Goal: Task Accomplishment & Management: Use online tool/utility

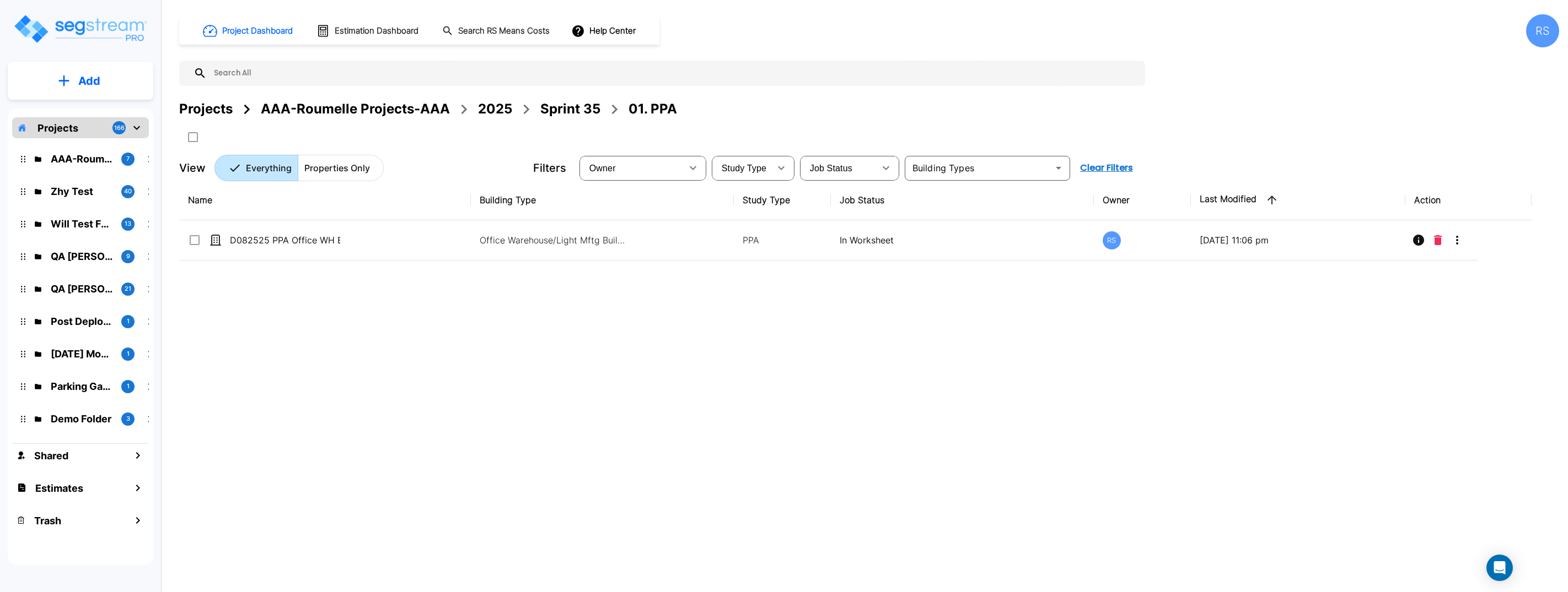
click at [792, 343] on div "Name Building Type Study Type Job Status Owner Last Modified Action D082525 PPA…" at bounding box center [855, 363] width 1352 height 368
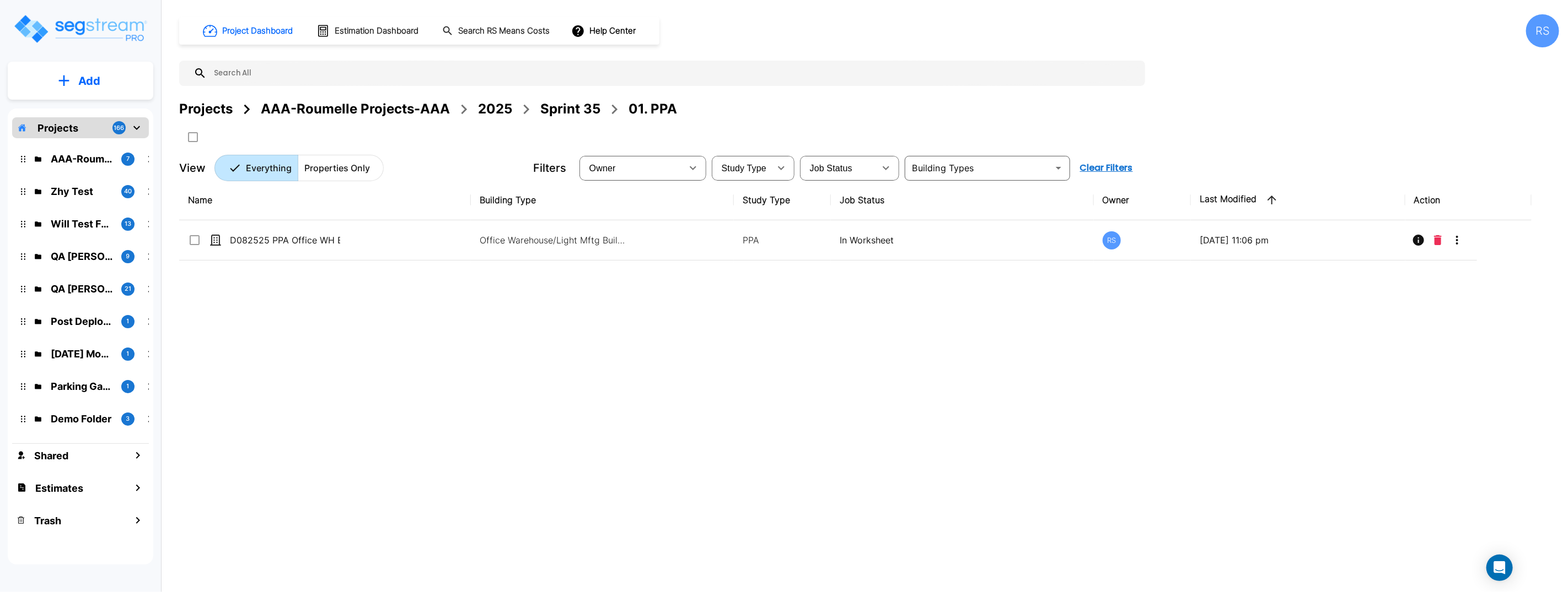
click at [609, 329] on div "Name Building Type Study Type Job Status Owner Last Modified Action D082525 PPA…" at bounding box center [855, 363] width 1352 height 368
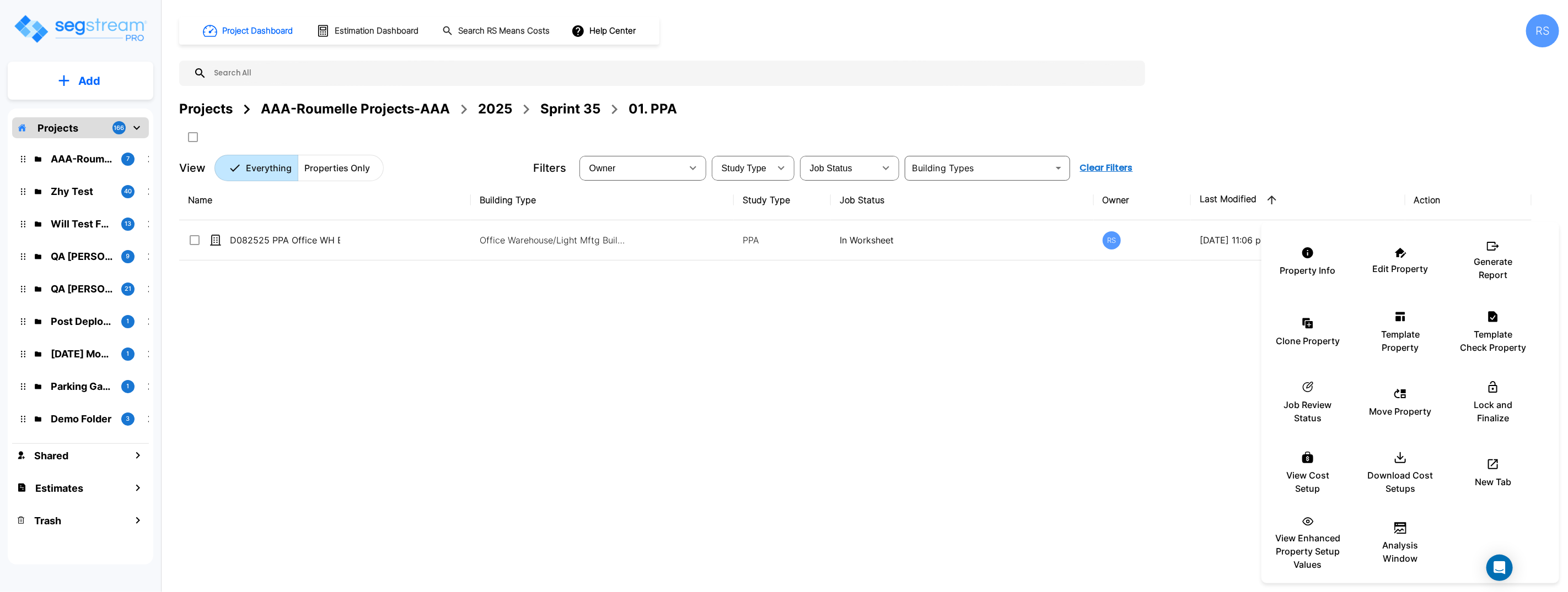
click at [1112, 325] on div at bounding box center [784, 296] width 1568 height 592
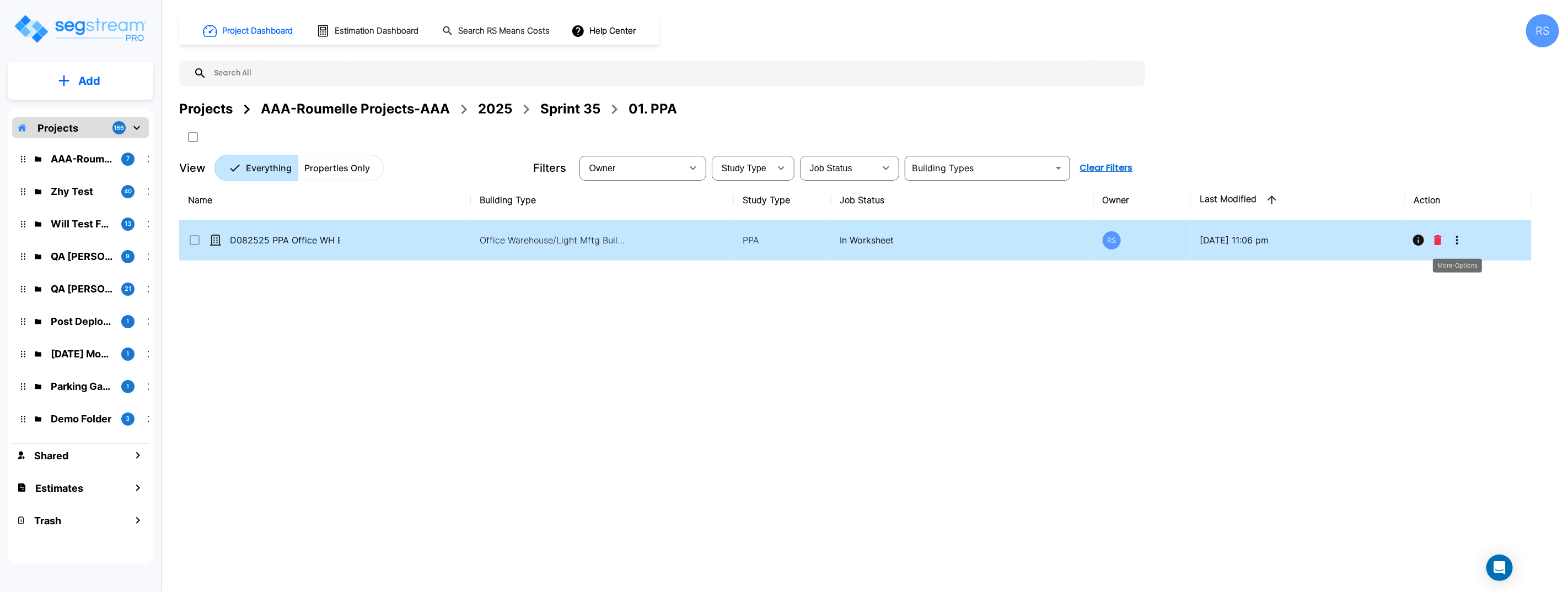
click at [1458, 241] on icon "More-Options" at bounding box center [1457, 240] width 13 height 13
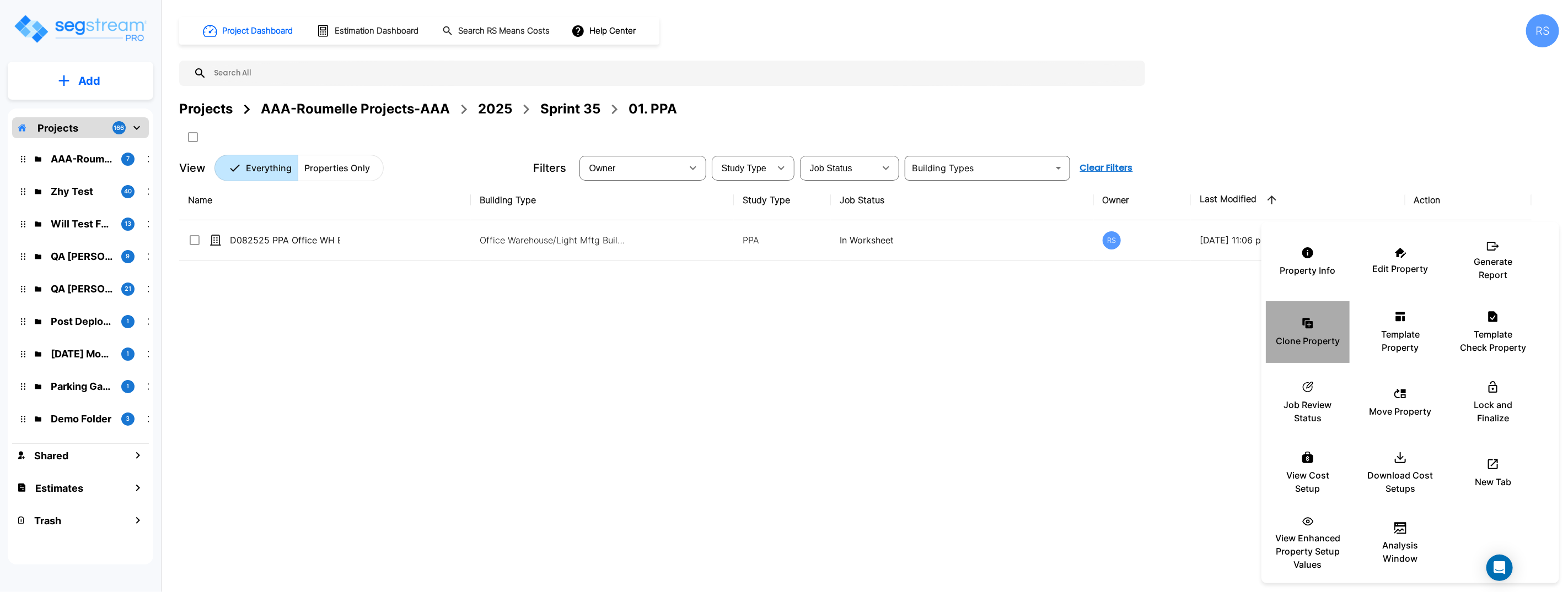
click at [1320, 331] on div "Clone Property" at bounding box center [1308, 333] width 66 height 55
click at [1306, 336] on p "Clone Property" at bounding box center [1308, 341] width 64 height 13
click at [1342, 123] on div at bounding box center [784, 296] width 1568 height 592
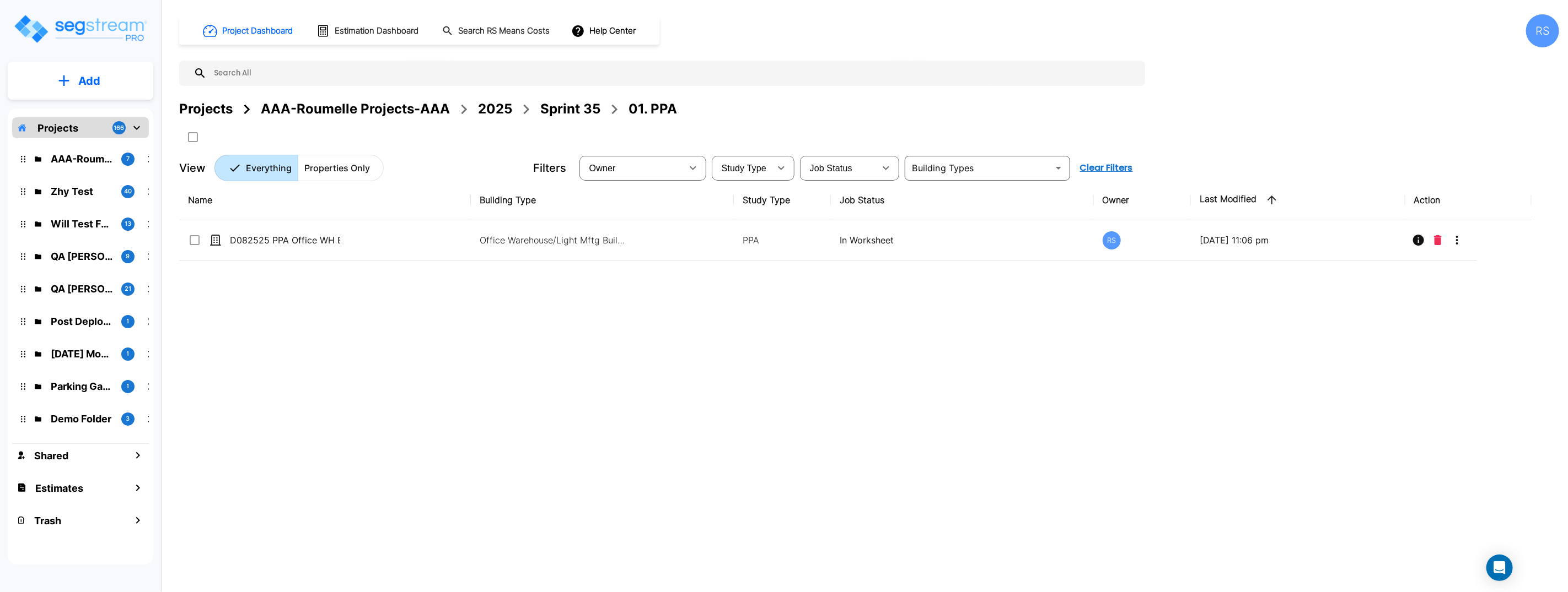
click at [1342, 123] on div at bounding box center [784, 296] width 1568 height 592
click at [1342, 123] on div "Property Info Edit Property Generate Report Clone Property Template Property Te…" at bounding box center [784, 296] width 1568 height 592
checkbox input "true"
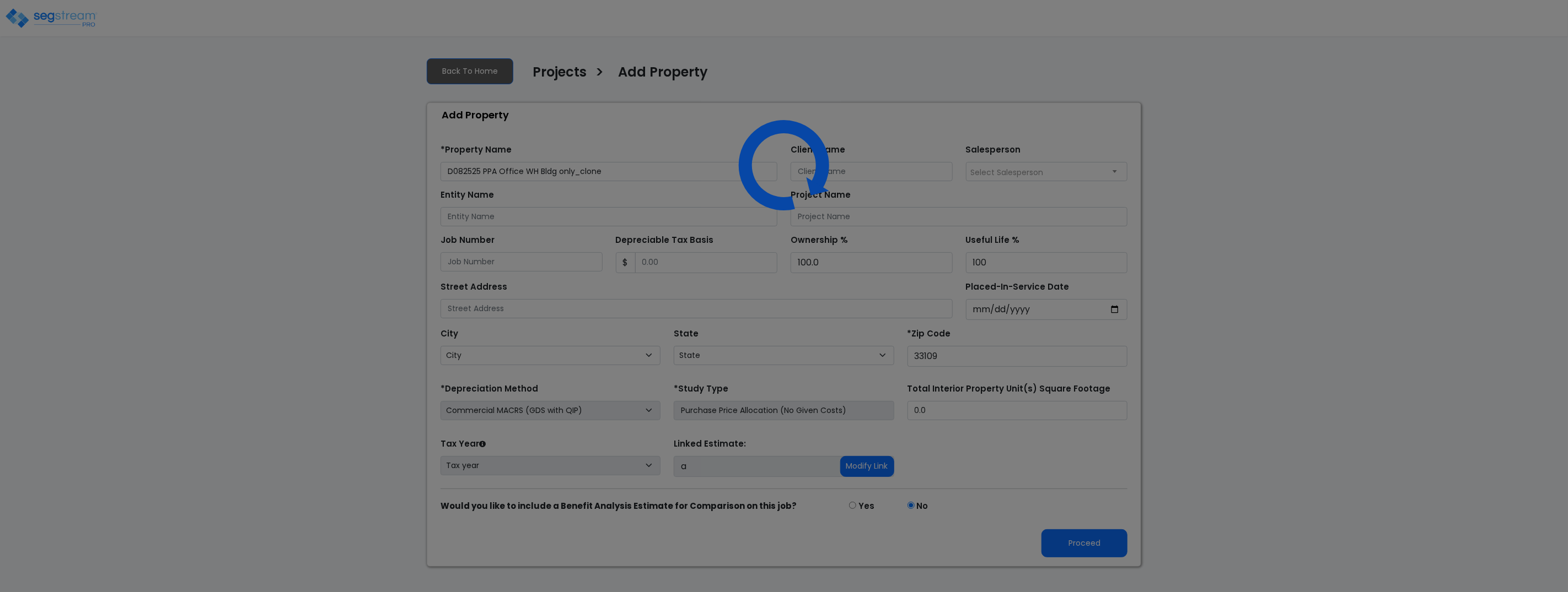
select select "FL"
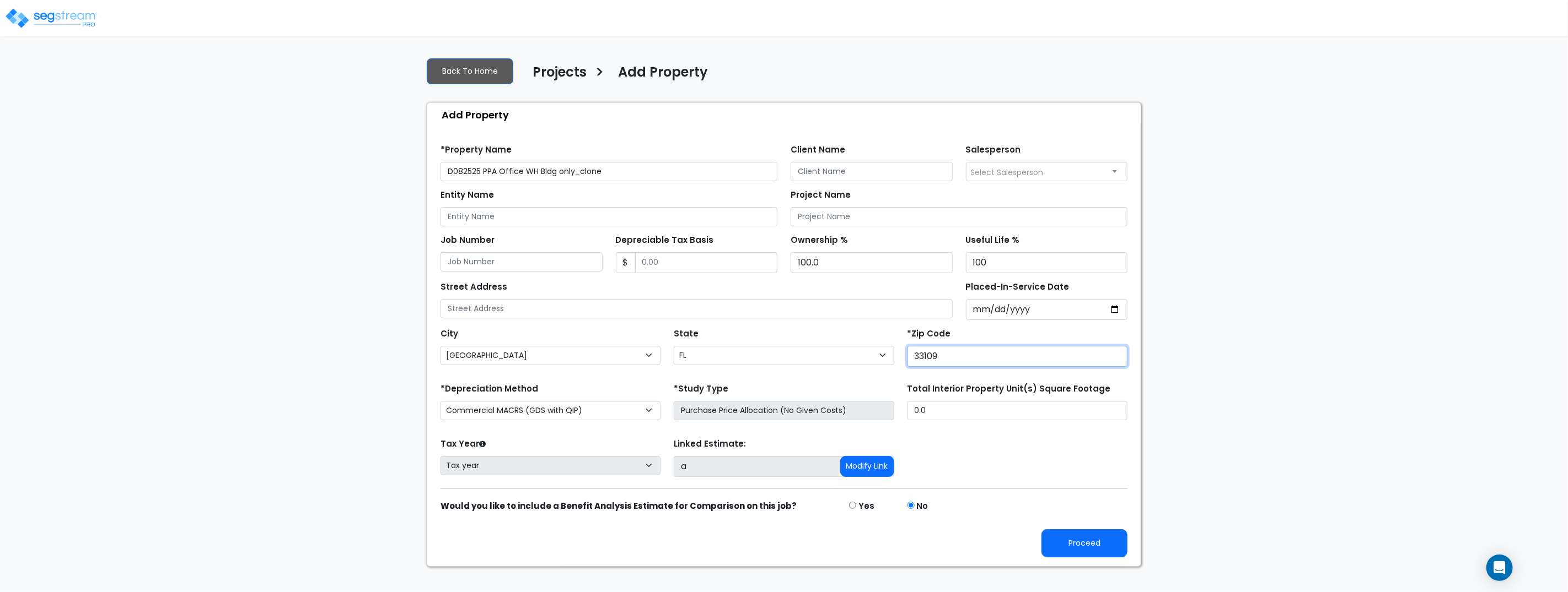
drag, startPoint x: 1283, startPoint y: 348, endPoint x: 1291, endPoint y: 343, distance: 9.4
click at [1289, 348] on div "We are Building your Property. So please grab a coffee and let us do the heavy …" at bounding box center [784, 308] width 1568 height 519
click at [1096, 547] on button "Proceed" at bounding box center [1085, 543] width 86 height 28
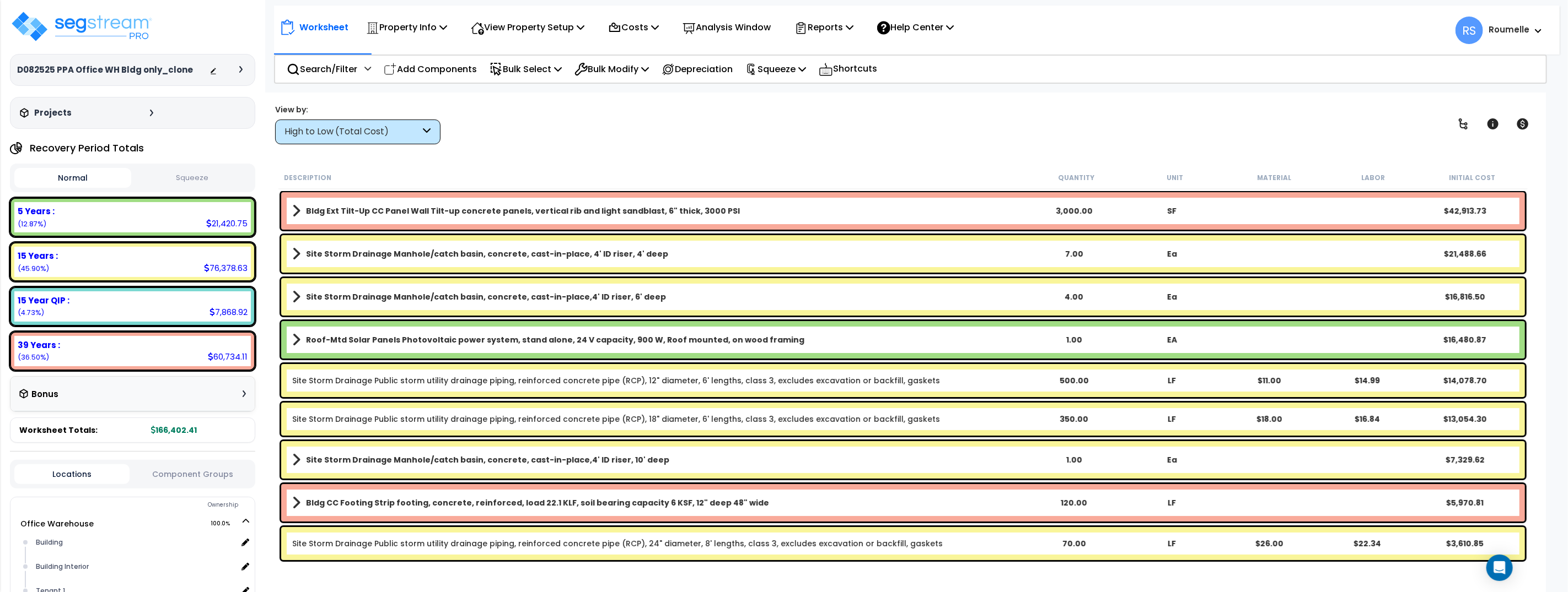
click at [242, 72] on div at bounding box center [228, 70] width 38 height 11
click at [241, 70] on icon at bounding box center [241, 69] width 4 height 6
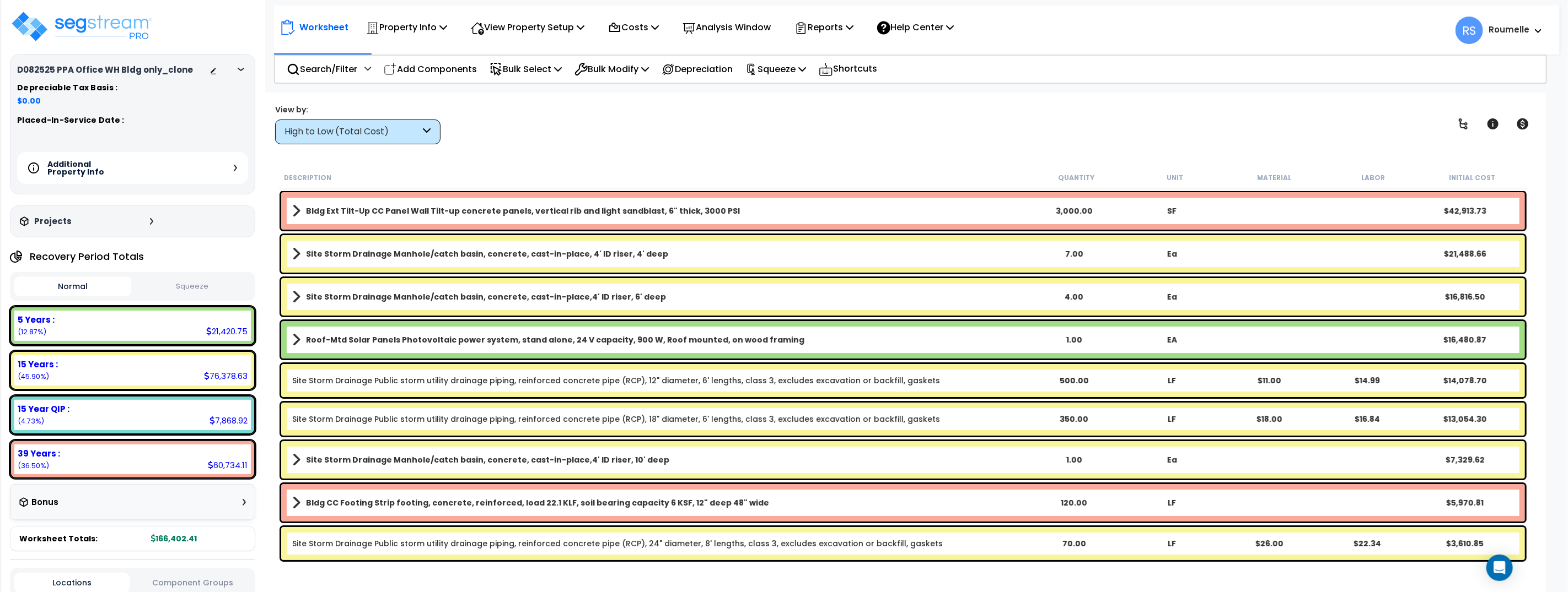
click at [241, 70] on icon at bounding box center [241, 70] width 6 height 4
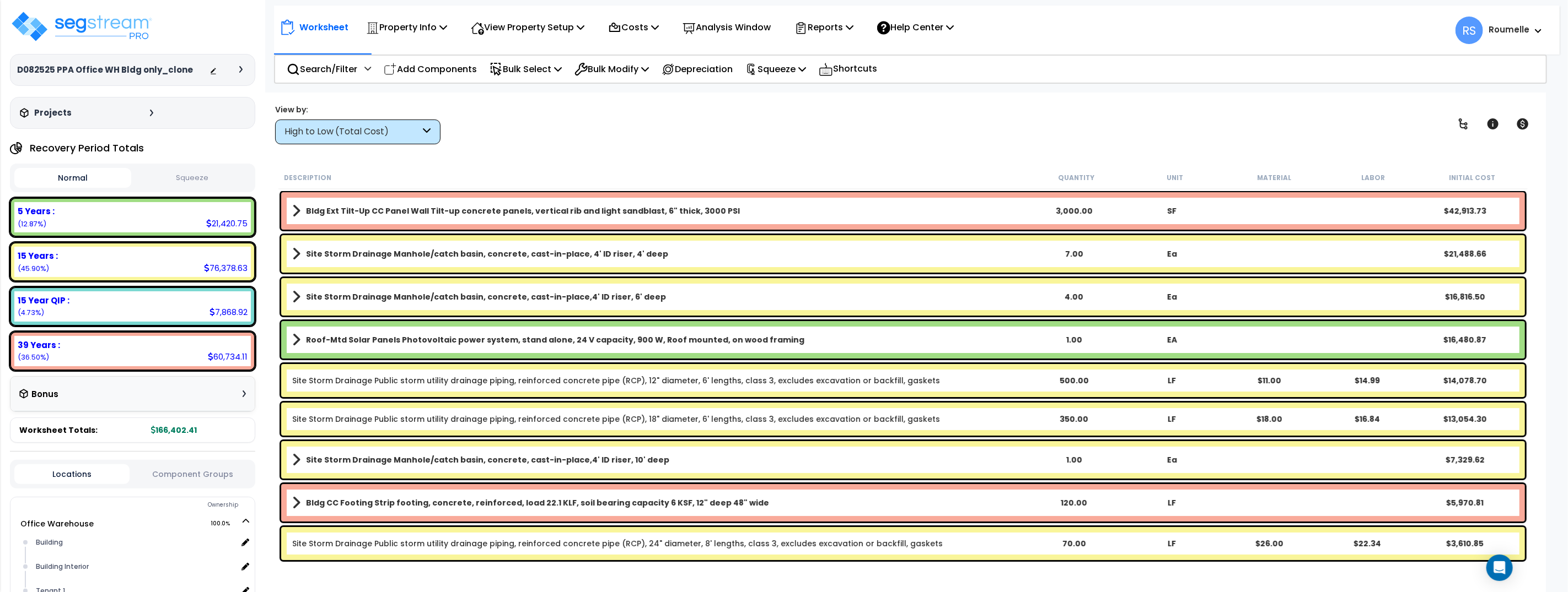
click at [241, 70] on icon at bounding box center [241, 69] width 4 height 6
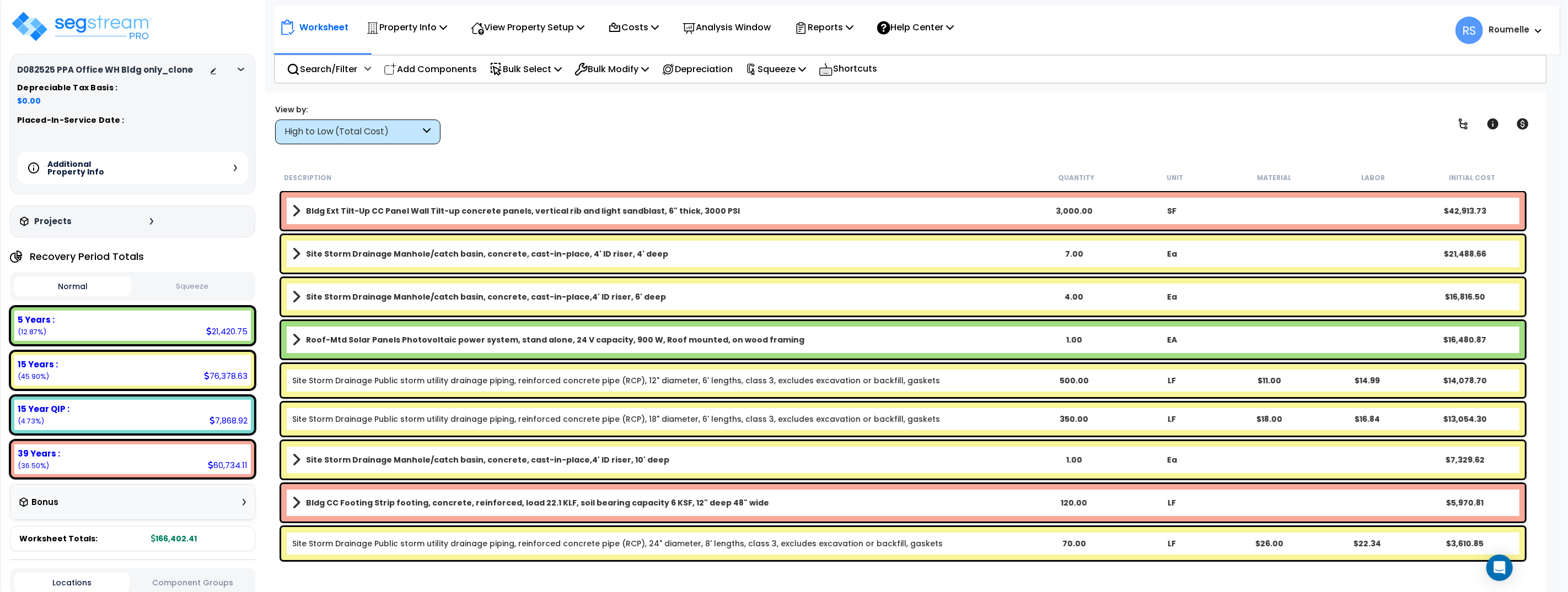
click at [215, 177] on div "Additional Property Info" at bounding box center [132, 168] width 231 height 32
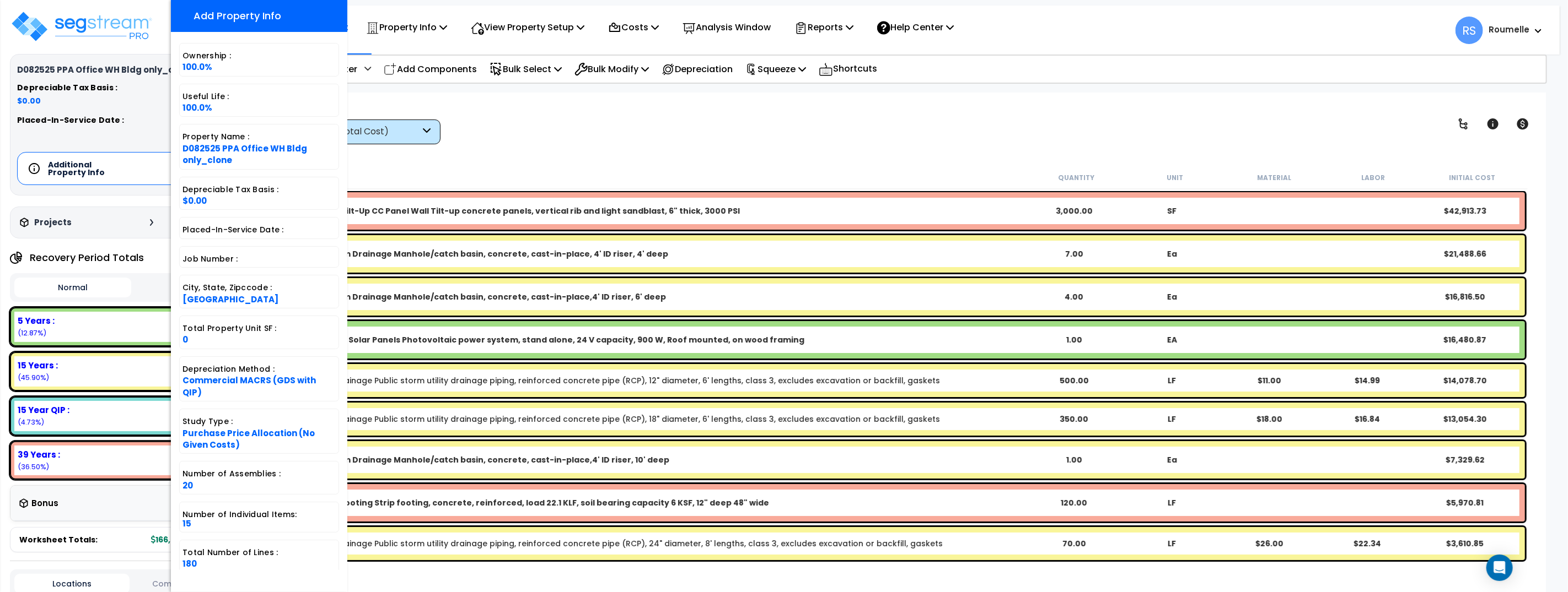
scroll to position [1, 0]
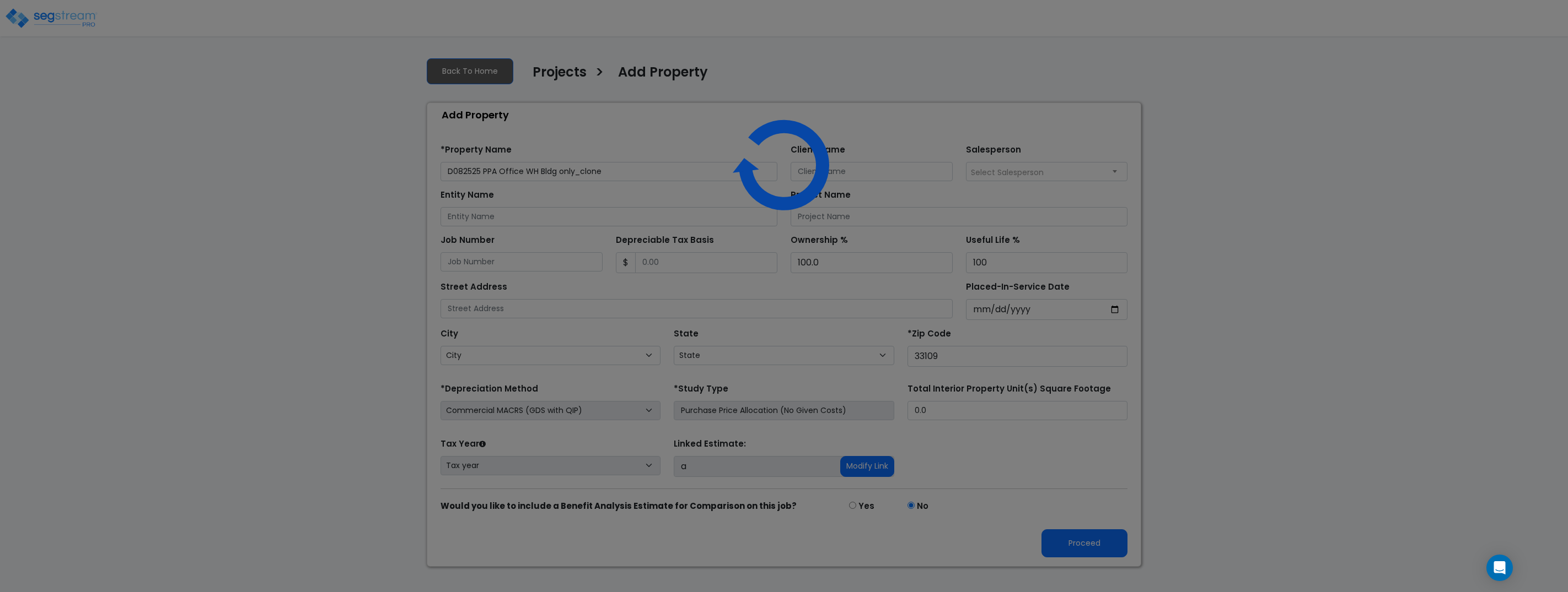
select select "FL"
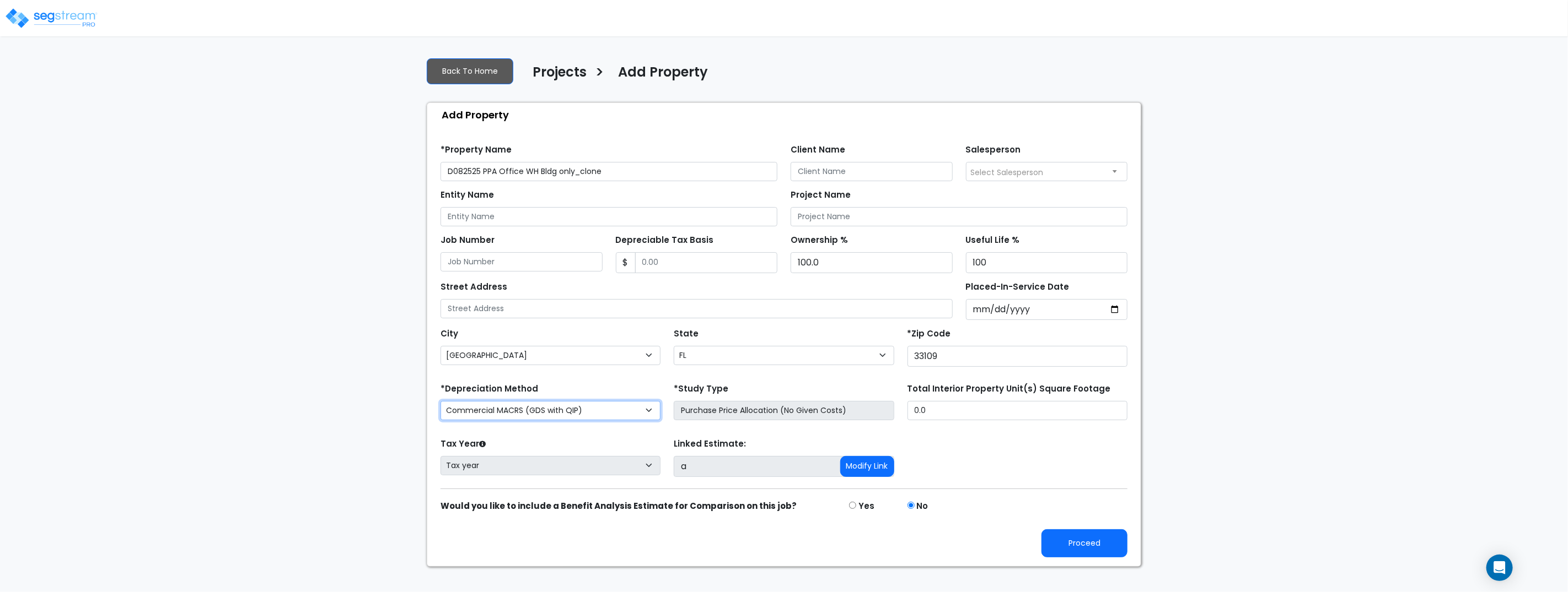
click at [535, 410] on select "Commercial MACRS (GDS with QIP) Commercial MACRS (ADS) Commercial MACRS (GDS) C…" at bounding box center [550, 410] width 220 height 20
select select "CM(_60"
click at [616, 171] on input "D082525 PPA Office WH Bldg only_clone" at bounding box center [609, 172] width 337 height 20
type input "D082525 PPA Office WH Bldg only_clone udm"
click at [1110, 543] on button "Proceed" at bounding box center [1085, 543] width 86 height 28
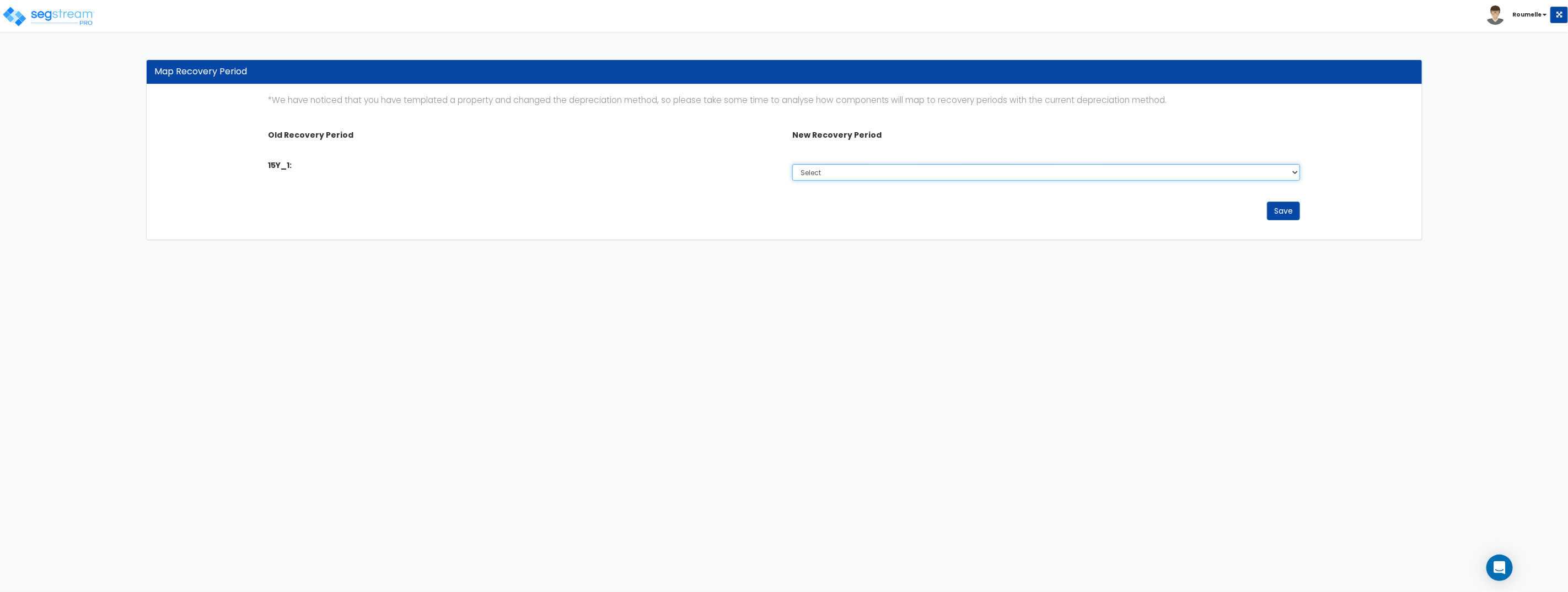
click at [839, 170] on select "Select 5 Years 15 Years 39 Years" at bounding box center [1045, 173] width 507 height 16
select select "15Y"
click at [792, 165] on select "Select 5 Years 15 Years 39 Years" at bounding box center [1045, 173] width 507 height 16
click at [1283, 211] on button "Save" at bounding box center [1283, 210] width 33 height 19
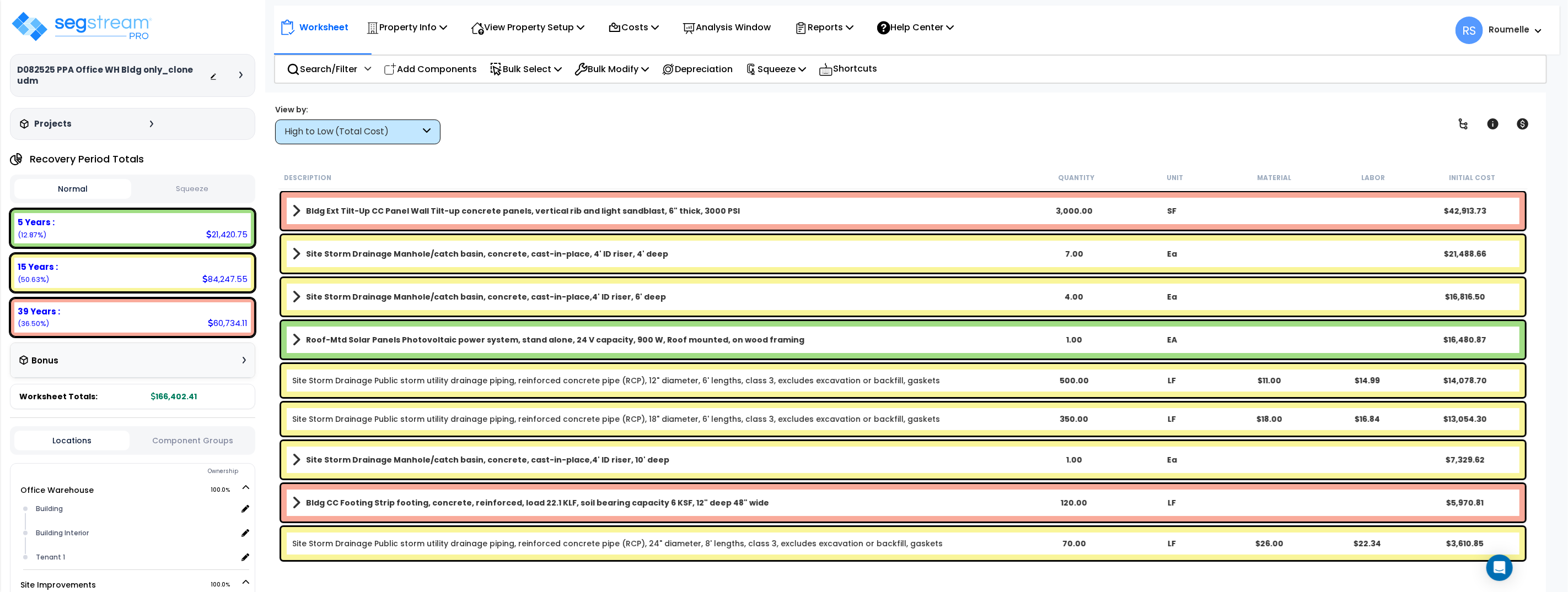
click at [627, 157] on div "Worksheet Property Info Property Setup Add Property Unit Template property Clon…" at bounding box center [903, 388] width 1286 height 592
click at [548, 206] on b "Bldg Ext Tilt-Up CC Panel Wall Tilt-up concrete panels, vertical rib and light …" at bounding box center [523, 211] width 434 height 11
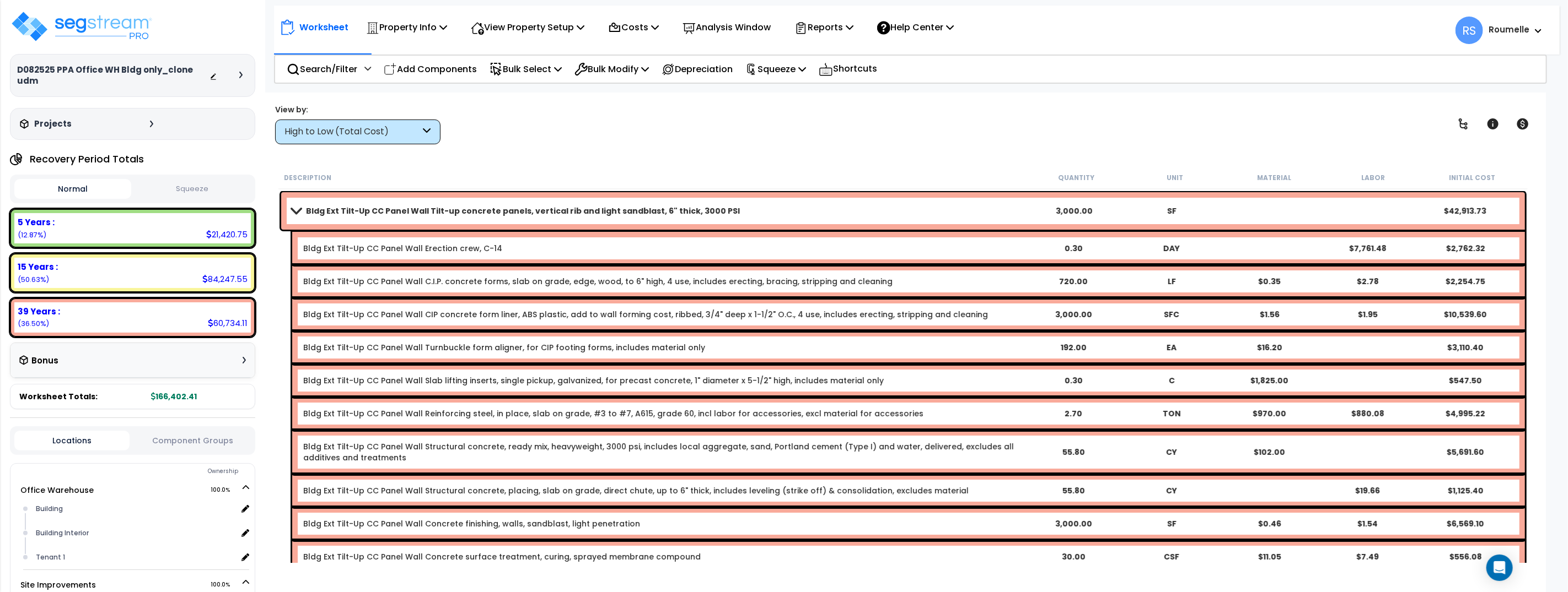
click at [427, 250] on link "Bldg Ext Tilt-Up CC Panel Wall Erection crew, C-14" at bounding box center [403, 249] width 199 height 11
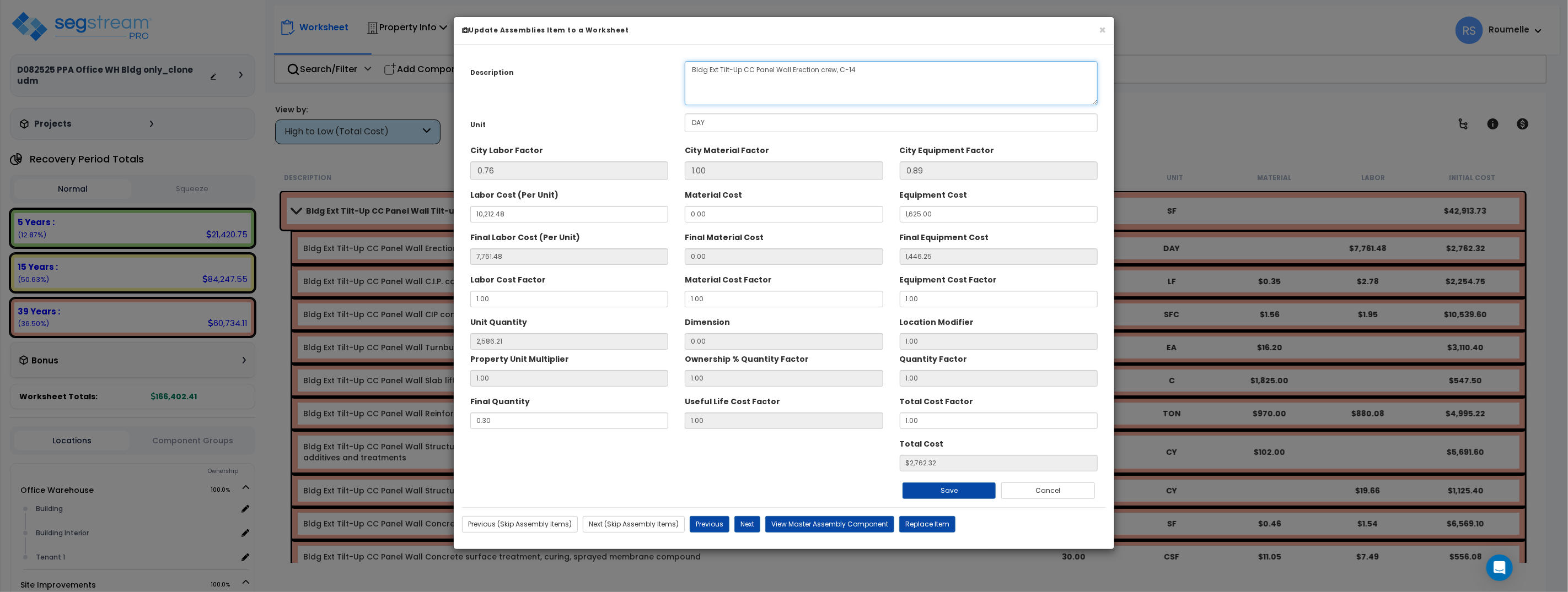
click at [764, 92] on textarea "Bldg Ext Tilt-Up CC Panel Wall Erection crew, C-14" at bounding box center [891, 82] width 413 height 44
drag, startPoint x: 1094, startPoint y: 103, endPoint x: 1078, endPoint y: 80, distance: 28.0
click at [1069, 61] on textarea "Bldg Ext Tilt-Up CC Panel Wall Erection crew, C-14" at bounding box center [891, 82] width 413 height 44
drag, startPoint x: 1091, startPoint y: 100, endPoint x: 1091, endPoint y: 92, distance: 8.0
click at [1087, 86] on textarea "Bldg Ext Tilt-Up CC Panel Wall Erection crew, C-14" at bounding box center [891, 82] width 413 height 44
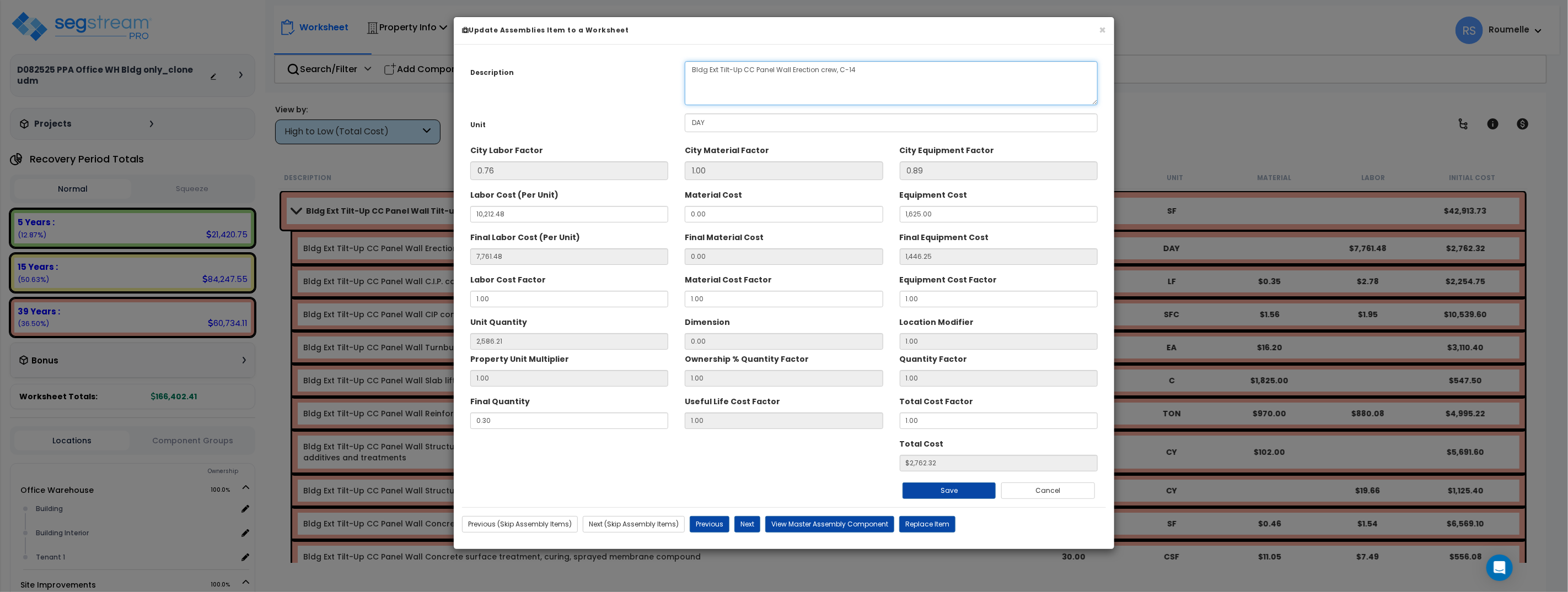
drag, startPoint x: 1092, startPoint y: 103, endPoint x: 1090, endPoint y: 89, distance: 14.1
click at [1090, 89] on textarea "Bldg Ext Tilt-Up CC Panel Wall Erection crew, C-14" at bounding box center [891, 82] width 413 height 44
drag, startPoint x: 1095, startPoint y: 102, endPoint x: 1039, endPoint y: 87, distance: 58.0
click at [1072, 89] on textarea "Bldg Ext Tilt-Up CC Panel Wall Erection crew, C-14" at bounding box center [891, 82] width 413 height 44
drag, startPoint x: 1034, startPoint y: 86, endPoint x: 1023, endPoint y: 87, distance: 11.0
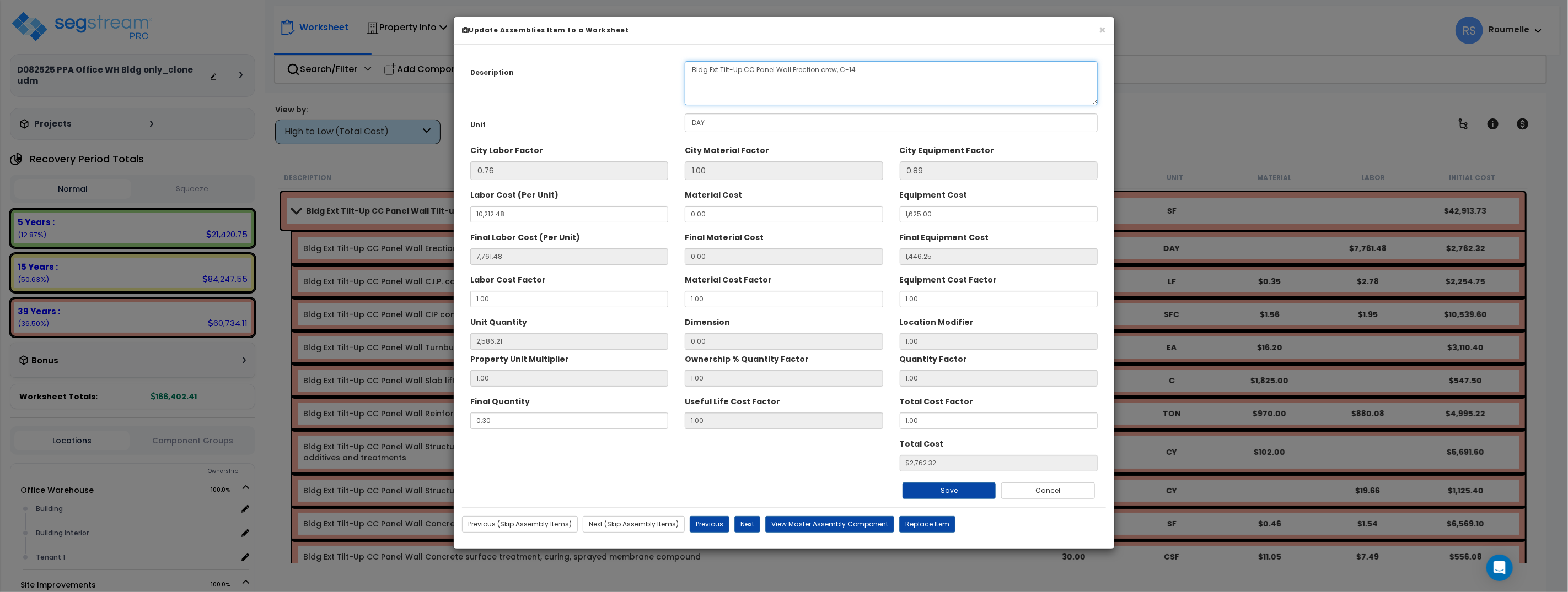
click at [1030, 87] on textarea "Bldg Ext Tilt-Up CC Panel Wall Erection crew, C-14" at bounding box center [891, 82] width 413 height 44
drag, startPoint x: 1095, startPoint y: 102, endPoint x: 940, endPoint y: -1, distance: 186.1
click at [940, 0] on html "We are Building your Property. So please grab a coffee and let us do the heavy …" at bounding box center [784, 296] width 1568 height 592
click at [1099, 27] on button "×" at bounding box center [1103, 30] width 7 height 12
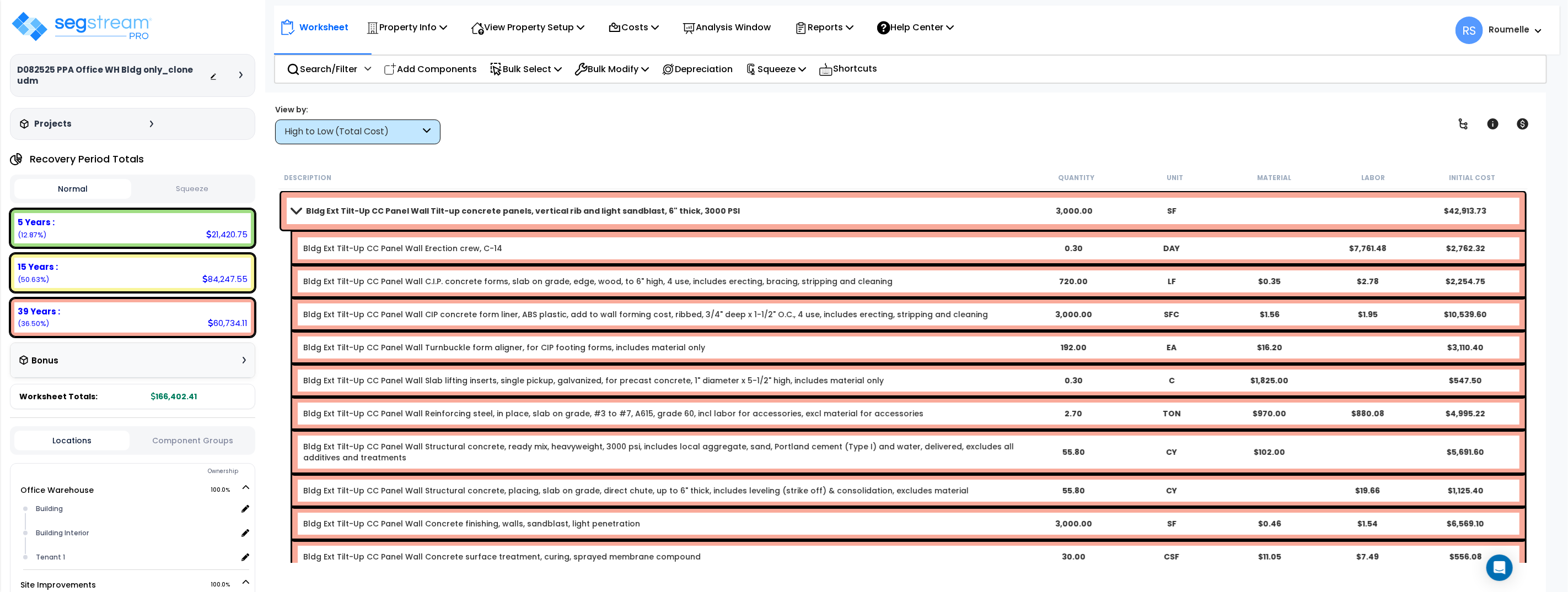
click at [1011, 110] on div "View by: High to Low (Total Cost) High to Low (Total Cost)" at bounding box center [903, 124] width 1264 height 41
click at [804, 141] on div "View by: High to Low (Total Cost) High to Low (Total Cost)" at bounding box center [903, 124] width 1264 height 41
drag, startPoint x: 804, startPoint y: 141, endPoint x: 177, endPoint y: 136, distance: 627.0
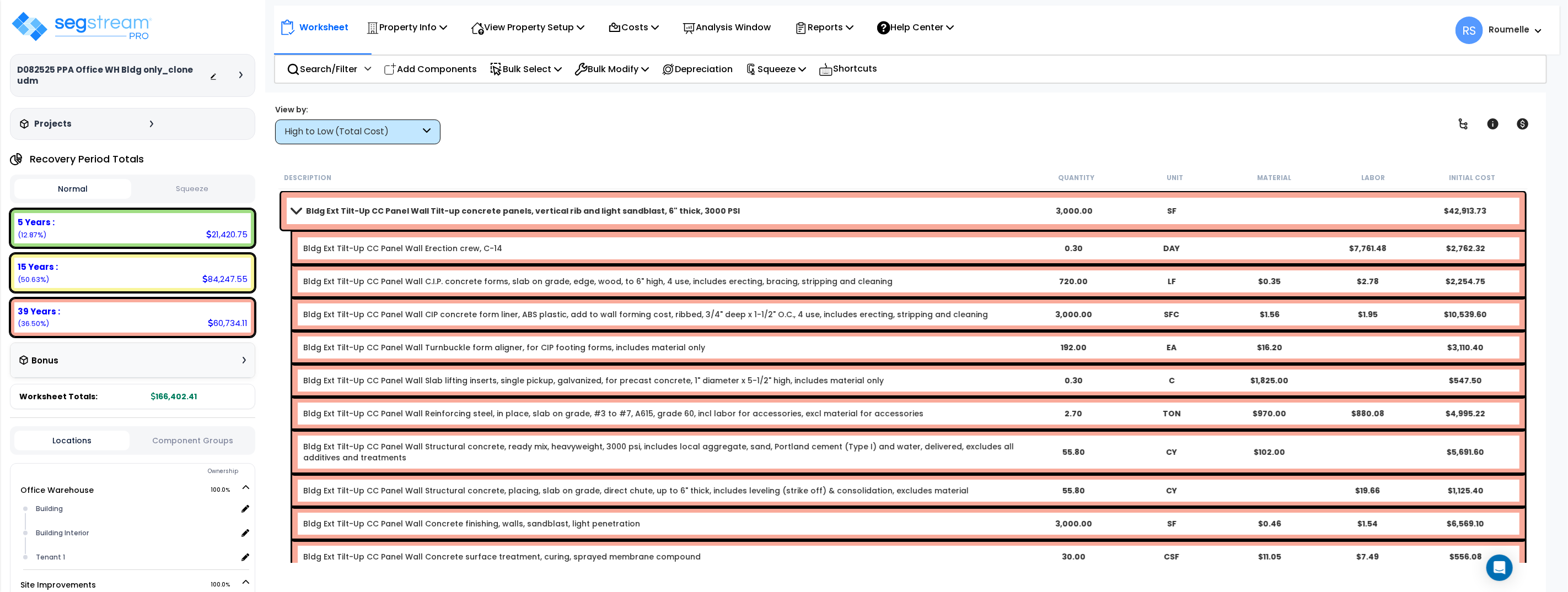
click at [800, 142] on div "View by: High to Low (Total Cost) High to Low (Total Cost)" at bounding box center [903, 124] width 1264 height 41
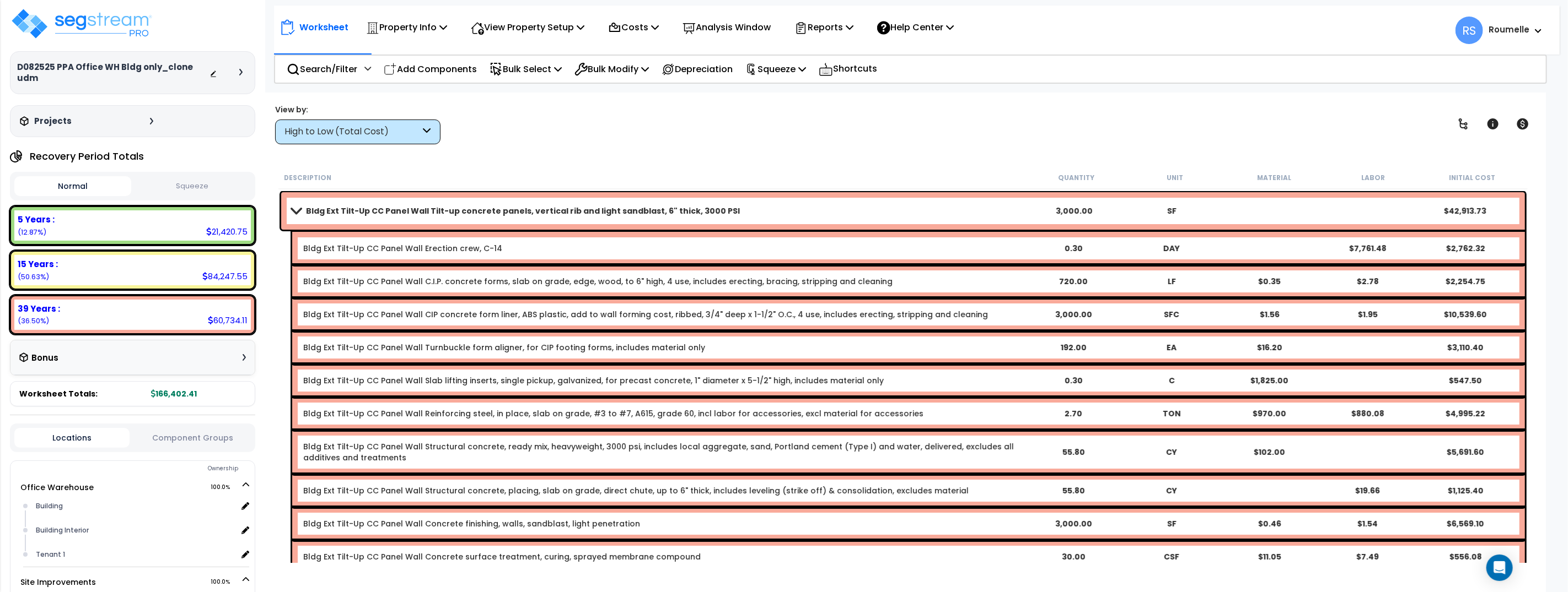
click at [241, 69] on icon at bounding box center [241, 72] width 4 height 6
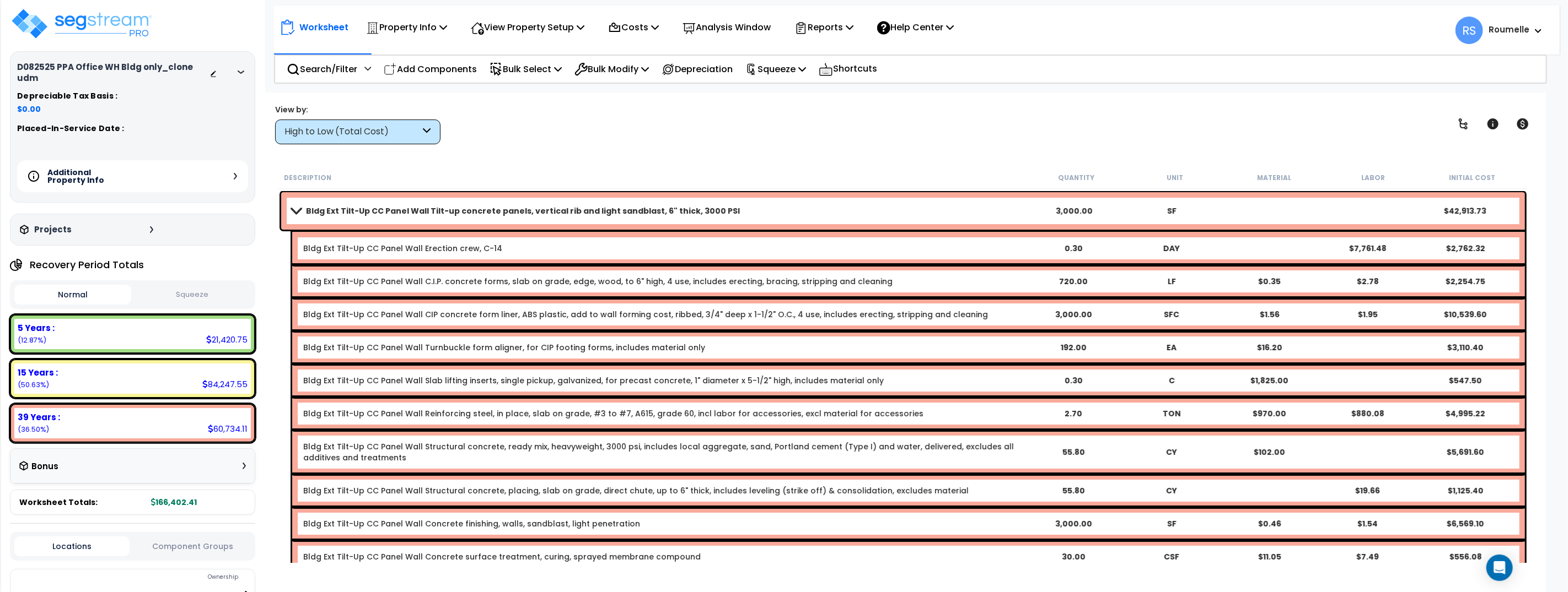
click at [243, 71] on icon at bounding box center [241, 72] width 6 height 4
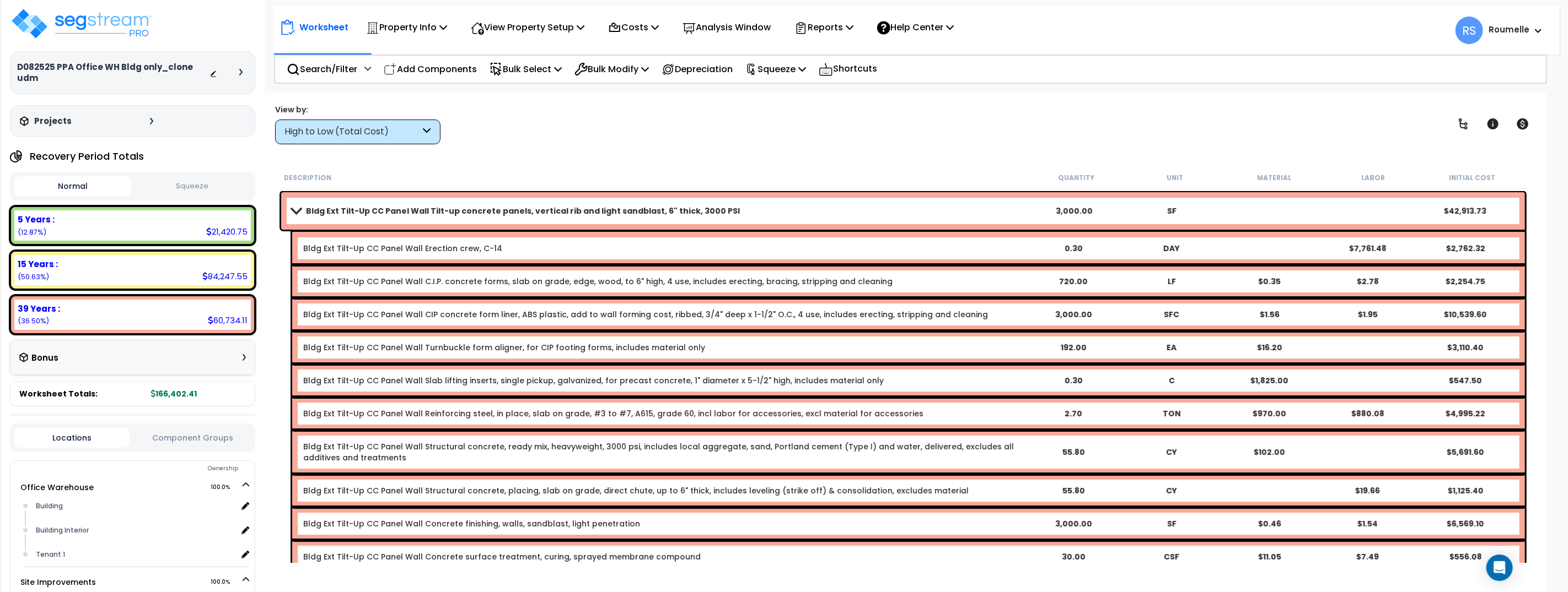
click at [242, 69] on icon at bounding box center [241, 72] width 4 height 6
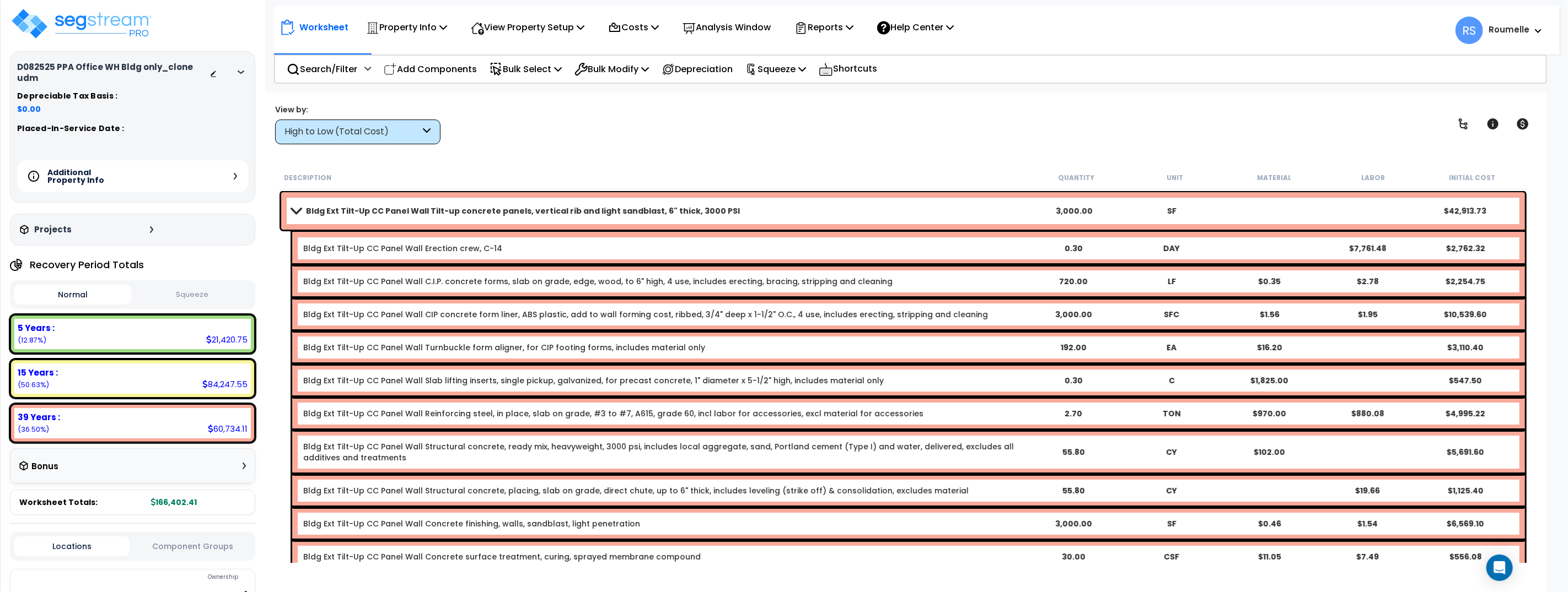
click at [234, 173] on icon at bounding box center [235, 175] width 4 height 6
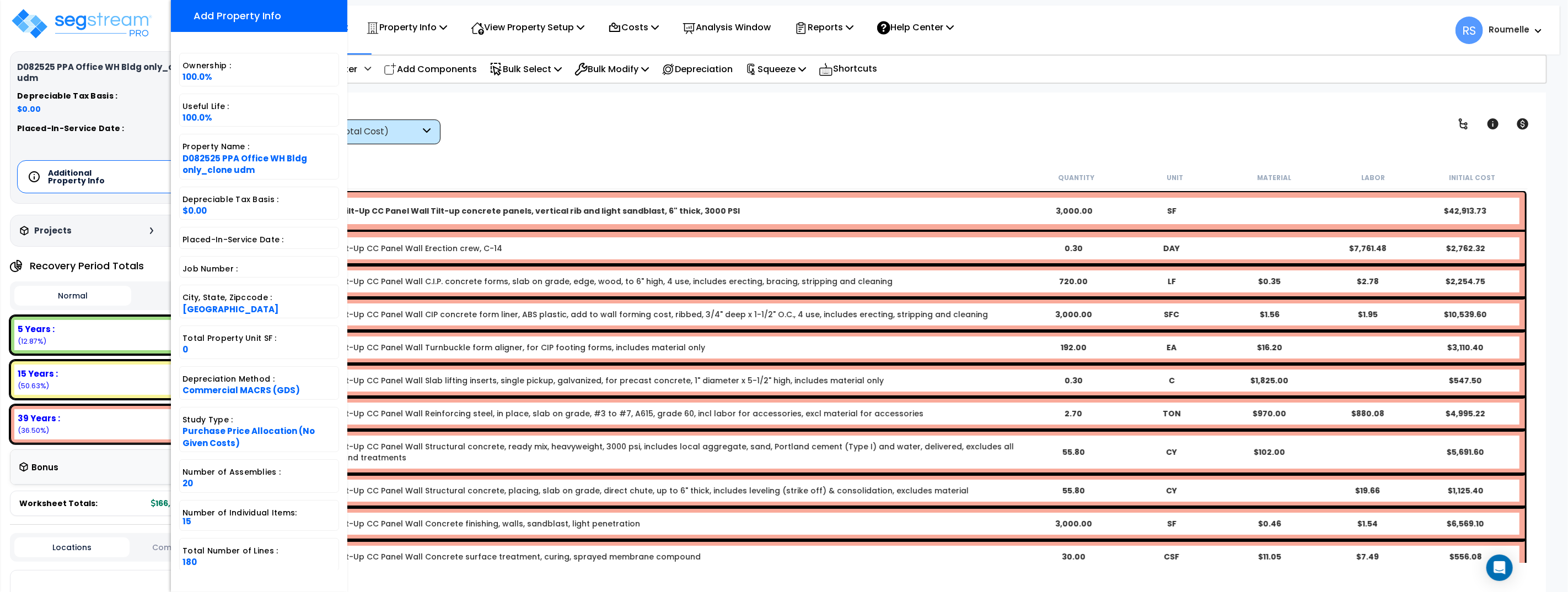
scroll to position [10, 0]
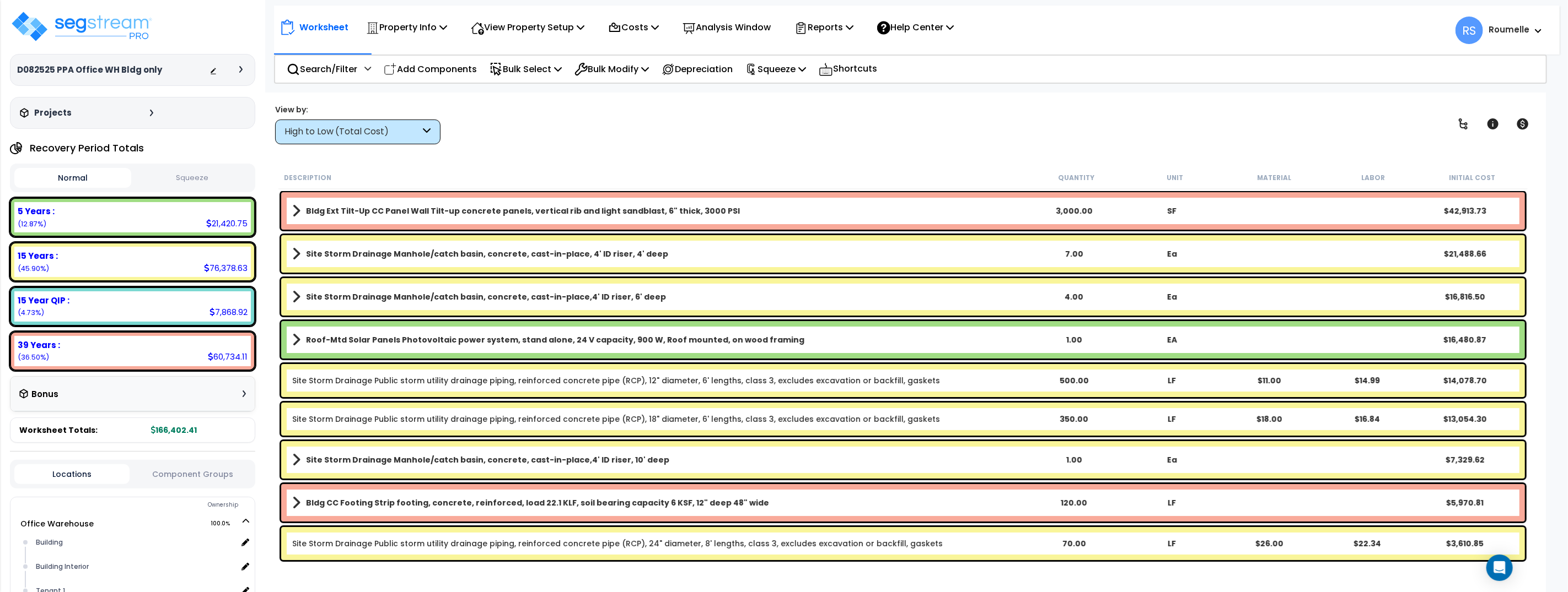
click at [822, 153] on div "Worksheet Property Info Property Setup Add Property Unit Template property Clon…" at bounding box center [903, 388] width 1286 height 592
click at [747, 156] on div "Worksheet Property Info Property Setup Add Property Unit Template property Clon…" at bounding box center [903, 388] width 1286 height 592
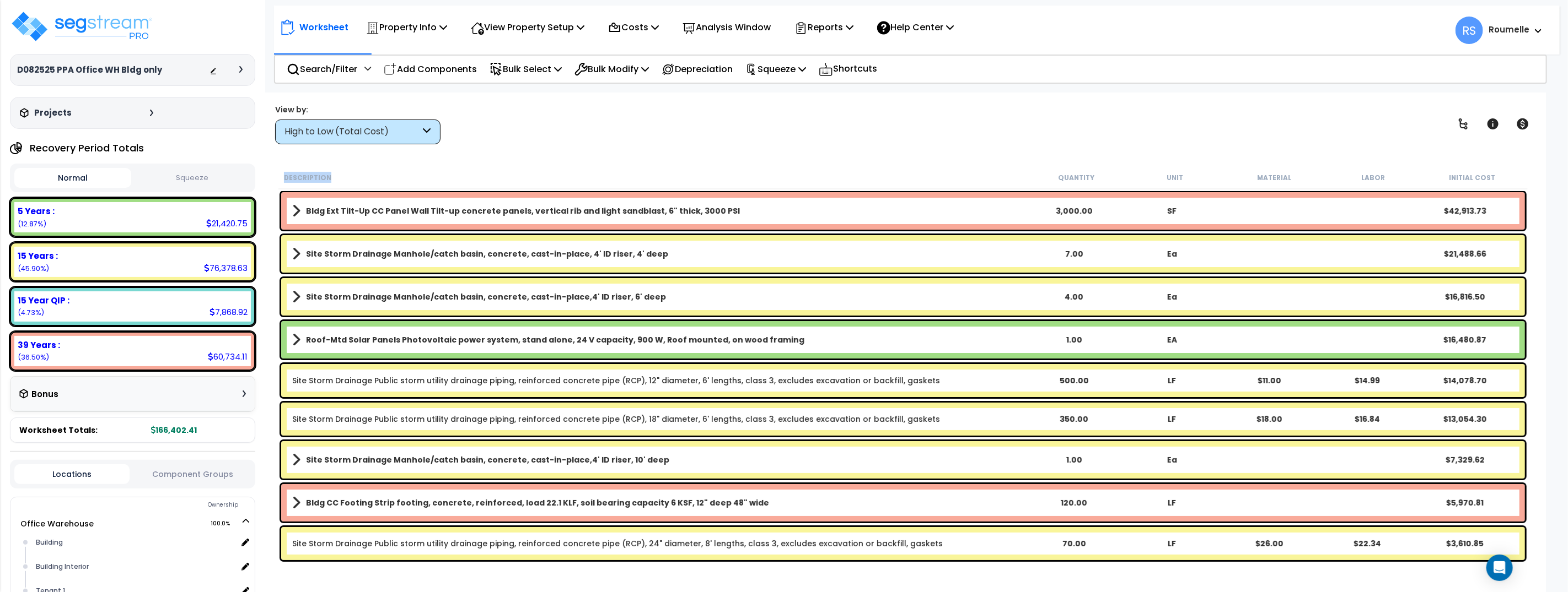
click at [747, 156] on div "Worksheet Property Info Property Setup Add Property Unit Template property Clon…" at bounding box center [903, 388] width 1286 height 592
click at [838, 154] on div "Worksheet Property Info Property Setup Add Property Unit Template property Clon…" at bounding box center [903, 388] width 1286 height 592
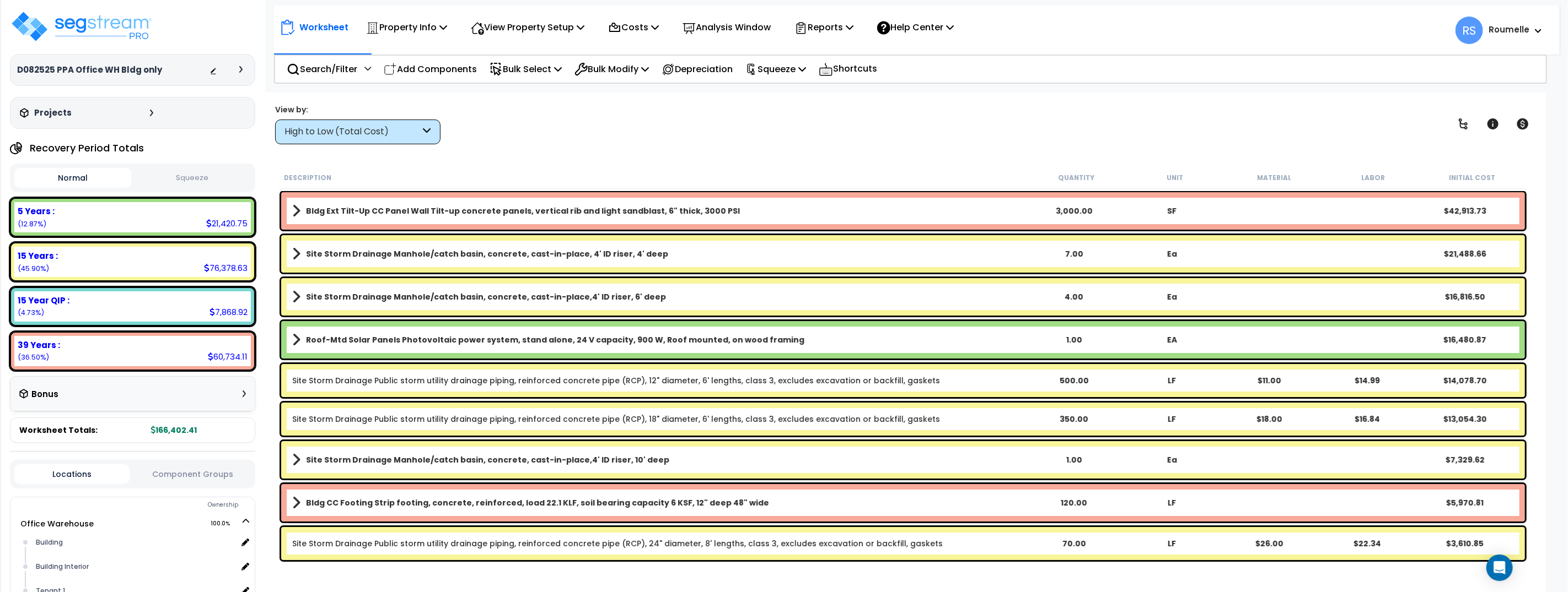
click at [293, 209] on span at bounding box center [296, 210] width 8 height 15
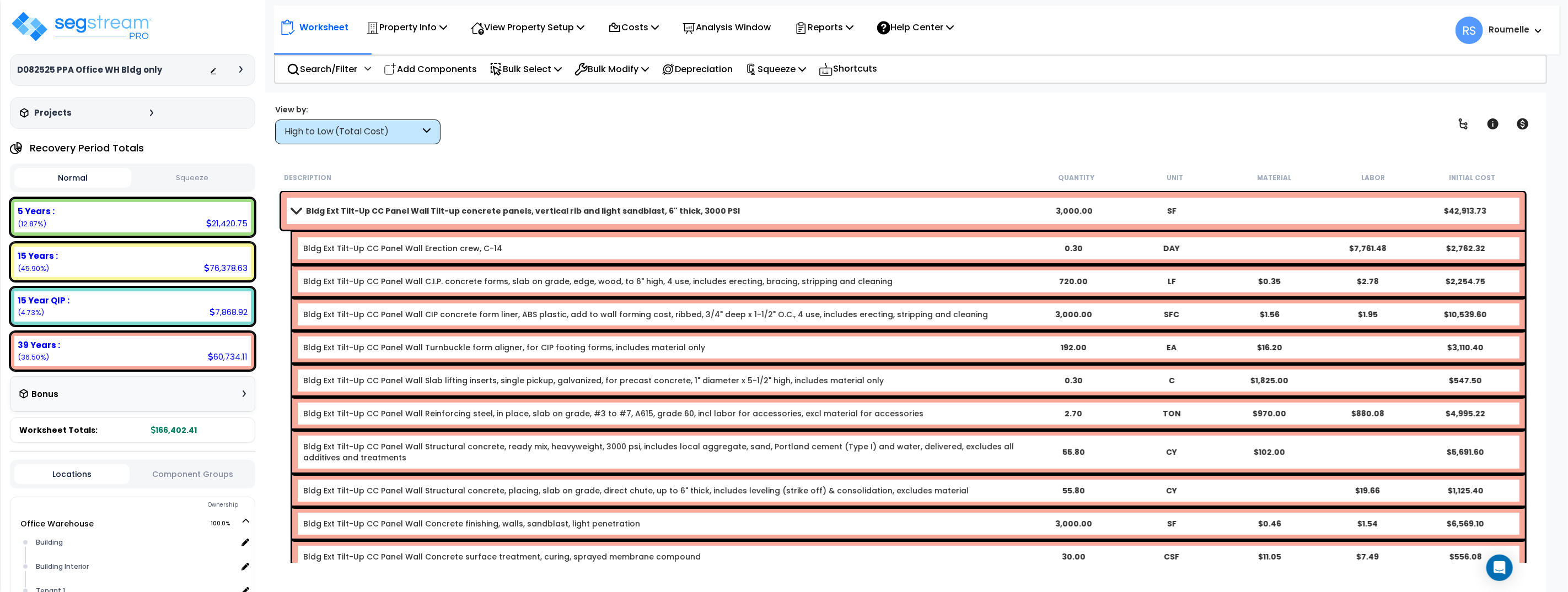
click at [295, 209] on span at bounding box center [295, 210] width 15 height 8
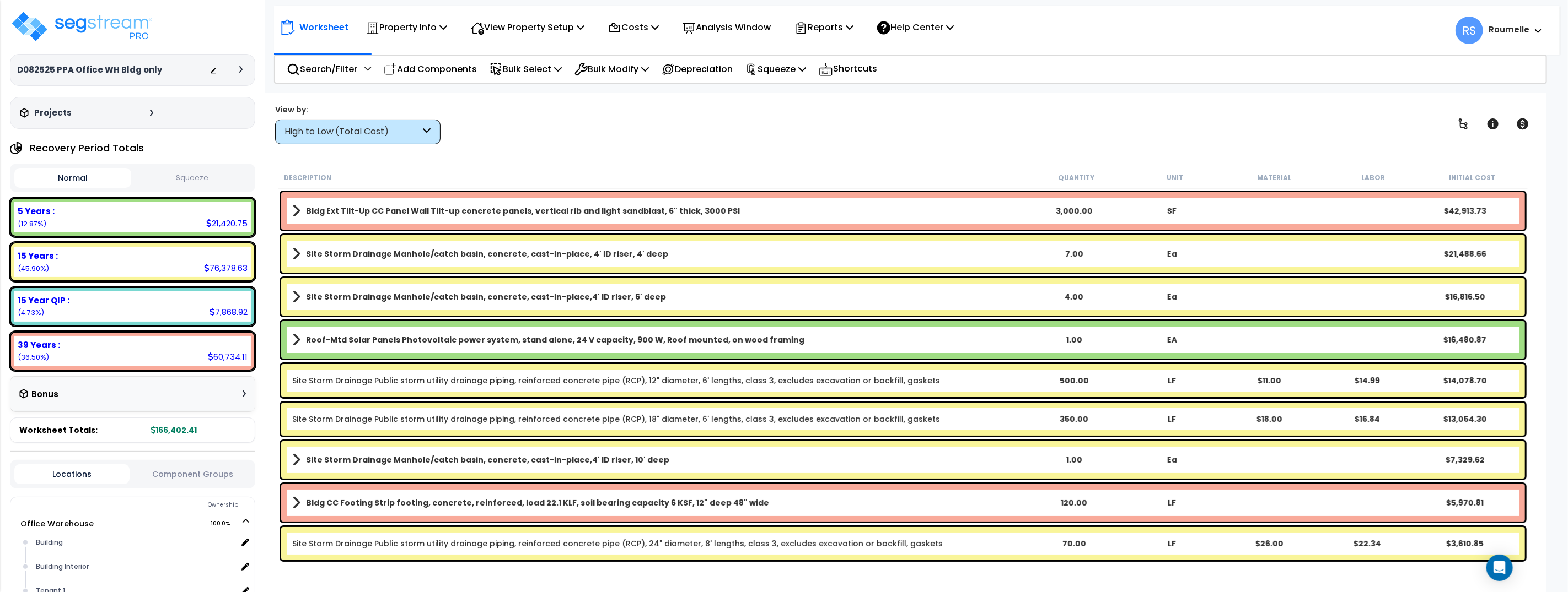
scroll to position [13, 0]
click at [294, 255] on span at bounding box center [296, 253] width 8 height 15
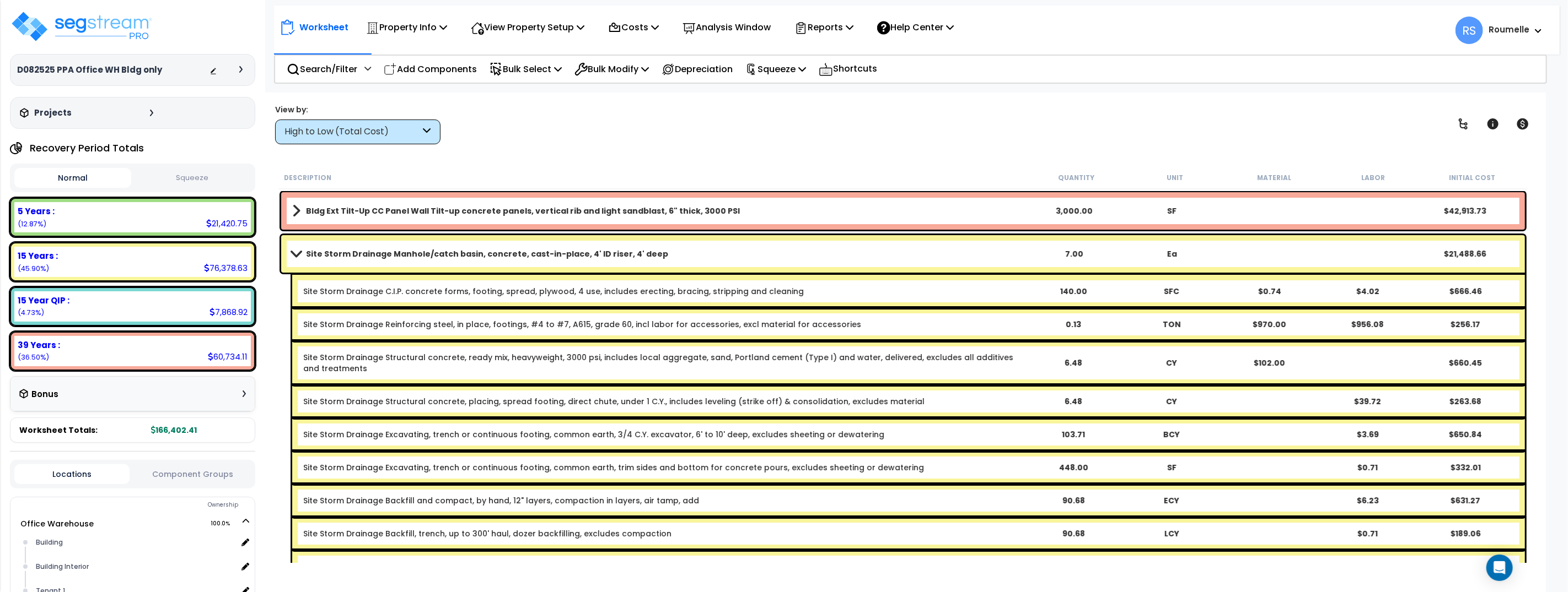
click at [296, 254] on span at bounding box center [295, 253] width 15 height 8
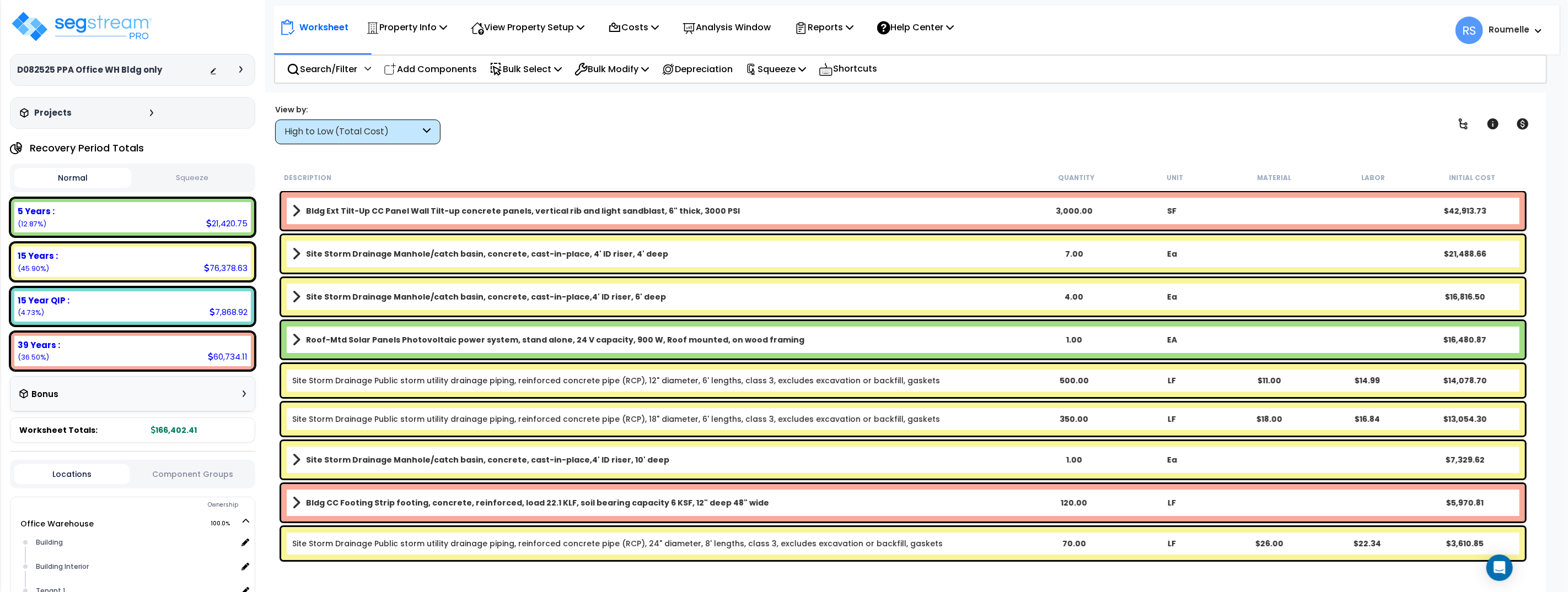
click at [298, 295] on span at bounding box center [296, 296] width 8 height 15
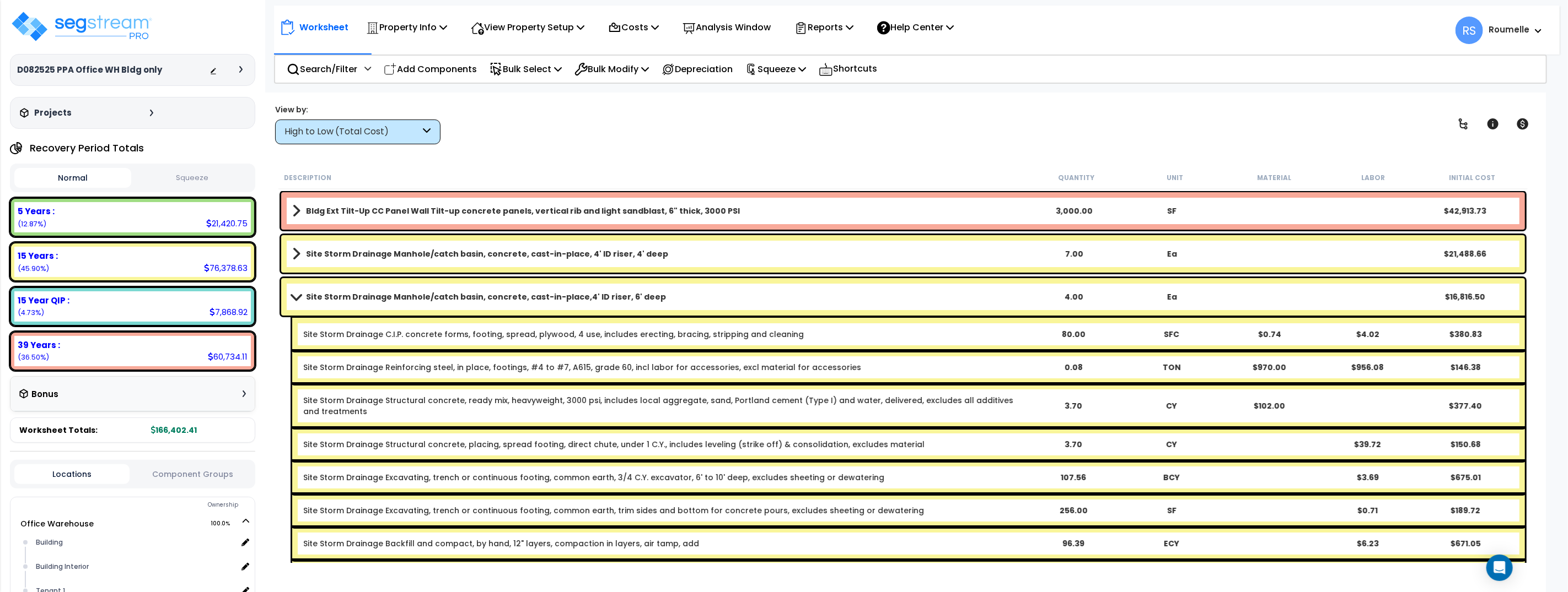
click at [298, 295] on span at bounding box center [295, 296] width 15 height 8
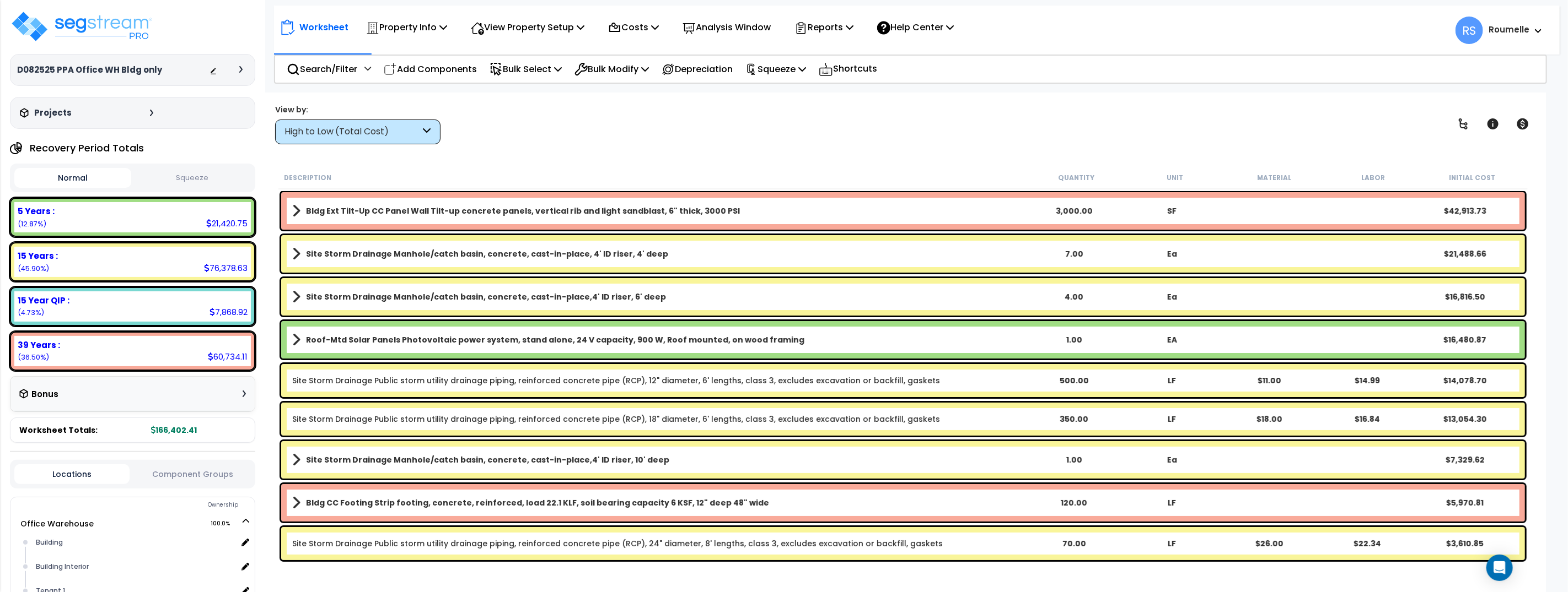
click at [687, 152] on div "Worksheet Property Info Property Setup Add Property Unit Template property Clon…" at bounding box center [903, 388] width 1286 height 592
click at [654, 32] on p "Costs" at bounding box center [634, 27] width 51 height 15
drag, startPoint x: 721, startPoint y: 136, endPoint x: 712, endPoint y: 124, distance: 15.0
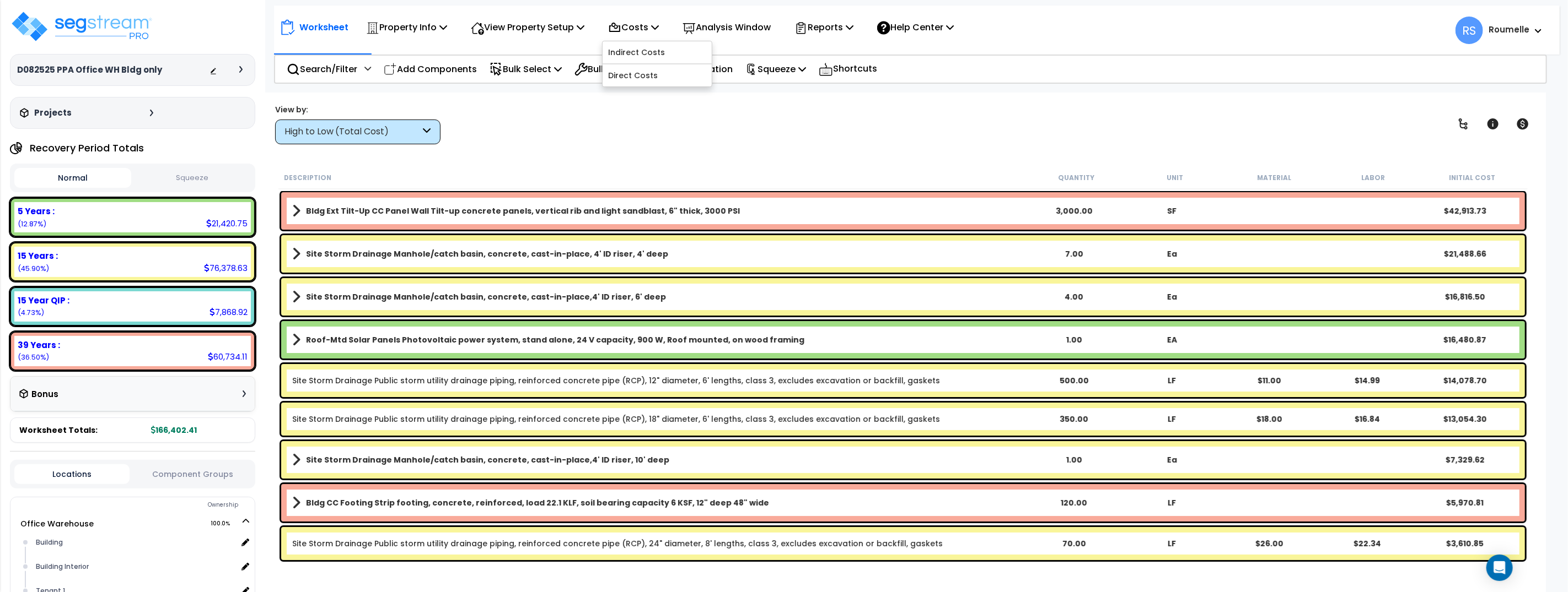
click at [720, 135] on div "View by: High to Low (Total Cost) High to Low (Total Cost)" at bounding box center [903, 124] width 1264 height 41
click at [754, 182] on div "Description" at bounding box center [655, 177] width 743 height 11
click at [611, 143] on div "View by: High to Low (Total Cost) High to Low (Total Cost)" at bounding box center [903, 124] width 1264 height 41
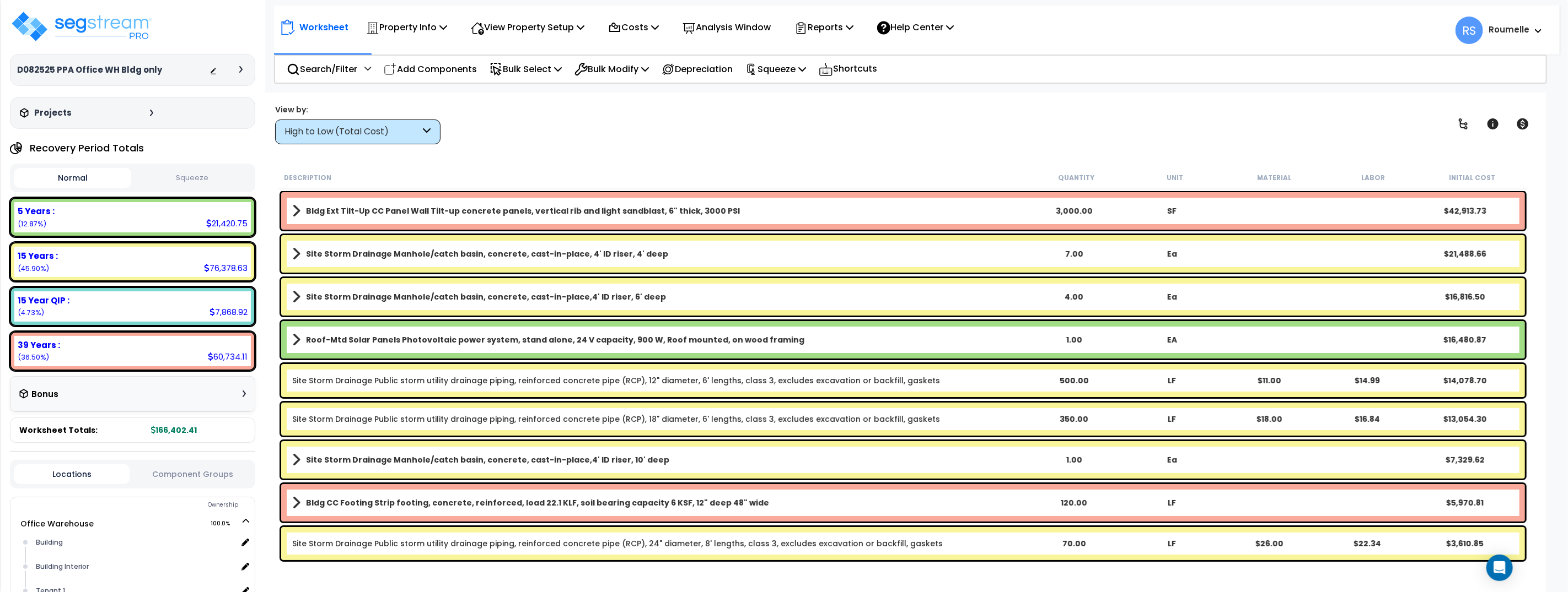
click at [611, 143] on div "View by: High to Low (Total Cost) High to Low (Total Cost)" at bounding box center [903, 124] width 1264 height 41
drag, startPoint x: 611, startPoint y: 143, endPoint x: 305, endPoint y: 25, distance: 328.0
click at [602, 141] on div "View by: High to Low (Total Cost) High to Low (Total Cost)" at bounding box center [903, 124] width 1264 height 41
click at [695, 169] on div "Description Quantity Unit Material Labor Initial Cost" at bounding box center [903, 178] width 1249 height 23
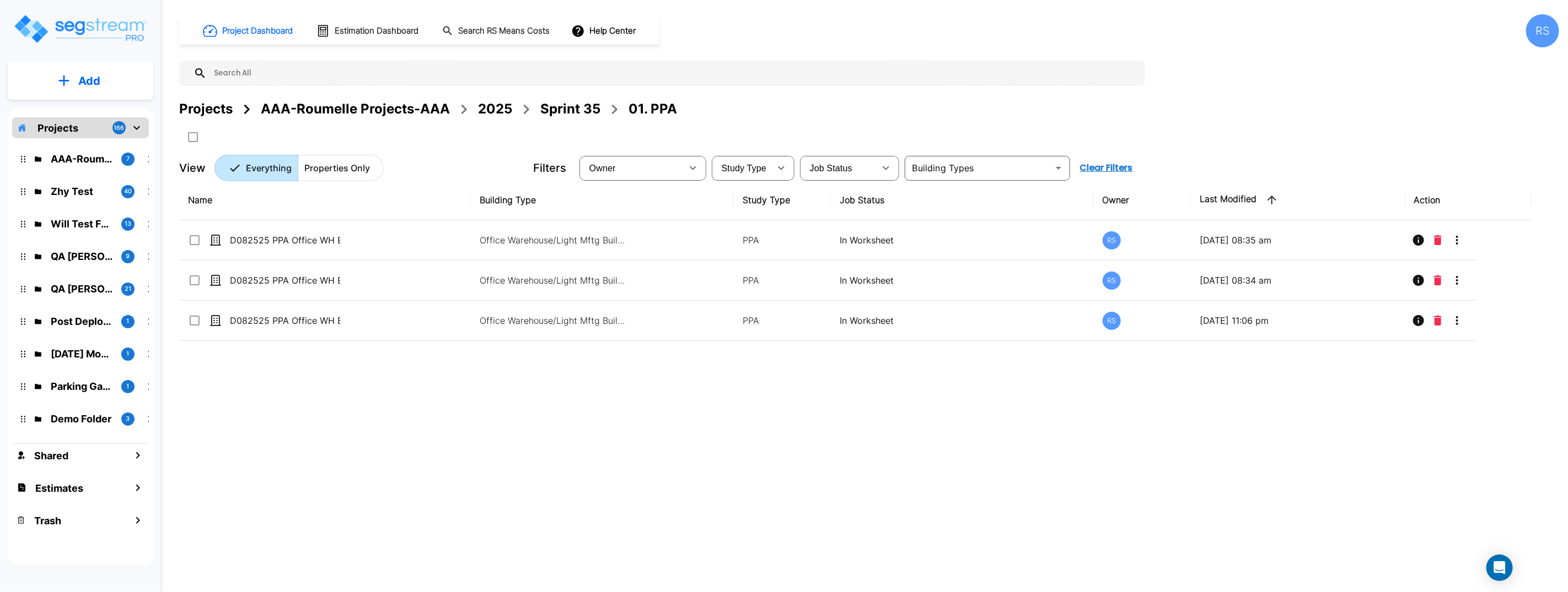
click at [659, 424] on div "Name Building Type Study Type Job Status Owner Last Modified Action D082525 PPA…" at bounding box center [855, 363] width 1352 height 368
drag, startPoint x: 659, startPoint y: 424, endPoint x: 904, endPoint y: 391, distance: 247.2
click at [667, 421] on div "Name Building Type Study Type Job Status Owner Last Modified Action D082525 PPA…" at bounding box center [855, 363] width 1352 height 368
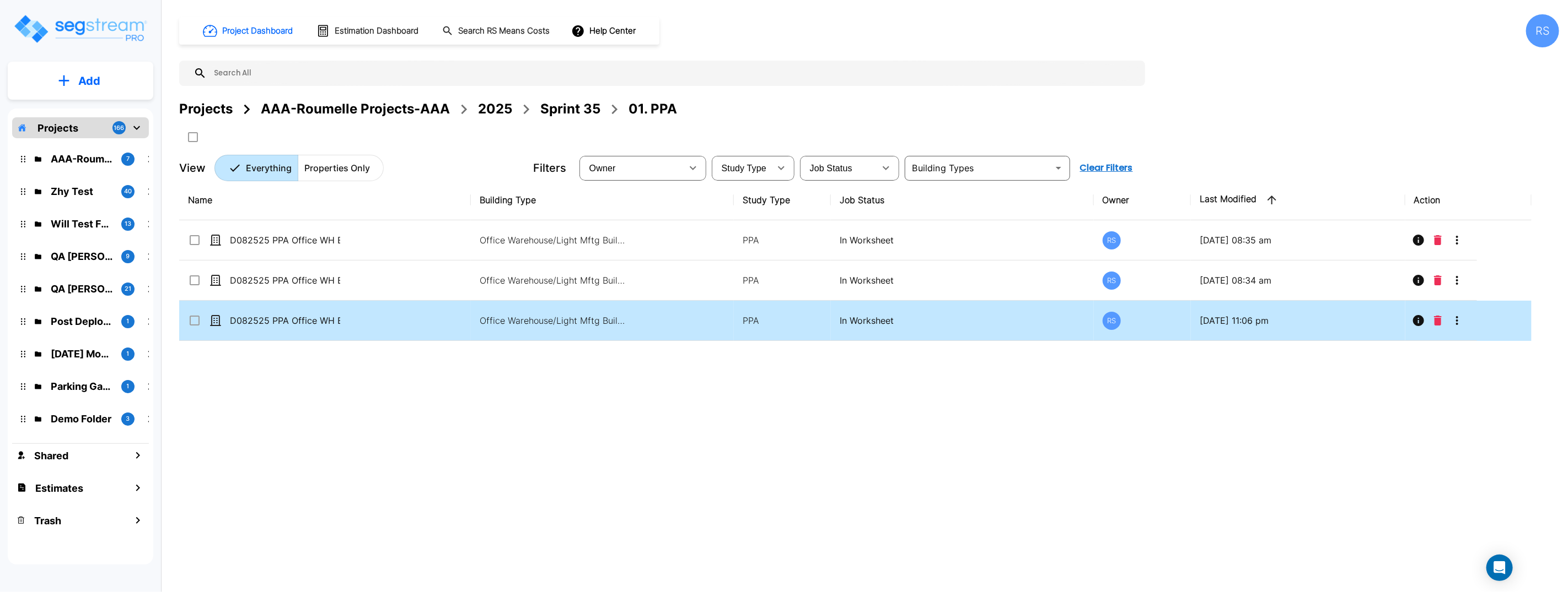
drag, startPoint x: 1368, startPoint y: 388, endPoint x: 1448, endPoint y: 334, distance: 96.5
click at [1371, 386] on div "Name Building Type Study Type Job Status Owner Last Modified Action D082525 PPA…" at bounding box center [855, 363] width 1352 height 368
click at [1459, 322] on icon "More-Options" at bounding box center [1457, 320] width 13 height 13
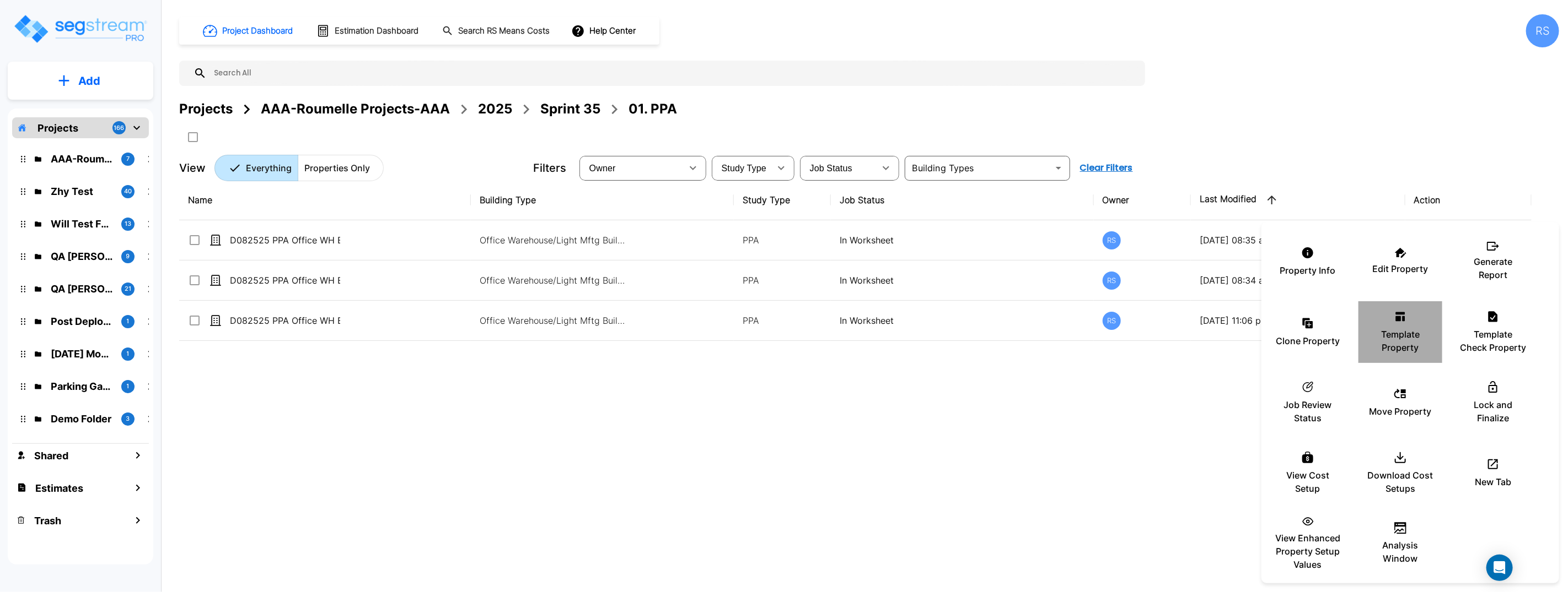
click at [1414, 334] on p "Template Property" at bounding box center [1401, 342] width 66 height 27
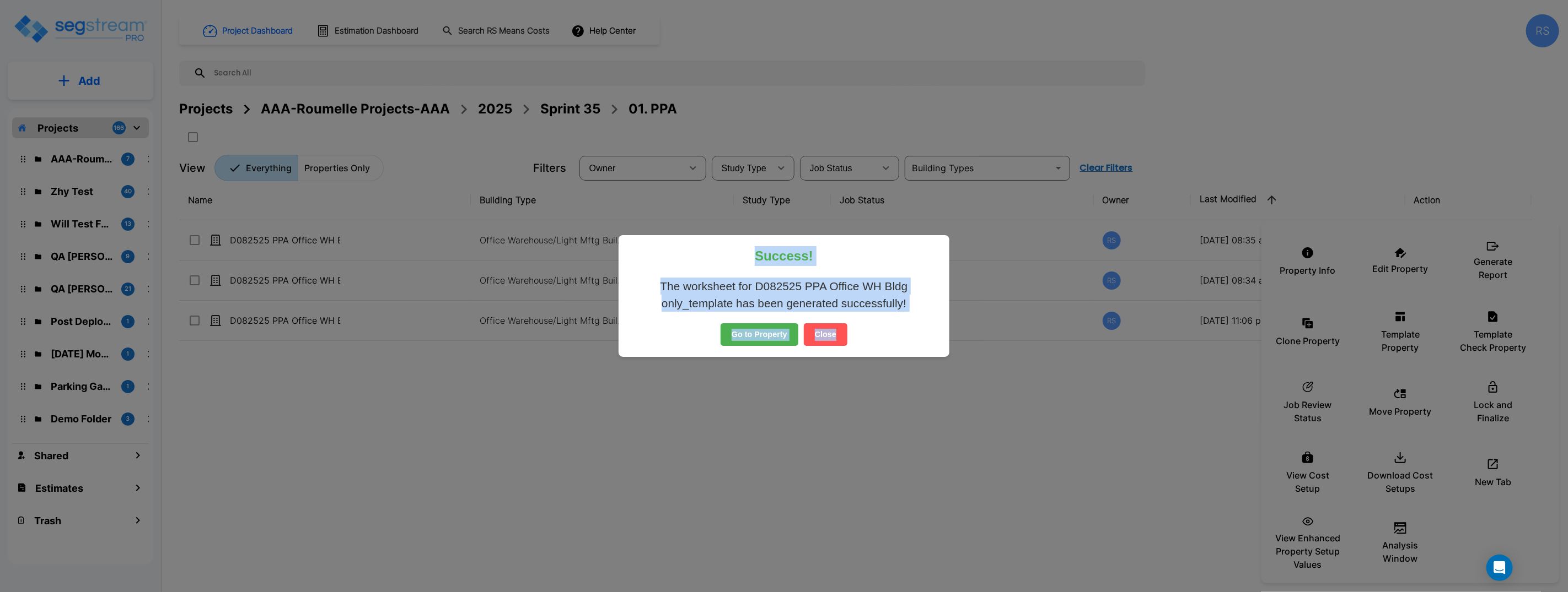
click at [835, 337] on button "Close" at bounding box center [825, 335] width 44 height 23
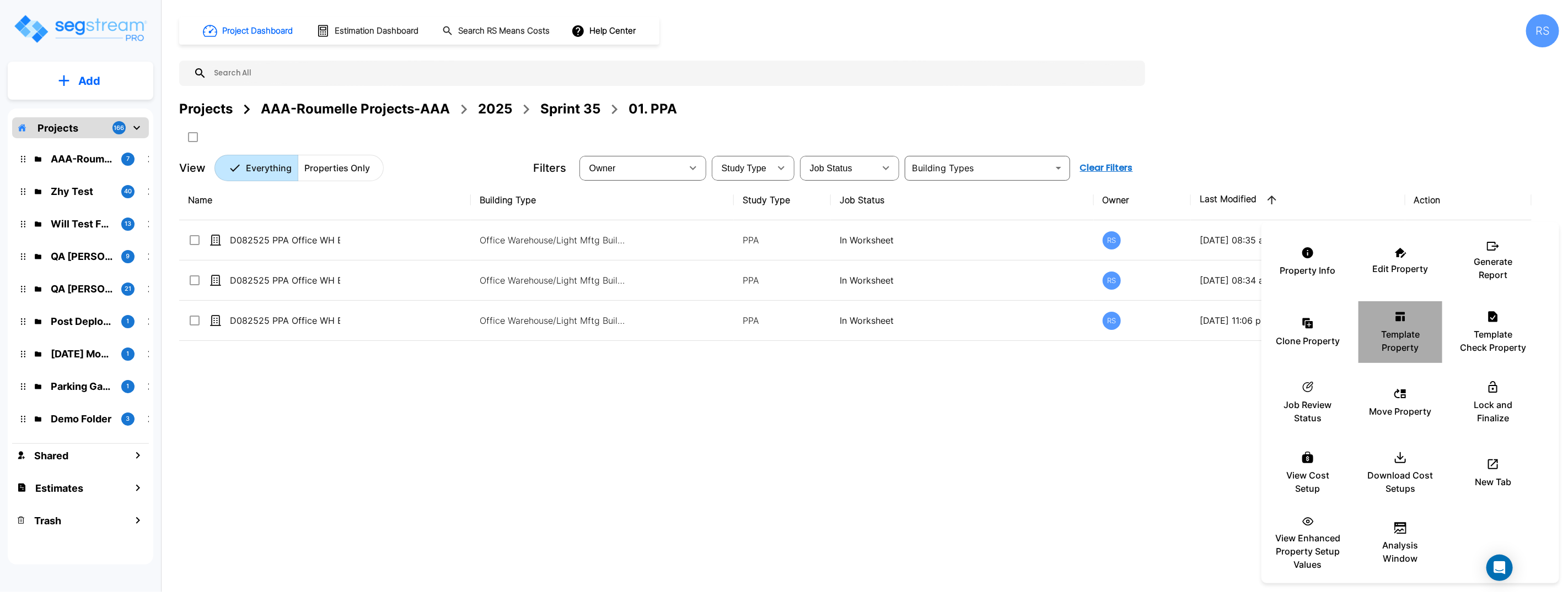
click at [1396, 328] on p "Template Property" at bounding box center [1401, 342] width 66 height 27
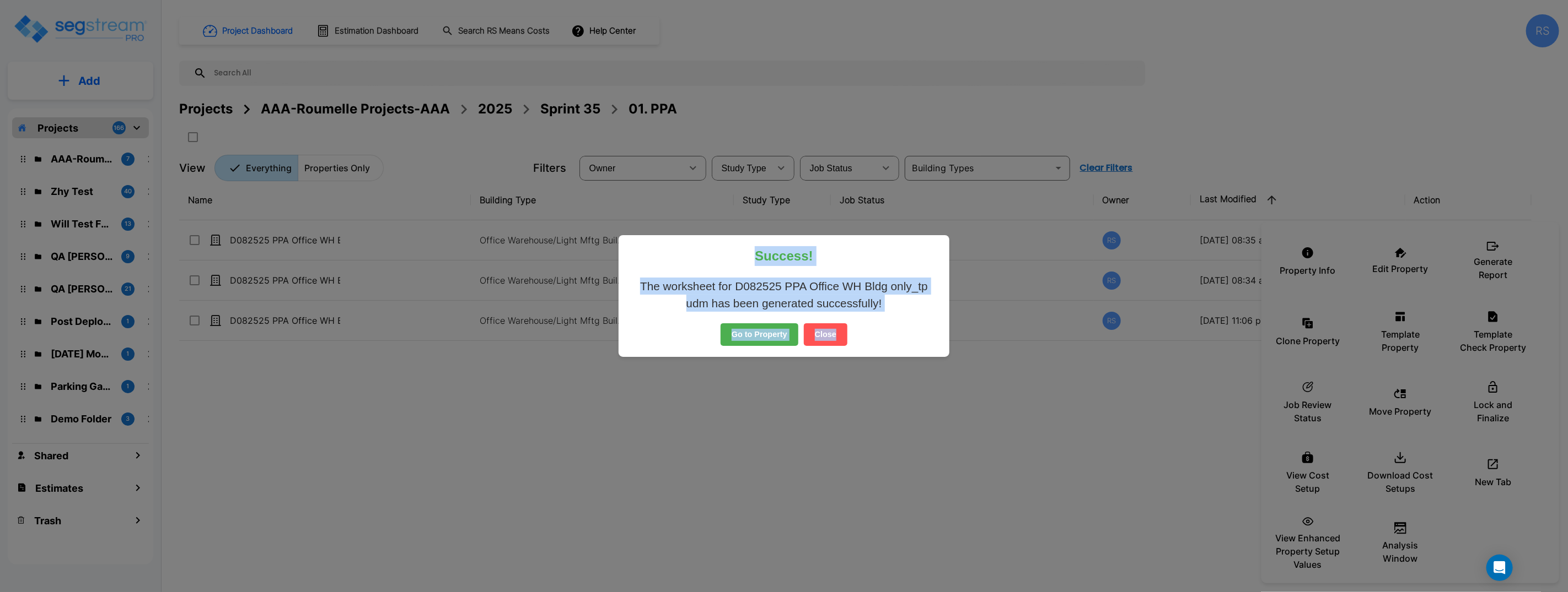
click at [828, 334] on button "Close" at bounding box center [825, 335] width 44 height 23
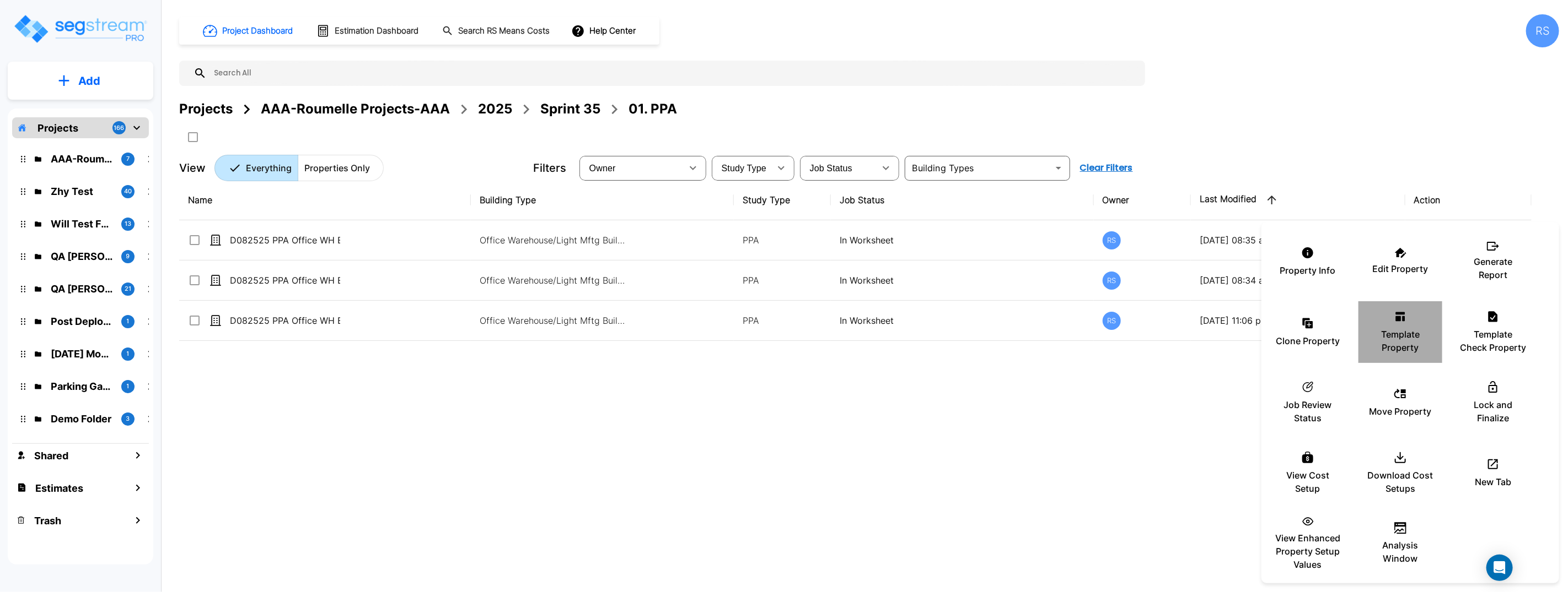
click at [1426, 335] on p "Template Property" at bounding box center [1401, 342] width 66 height 27
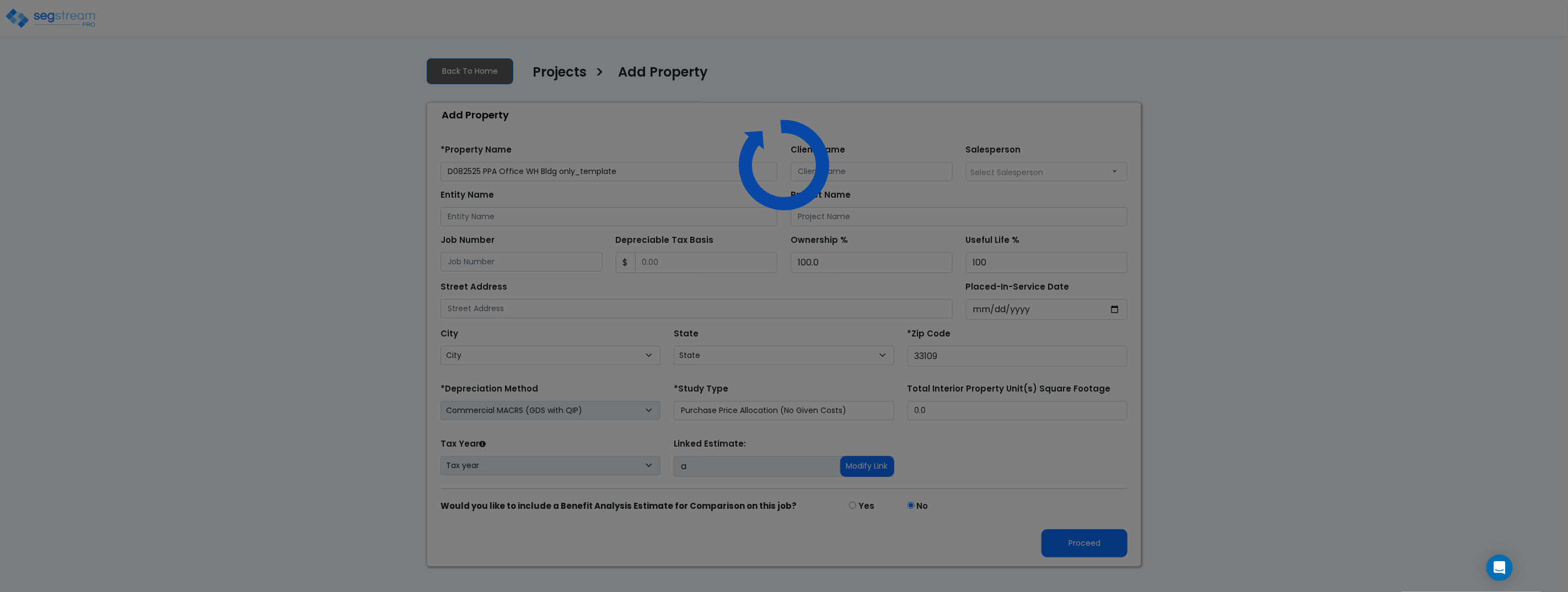
select select "FL"
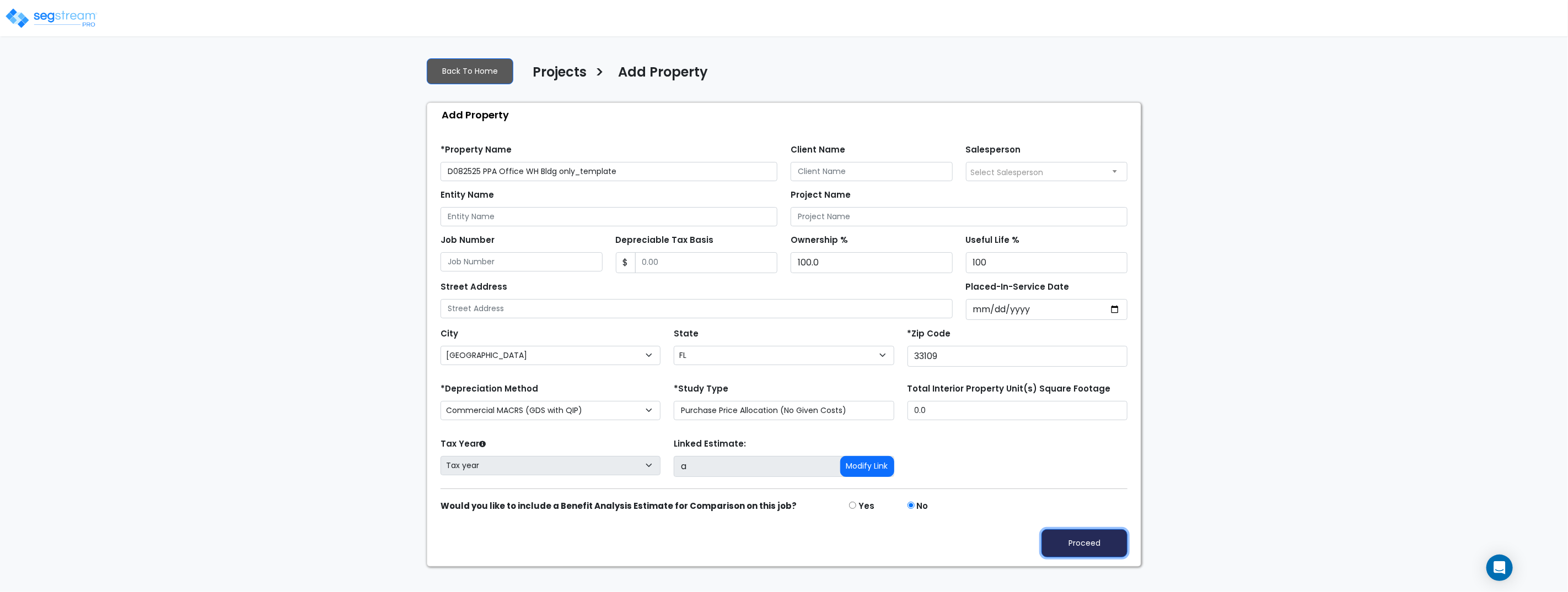
drag, startPoint x: 1079, startPoint y: 544, endPoint x: 1115, endPoint y: 424, distance: 125.3
click at [1079, 543] on button "Proceed" at bounding box center [1085, 543] width 86 height 28
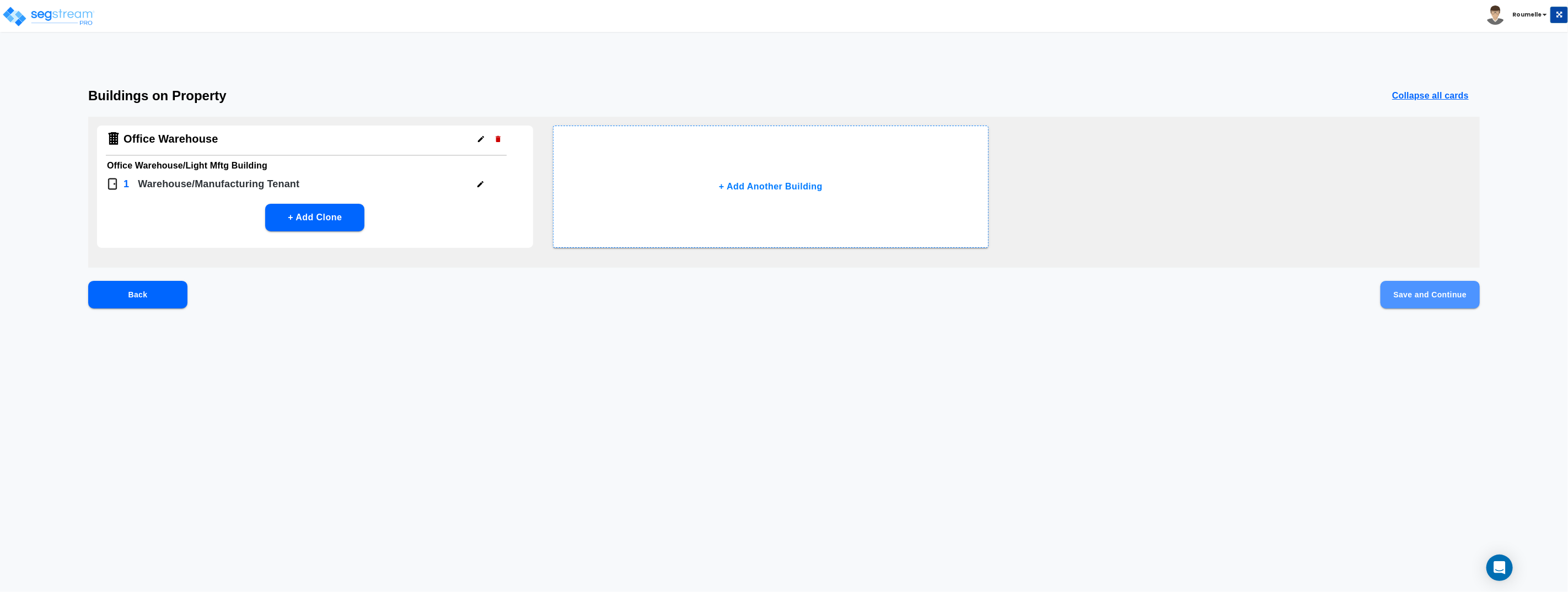
click at [1411, 293] on button "Save and Continue" at bounding box center [1430, 294] width 99 height 28
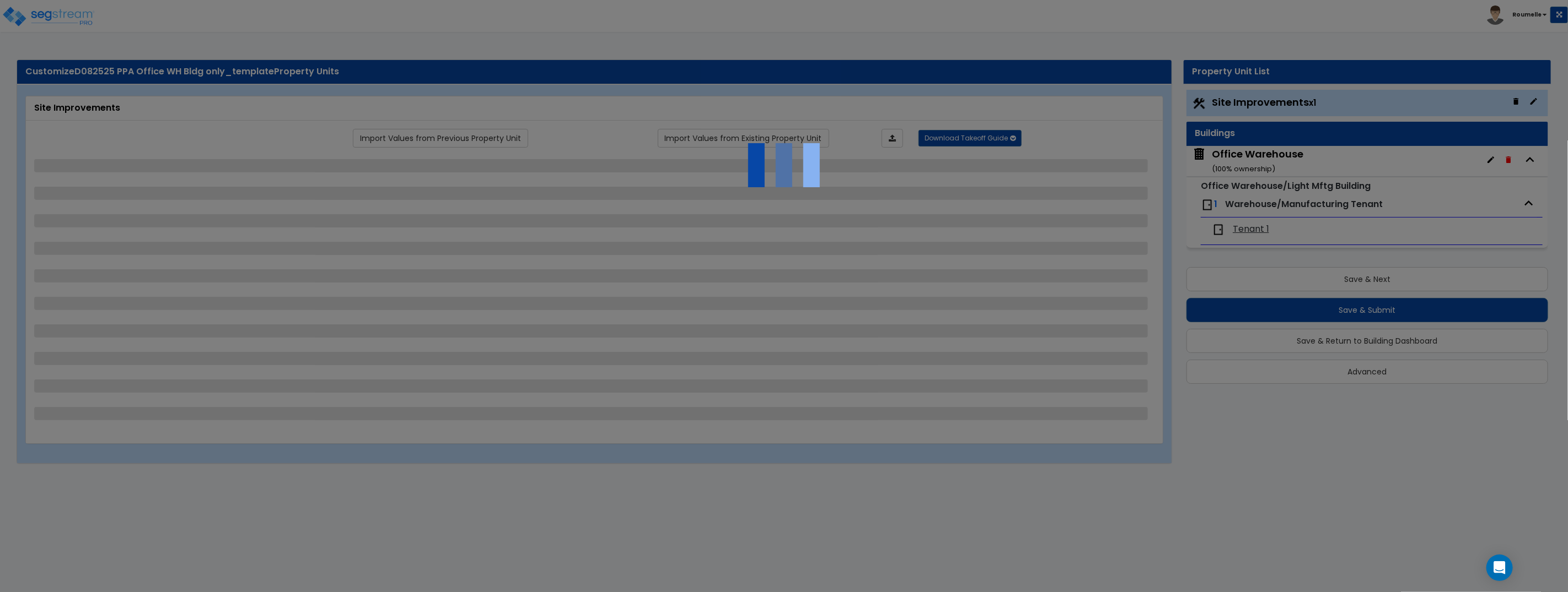
select select "2"
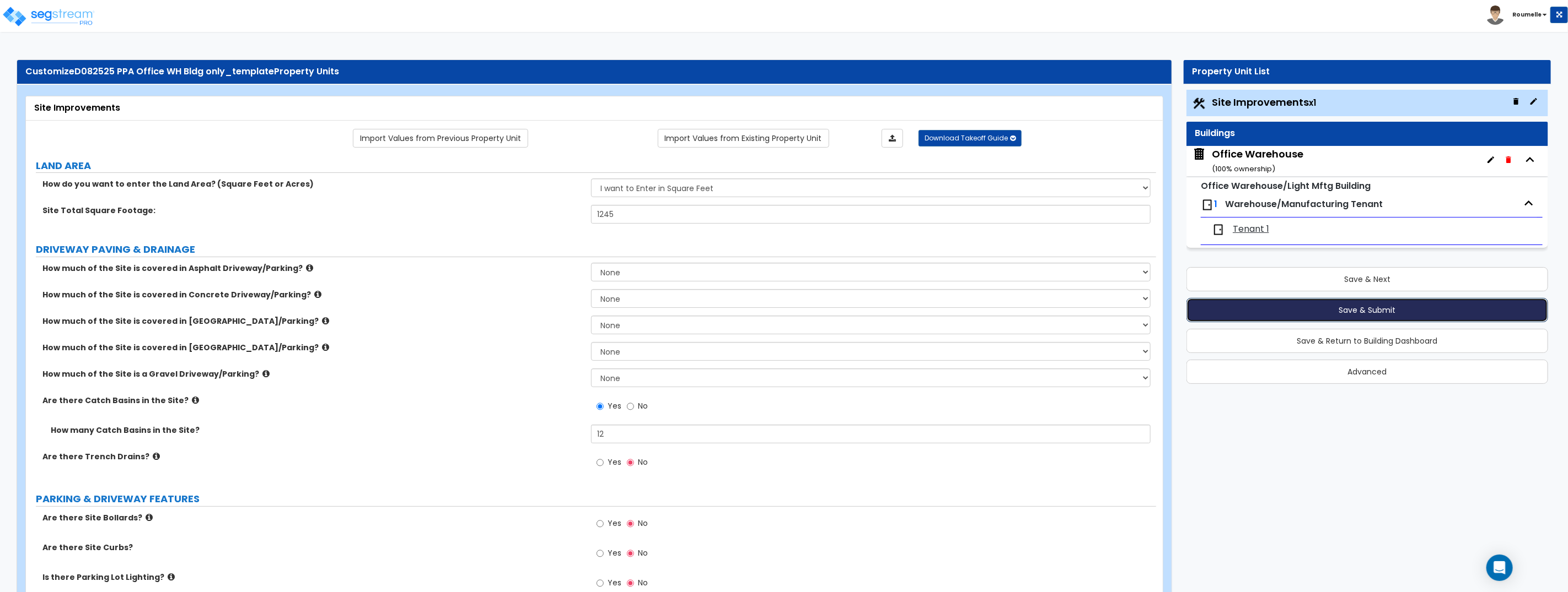
click at [1343, 314] on button "Save & Submit" at bounding box center [1368, 309] width 362 height 24
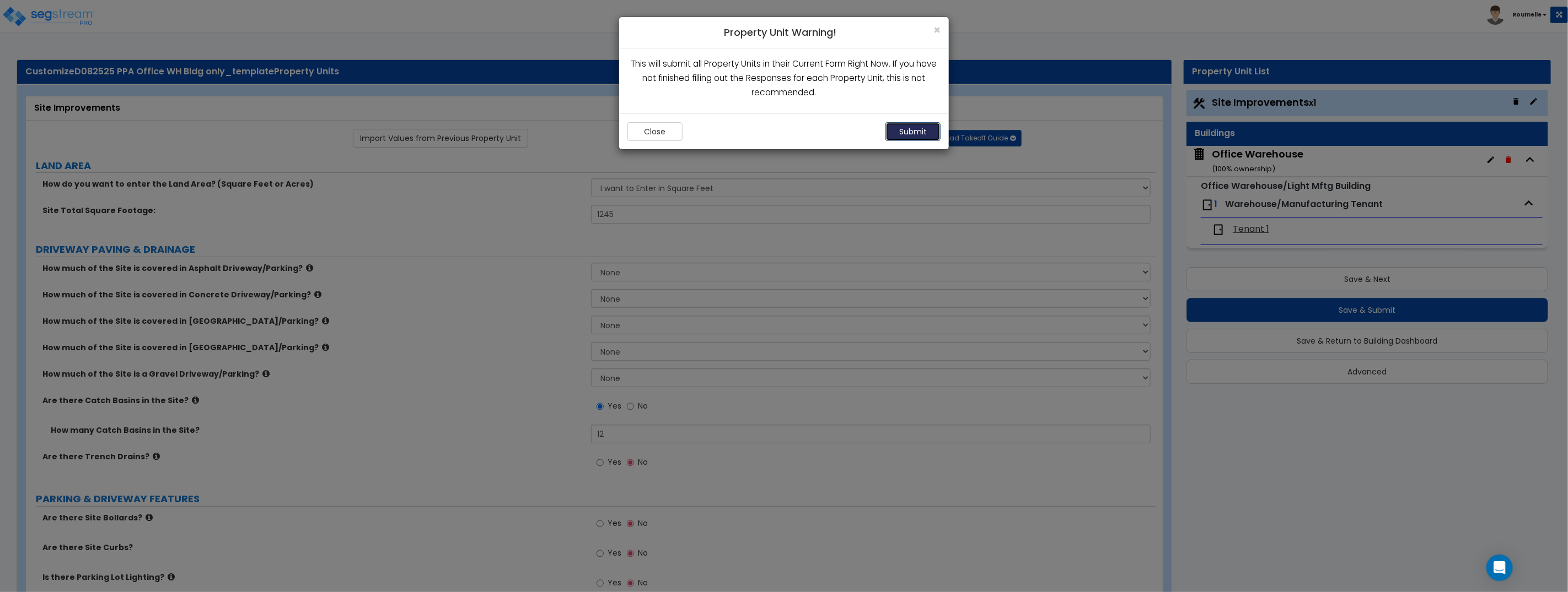
click at [918, 131] on button "Submit" at bounding box center [913, 131] width 55 height 19
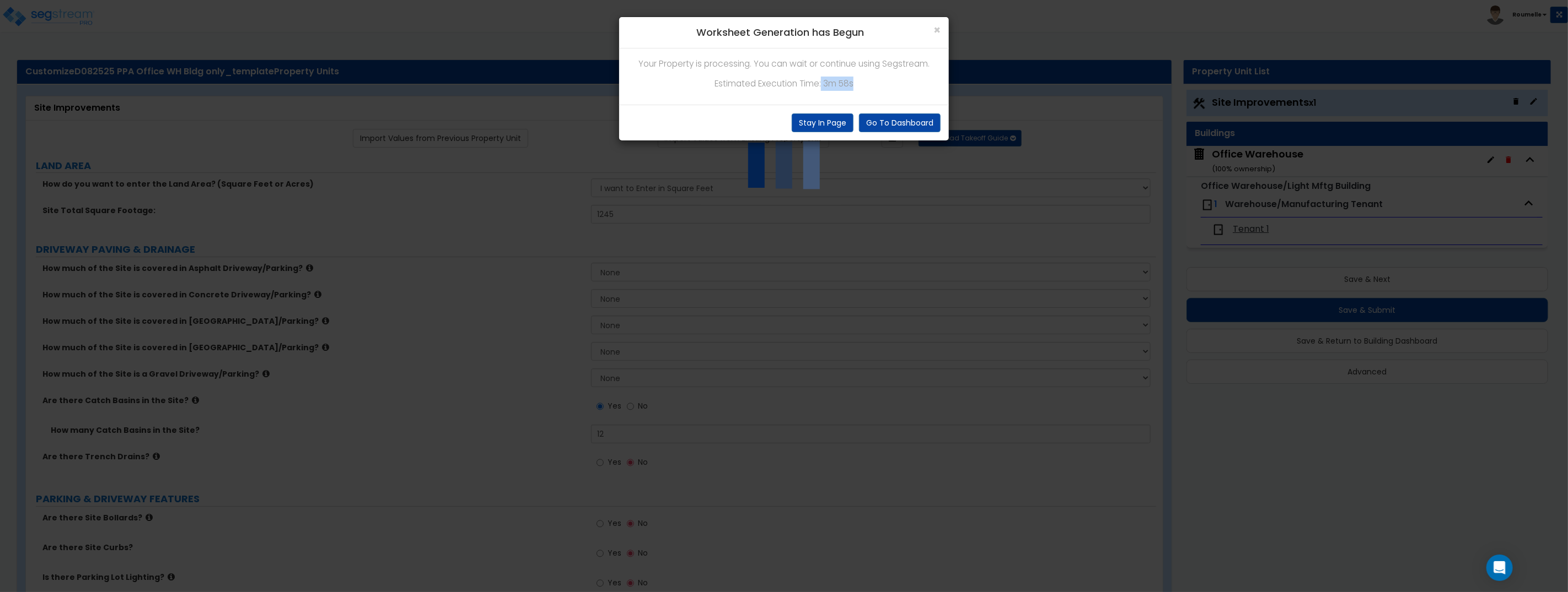
drag, startPoint x: 826, startPoint y: 84, endPoint x: 851, endPoint y: 84, distance: 25.0
click at [863, 82] on p "Estimated Execution Time: 3m 58s" at bounding box center [784, 84] width 313 height 14
click at [830, 125] on button "Stay In Page" at bounding box center [822, 123] width 62 height 19
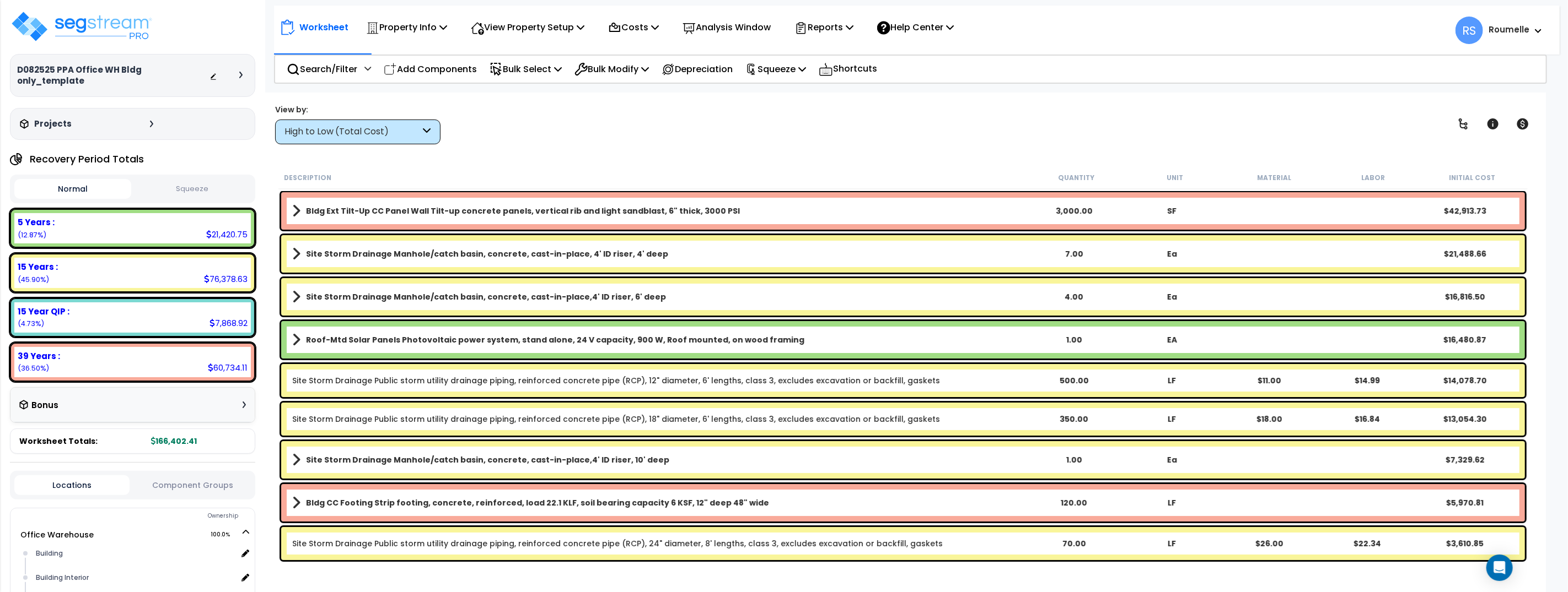
click at [925, 140] on div "View by: High to Low (Total Cost) High to Low (Total Cost)" at bounding box center [903, 124] width 1264 height 41
click at [238, 70] on div at bounding box center [228, 75] width 38 height 11
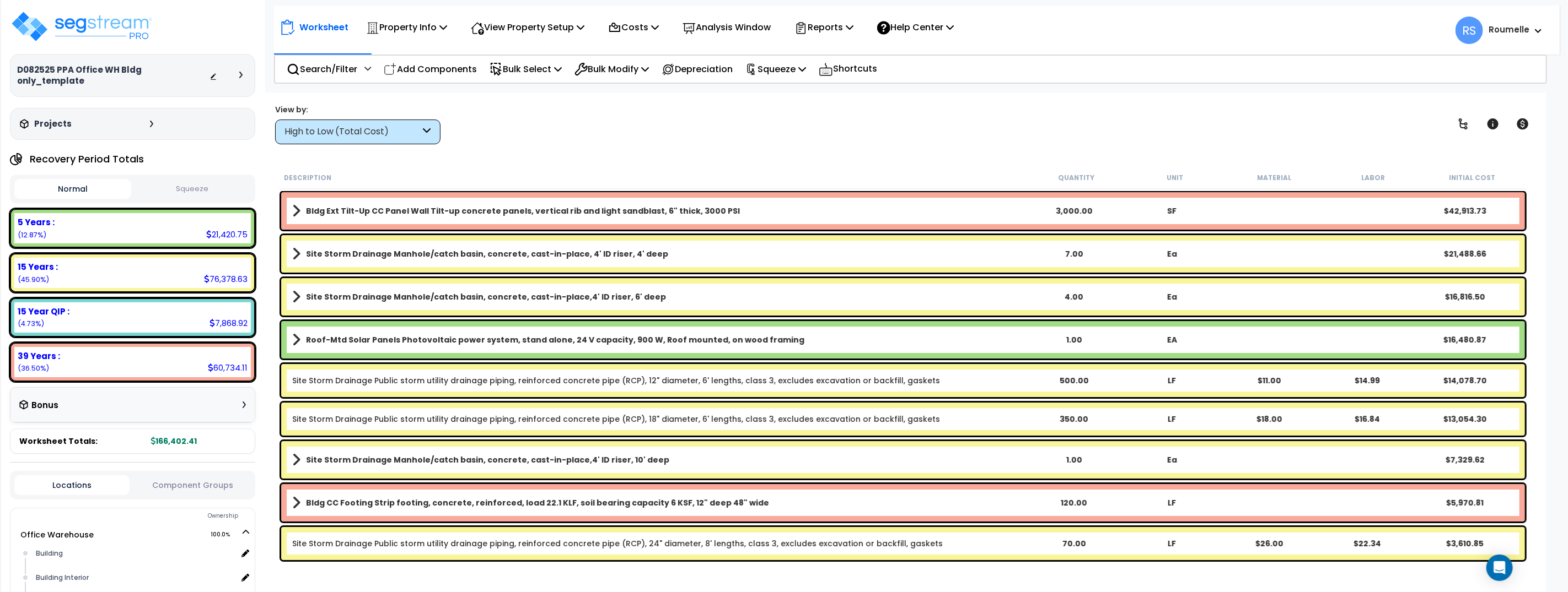
click at [241, 72] on icon at bounding box center [241, 74] width 4 height 6
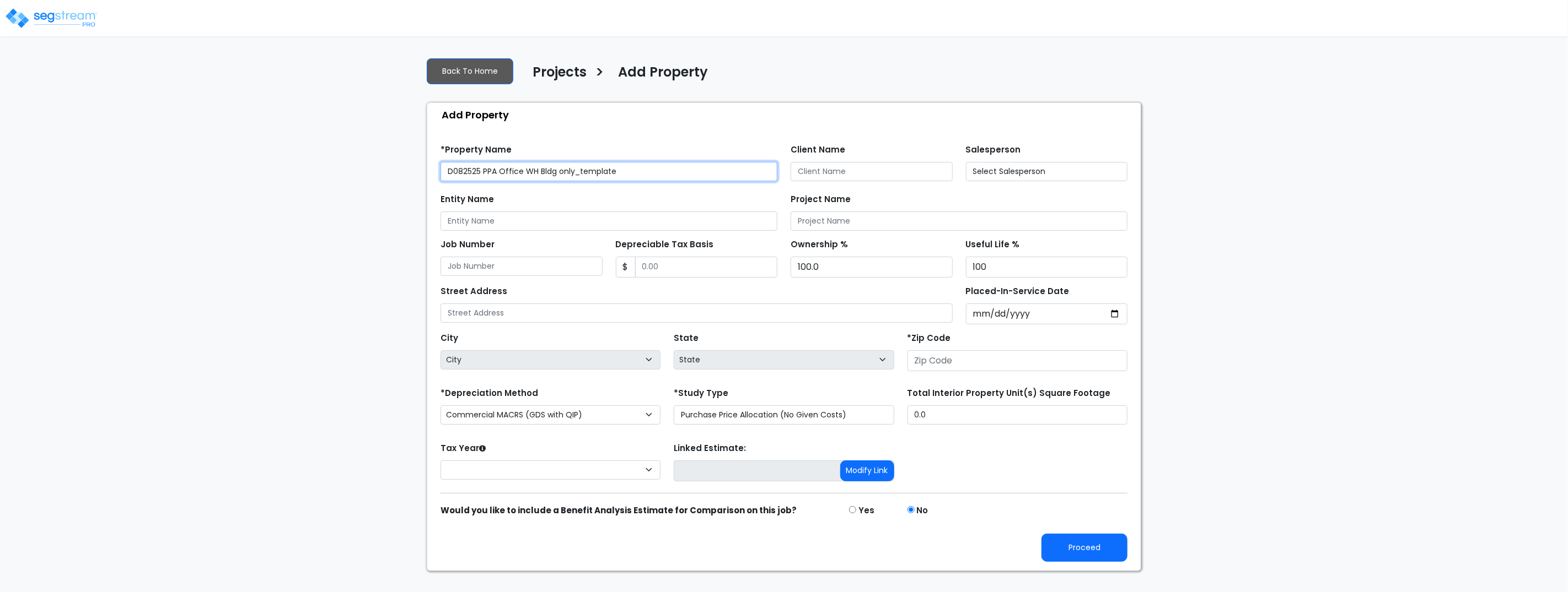
type input "33109"
type input "a"
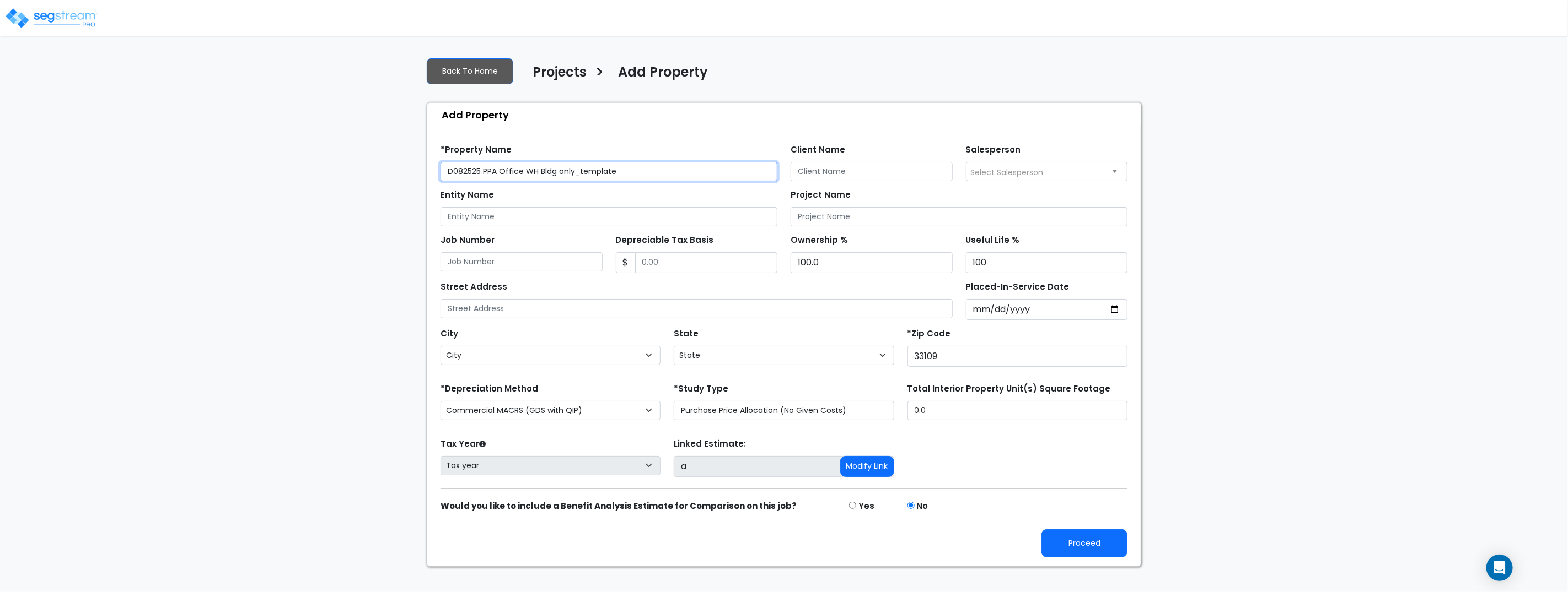
select select "FL"
drag, startPoint x: 584, startPoint y: 173, endPoint x: 698, endPoint y: 175, distance: 114.0
click at [695, 176] on input "D082525 PPA Office WH Bldg only_template" at bounding box center [609, 172] width 337 height 20
type input "D082525 PPA Office WH Bldg only_tp udm"
click at [548, 409] on select "Commercial MACRS (GDS with QIP) Commercial MACRS (ADS) Commercial MACRS (GDS) C…" at bounding box center [550, 410] width 220 height 20
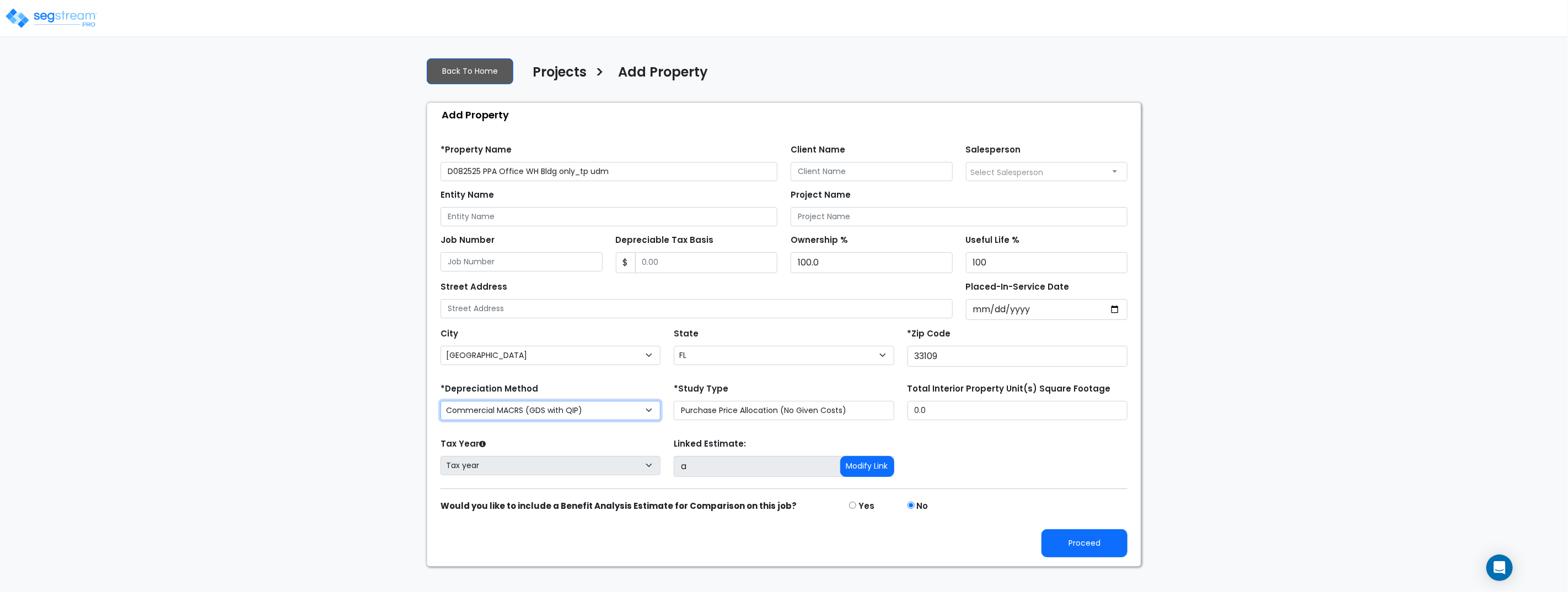
select select "CM(_60"
drag, startPoint x: 1257, startPoint y: 357, endPoint x: 1243, endPoint y: 380, distance: 26.9
click at [1257, 358] on div "We are Building your Property. So please grab a coffee and let us do the heavy …" at bounding box center [784, 308] width 1568 height 519
click at [1088, 547] on button "Proceed" at bounding box center [1085, 543] width 86 height 28
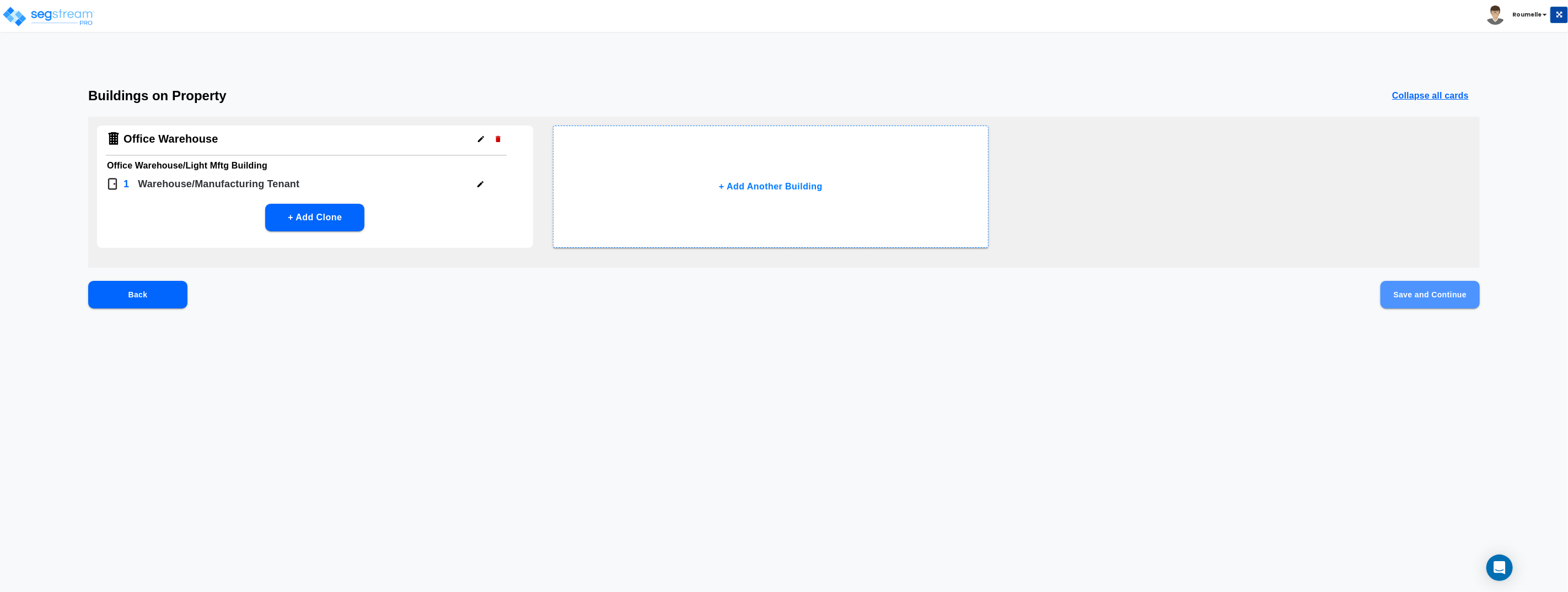
click at [1416, 304] on button "Save and Continue" at bounding box center [1430, 294] width 99 height 28
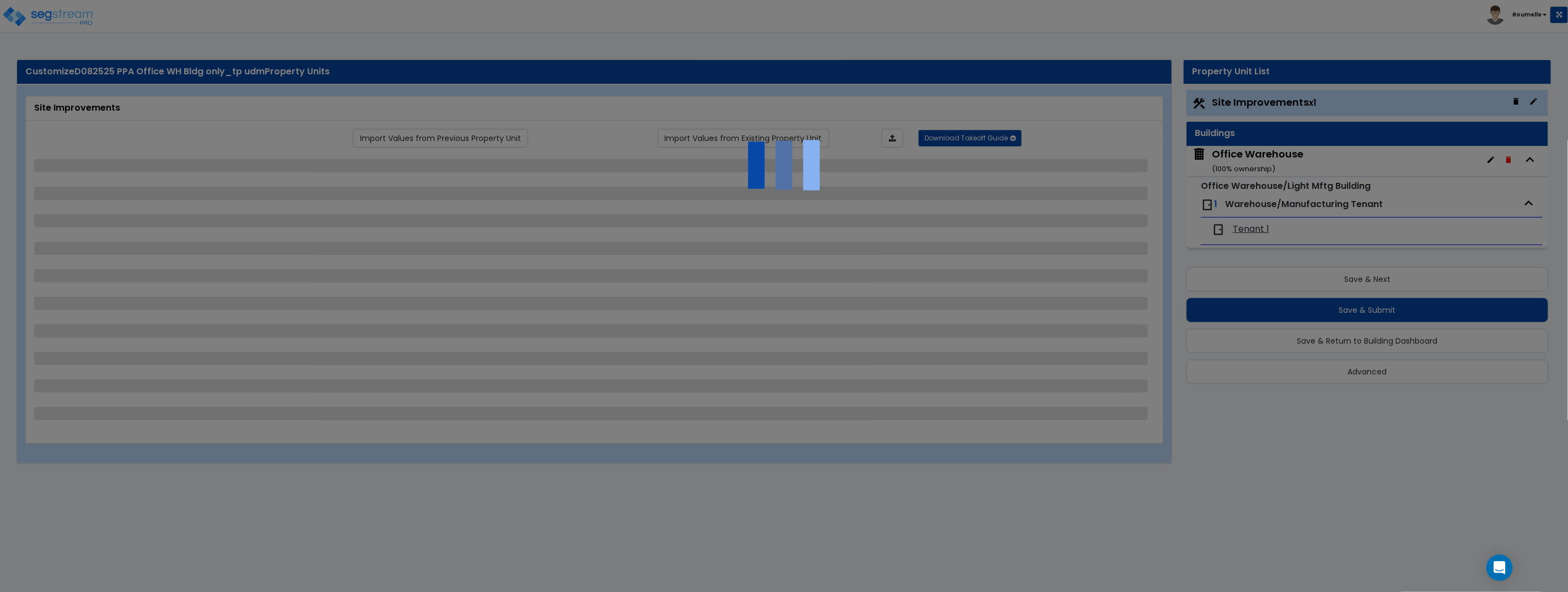
select select "2"
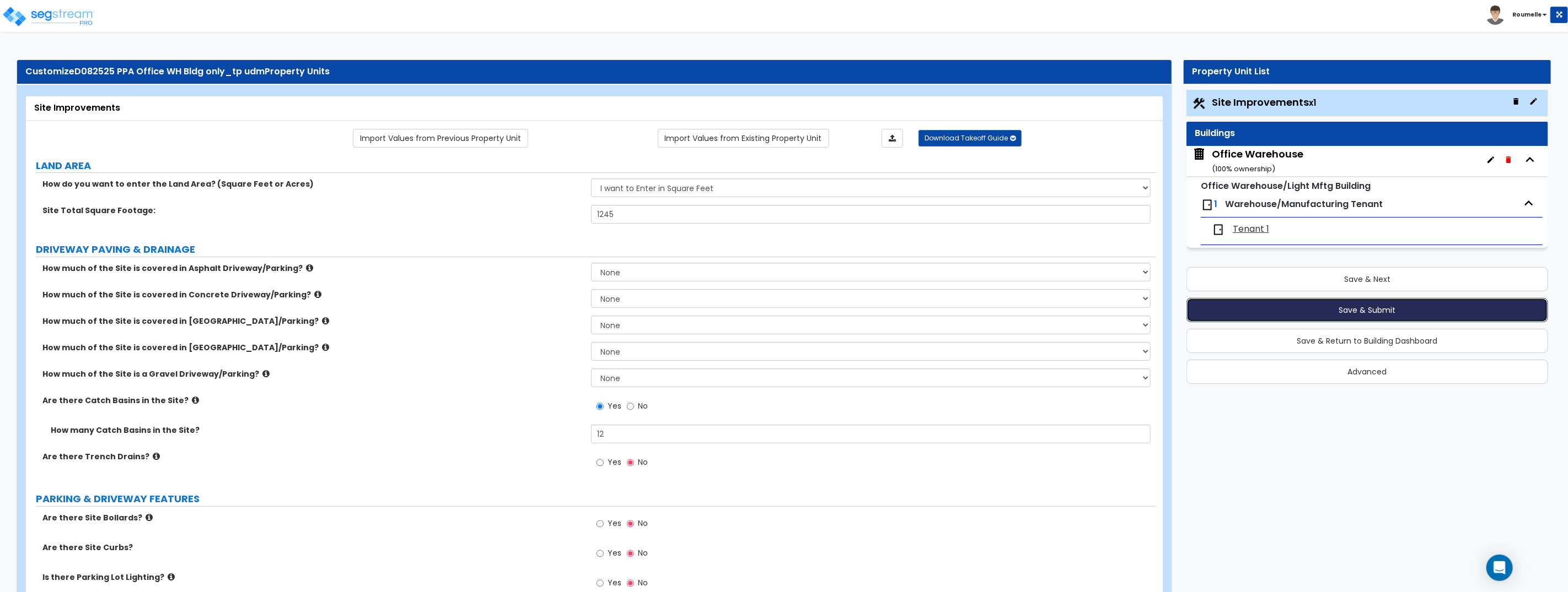
click at [1343, 306] on button "Save & Submit" at bounding box center [1368, 309] width 362 height 24
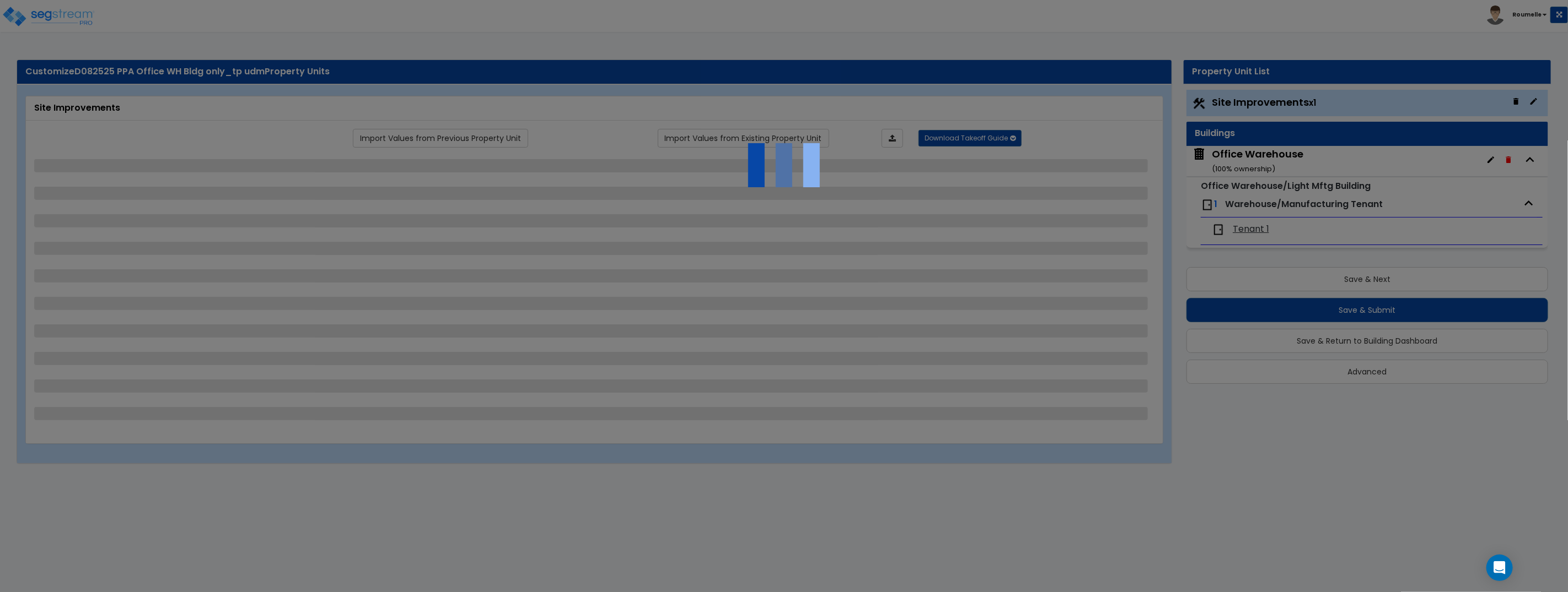
select select "2"
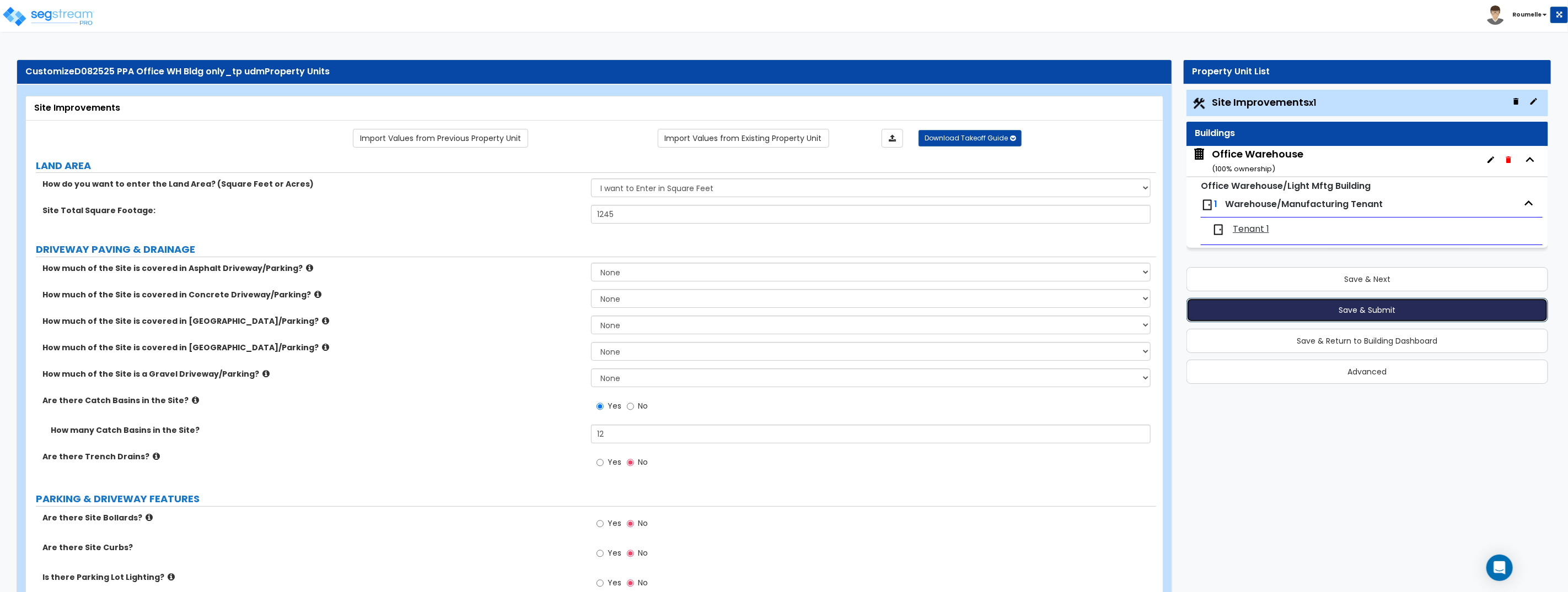
click at [1393, 311] on button "Save & Submit" at bounding box center [1368, 309] width 362 height 24
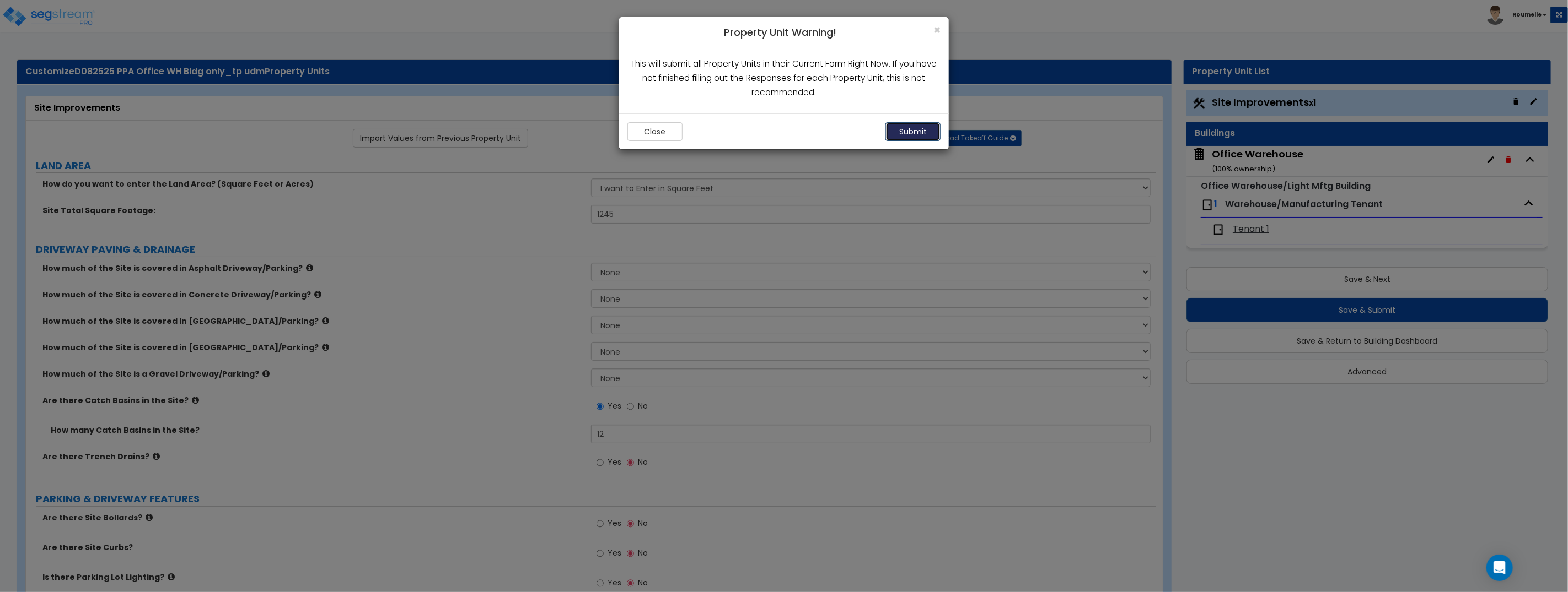
click at [918, 131] on button "Submit" at bounding box center [913, 131] width 55 height 19
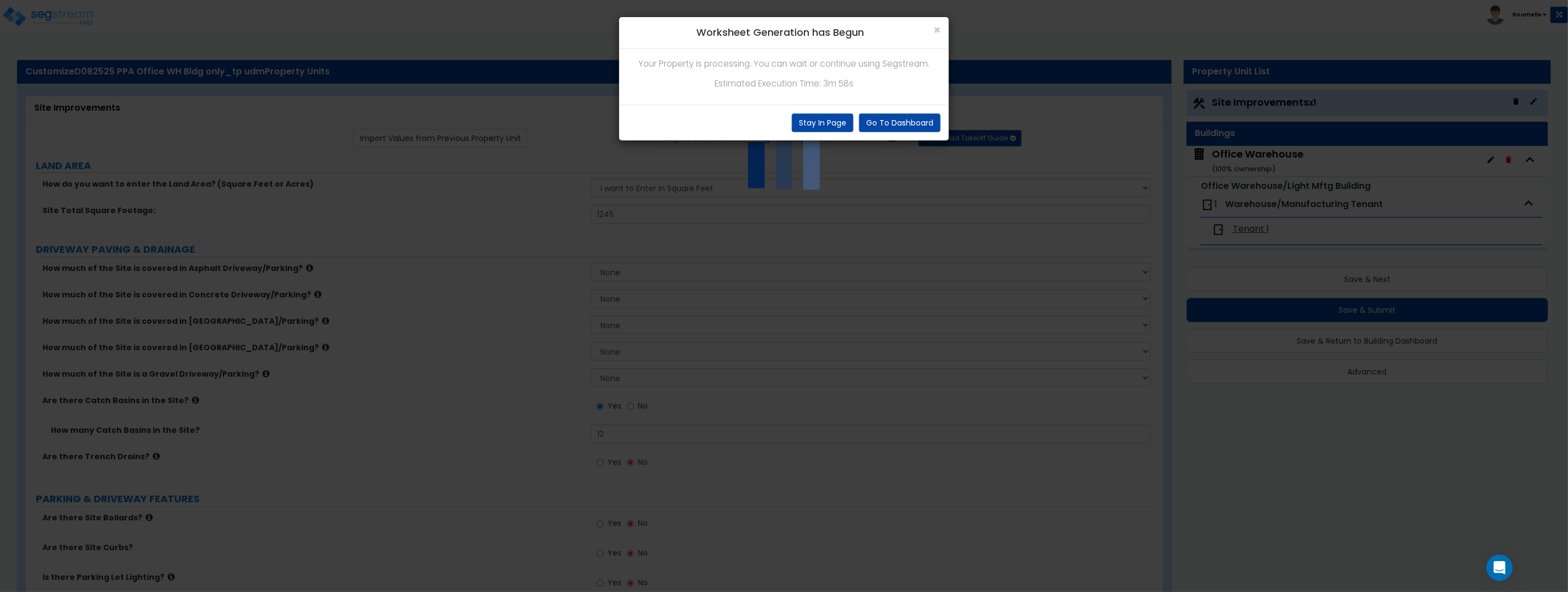
click at [828, 84] on p "Estimated Execution Time: 3m 58s" at bounding box center [784, 84] width 313 height 14
drag, startPoint x: 828, startPoint y: 84, endPoint x: 857, endPoint y: 87, distance: 29.2
click at [831, 84] on p "Estimated Execution Time: 3m 58s" at bounding box center [784, 84] width 313 height 14
click at [868, 85] on p "Estimated Execution Time: 3m 58s" at bounding box center [784, 84] width 313 height 14
click at [830, 124] on button "Stay In Page" at bounding box center [822, 123] width 62 height 19
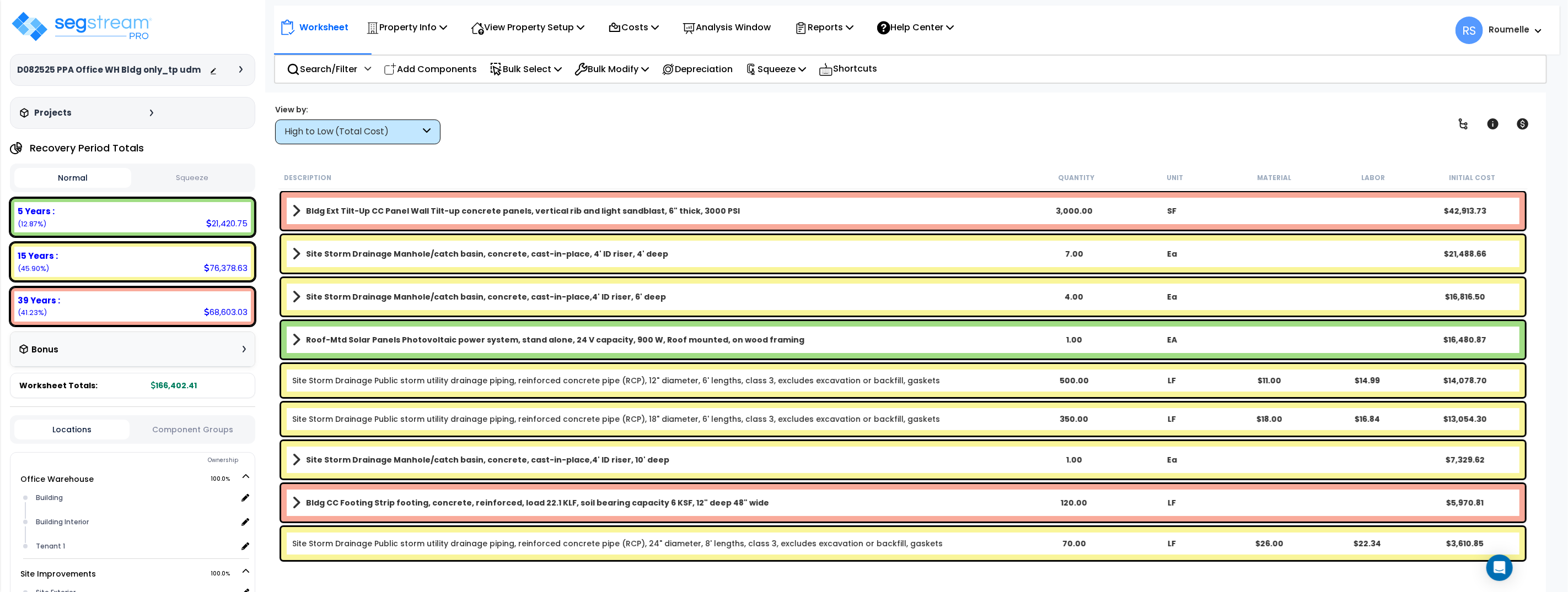
click at [723, 155] on div "Worksheet Property Info Property Setup Add Property Unit Template property Clon…" at bounding box center [903, 388] width 1286 height 592
click at [243, 67] on div at bounding box center [243, 69] width 9 height 6
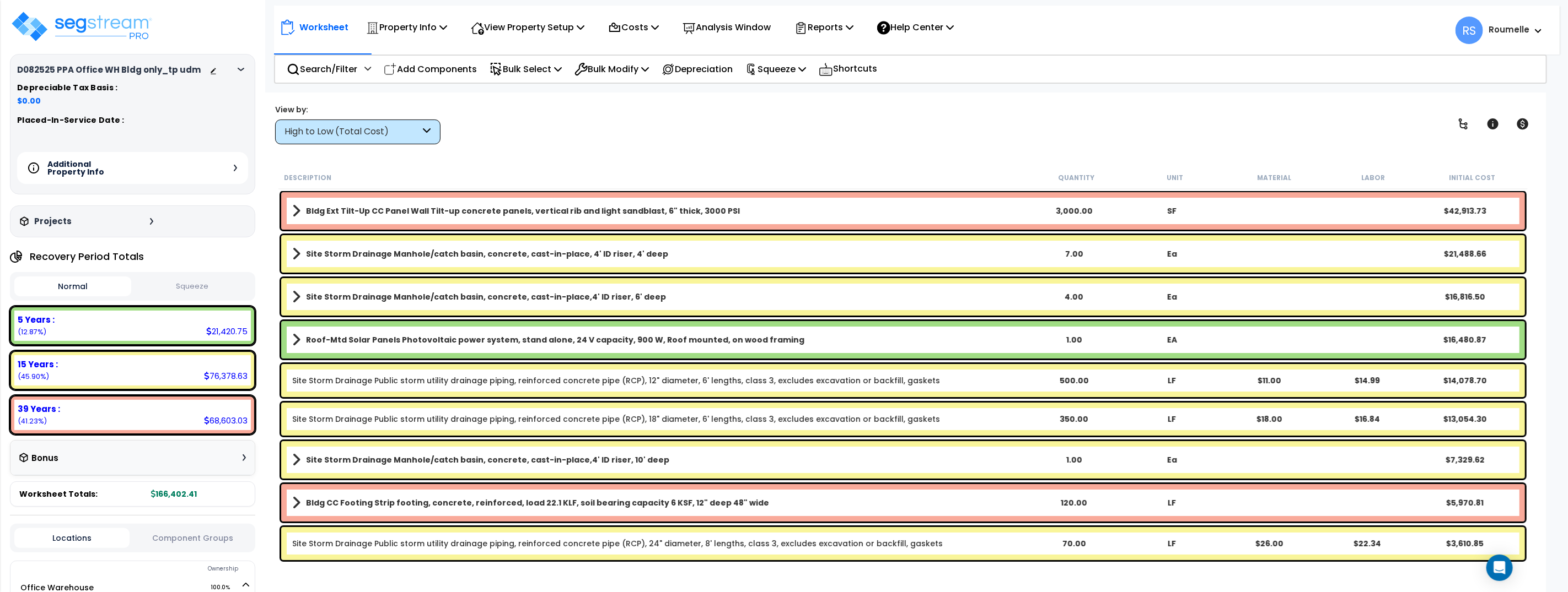
click at [236, 169] on div "Additional Property Info" at bounding box center [132, 168] width 231 height 32
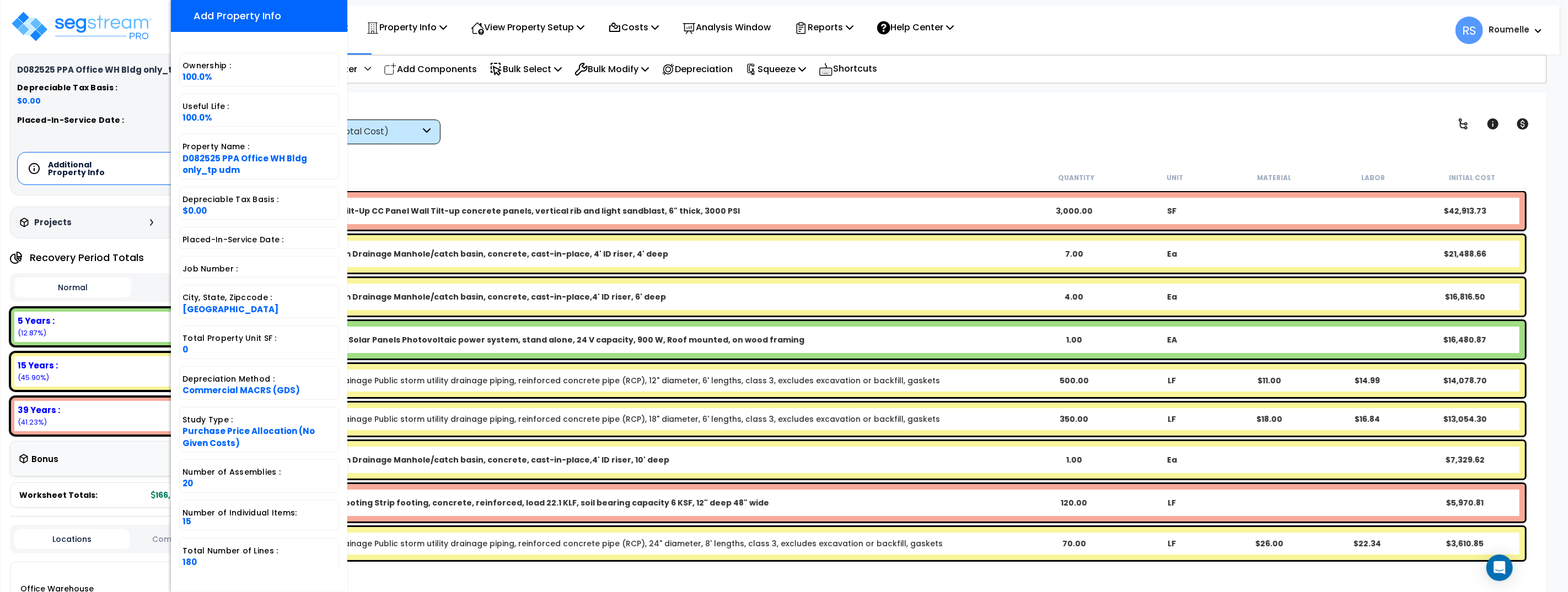
scroll to position [10, 0]
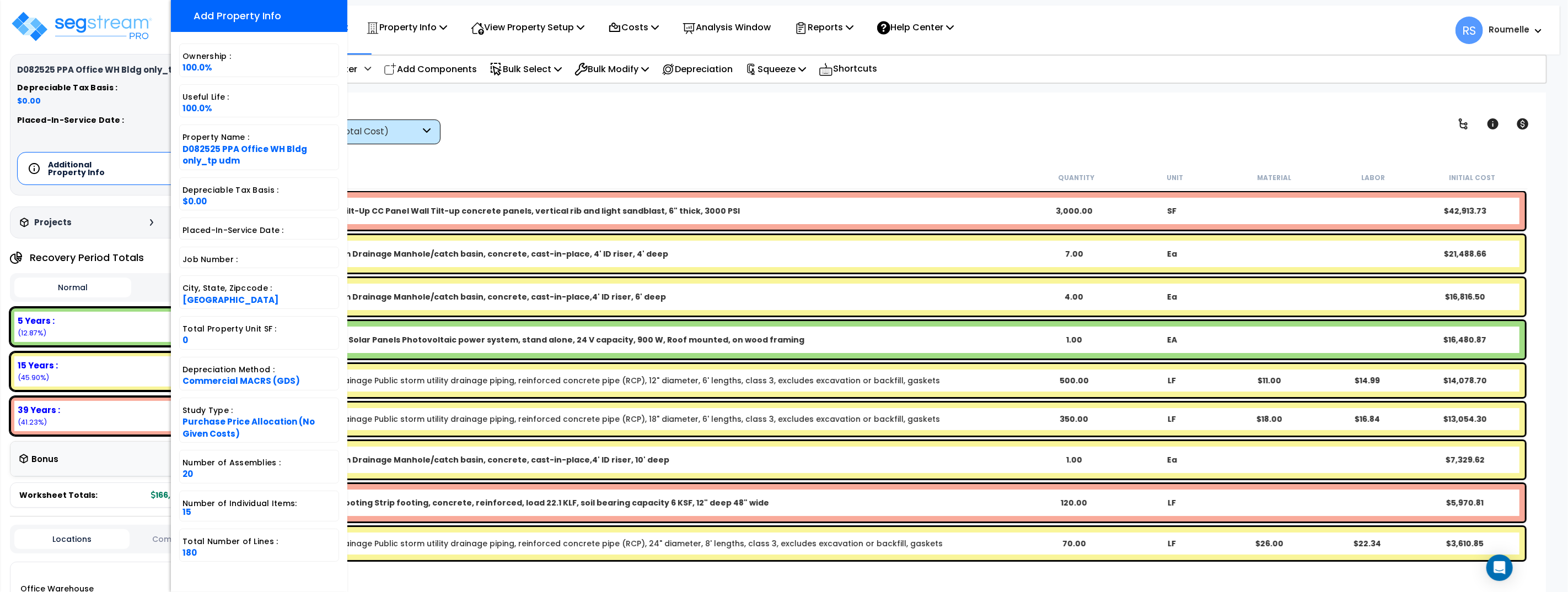
drag, startPoint x: 747, startPoint y: 141, endPoint x: 1460, endPoint y: 294, distance: 729.2
click at [748, 141] on div "View by: High to Low (Total Cost) High to Low (Total Cost)" at bounding box center [903, 124] width 1264 height 41
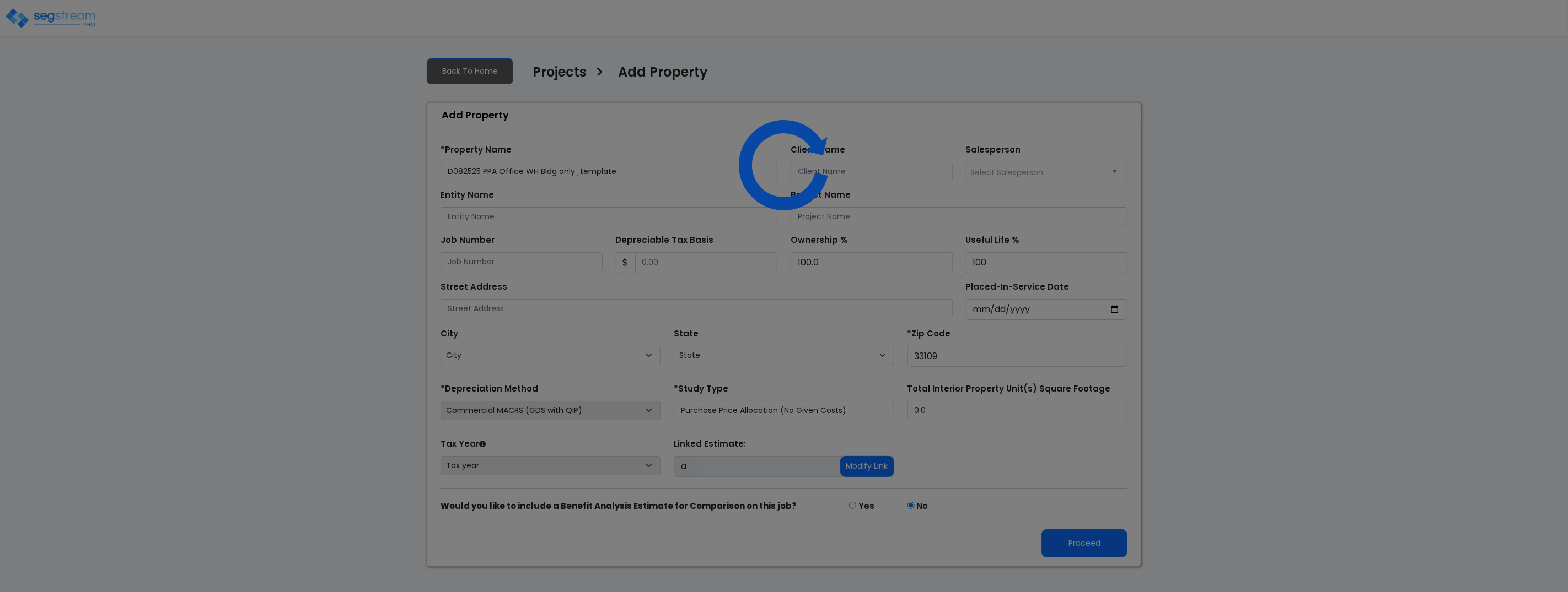
select select "FL"
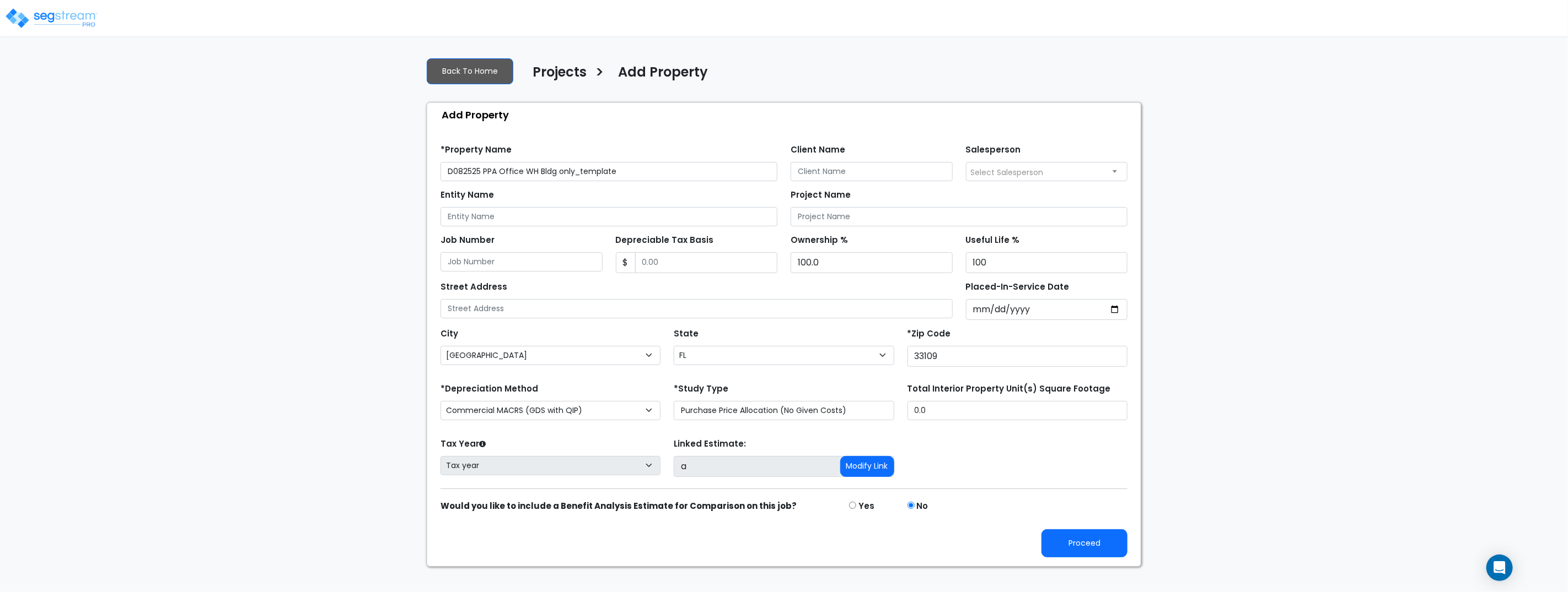
drag, startPoint x: 583, startPoint y: 170, endPoint x: 760, endPoint y: 173, distance: 177.0
click at [760, 173] on input "D082525 PPA Office WH Bldg only_template" at bounding box center [609, 172] width 337 height 20
type input "D082525 PPA Office WH Bldg only_tp ust"
click at [734, 411] on select "Purchase Price Allocation (No Given Costs) New Construction / Reno / TI's (Give…" at bounding box center [784, 410] width 220 height 20
select select "NEW"
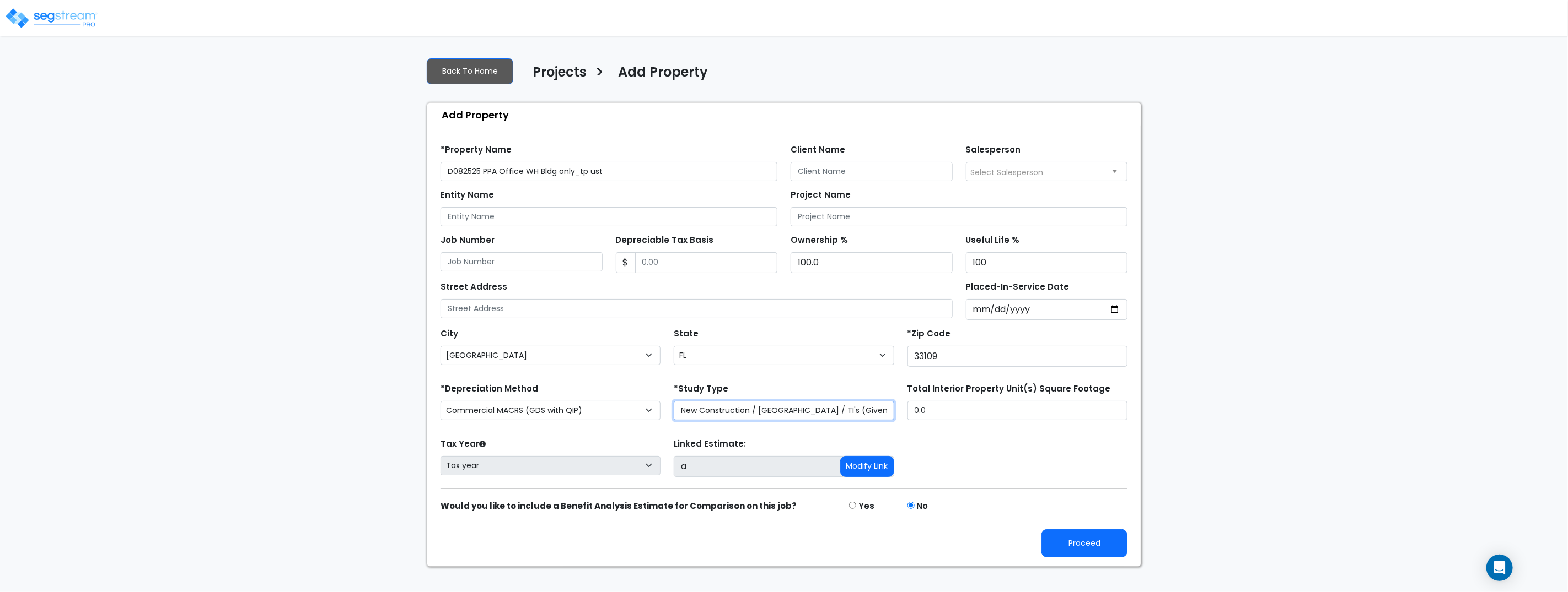
click at [674, 401] on select "Purchase Price Allocation (No Given Costs) New Construction / Reno / TI's (Give…" at bounding box center [784, 410] width 220 height 20
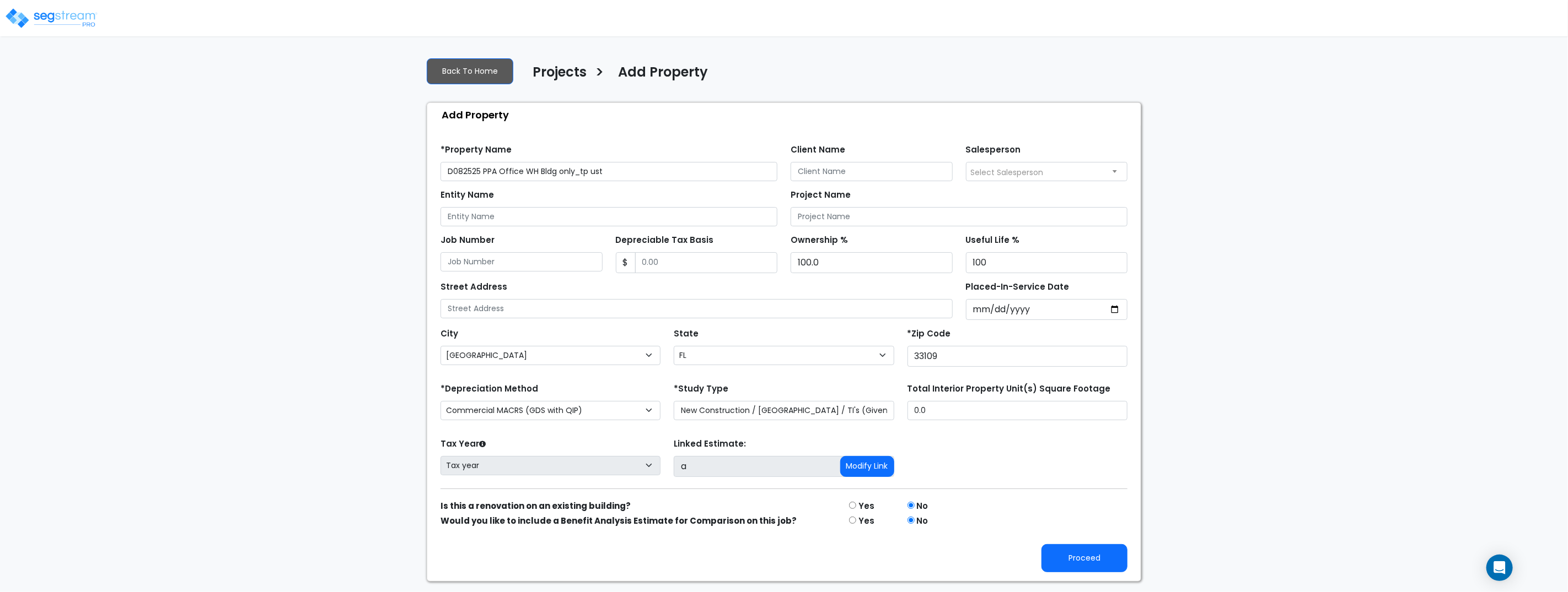
drag, startPoint x: 1416, startPoint y: 521, endPoint x: 1250, endPoint y: 562, distance: 171.0
click at [1410, 521] on div "We are Building your Property. So please grab a coffee and let us do the heavy …" at bounding box center [784, 315] width 1568 height 533
drag, startPoint x: 1084, startPoint y: 561, endPoint x: 1054, endPoint y: 467, distance: 98.7
click at [1084, 561] on button "Proceed" at bounding box center [1085, 558] width 86 height 28
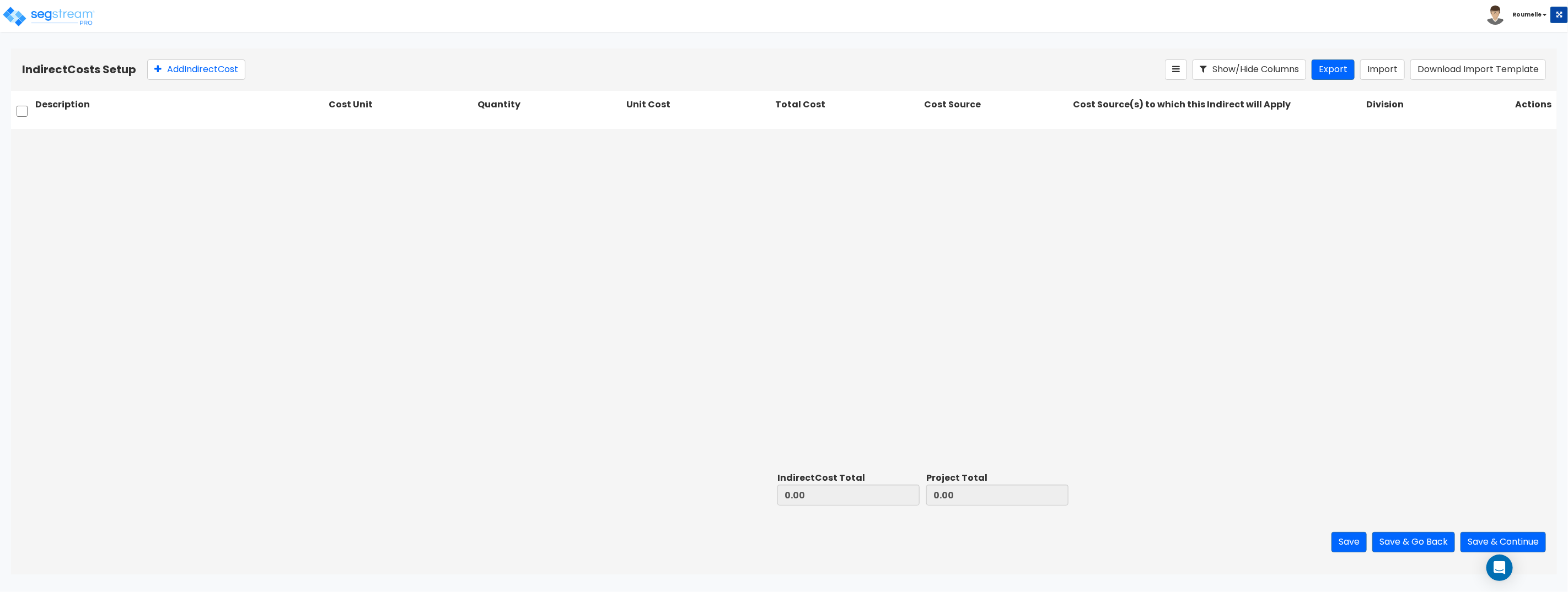
click at [1406, 71] on div "Show/Hide Columns Export Import Download Import Template" at bounding box center [1356, 70] width 381 height 21
click at [1393, 71] on button "Import" at bounding box center [1383, 70] width 45 height 21
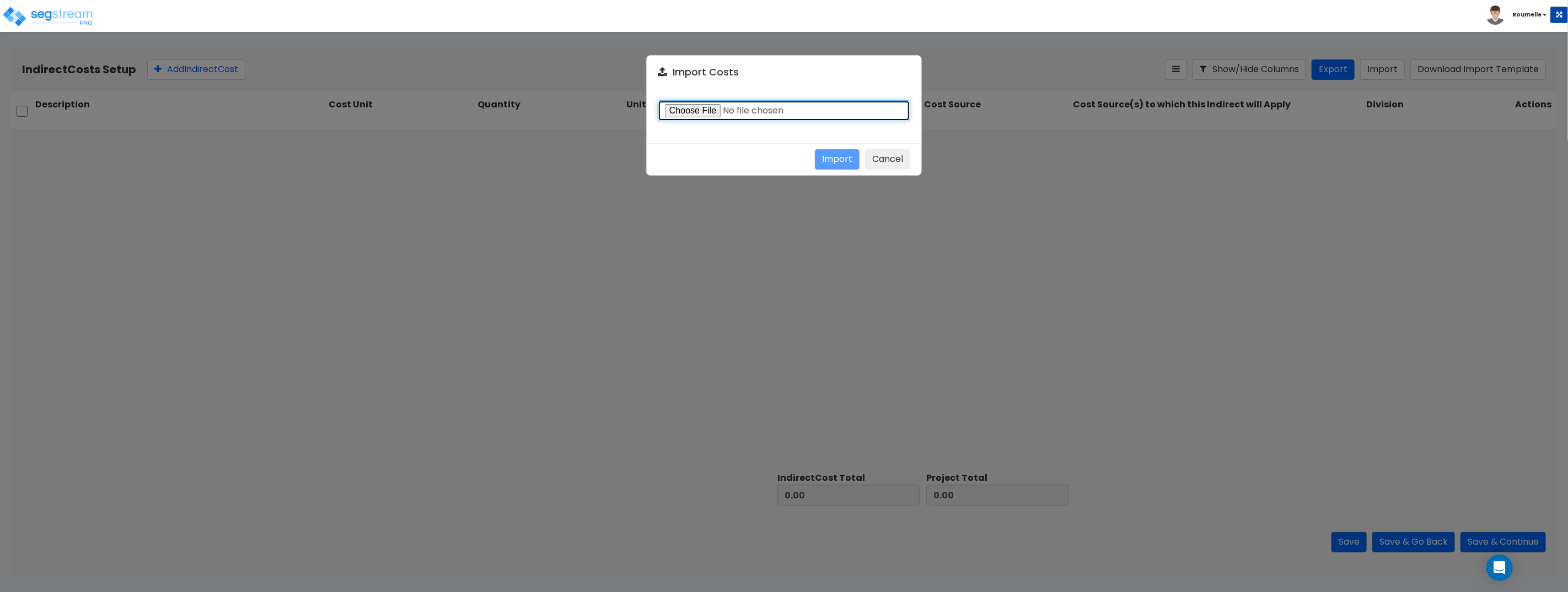
click at [690, 114] on input "file" at bounding box center [784, 110] width 252 height 21
type input "C:\fakepath\indirect.csv"
click at [839, 163] on button "Import" at bounding box center [838, 159] width 45 height 21
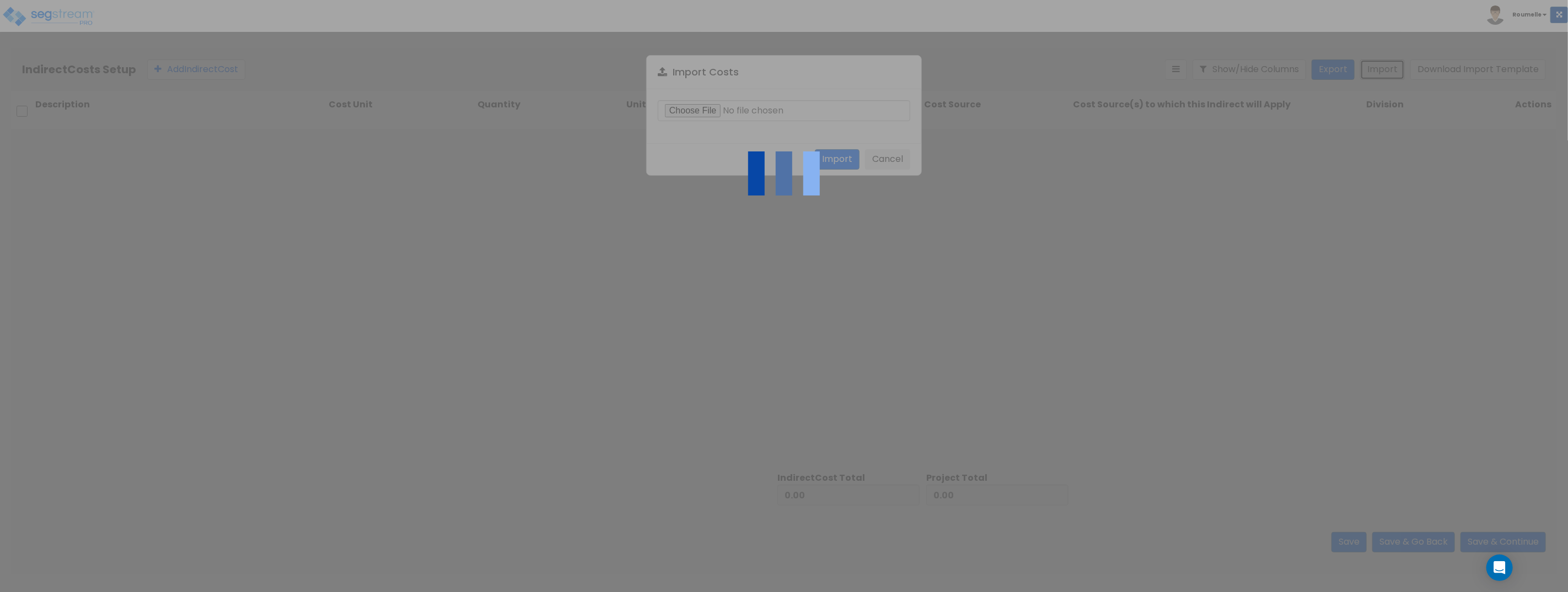
type input "18,720,000.00"
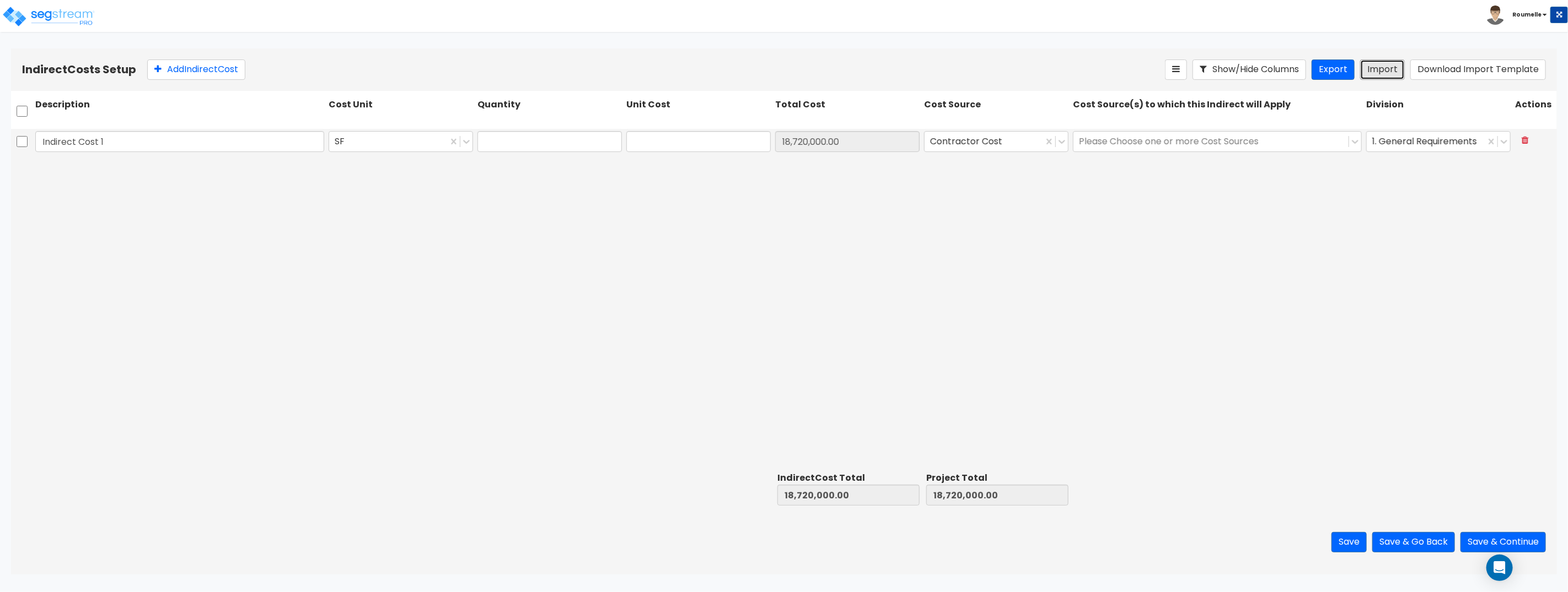
type input "12"
type input "1,560,000"
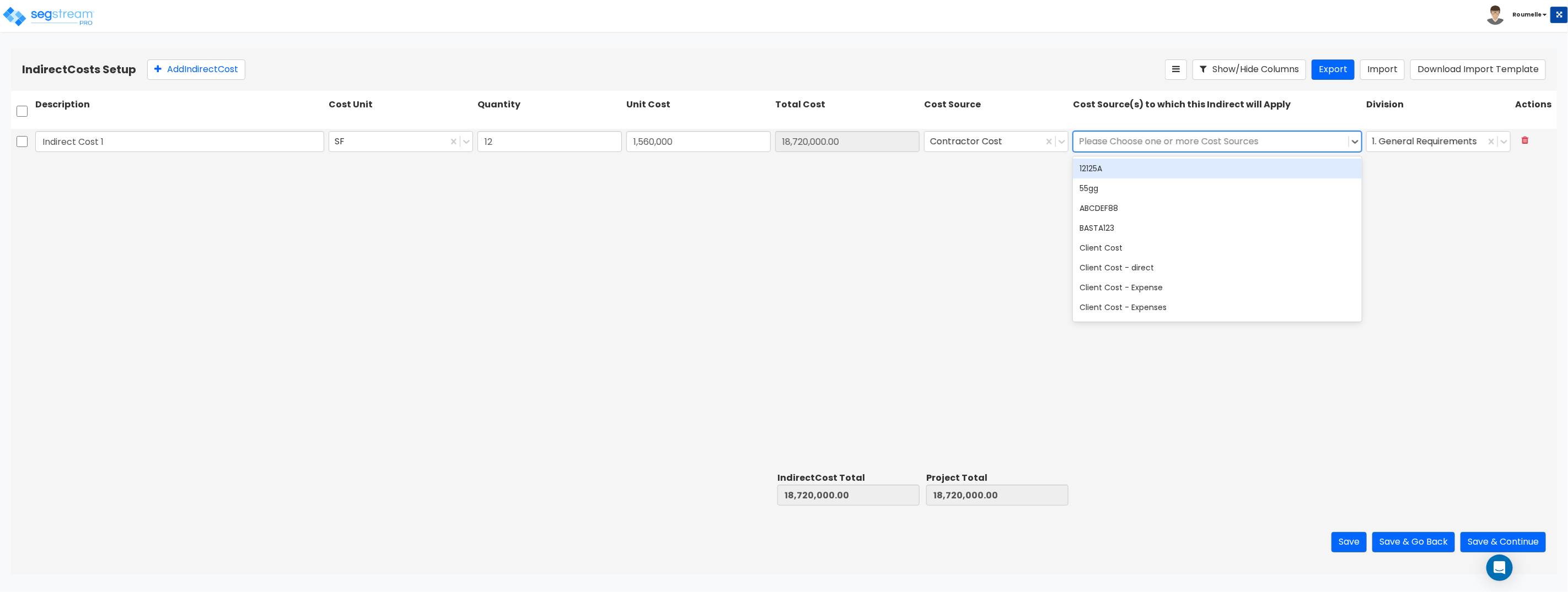
click at [1206, 140] on div at bounding box center [1211, 141] width 264 height 15
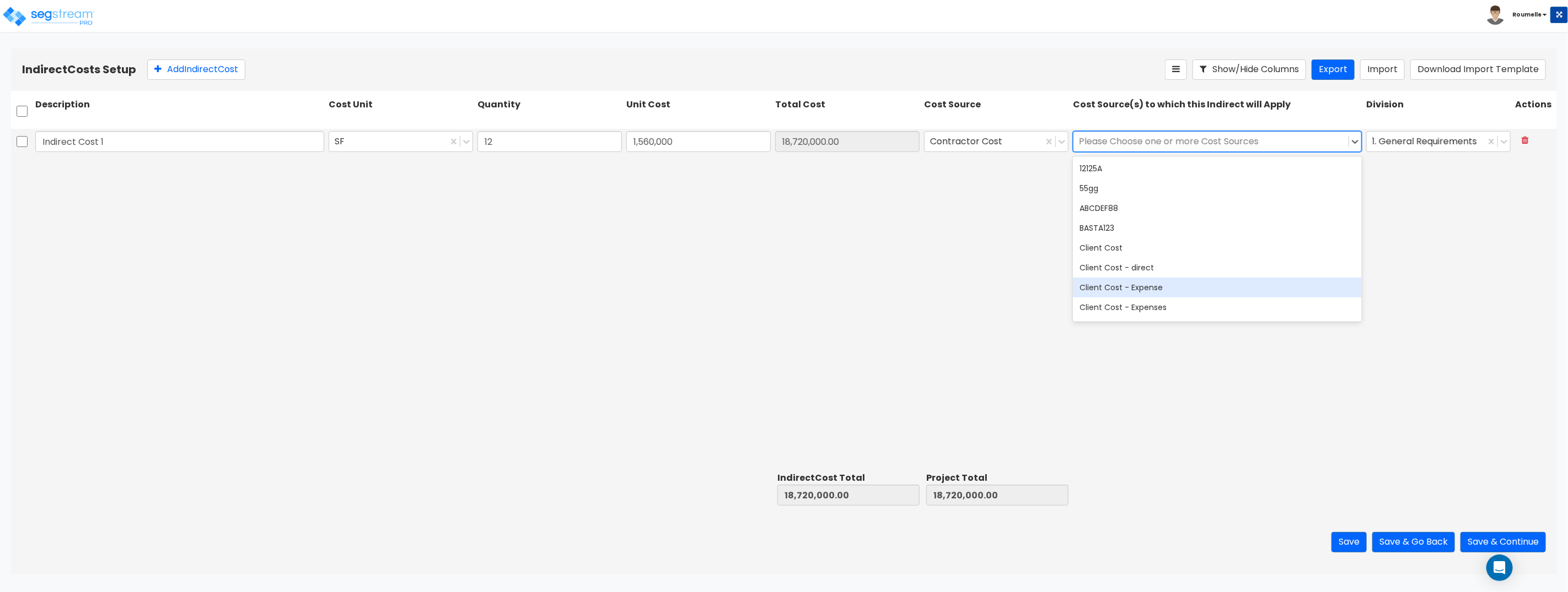
click at [1149, 283] on div "Client Cost - Expense" at bounding box center [1217, 287] width 289 height 20
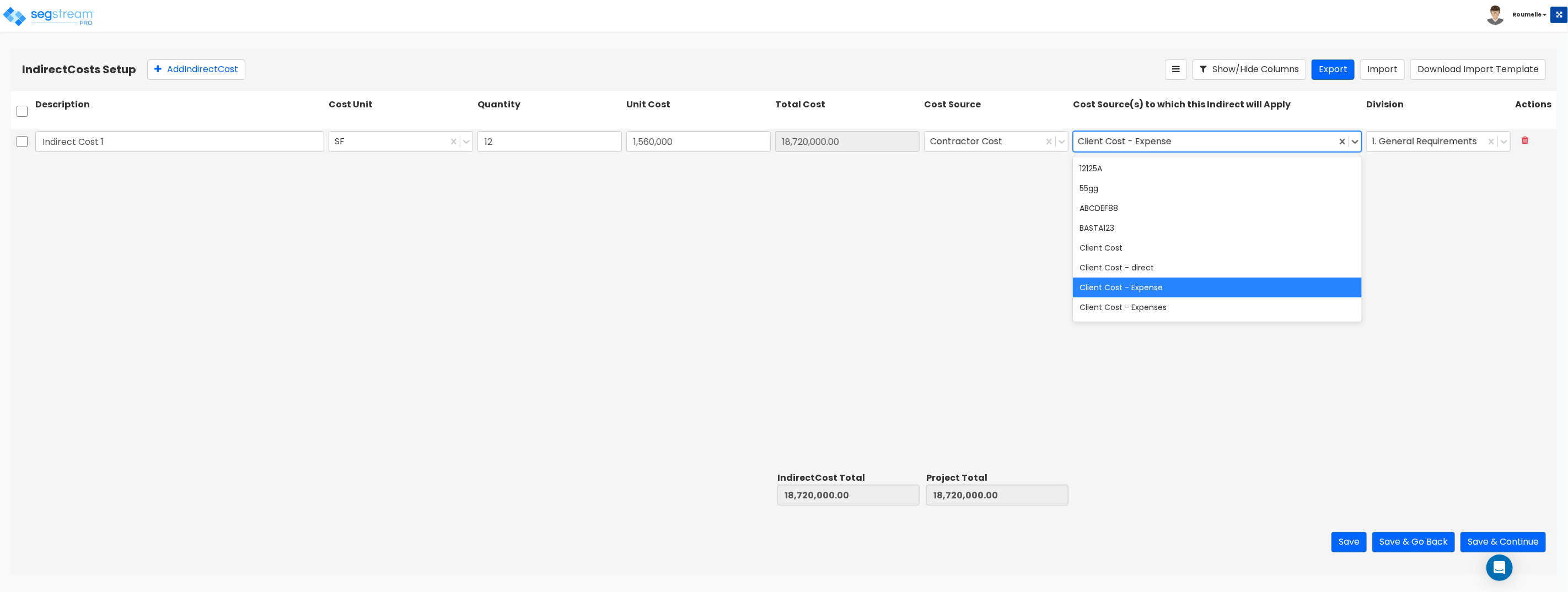
click at [832, 270] on div "Indirect Cost 1 SF 12 1,560,000 18,720,000.00 Contractor Cost option Client Cos…" at bounding box center [783, 298] width 1546 height 339
click at [1132, 283] on div "Client Cost - Expense" at bounding box center [1217, 287] width 289 height 20
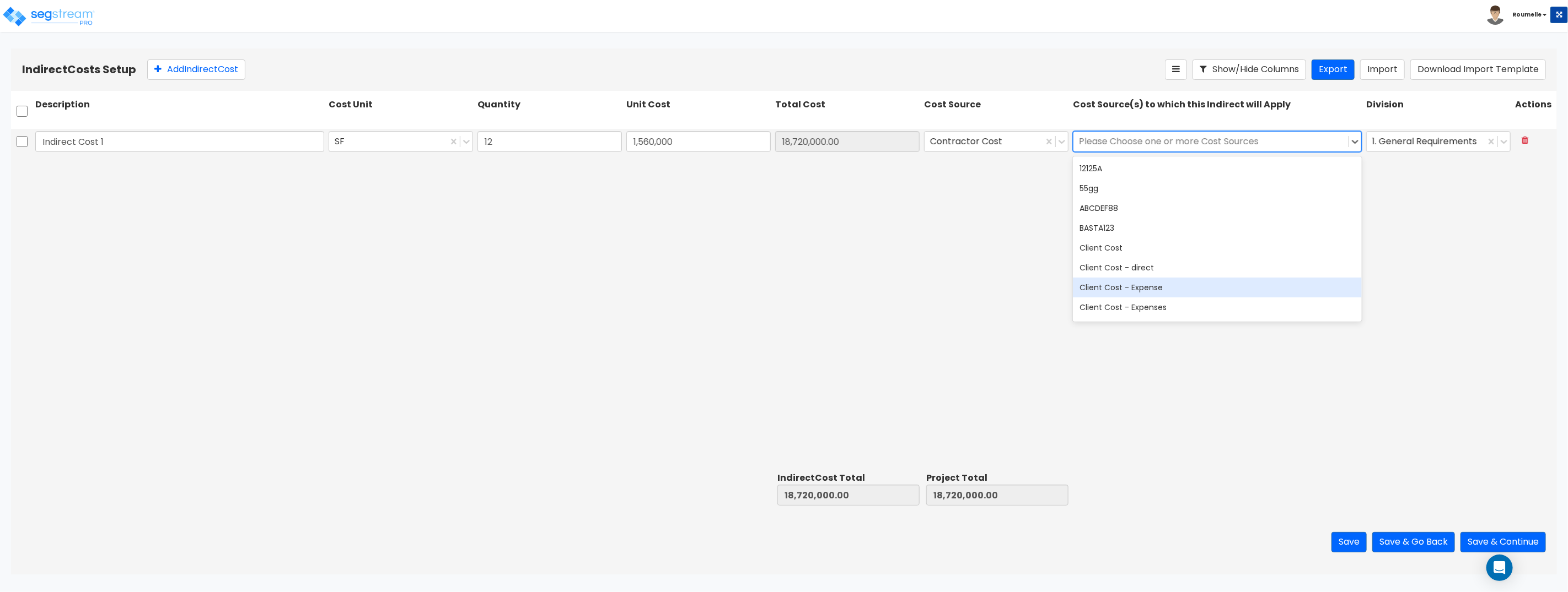
click at [1131, 283] on div "Client Cost - Expense" at bounding box center [1217, 287] width 289 height 20
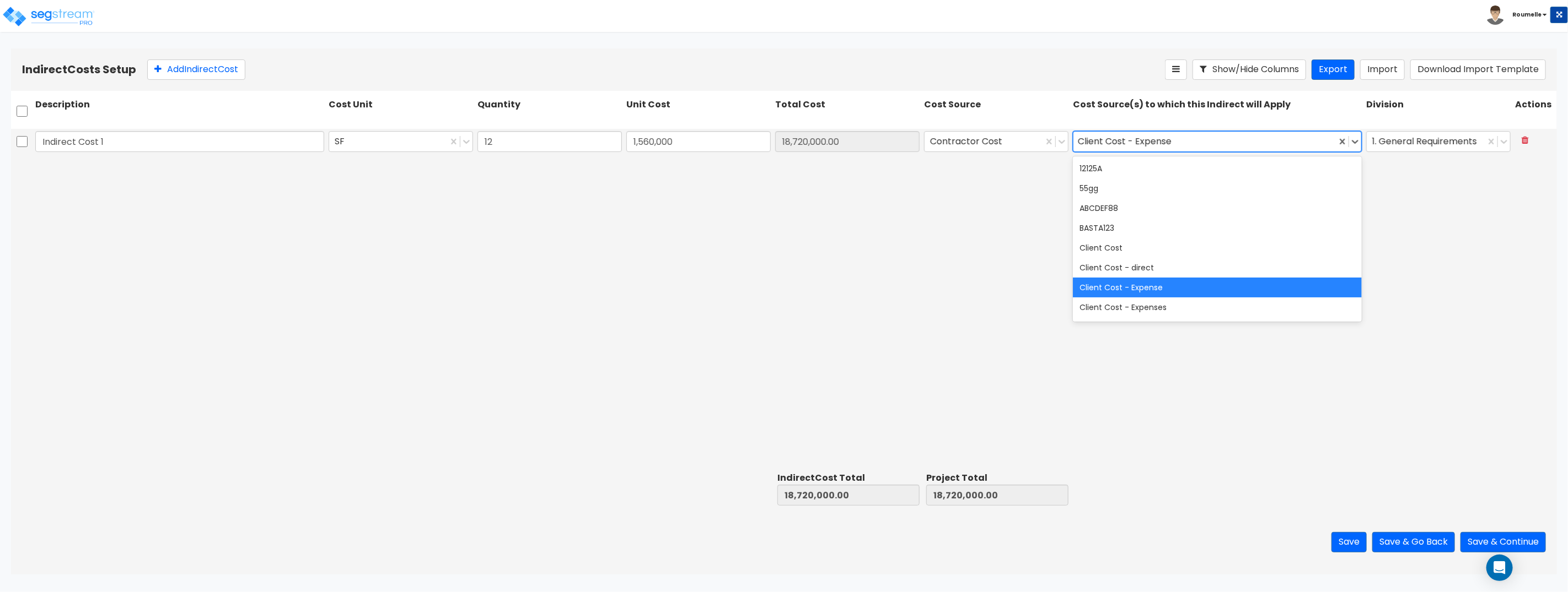
click at [1131, 283] on div "Client Cost - Expense" at bounding box center [1217, 287] width 289 height 20
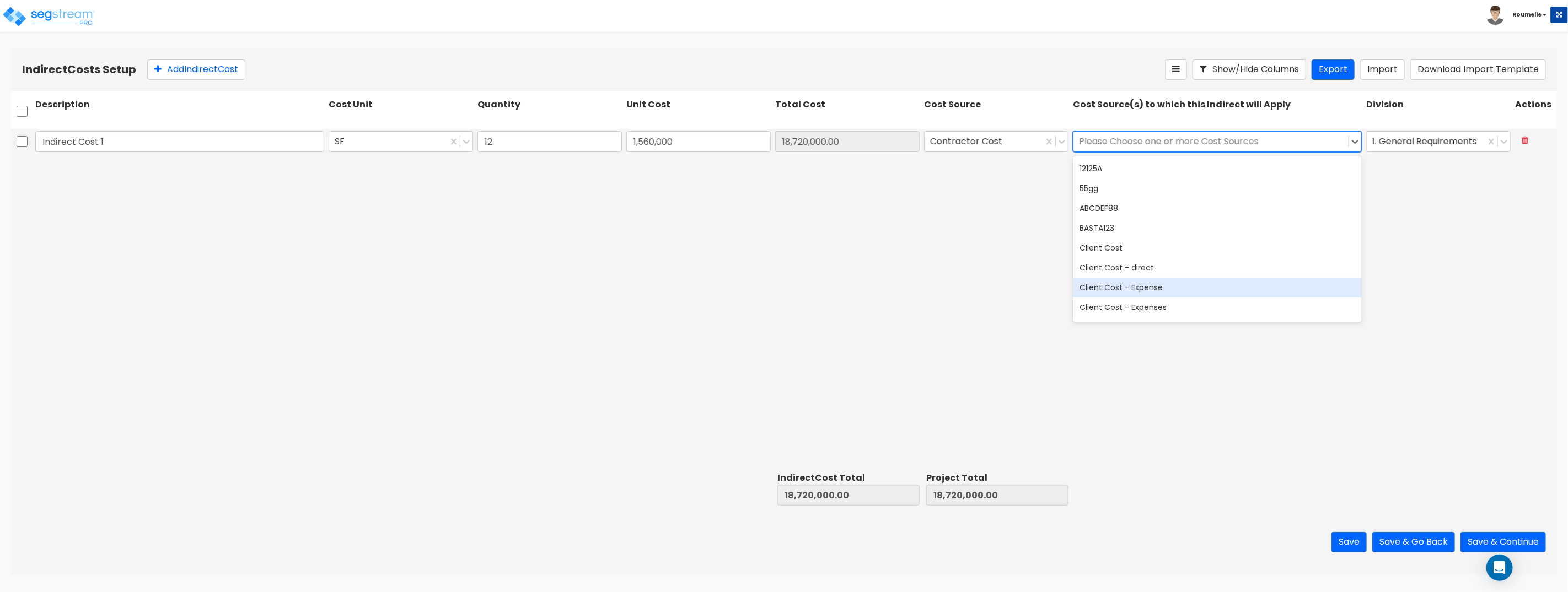
click at [1131, 283] on div "Client Cost - Expense" at bounding box center [1217, 287] width 289 height 20
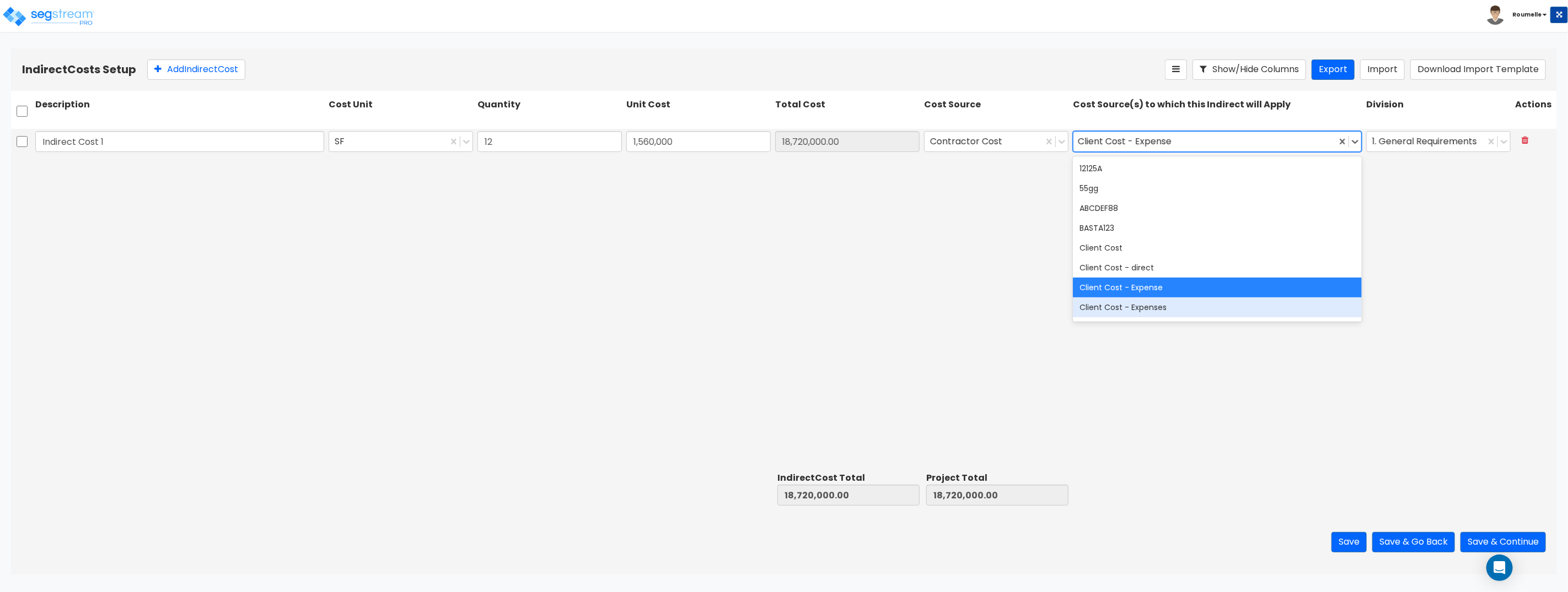
drag, startPoint x: 1497, startPoint y: 358, endPoint x: 1484, endPoint y: 356, distance: 13.2
click at [1497, 358] on div "Indirect Cost 1 SF 12 1,560,000 18,720,000.00 Contractor Cost option Client Cos…" at bounding box center [783, 298] width 1546 height 339
click at [1478, 355] on div "Indirect Cost 1 SF 12 1,560,000 18,720,000.00 Contractor Cost option Client Cos…" at bounding box center [783, 298] width 1546 height 339
click at [1491, 288] on div "Indirect Cost 1 SF 12 1,560,000 18,720,000.00 Contractor Cost option Client Cos…" at bounding box center [783, 298] width 1546 height 339
click at [1359, 141] on icon at bounding box center [1355, 141] width 11 height 11
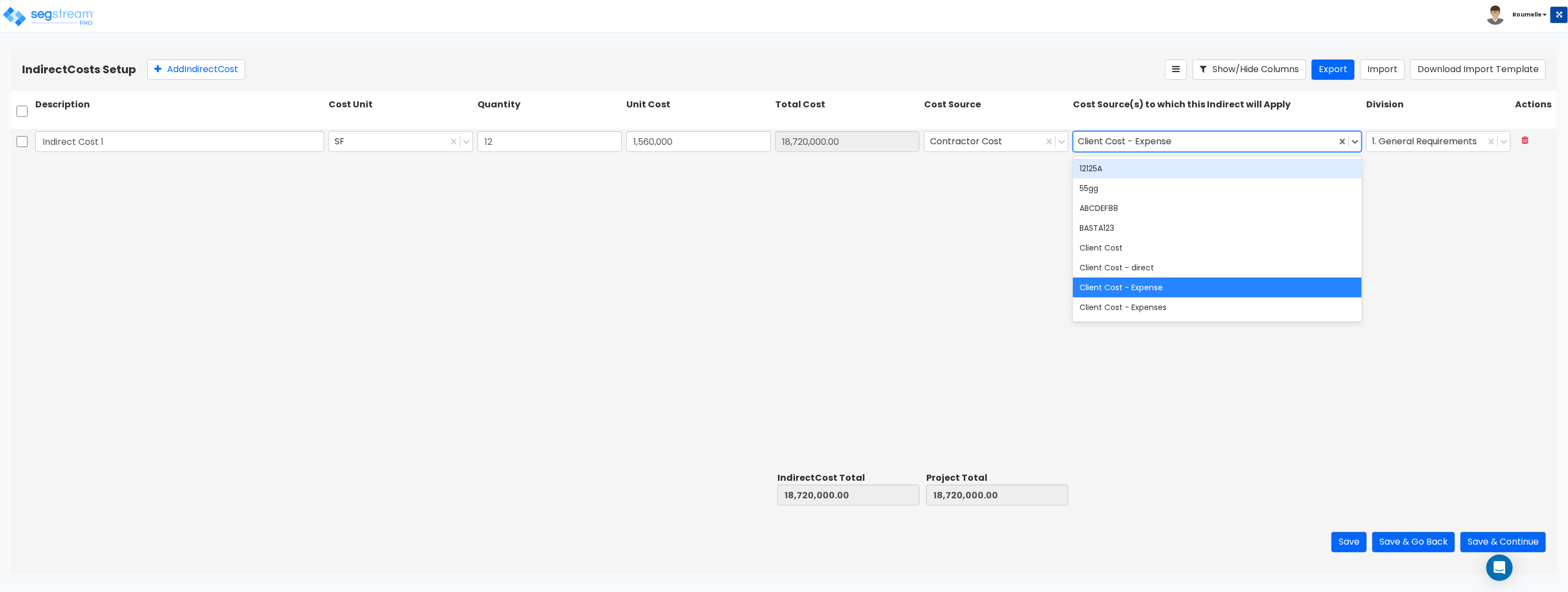
click at [1277, 141] on div "Client Cost - Expense" at bounding box center [1205, 141] width 263 height 20
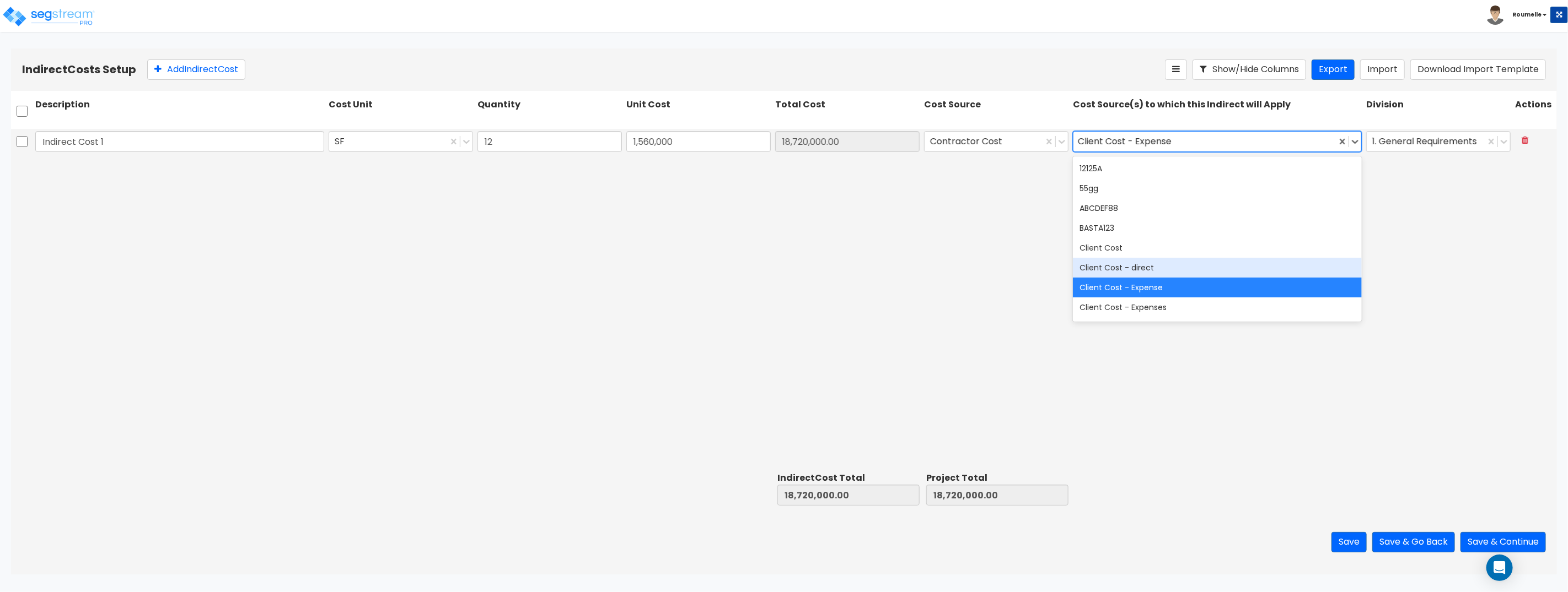
click at [1206, 270] on div "Client Cost - direct" at bounding box center [1217, 267] width 289 height 20
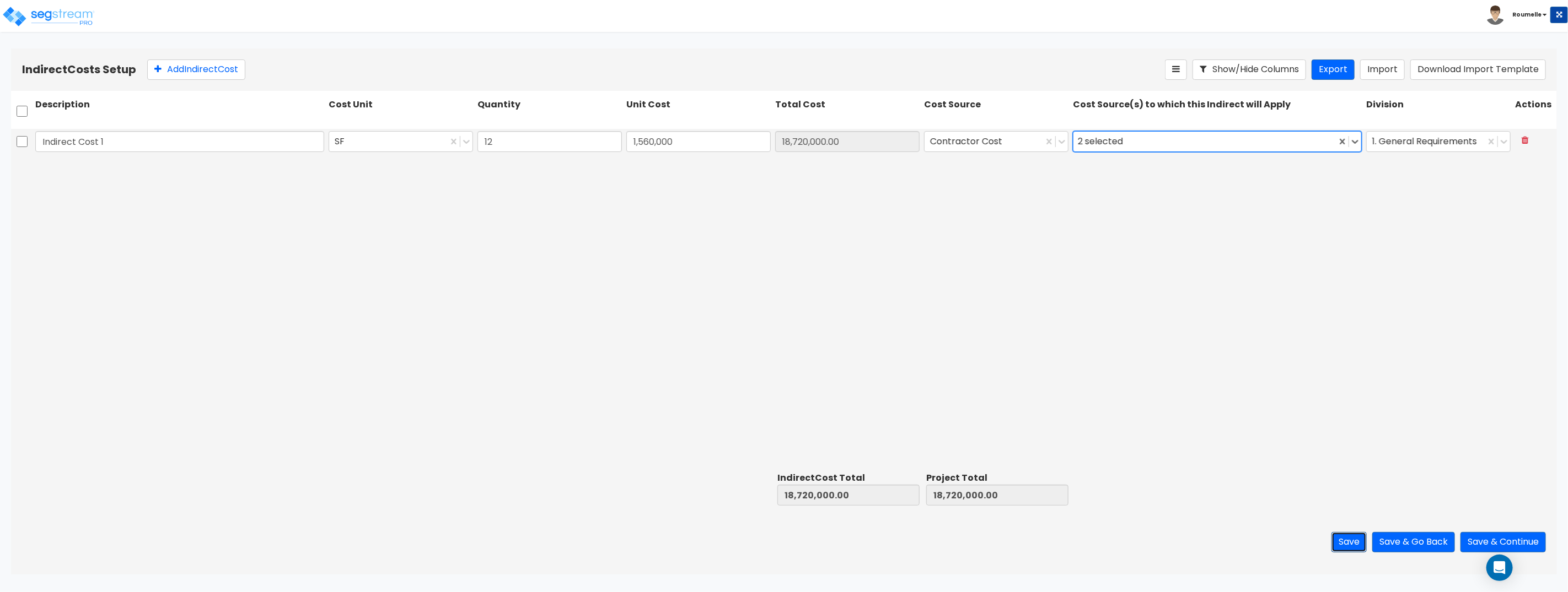
click at [1344, 546] on button "Save" at bounding box center [1349, 542] width 35 height 21
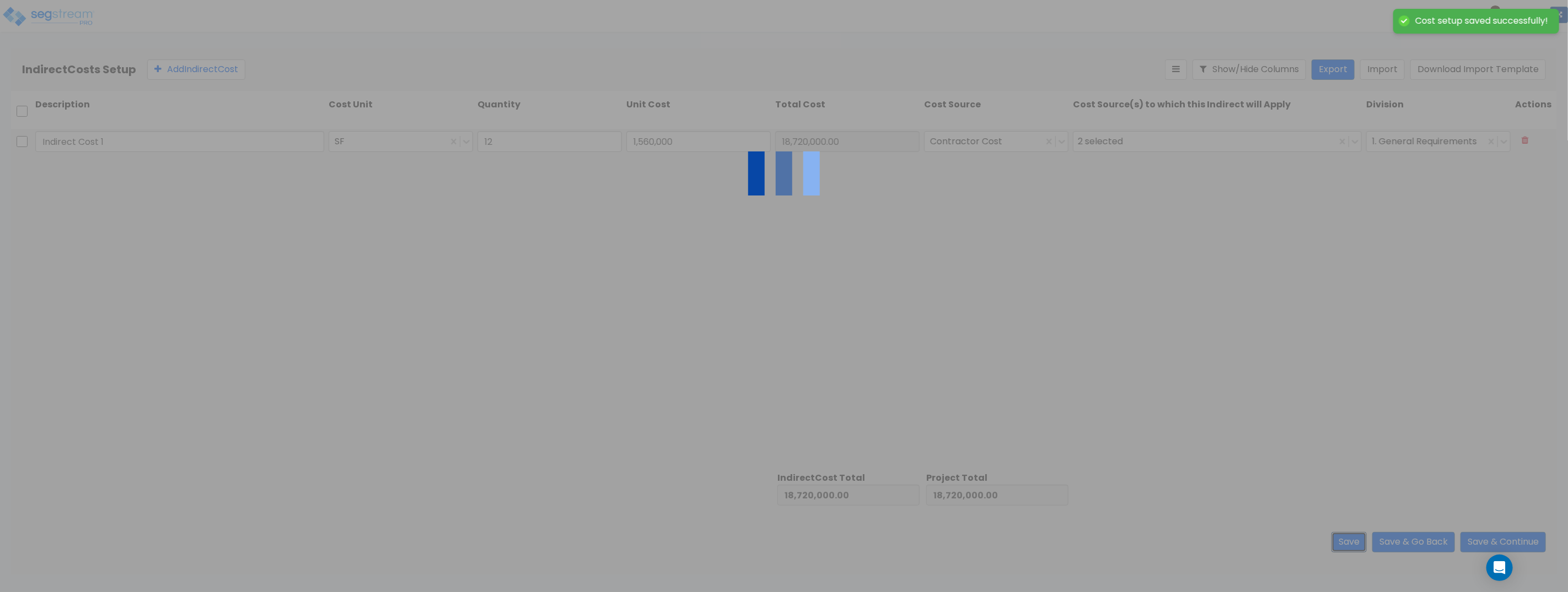
type input "12.00"
type input "1,560,000.00"
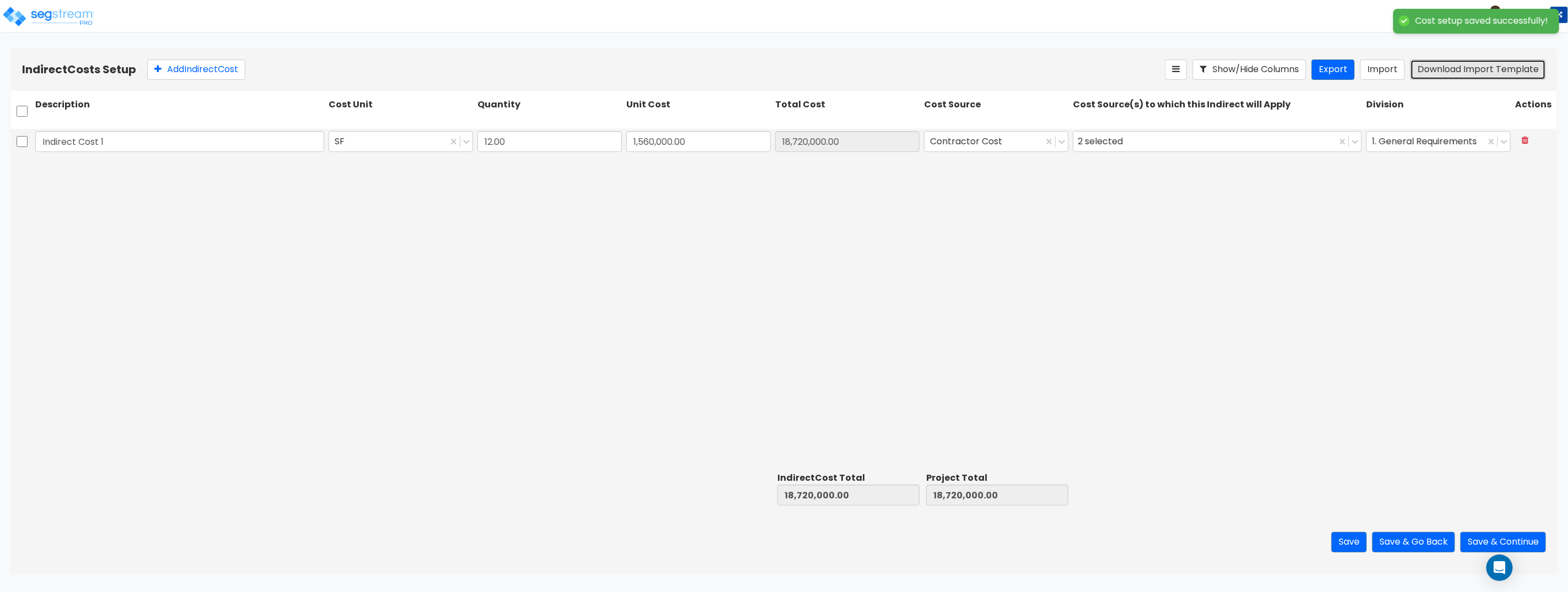
click at [1454, 71] on button "Download Import Template" at bounding box center [1479, 70] width 136 height 21
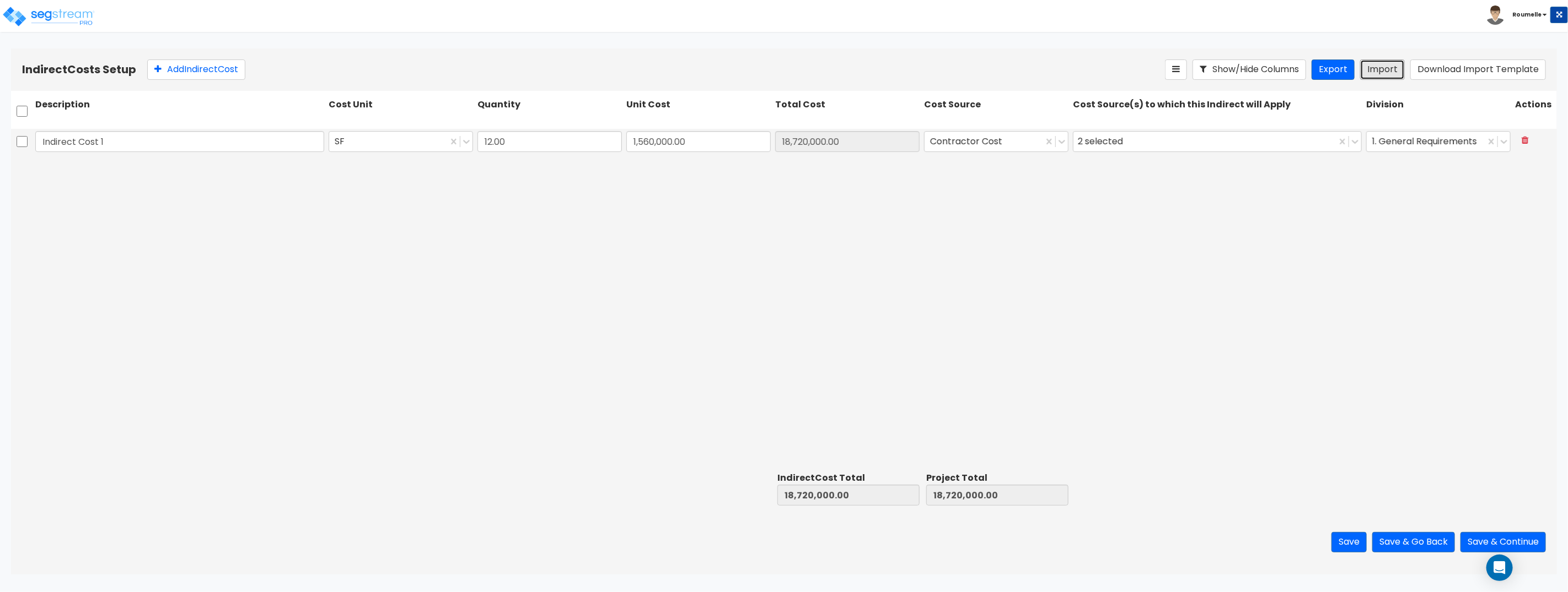
drag, startPoint x: 1373, startPoint y: 70, endPoint x: 1358, endPoint y: 15, distance: 57.0
click at [1371, 66] on button "Import" at bounding box center [1383, 70] width 45 height 21
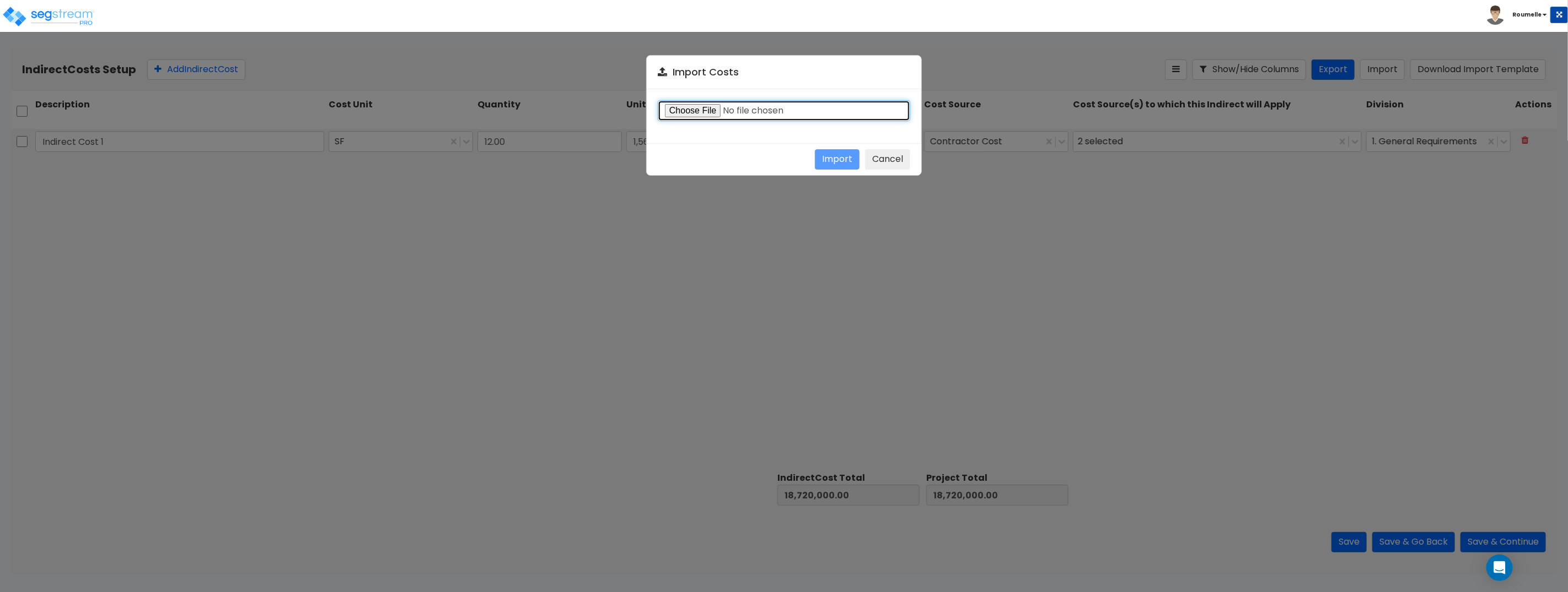
click at [759, 111] on input "file" at bounding box center [784, 110] width 252 height 21
type input "C:\fakepath\Indirect costs import template (1).csv"
click at [842, 160] on button "Import" at bounding box center [838, 159] width 45 height 21
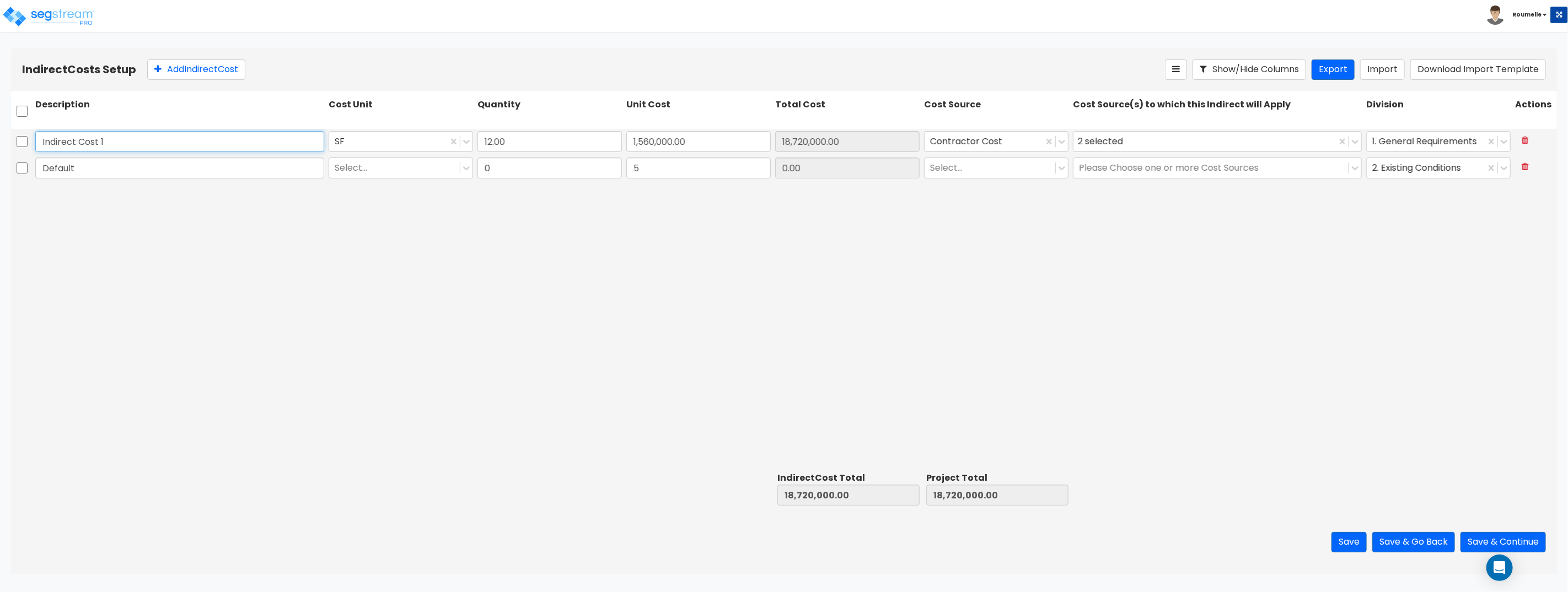
click at [188, 146] on input "Indirect Cost 1" at bounding box center [179, 141] width 289 height 21
paste input "https://staging.segstream.com/project/v2/take-offsheet/27160/"
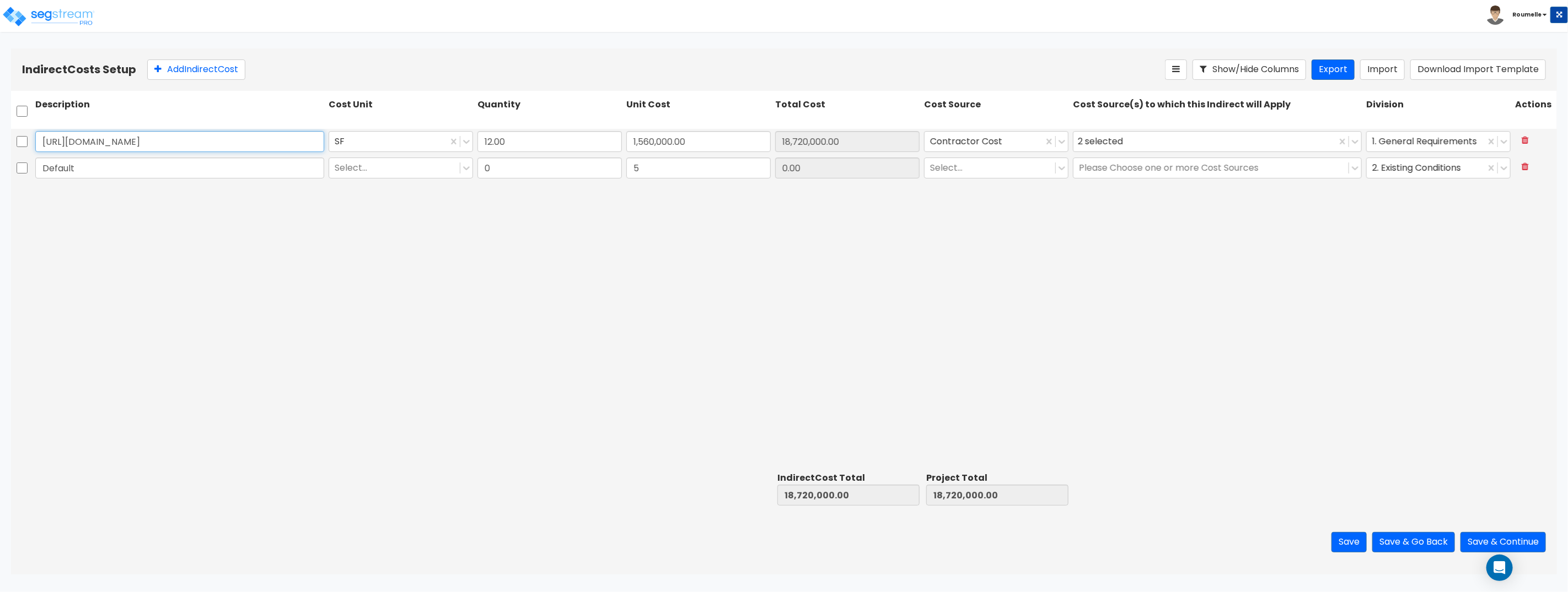
type input "Indirect Cost 1"
click at [92, 167] on input "Default" at bounding box center [179, 167] width 289 height 21
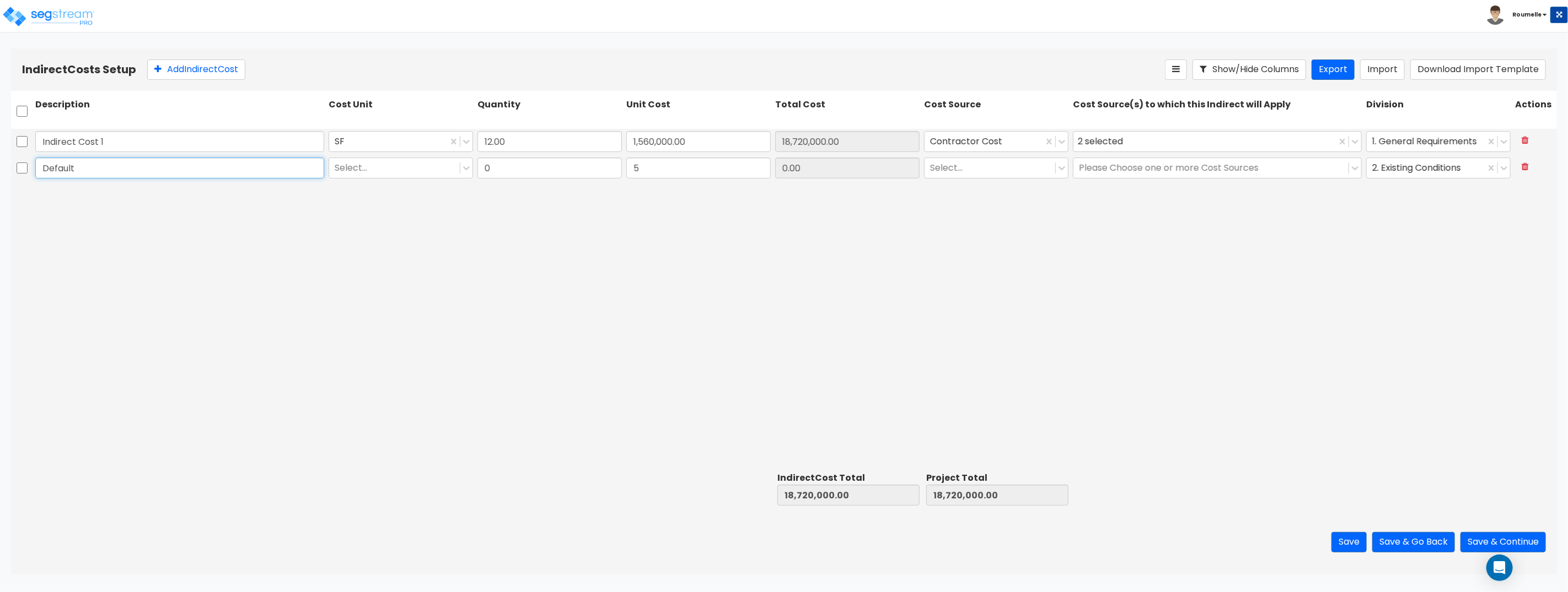
paste input "Indirect Cost 1"
type input "Indirect Cost 2"
click at [420, 170] on div at bounding box center [395, 167] width 120 height 15
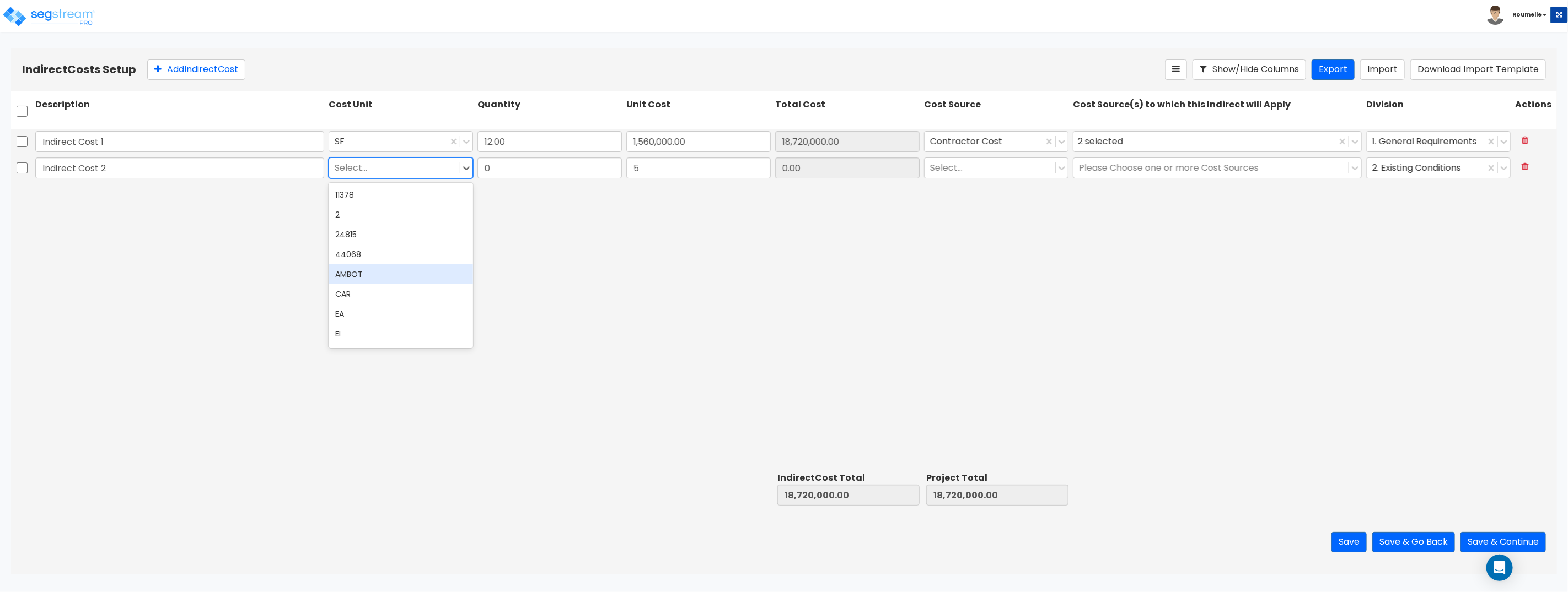
drag, startPoint x: 411, startPoint y: 265, endPoint x: 427, endPoint y: 252, distance: 20.6
click at [412, 265] on div "AMBOT" at bounding box center [400, 275] width 144 height 20
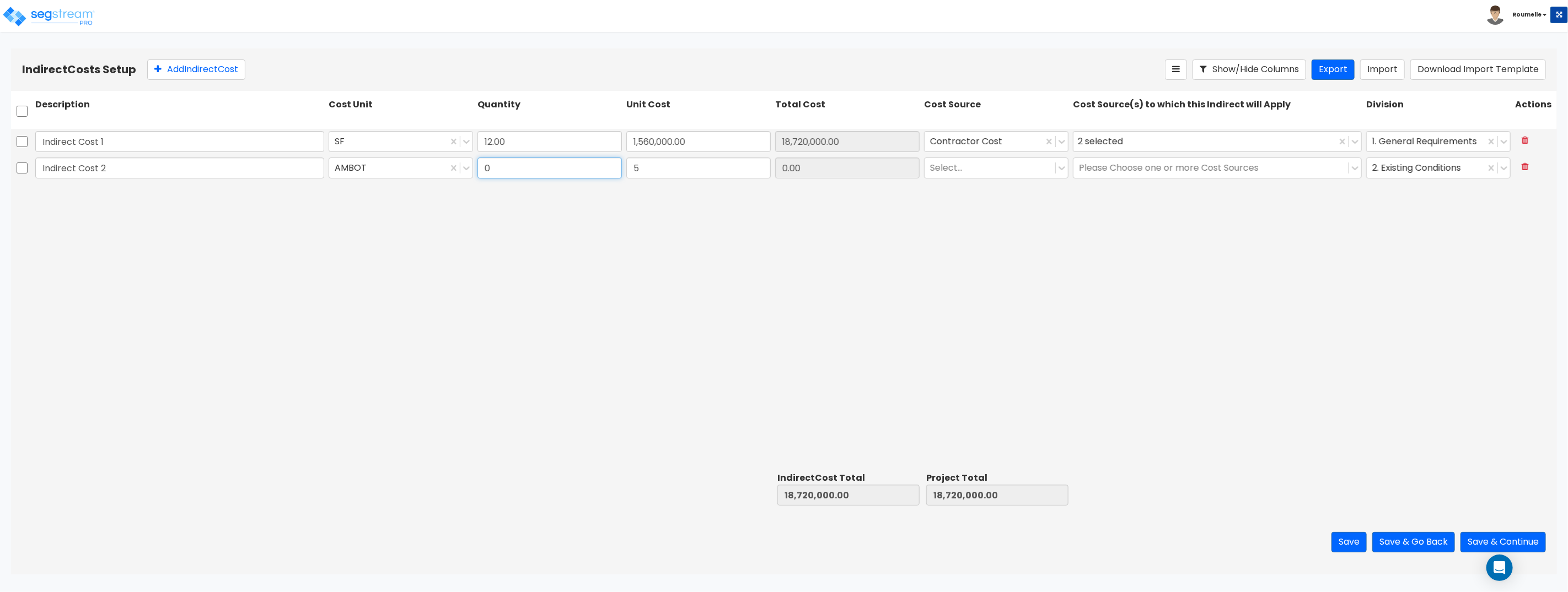
click at [517, 165] on input "0" at bounding box center [550, 167] width 144 height 21
click at [437, 173] on div at bounding box center [388, 167] width 107 height 15
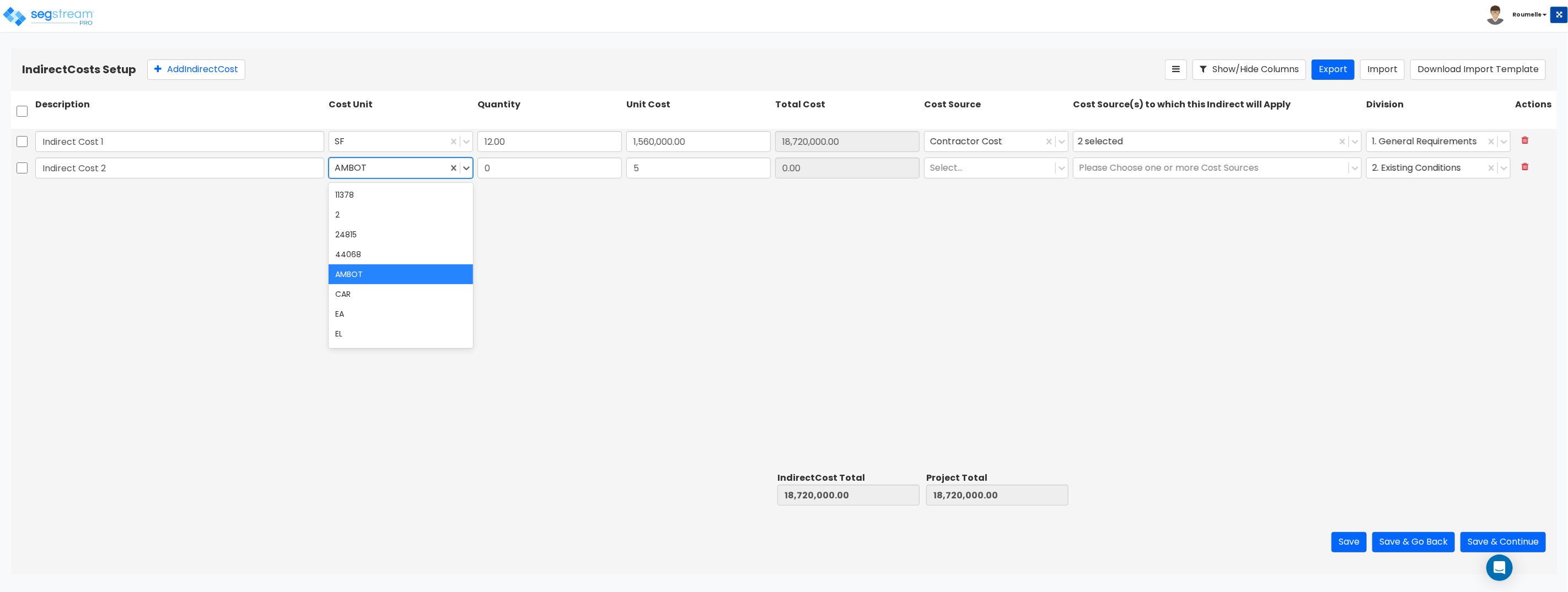
click at [394, 273] on div "AMBOT" at bounding box center [400, 275] width 144 height 20
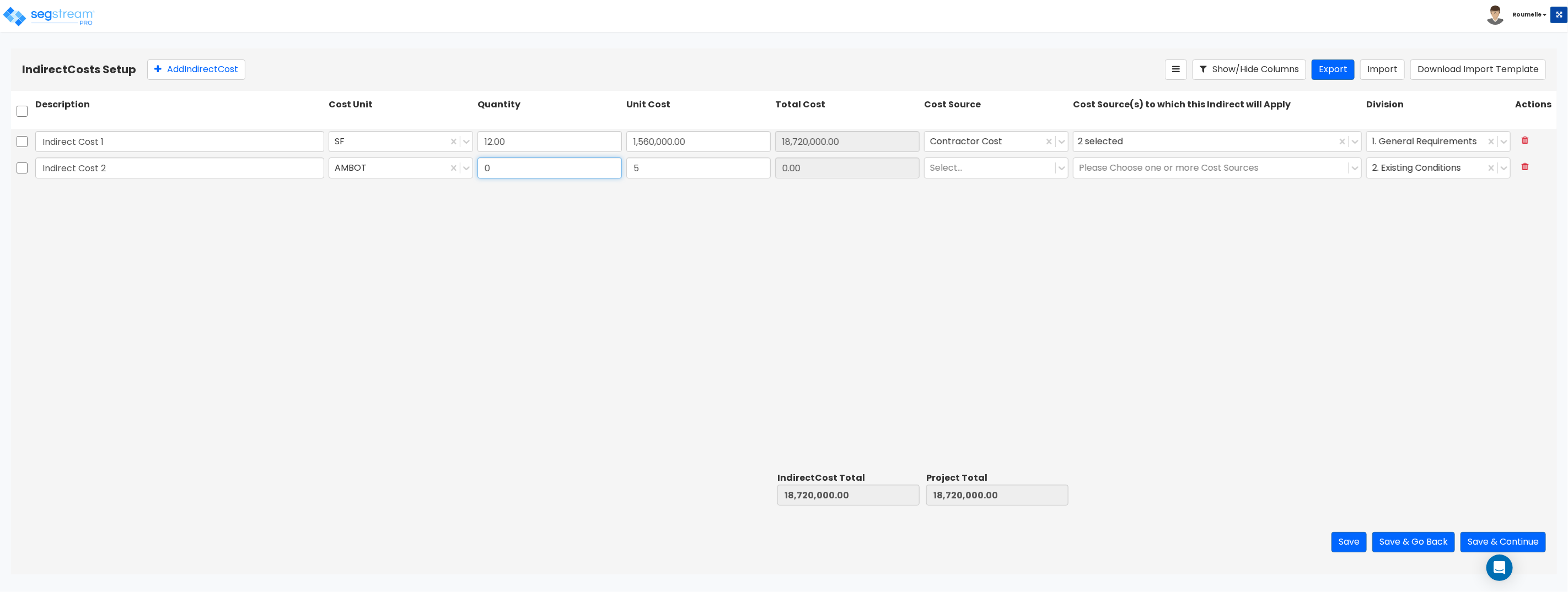
click at [562, 167] on input "0" at bounding box center [550, 167] width 144 height 21
type input "7"
type input "18,720,035.00"
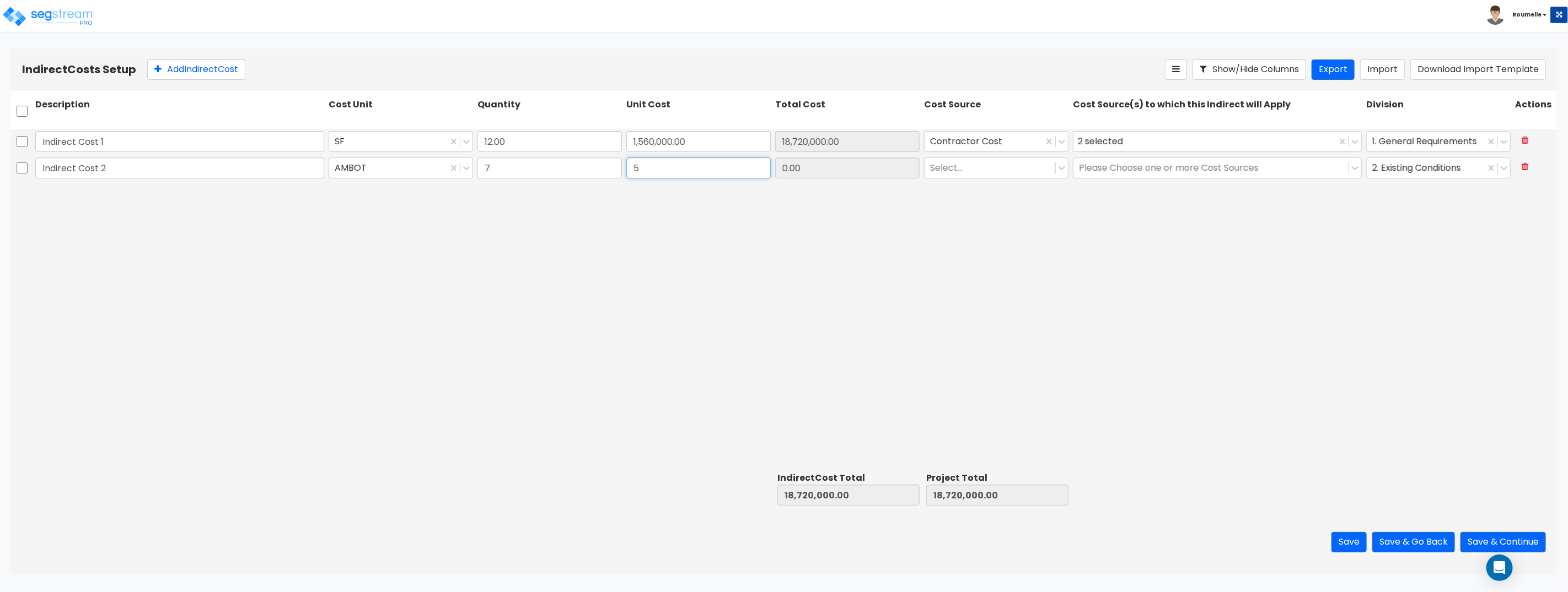
type input "18,720,035.00"
type input "35.00"
click at [710, 171] on input "5" at bounding box center [698, 167] width 144 height 21
click at [834, 205] on div "Indirect Cost 1 SF 12.00 1,560,000.00 18,720,000.00 Contractor Cost 2 selected …" at bounding box center [783, 298] width 1546 height 339
click at [725, 169] on input "5" at bounding box center [698, 167] width 144 height 21
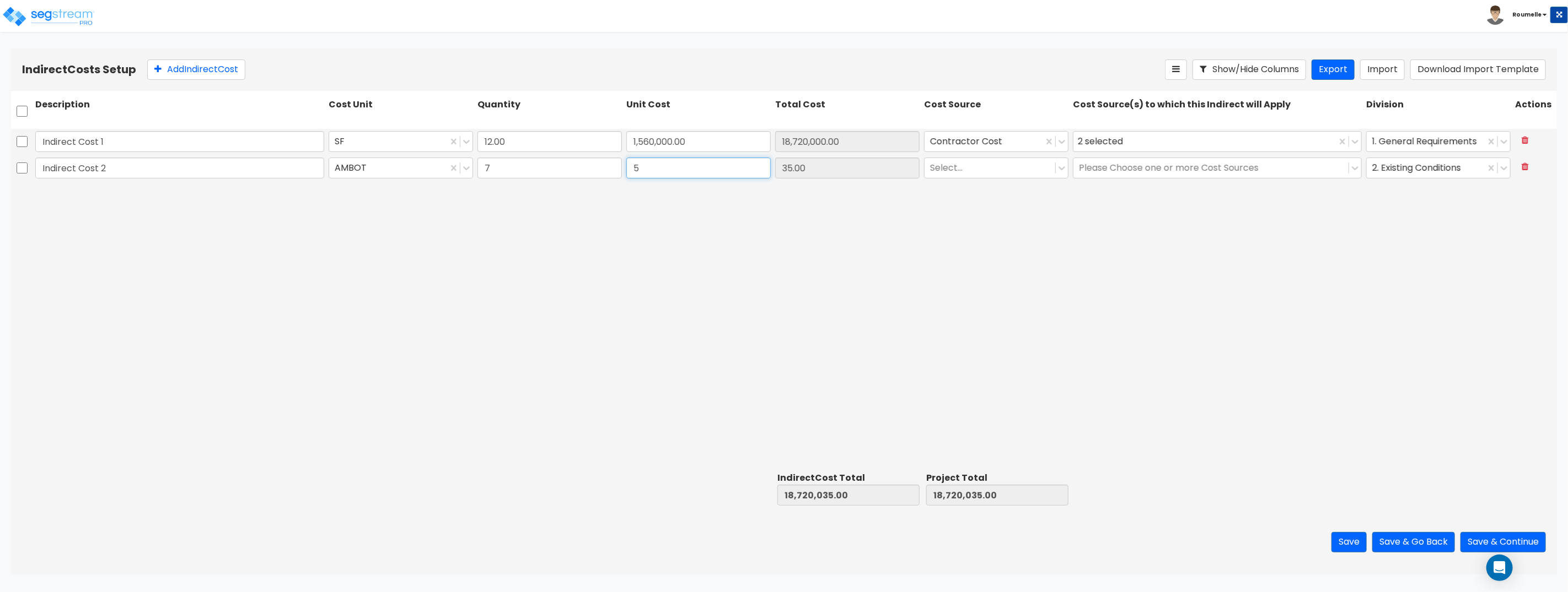
click at [725, 169] on input "5" at bounding box center [698, 167] width 144 height 21
type input "98,988"
type input "19,412,916.00"
type input "692,916.00"
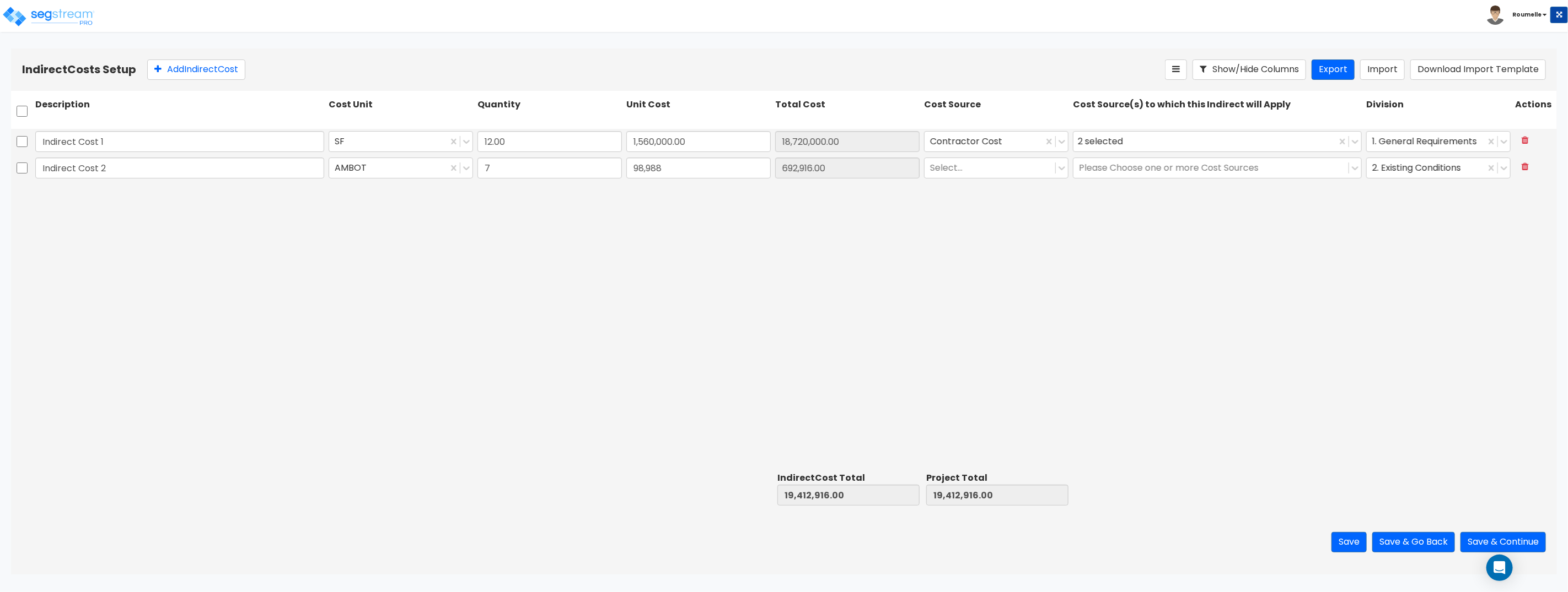
click at [777, 194] on div "Indirect Cost 1 SF 12.00 1,560,000.00 18,720,000.00 Contractor Cost 2 selected …" at bounding box center [783, 298] width 1546 height 339
click at [1032, 168] on div at bounding box center [990, 167] width 120 height 15
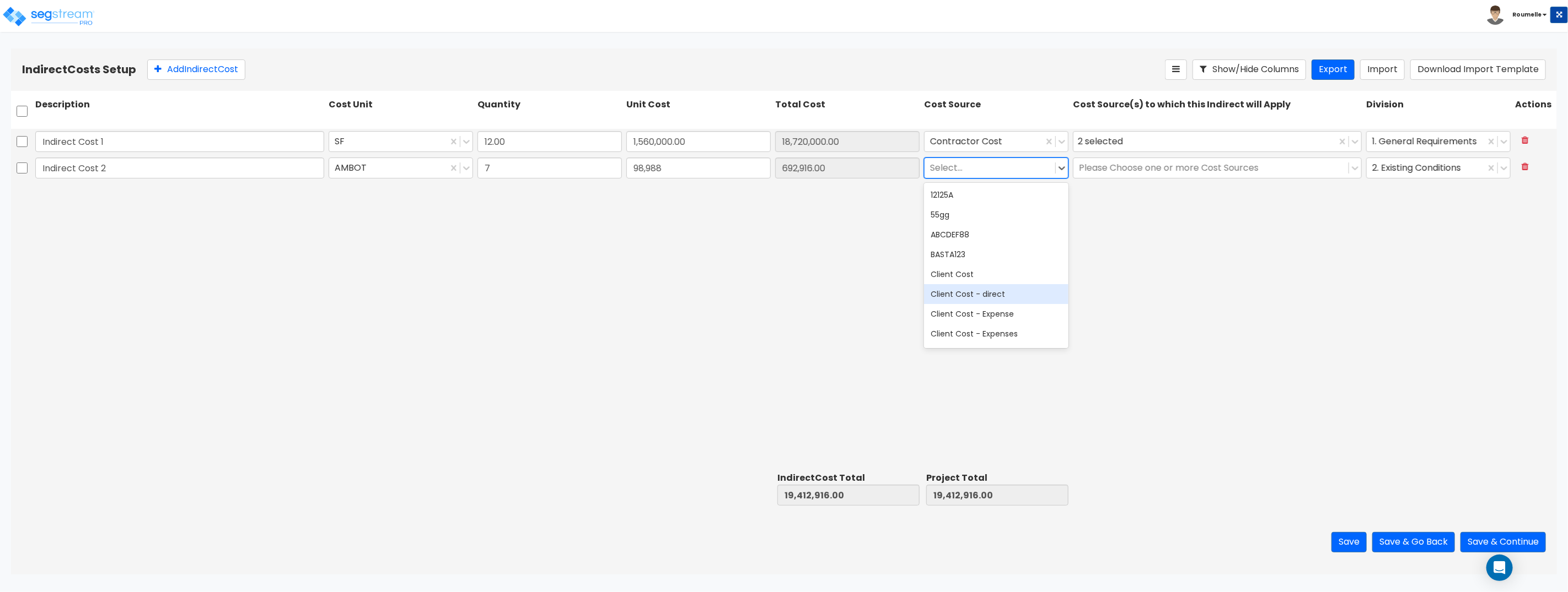
click at [992, 295] on div "Client Cost - direct" at bounding box center [996, 294] width 144 height 20
click at [1007, 169] on div at bounding box center [984, 167] width 107 height 15
click at [1002, 315] on div "Client Cost - Expense" at bounding box center [996, 314] width 144 height 20
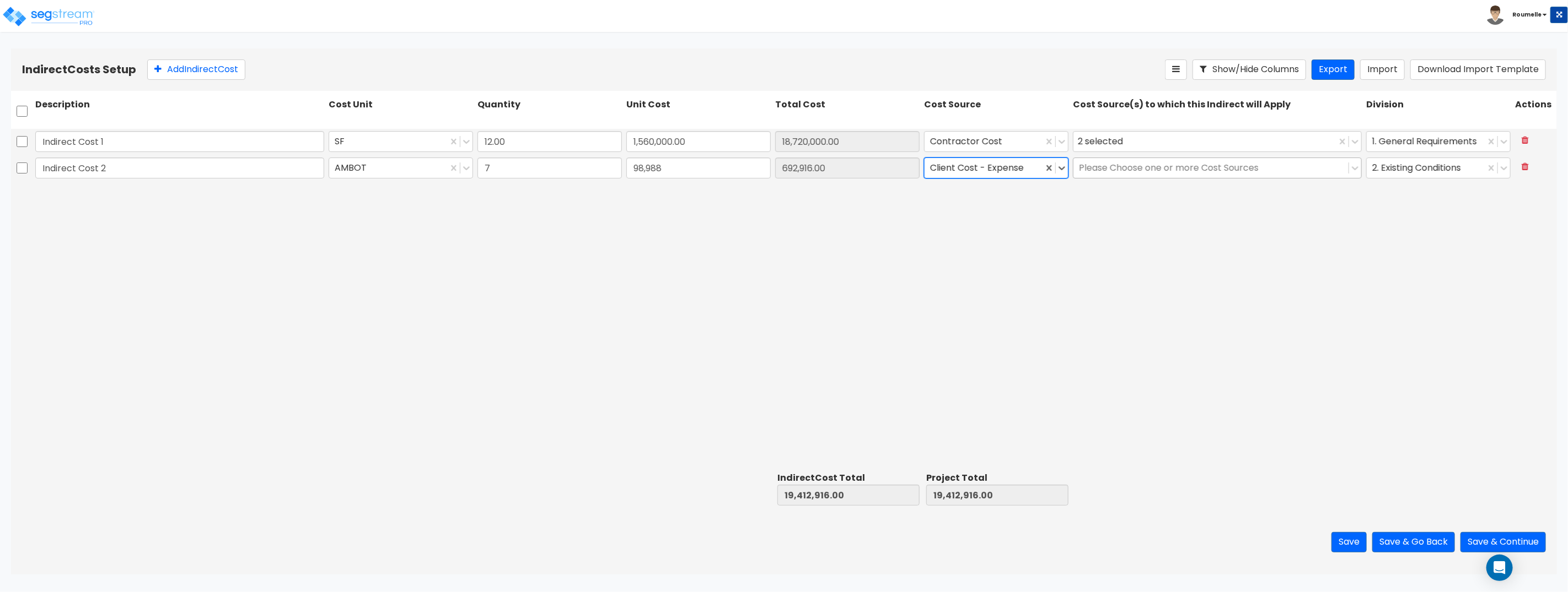
click at [1138, 172] on div at bounding box center [1211, 167] width 264 height 15
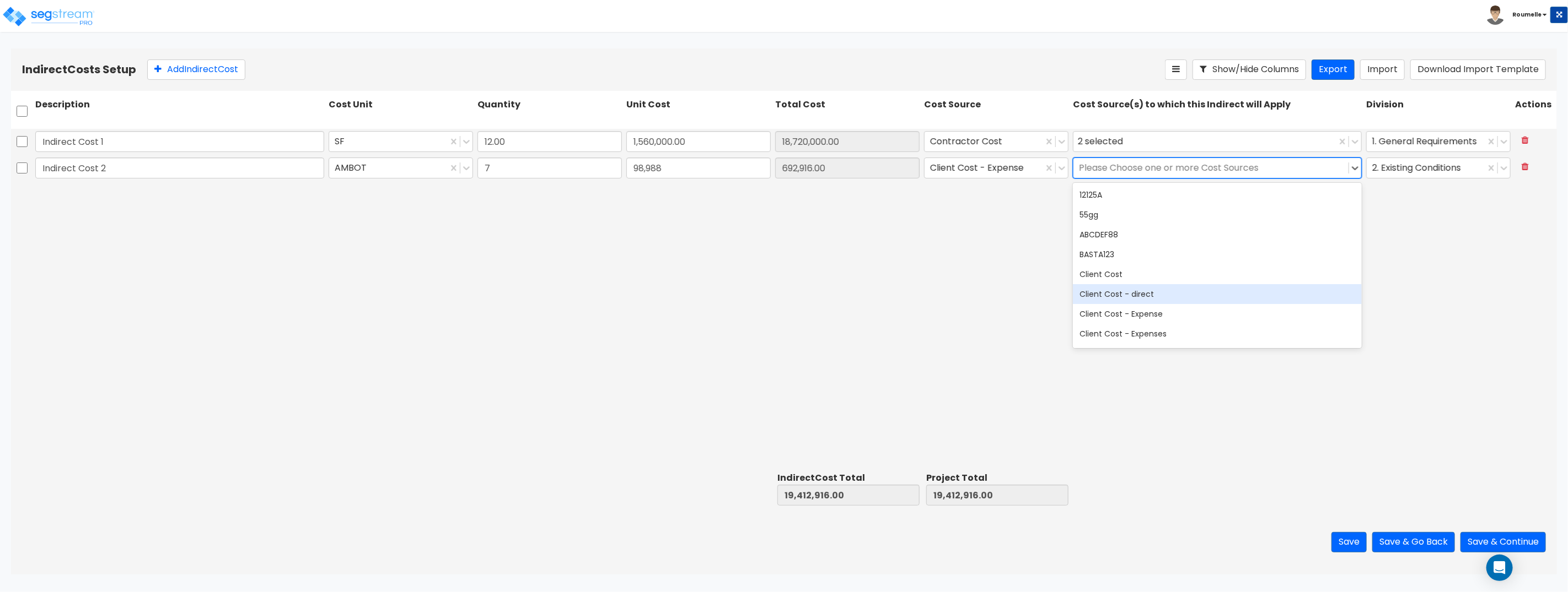
click at [1150, 292] on div "Client Cost - direct" at bounding box center [1217, 294] width 289 height 20
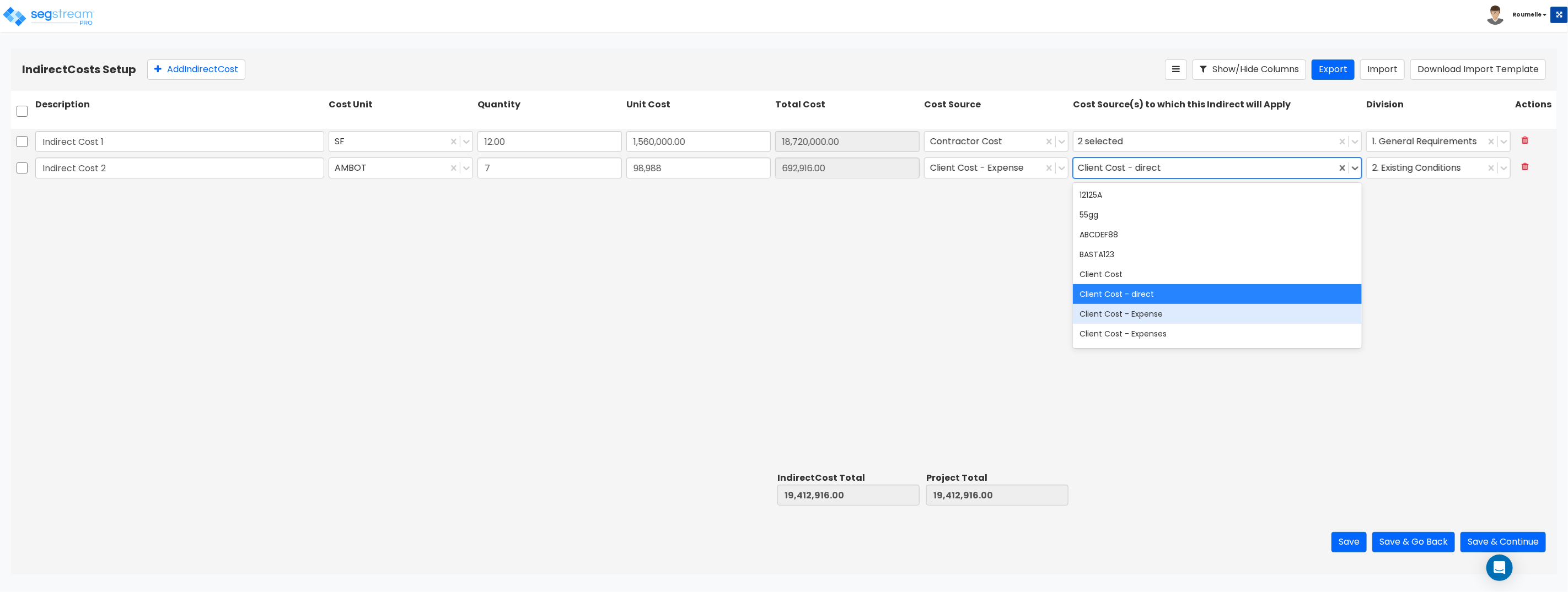
click at [1150, 314] on div "Client Cost - Expense" at bounding box center [1217, 314] width 289 height 20
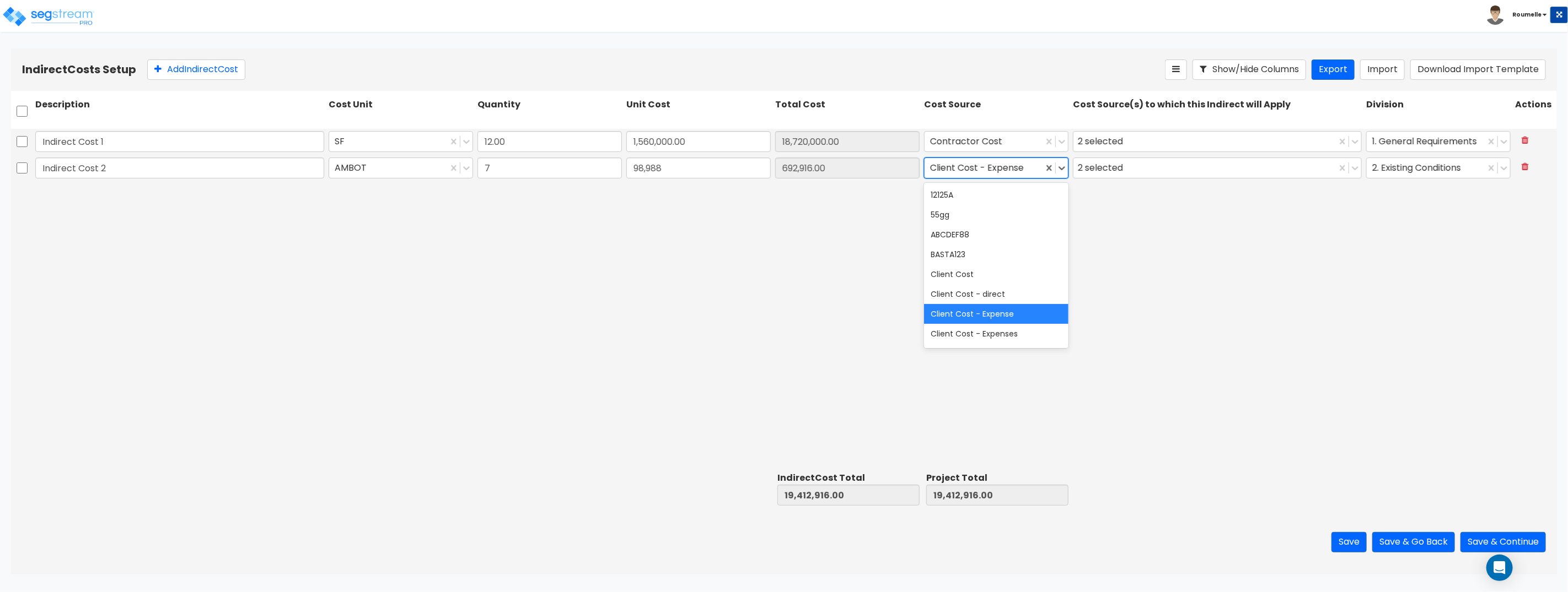
click at [1020, 167] on div at bounding box center [984, 167] width 107 height 15
click at [1001, 285] on div "Client Cost - direct" at bounding box center [996, 294] width 144 height 20
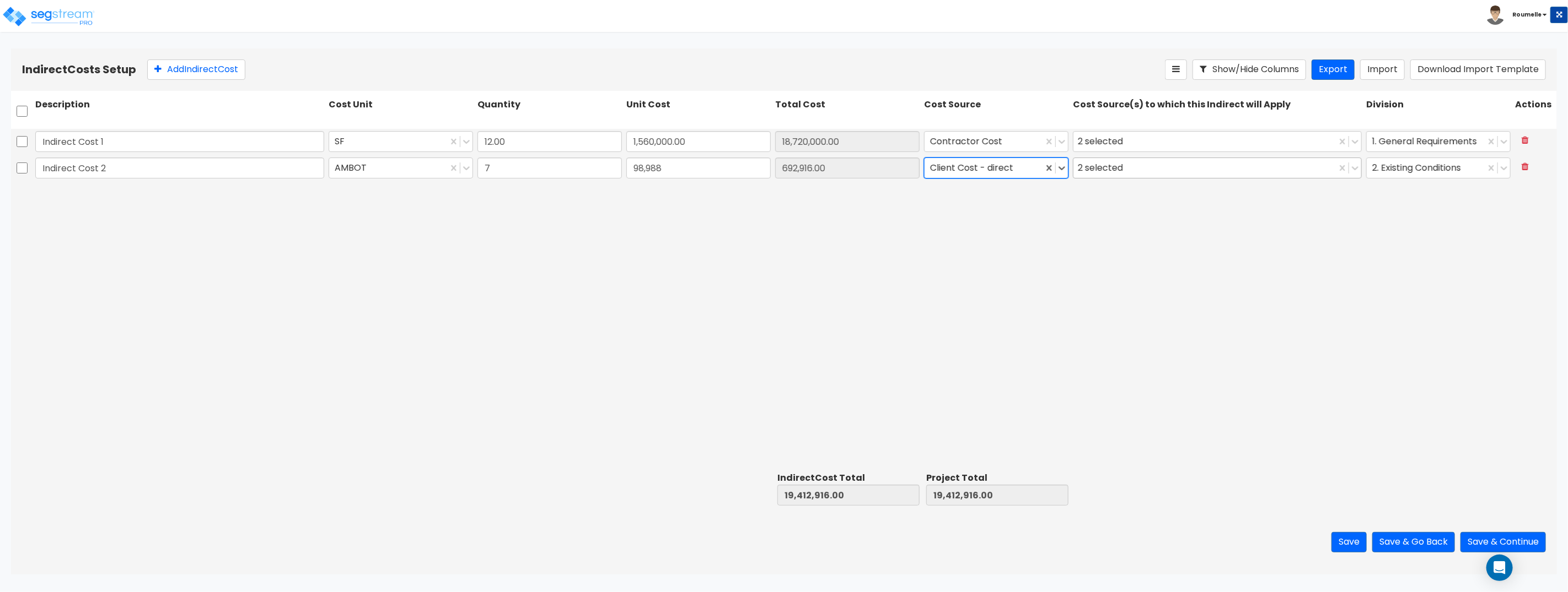
click at [1122, 172] on div "2 selected" at bounding box center [1102, 167] width 49 height 17
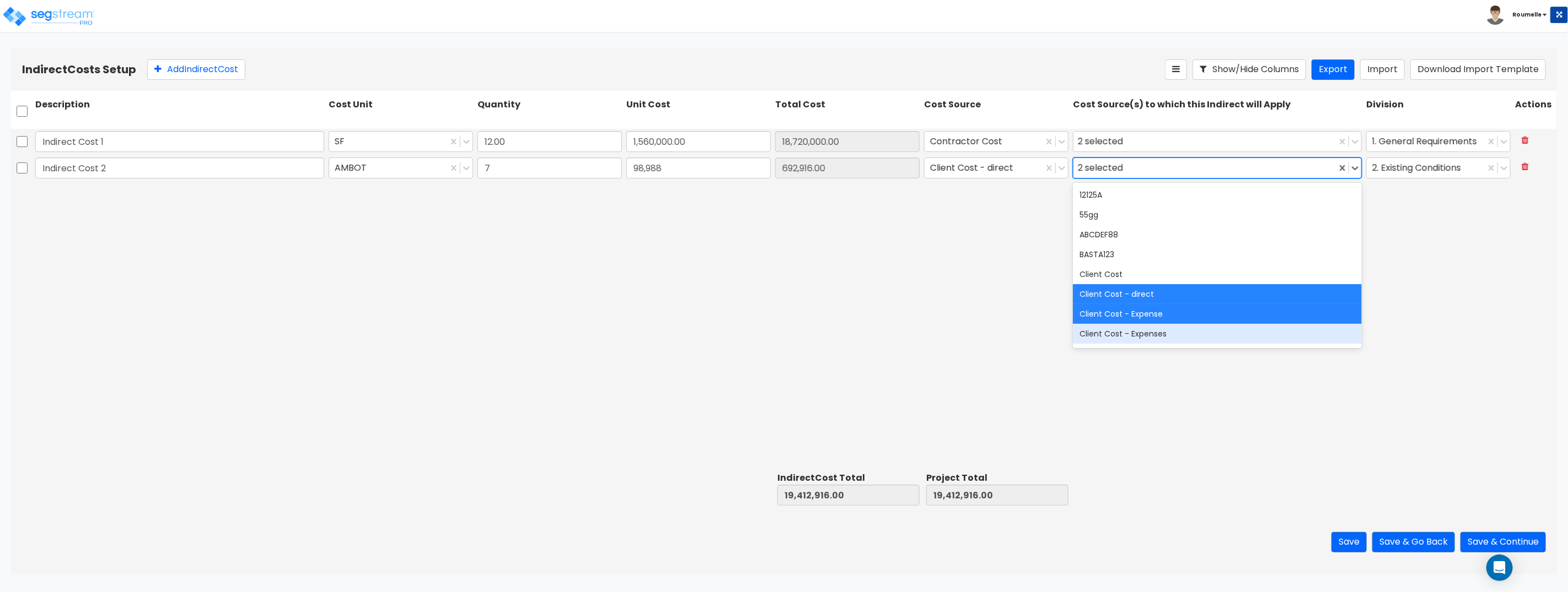
click at [1145, 329] on div "Client Cost - Expenses" at bounding box center [1217, 334] width 289 height 20
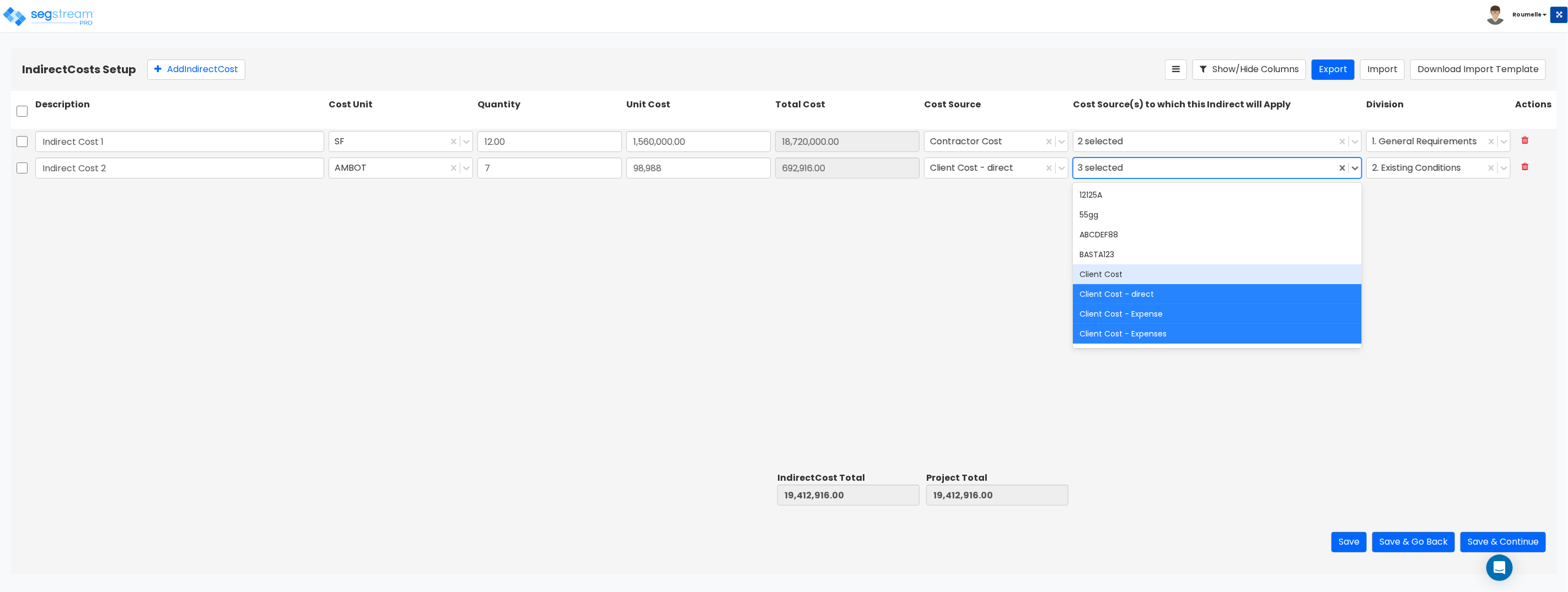
click at [1115, 271] on div "Client Cost" at bounding box center [1217, 275] width 289 height 20
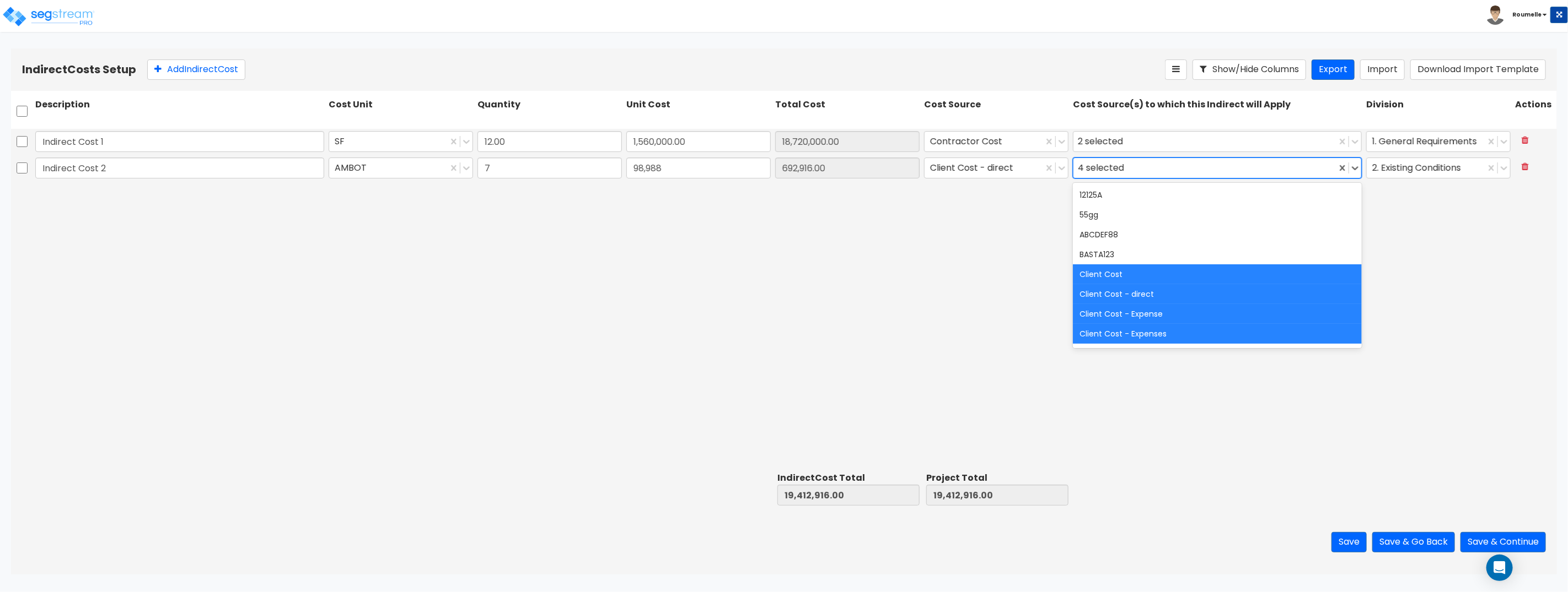
scroll to position [275, 0]
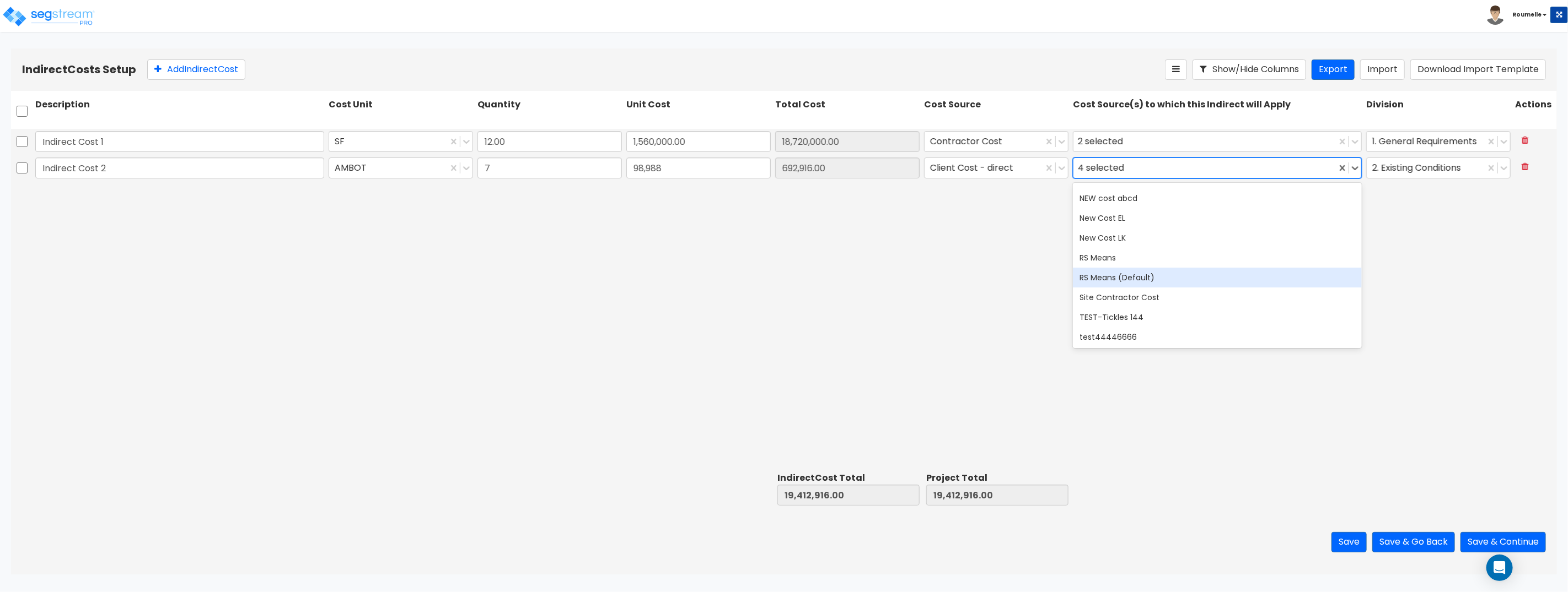
click at [1115, 272] on div "RS Means (Default)" at bounding box center [1217, 277] width 289 height 20
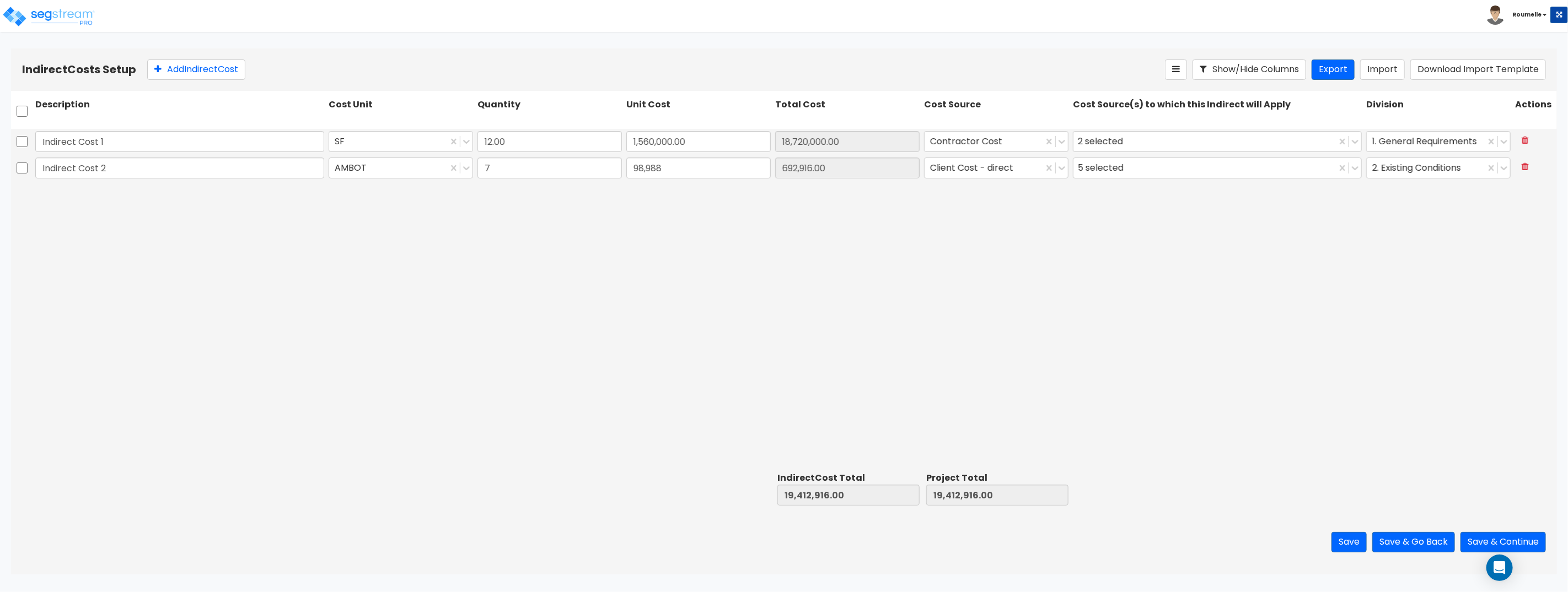
click at [1036, 276] on div "Indirect Cost 1 SF 12.00 1,560,000.00 18,720,000.00 Contractor Cost 2 selected …" at bounding box center [783, 298] width 1546 height 339
click at [1118, 169] on div "5 selected" at bounding box center [1103, 167] width 50 height 17
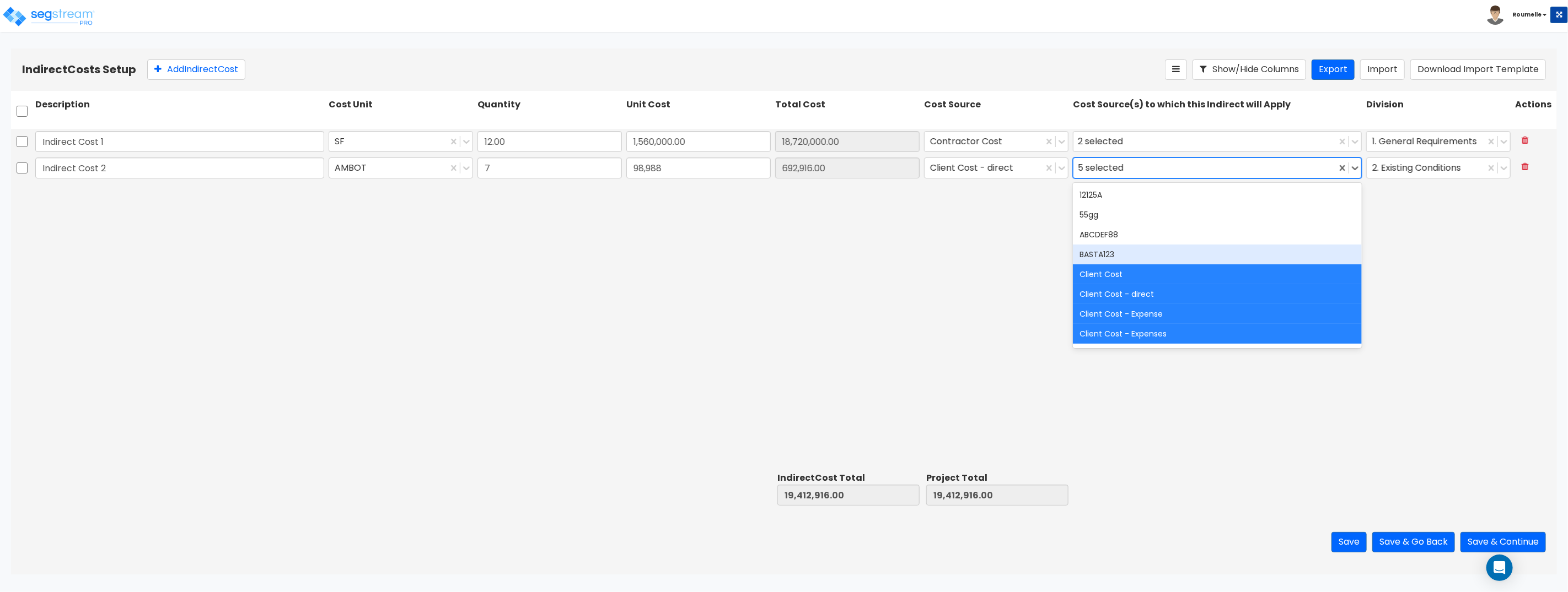
drag, startPoint x: 775, startPoint y: 262, endPoint x: 833, endPoint y: 250, distance: 59.2
click at [778, 262] on div "Indirect Cost 1 SF 12.00 1,560,000.00 18,720,000.00 Contractor Cost 2 selected …" at bounding box center [783, 298] width 1546 height 339
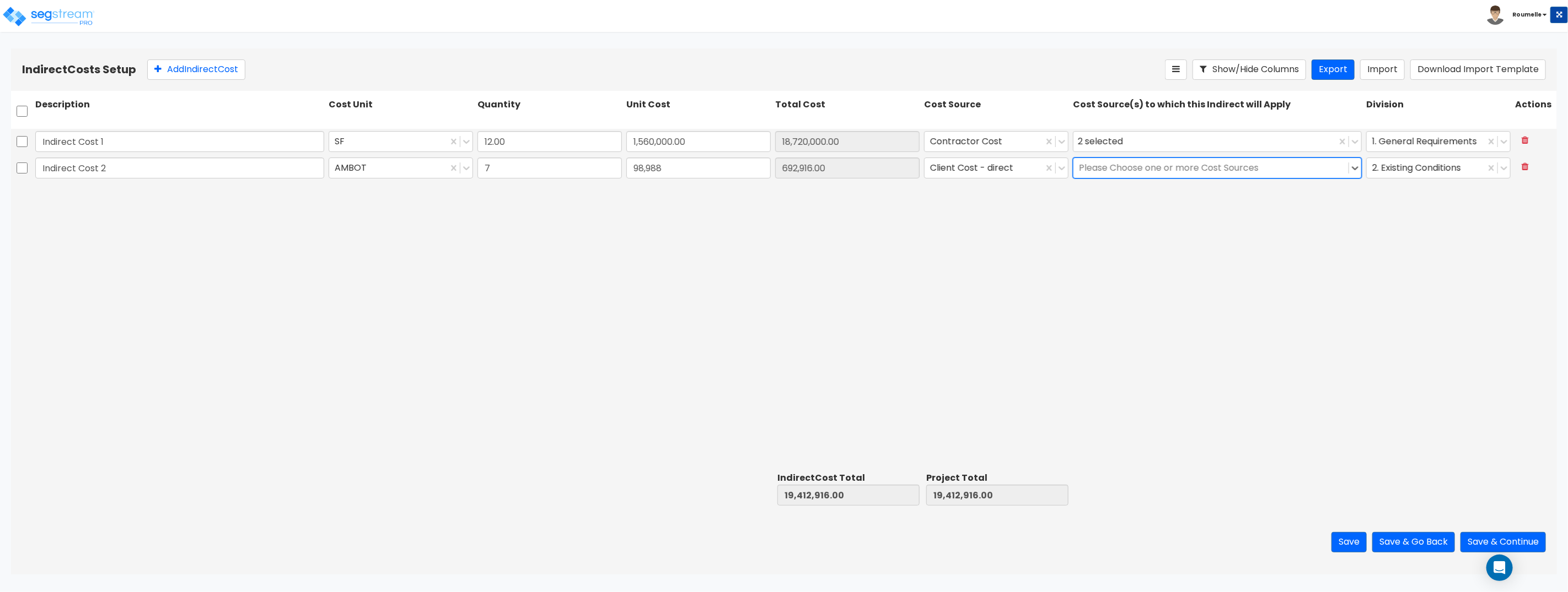
click at [1270, 172] on div at bounding box center [1211, 167] width 264 height 15
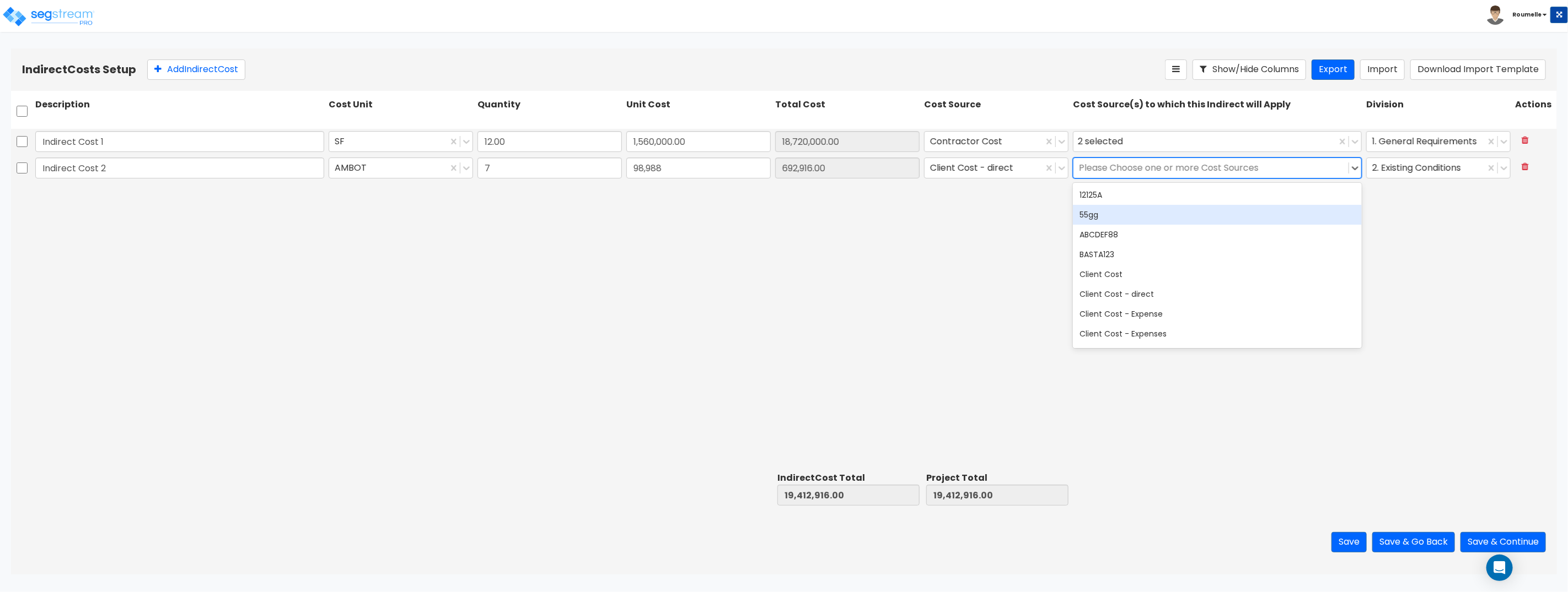
click at [1217, 222] on div "55gg" at bounding box center [1217, 215] width 289 height 20
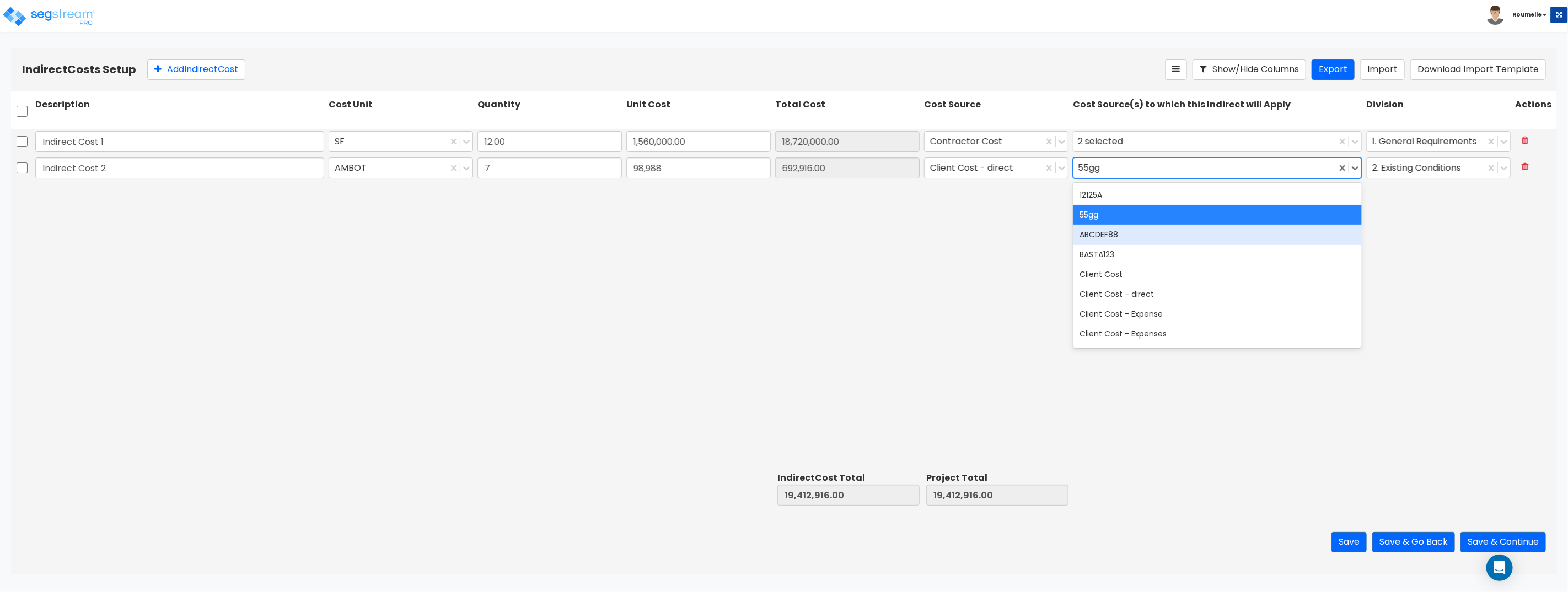
click at [1032, 248] on div "Indirect Cost 1 SF 12.00 1,560,000.00 18,720,000.00 Contractor Cost 2 selected …" at bounding box center [783, 298] width 1546 height 339
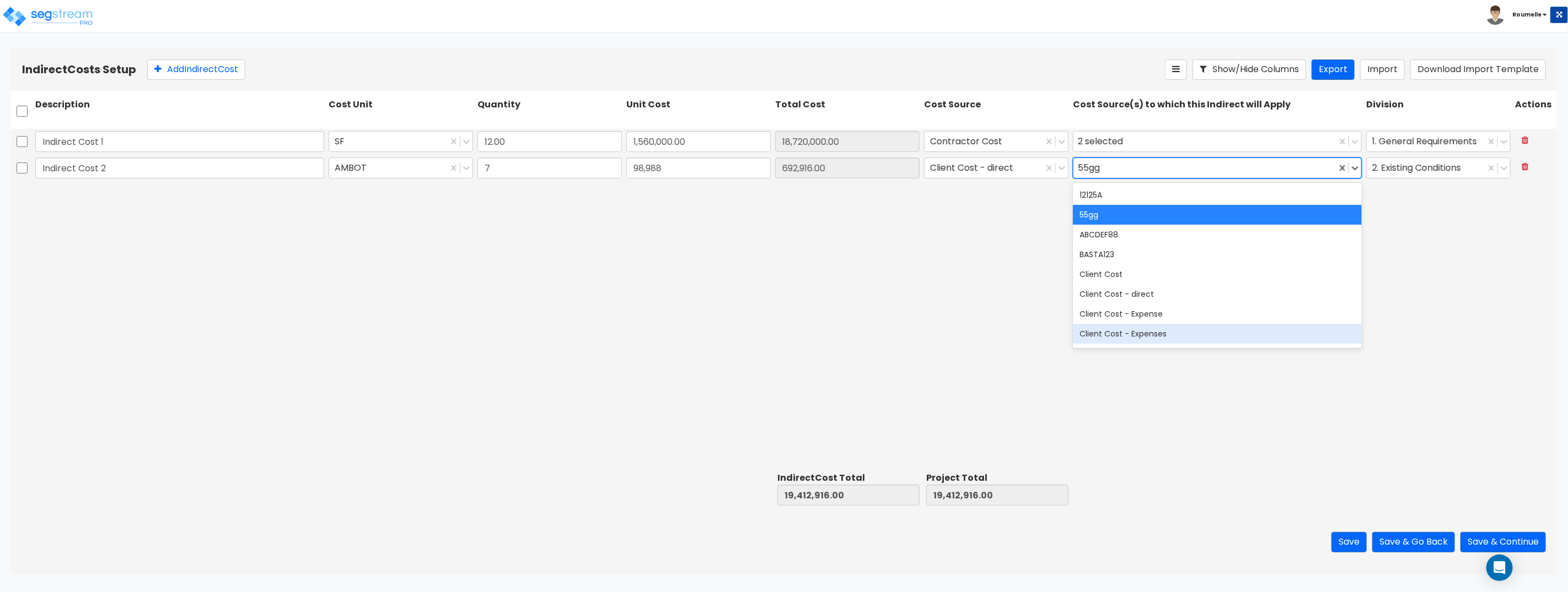
drag, startPoint x: 1461, startPoint y: 330, endPoint x: 1397, endPoint y: 250, distance: 102.4
click at [1461, 328] on div "Indirect Cost 1 SF 12.00 1,560,000.00 18,720,000.00 Contractor Cost 2 selected …" at bounding box center [783, 298] width 1546 height 339
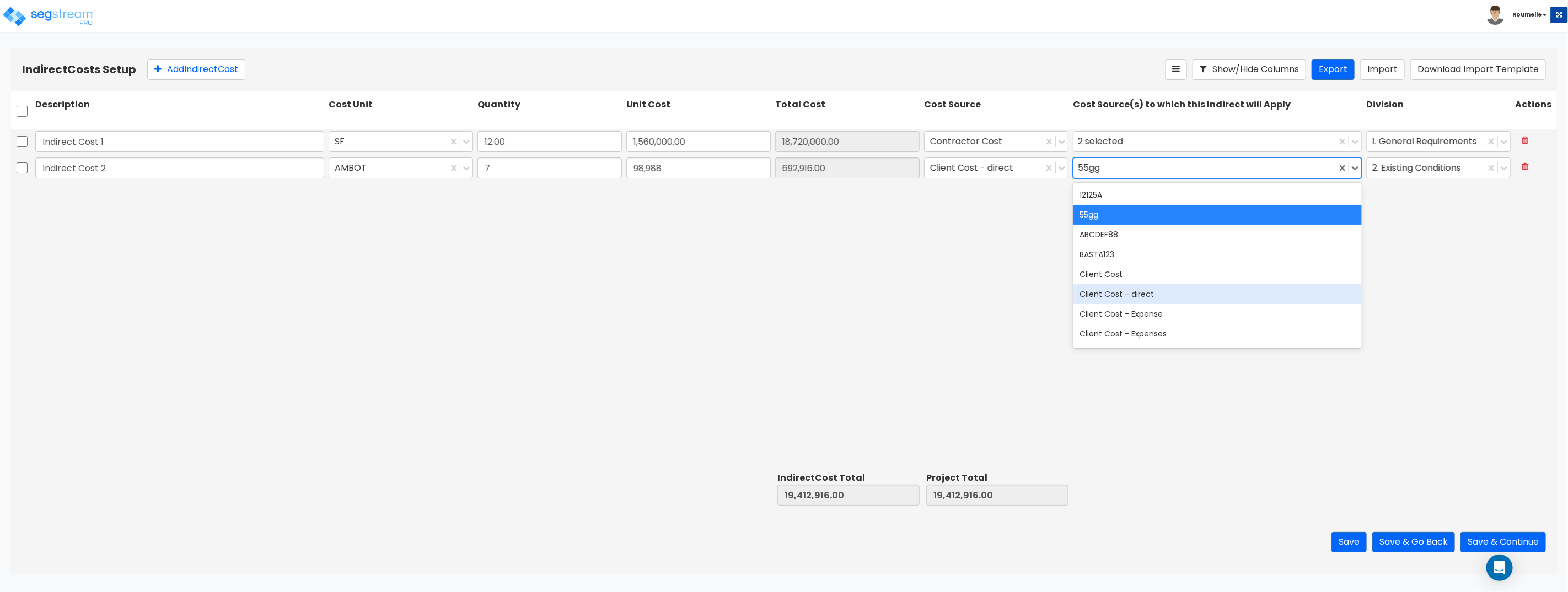
click at [1204, 299] on div "Client Cost - direct" at bounding box center [1217, 294] width 289 height 20
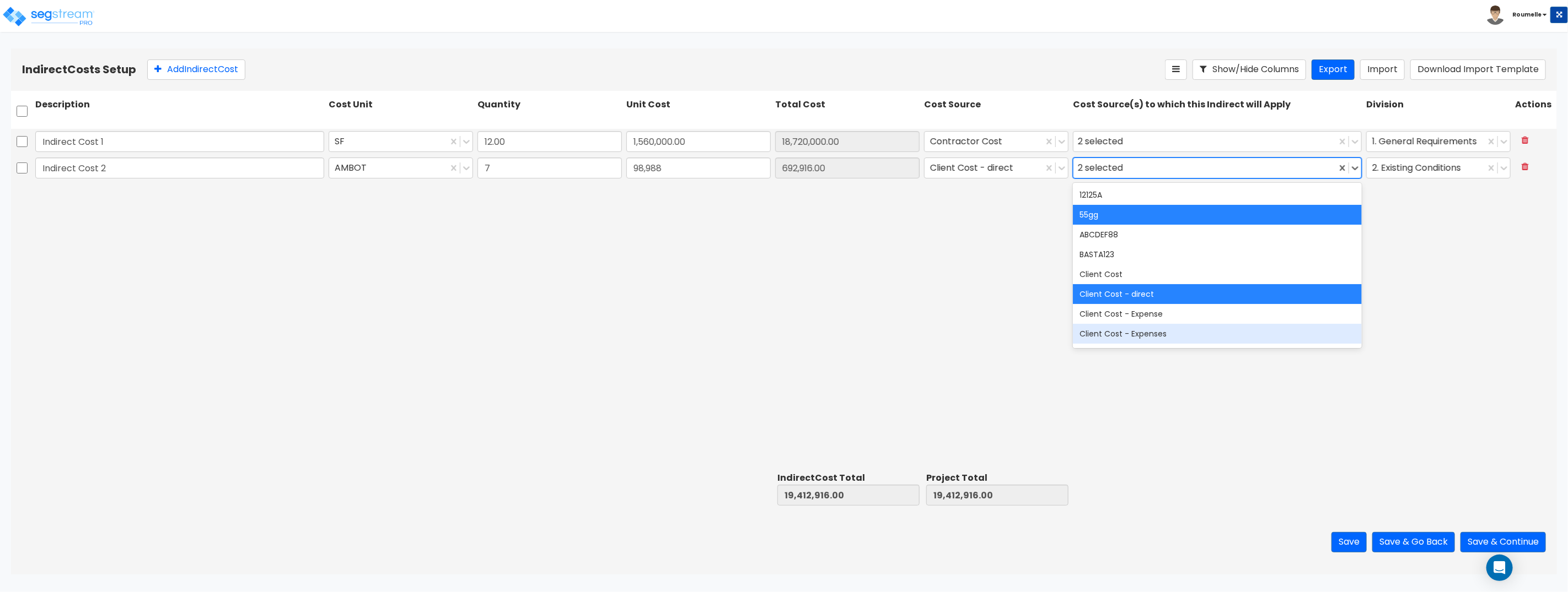
click at [972, 329] on div "Indirect Cost 1 SF 12.00 1,560,000.00 18,720,000.00 Contractor Cost 2 selected …" at bounding box center [783, 298] width 1546 height 339
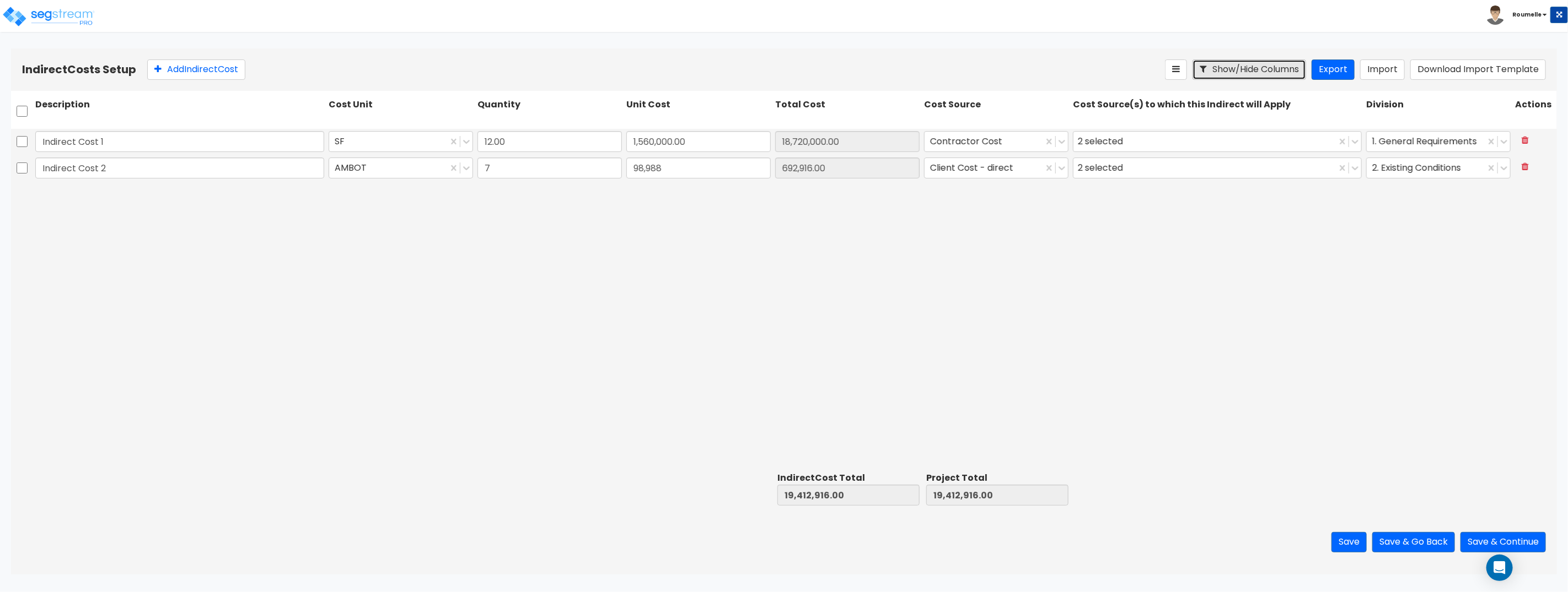
click at [1260, 73] on button "Show/Hide Columns" at bounding box center [1249, 70] width 114 height 21
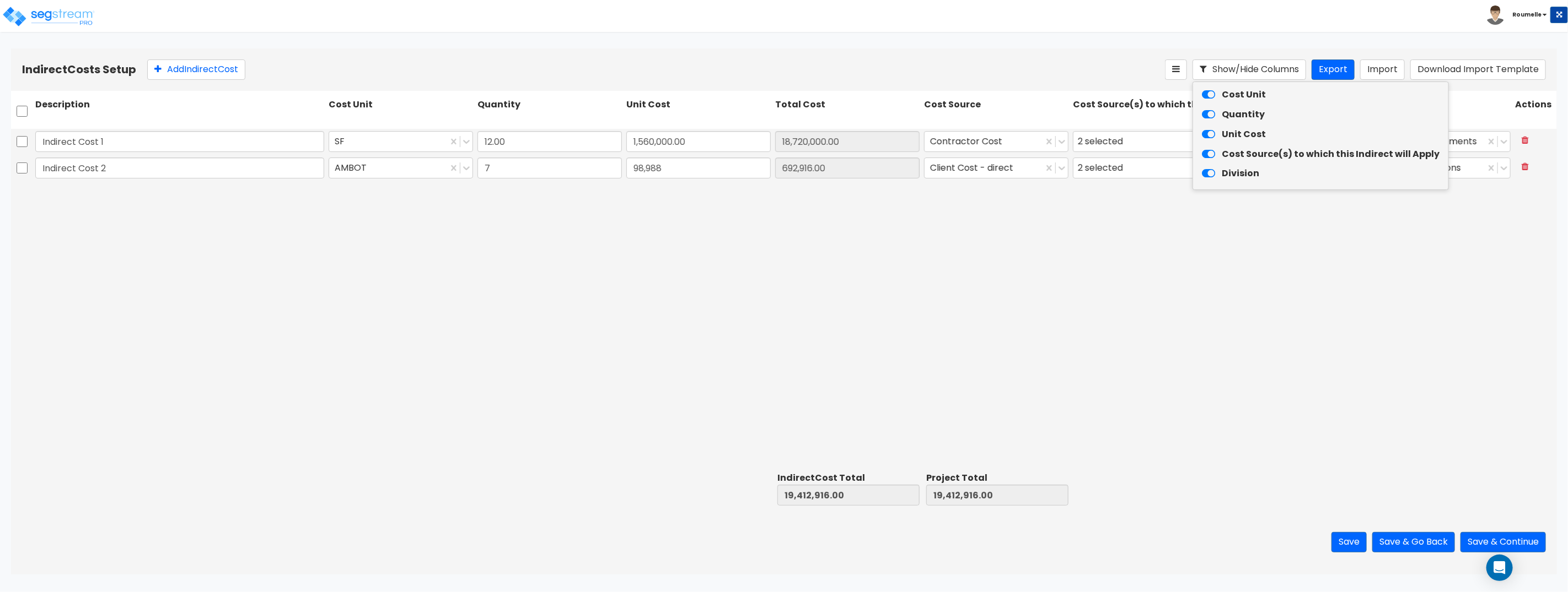
click at [1206, 95] on icon at bounding box center [1208, 95] width 13 height 12
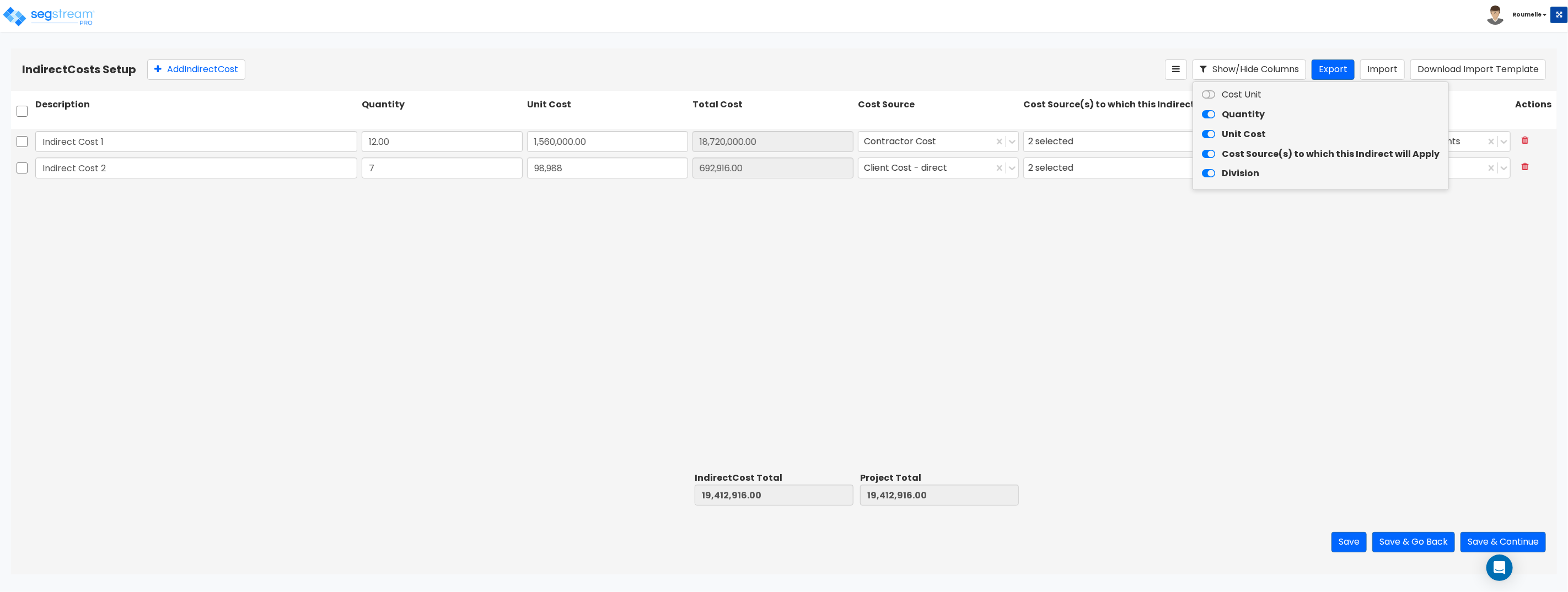
click at [1208, 94] on icon at bounding box center [1208, 95] width 13 height 12
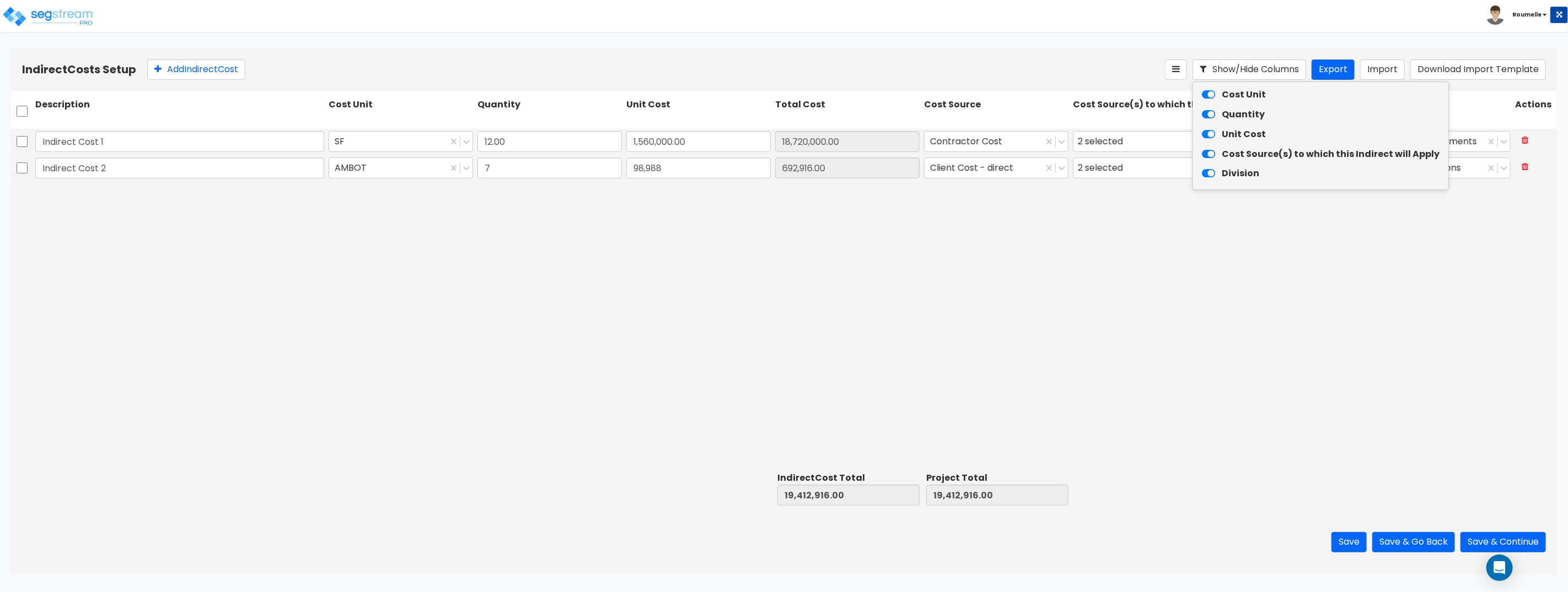
click at [1208, 94] on icon at bounding box center [1208, 95] width 13 height 12
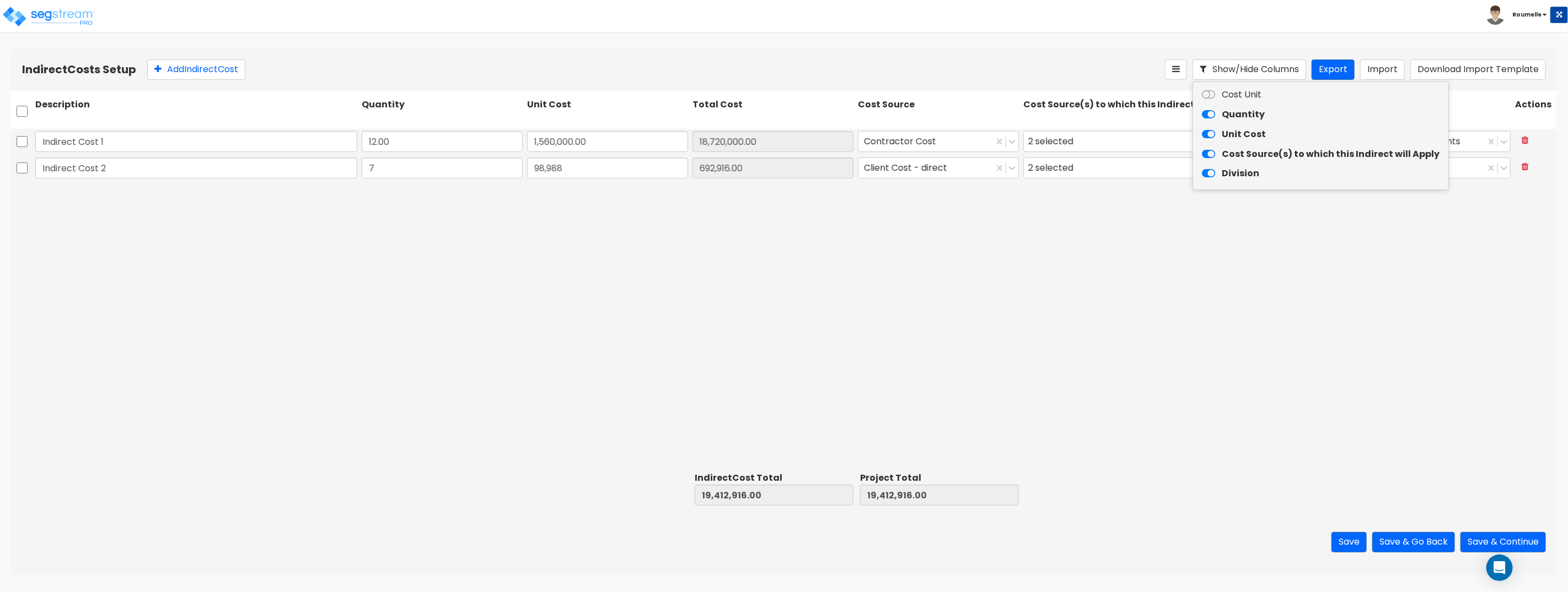
click at [1208, 94] on icon at bounding box center [1208, 95] width 13 height 12
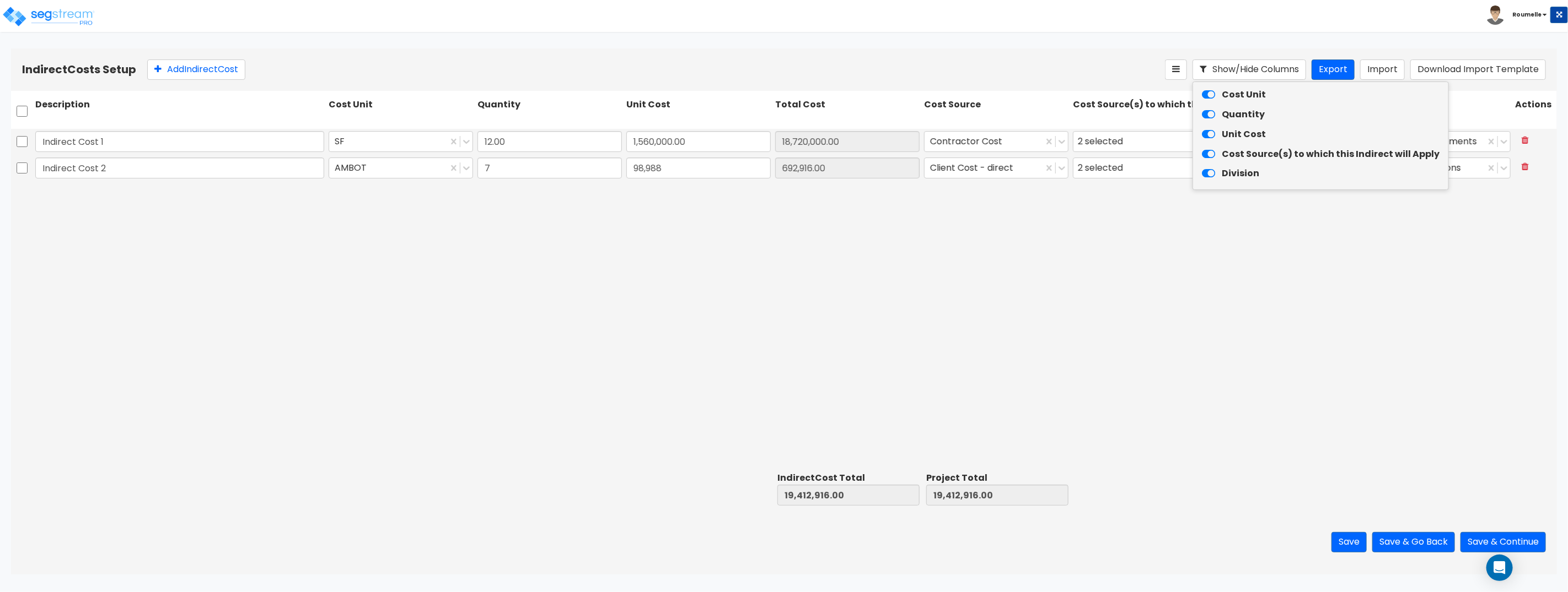
click at [1208, 94] on icon at bounding box center [1208, 95] width 13 height 12
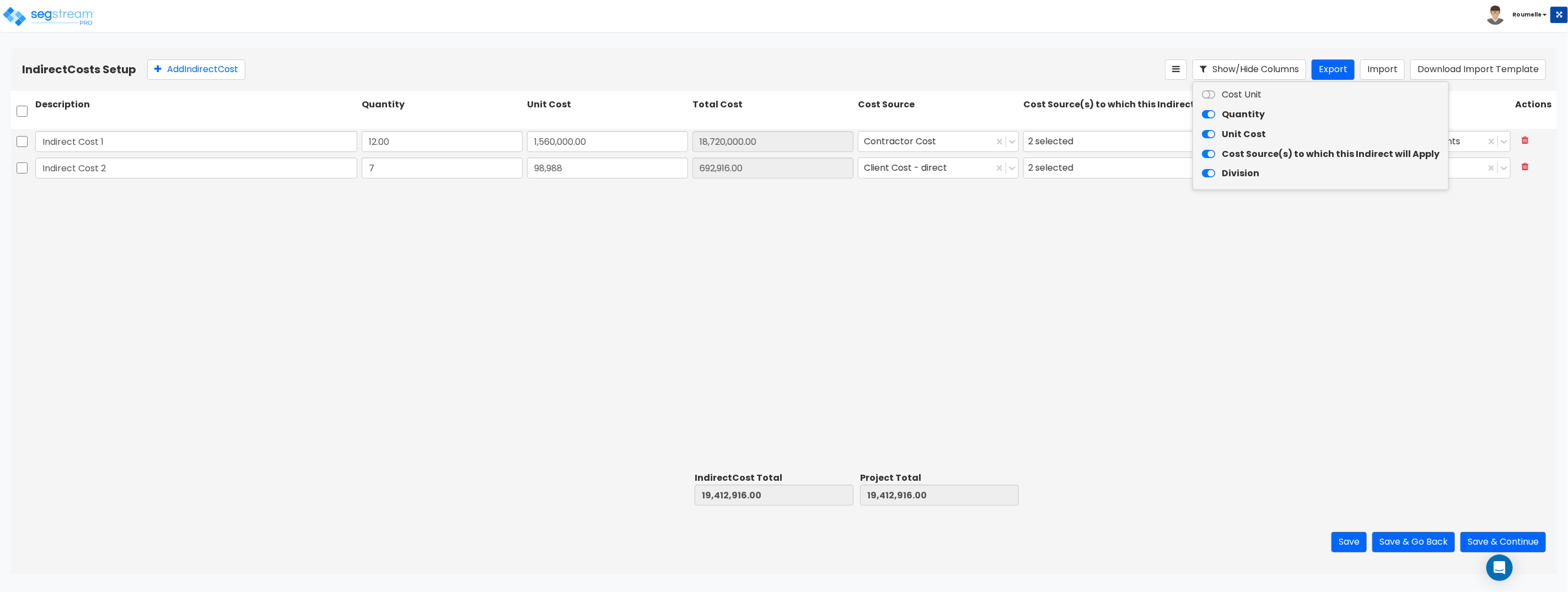
click at [1208, 94] on icon at bounding box center [1208, 95] width 13 height 12
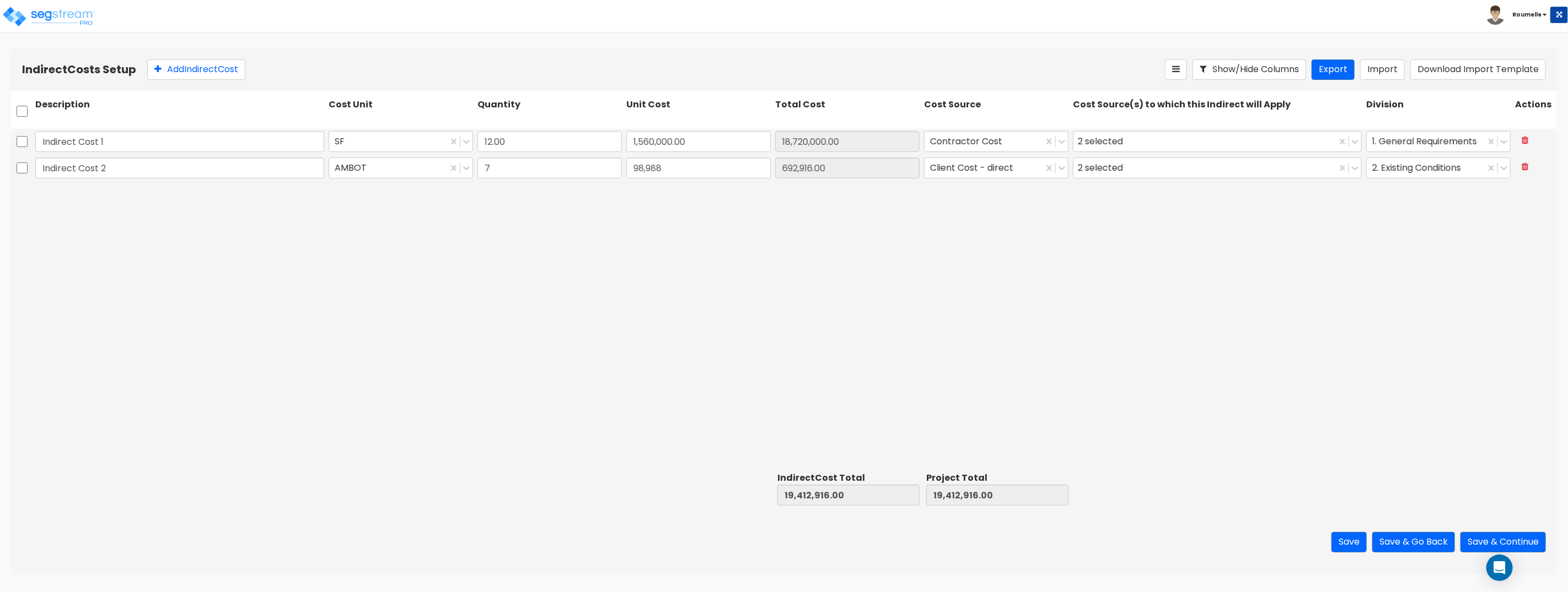
click at [1275, 346] on div "Indirect Cost 1 SF 12.00 1,560,000.00 18,720,000.00 Contractor Cost 2 selected …" at bounding box center [783, 298] width 1546 height 339
click at [1487, 537] on button "Save & Continue" at bounding box center [1503, 542] width 85 height 21
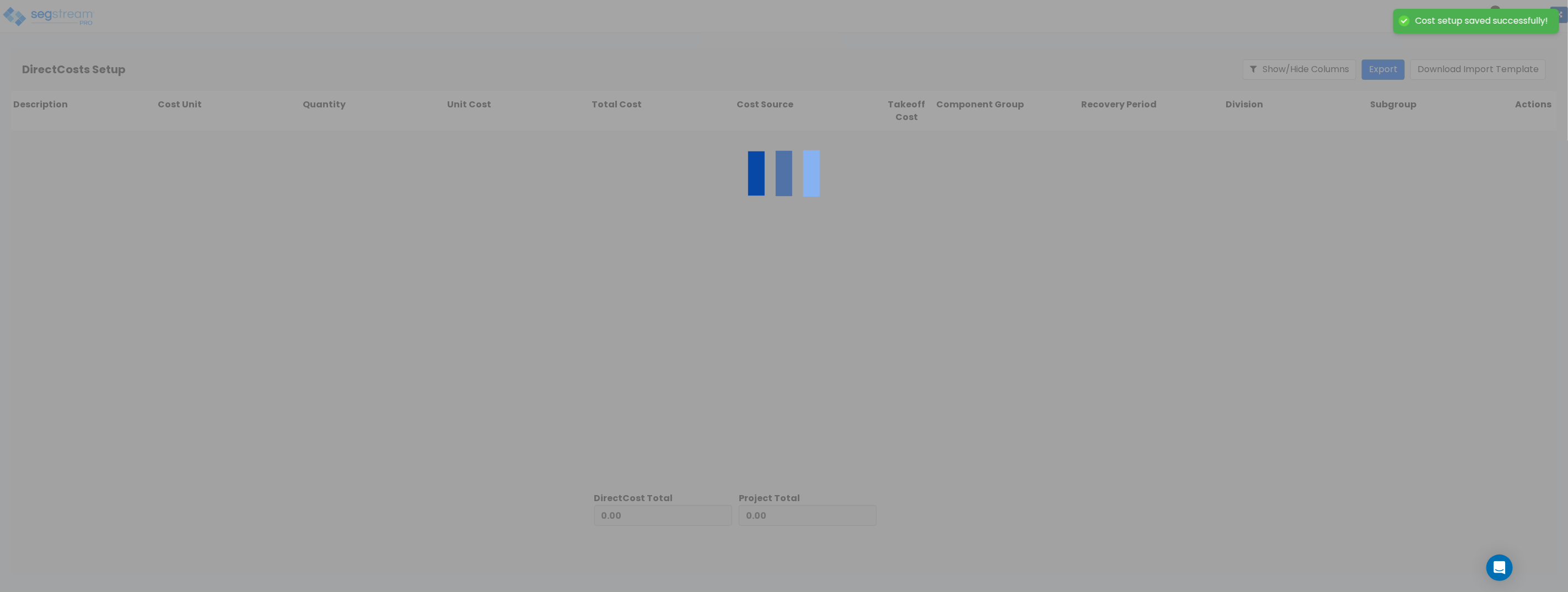
type input "19,412,916.00"
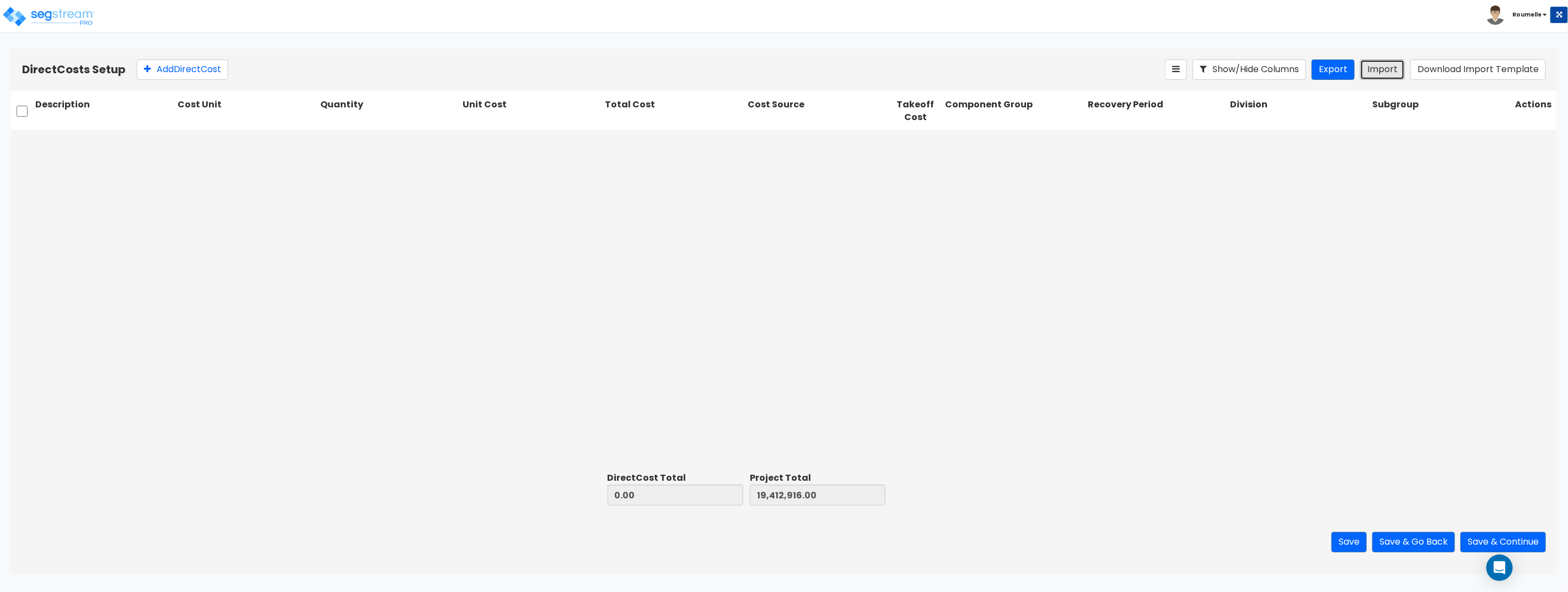
drag, startPoint x: 1385, startPoint y: 68, endPoint x: 1189, endPoint y: 427, distance: 409.0
click at [1317, 307] on div "Direct Costs Setup Add Direct Cost Show/Hide Columns Export Import Download Imp…" at bounding box center [783, 311] width 1546 height 526
drag, startPoint x: 1418, startPoint y: 544, endPoint x: 1261, endPoint y: 143, distance: 430.6
click at [1237, 203] on div "Direct Costs Setup Add Direct Cost Show/Hide Columns Export Import Download Imp…" at bounding box center [783, 311] width 1546 height 526
click at [1415, 538] on button "Save & Go Back" at bounding box center [1413, 542] width 82 height 21
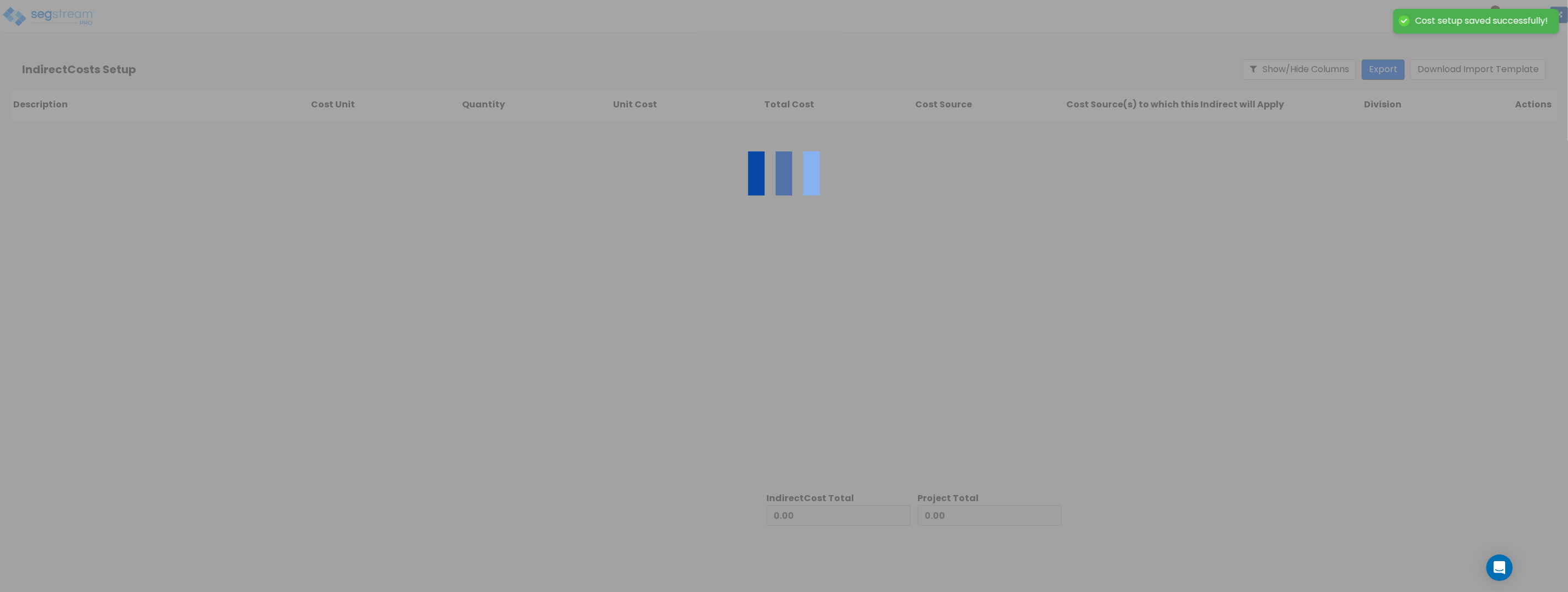
type input "19,412,916.00"
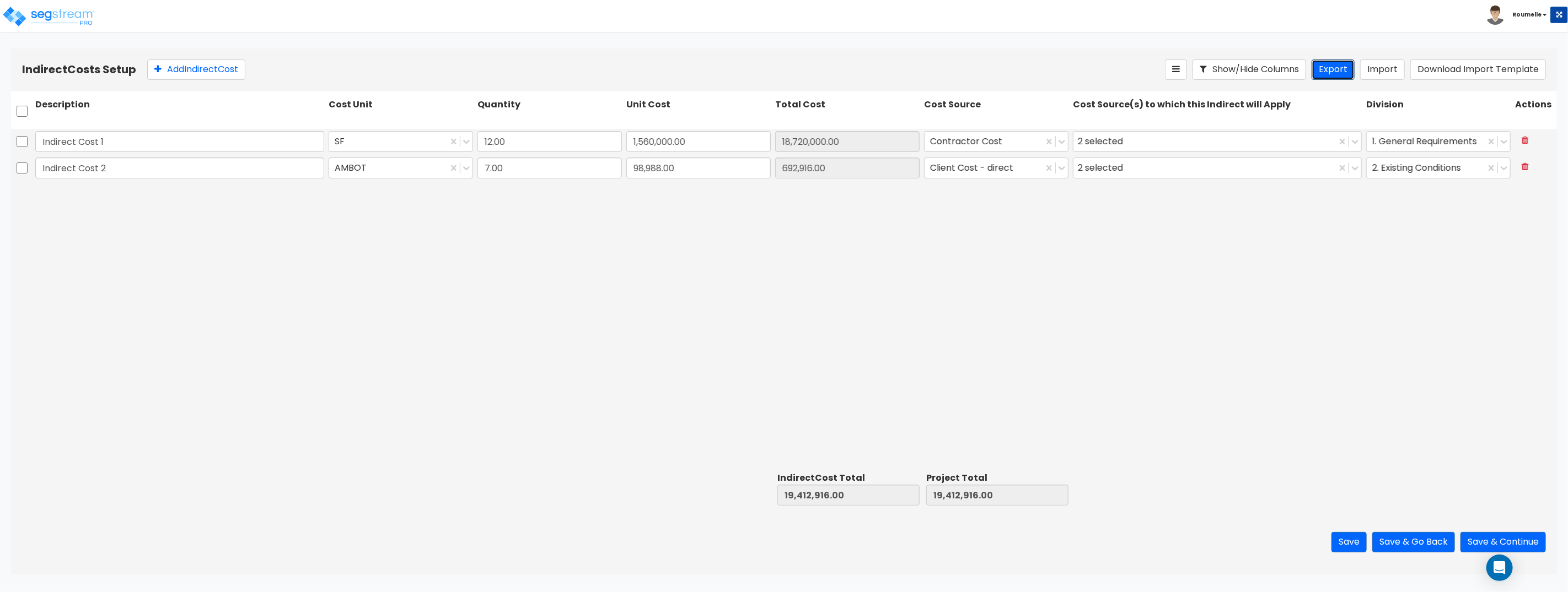
click at [1339, 70] on button "Export" at bounding box center [1334, 70] width 43 height 21
click at [1395, 72] on button "Import" at bounding box center [1383, 70] width 45 height 21
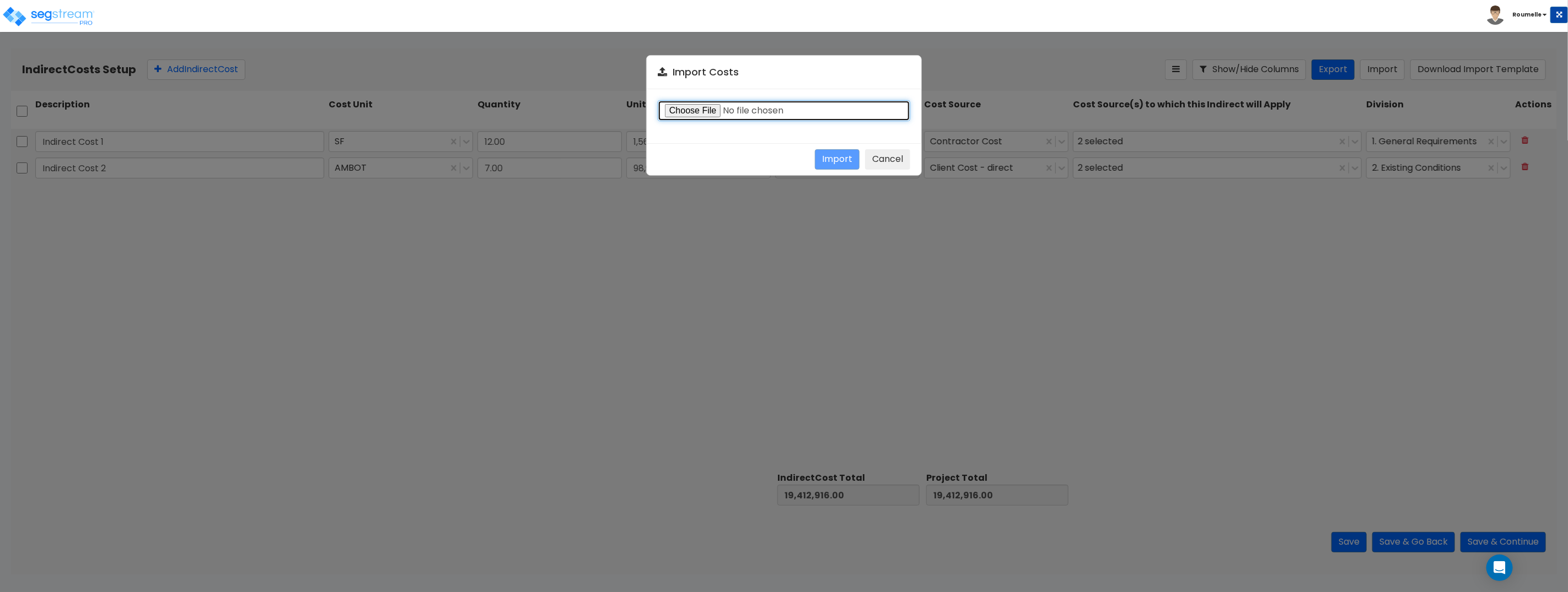
click at [715, 111] on input "file" at bounding box center [784, 110] width 252 height 21
type input "C:\fakepath\Indirect costs 27161.csv"
click at [821, 154] on button "Import" at bounding box center [838, 159] width 45 height 21
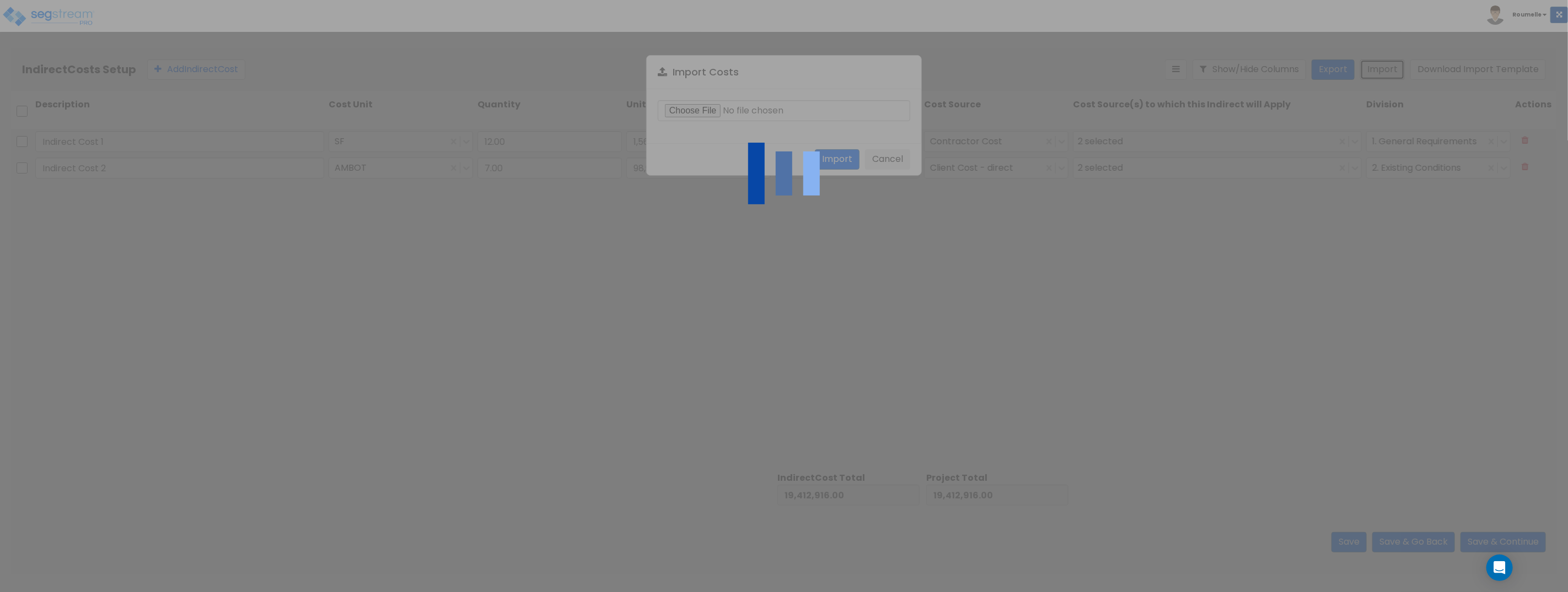
type input "12"
type input "1,560,000"
type input "7"
type input "98,988"
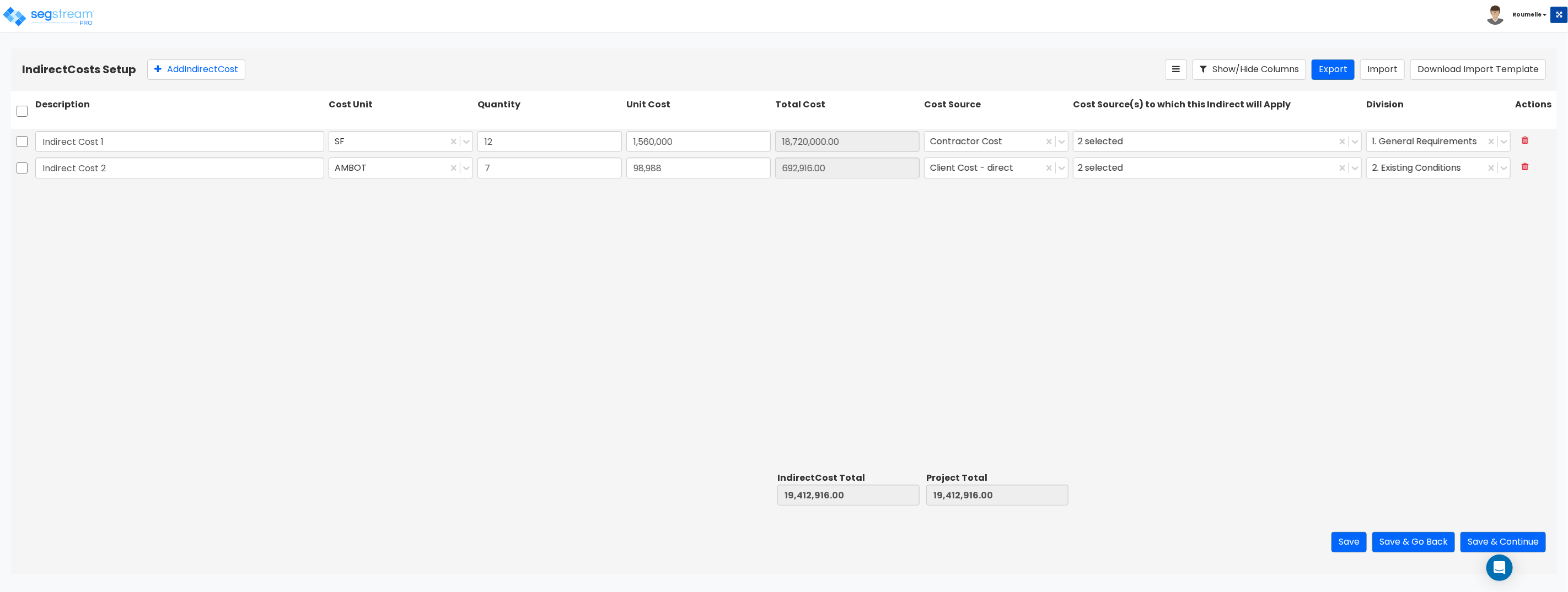
click at [1129, 283] on div "Indirect Cost 1 SF 12 1,560,000 18,720,000.00 Contractor Cost 2 selected 1. Gen…" at bounding box center [783, 298] width 1546 height 339
click at [1375, 69] on button "Import" at bounding box center [1383, 70] width 45 height 21
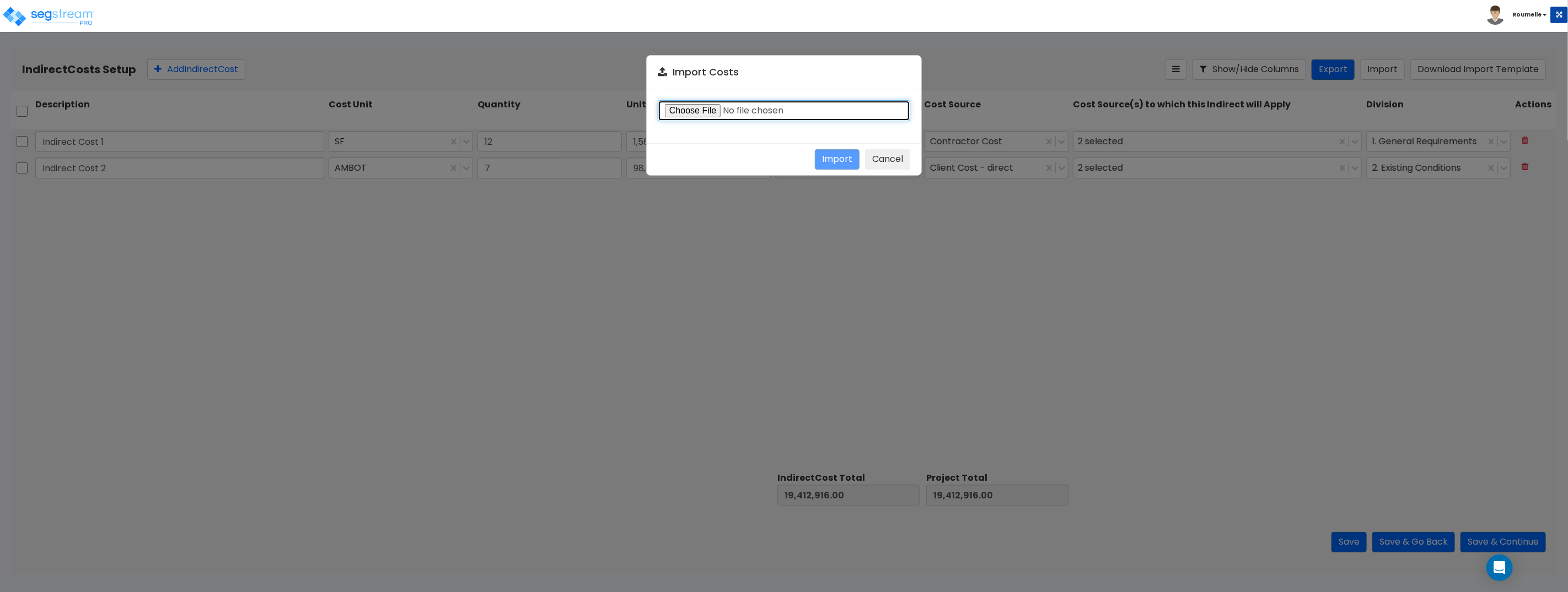
click at [751, 108] on input "file" at bounding box center [784, 110] width 252 height 21
type input "C:\fakepath\Indirect costs 271861.csv"
click at [848, 156] on button "Import" at bounding box center [838, 159] width 45 height 21
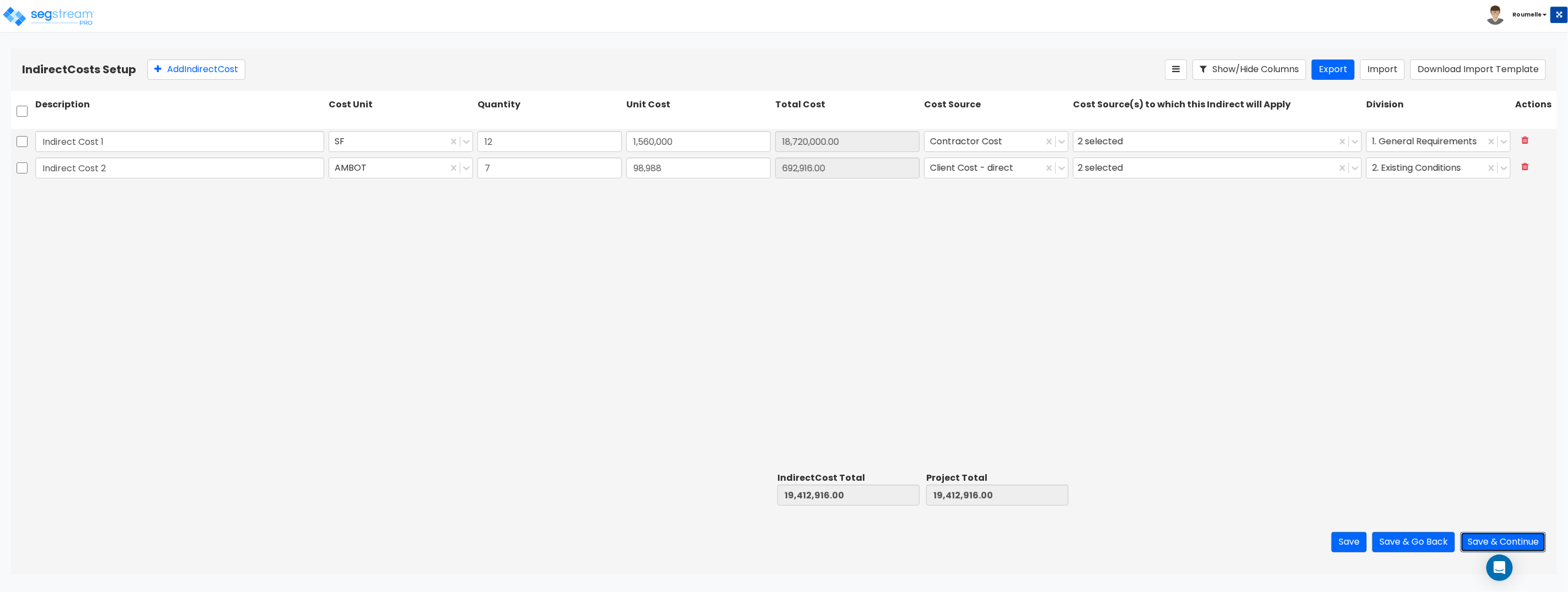
click at [1493, 541] on button "Save & Continue" at bounding box center [1503, 542] width 85 height 21
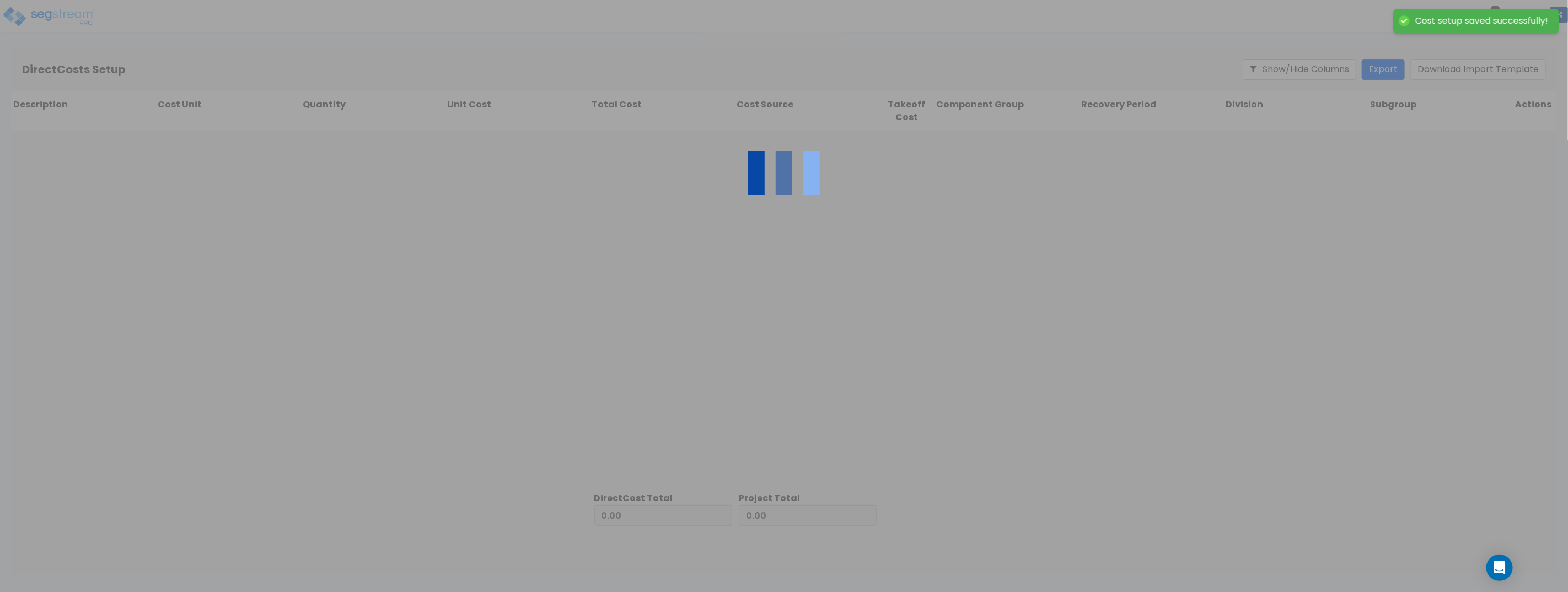
type input "19,412,916.00"
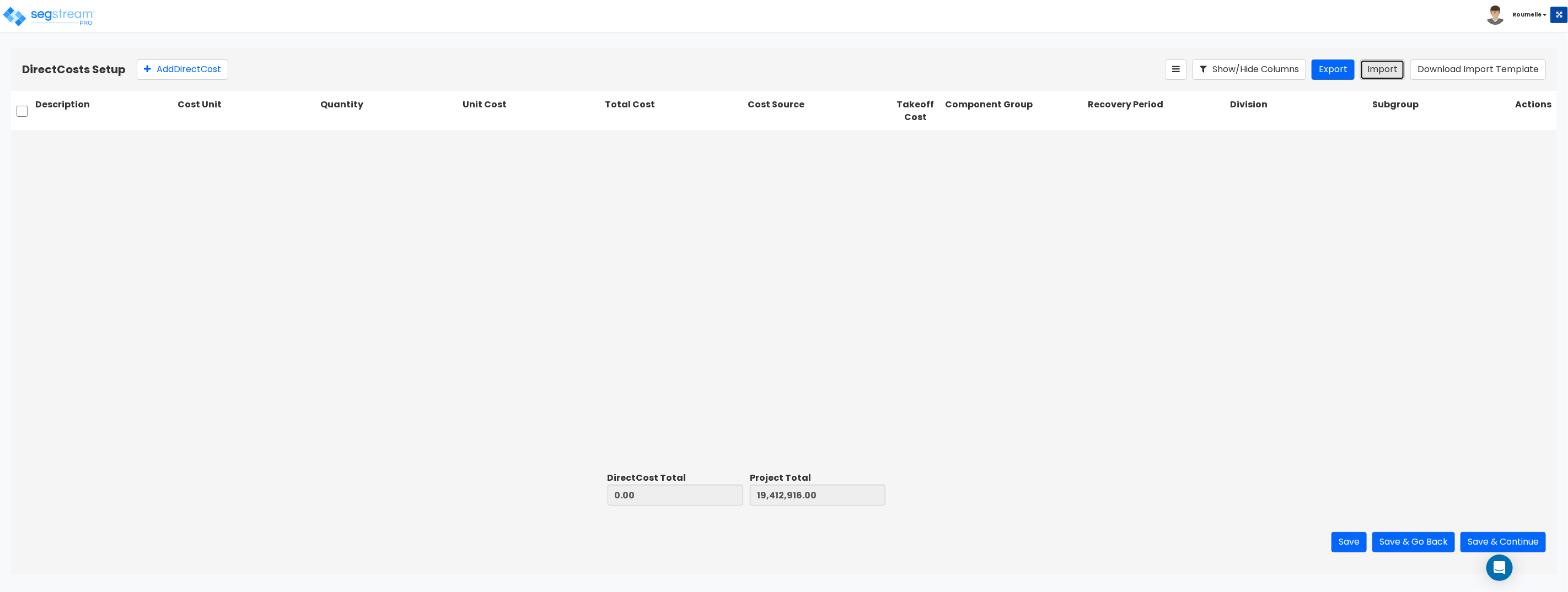
click at [1389, 71] on button "Import" at bounding box center [1383, 70] width 45 height 21
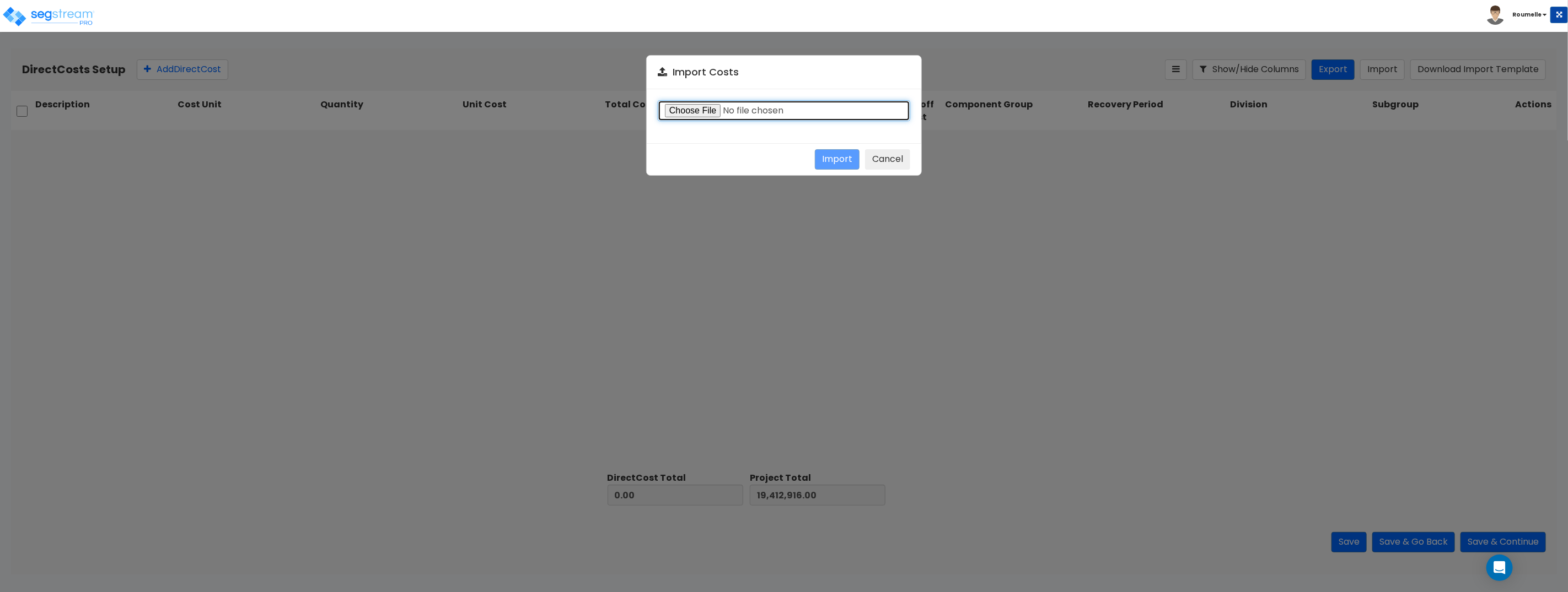
click at [695, 111] on input "file" at bounding box center [784, 110] width 252 height 21
type input "C:\fakepath\direct.csv"
click at [835, 160] on button "Import" at bounding box center [838, 159] width 45 height 21
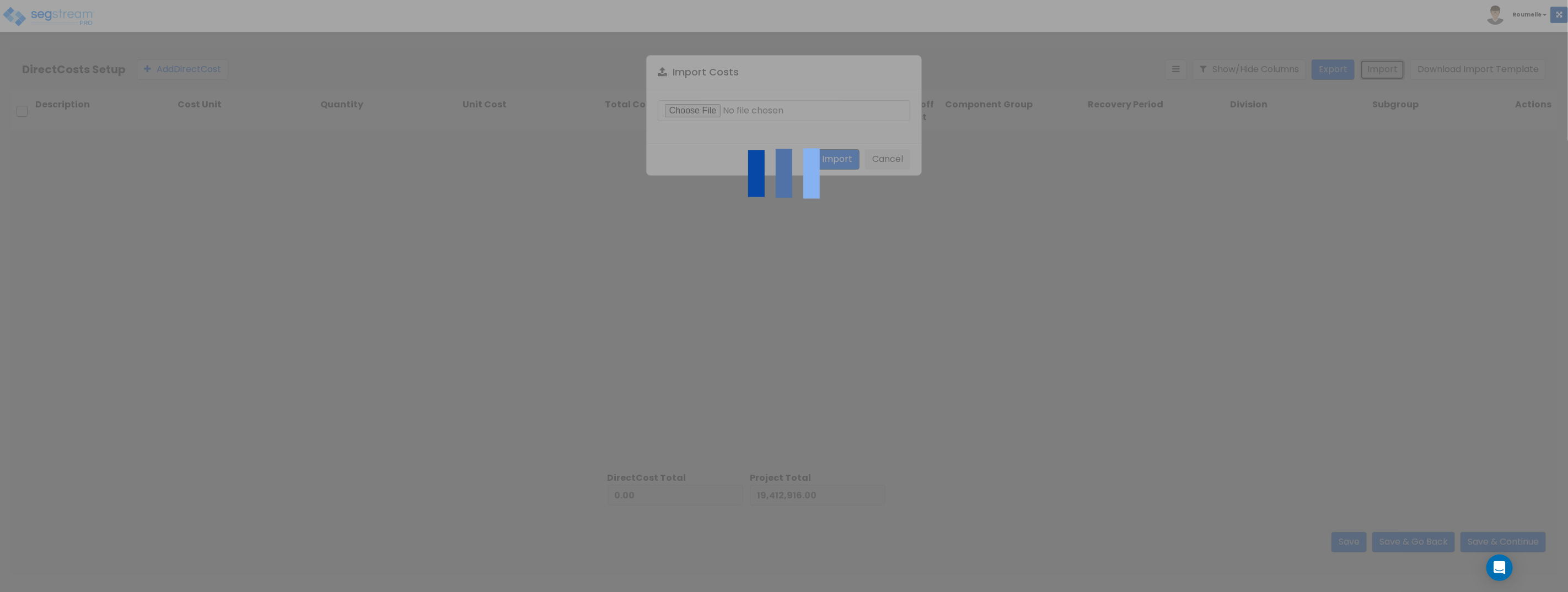
type input "1,735,048.51"
type input "21,147,964.51"
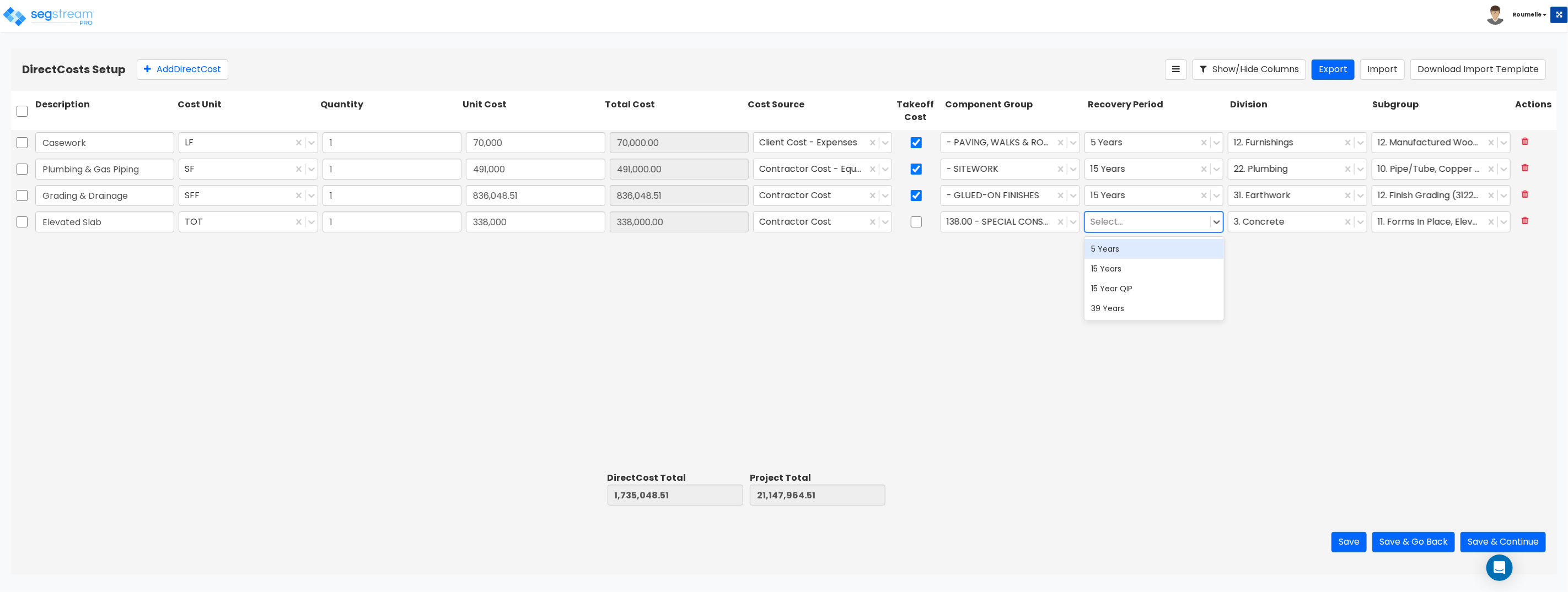
click at [1138, 226] on div at bounding box center [1148, 222] width 115 height 15
drag, startPoint x: 1141, startPoint y: 307, endPoint x: 1137, endPoint y: 266, distance: 41.2
click at [1141, 307] on div "39 Years" at bounding box center [1154, 309] width 139 height 20
click at [1128, 195] on div at bounding box center [1142, 196] width 102 height 15
click at [1127, 261] on div "15 Year QIP" at bounding box center [1154, 262] width 139 height 20
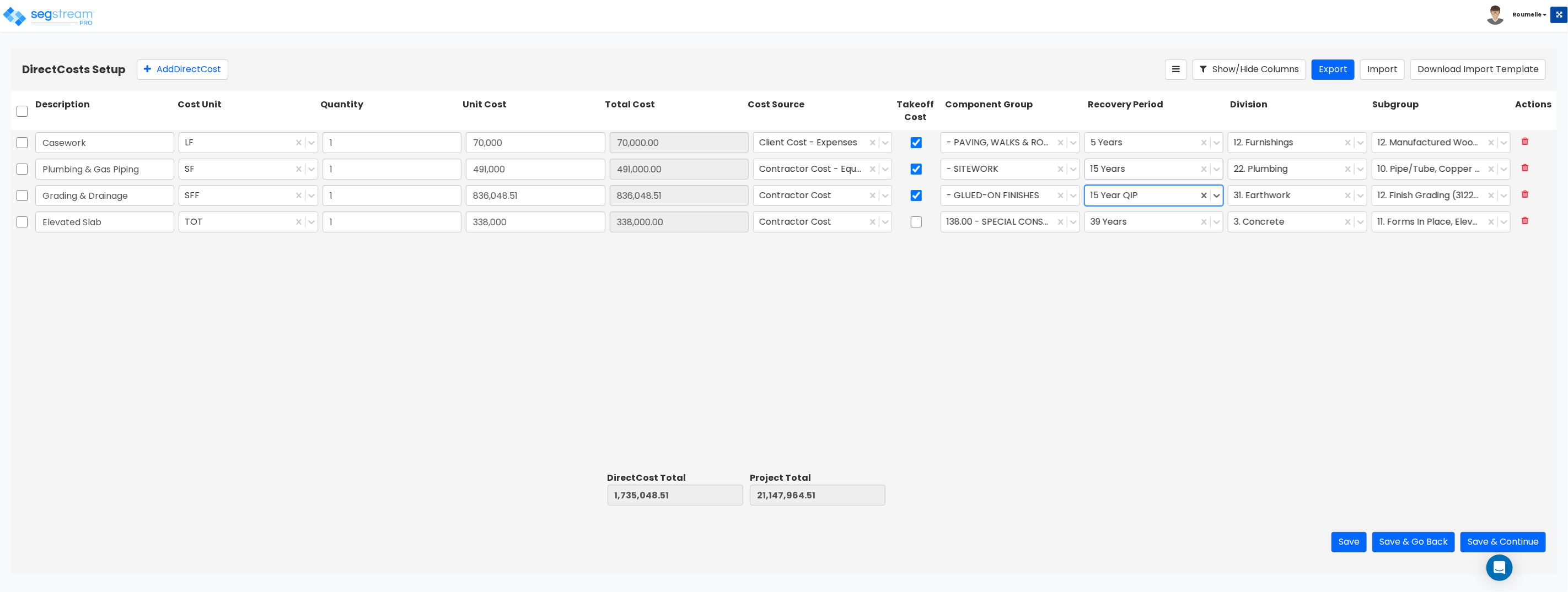
click at [1124, 175] on div at bounding box center [1142, 169] width 102 height 15
click at [1129, 217] on div "15 Years" at bounding box center [1154, 216] width 139 height 20
click at [1018, 297] on div "Casework LF 1 70,000 70,000.00 Client Cost - Expenses - PAVING, WALKS & ROADS 5…" at bounding box center [783, 299] width 1546 height 338
click at [1342, 539] on button "Save" at bounding box center [1349, 542] width 35 height 21
click at [1462, 22] on div "Unexpected token '<', "<html> <h"... is not valid JSON" at bounding box center [1484, 27] width 129 height 23
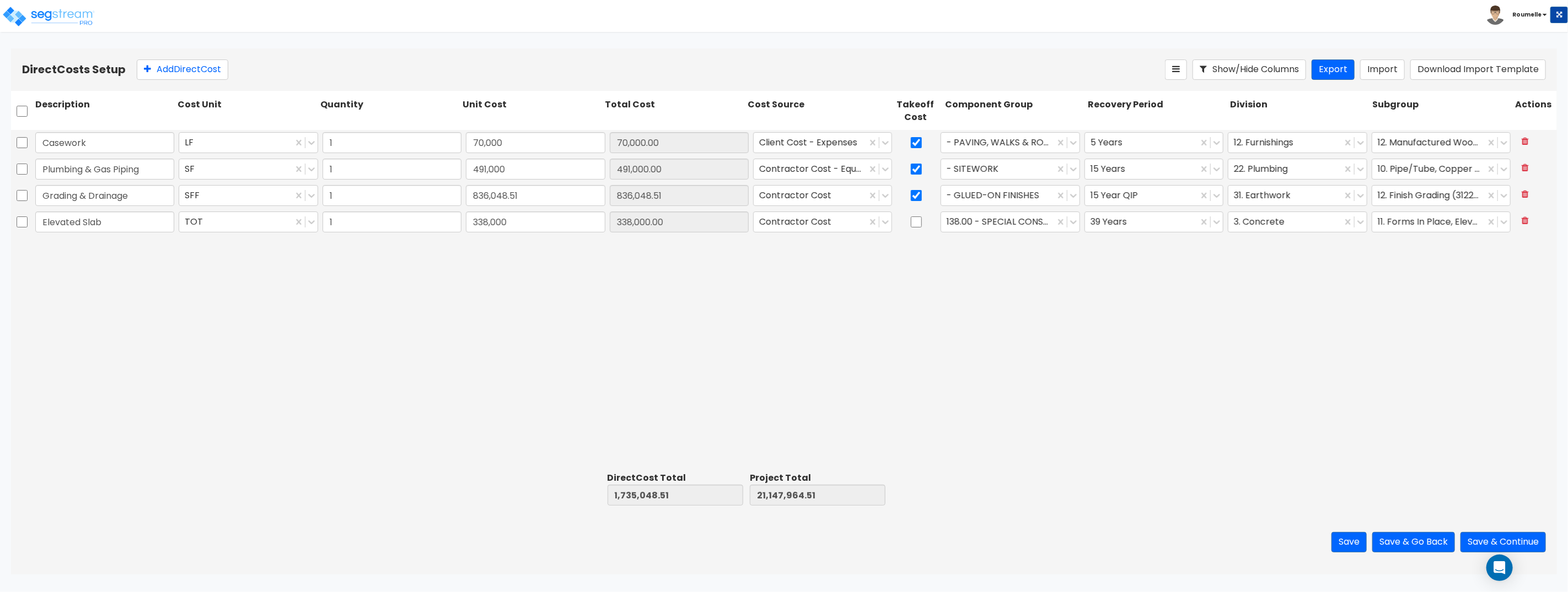
click at [1276, 402] on div "Casework LF 1 70,000 70,000.00 Client Cost - Expenses - PAVING, WALKS & ROADS 5…" at bounding box center [783, 299] width 1546 height 338
click at [1282, 402] on div "Casework LF 1 70,000 70,000.00 Client Cost - Expenses - PAVING, WALKS & ROADS 5…" at bounding box center [783, 299] width 1546 height 338
drag, startPoint x: 1283, startPoint y: 403, endPoint x: 1293, endPoint y: 401, distance: 10.2
click at [1283, 402] on div "Casework LF 1 70,000 70,000.00 Client Cost - Expenses - PAVING, WALKS & ROADS 5…" at bounding box center [783, 299] width 1546 height 338
click at [1293, 401] on div "Casework LF 1 70,000 70,000.00 Client Cost - Expenses - PAVING, WALKS & ROADS 5…" at bounding box center [783, 299] width 1546 height 338
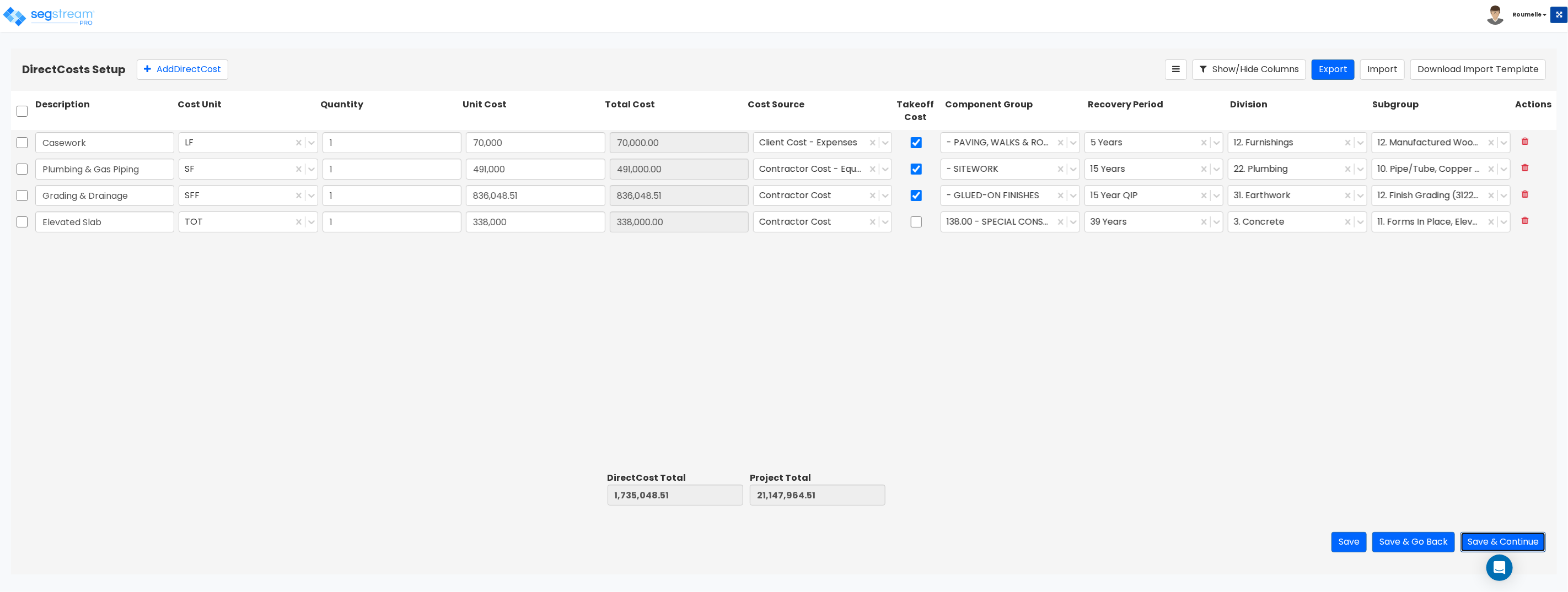
click at [1519, 542] on button "Save & Continue" at bounding box center [1503, 542] width 85 height 21
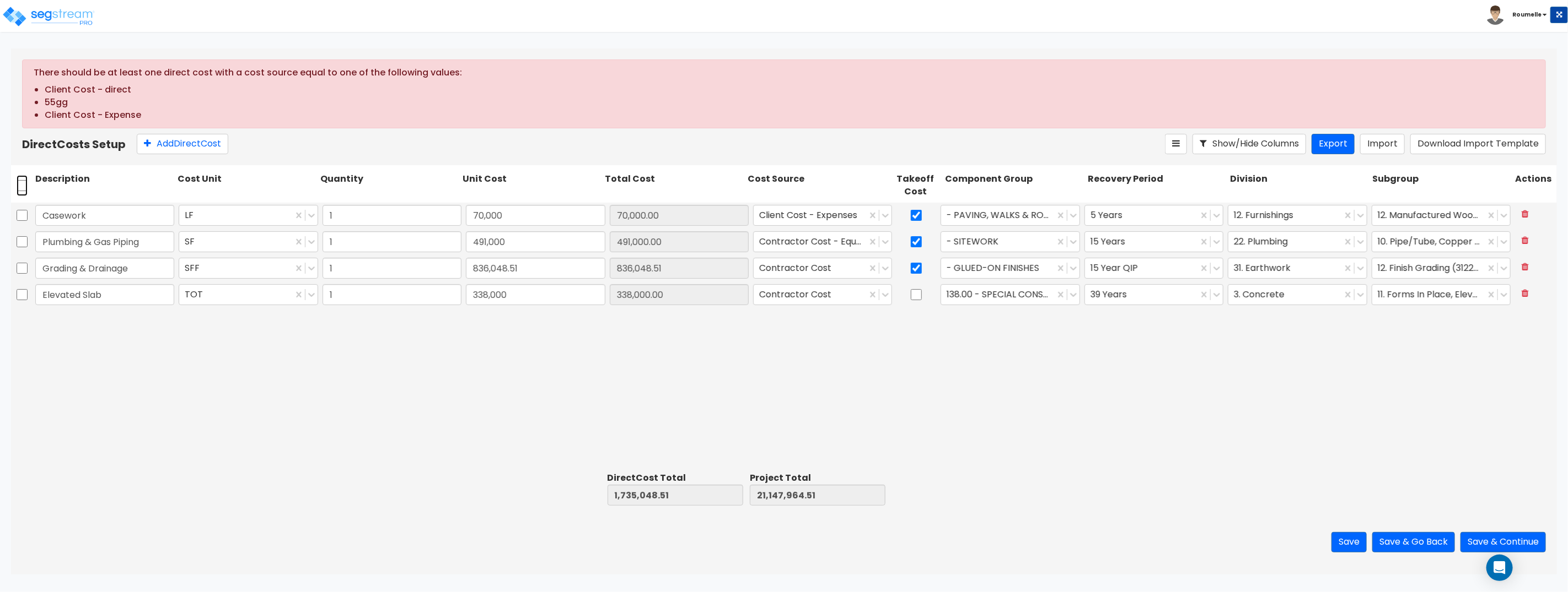
click at [21, 182] on input "checkbox" at bounding box center [21, 185] width 11 height 21
checkbox input "true"
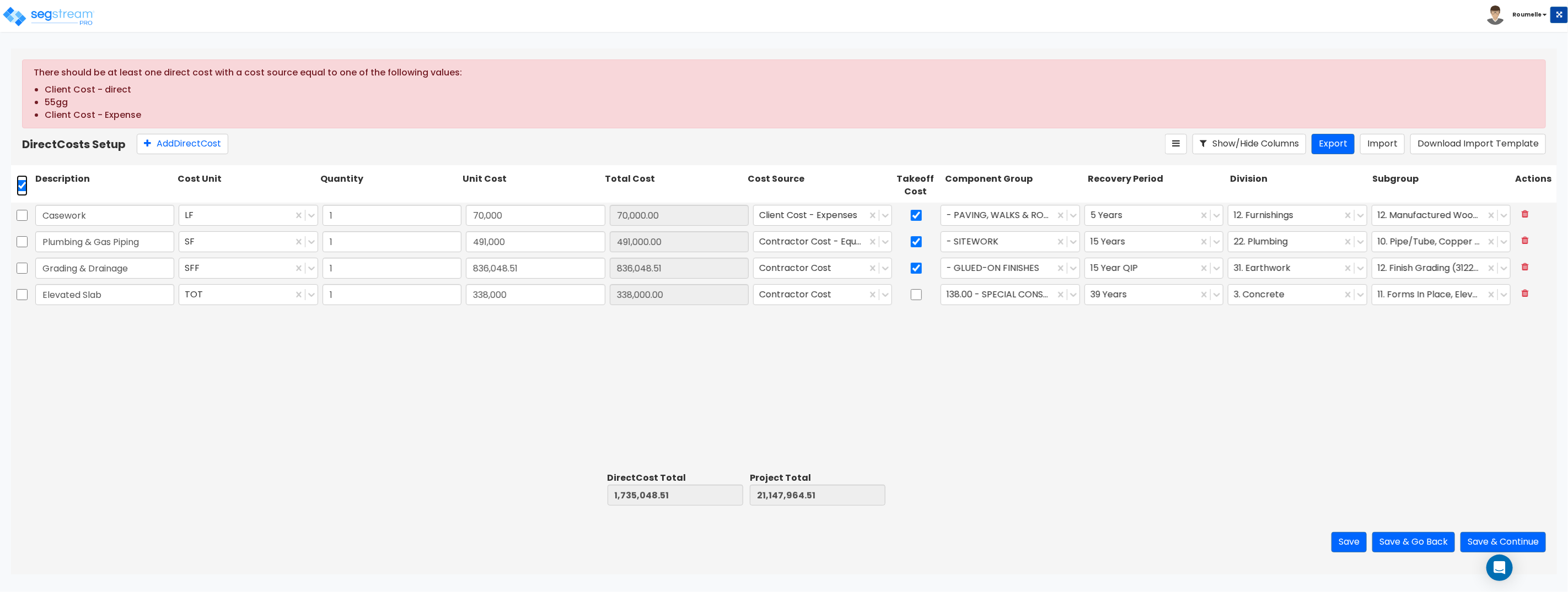
checkbox input "true"
click at [273, 146] on icon at bounding box center [271, 144] width 13 height 11
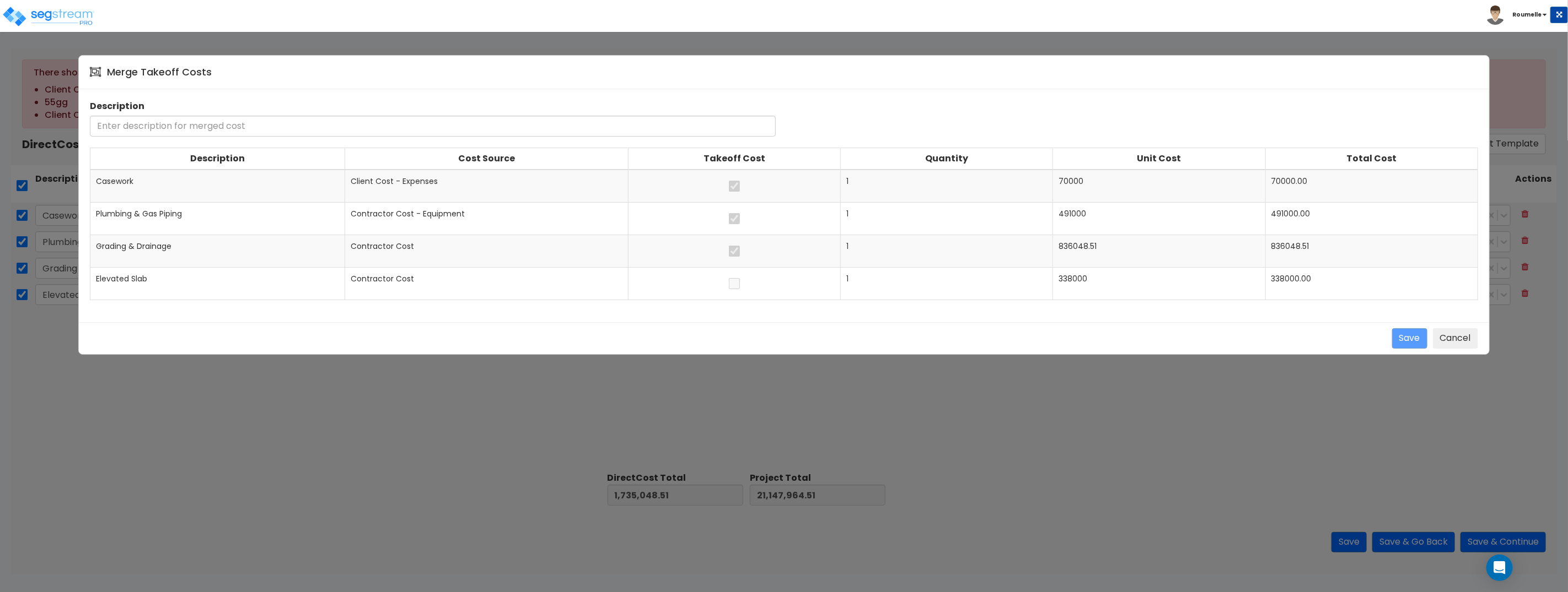
click at [243, 210] on td "Plumbing & Gas Piping" at bounding box center [217, 219] width 255 height 32
click at [243, 246] on td "Grading & Drainage" at bounding box center [217, 251] width 255 height 32
drag, startPoint x: 1468, startPoint y: 343, endPoint x: 1313, endPoint y: 321, distance: 156.6
click at [1467, 343] on button "Cancel" at bounding box center [1455, 338] width 46 height 21
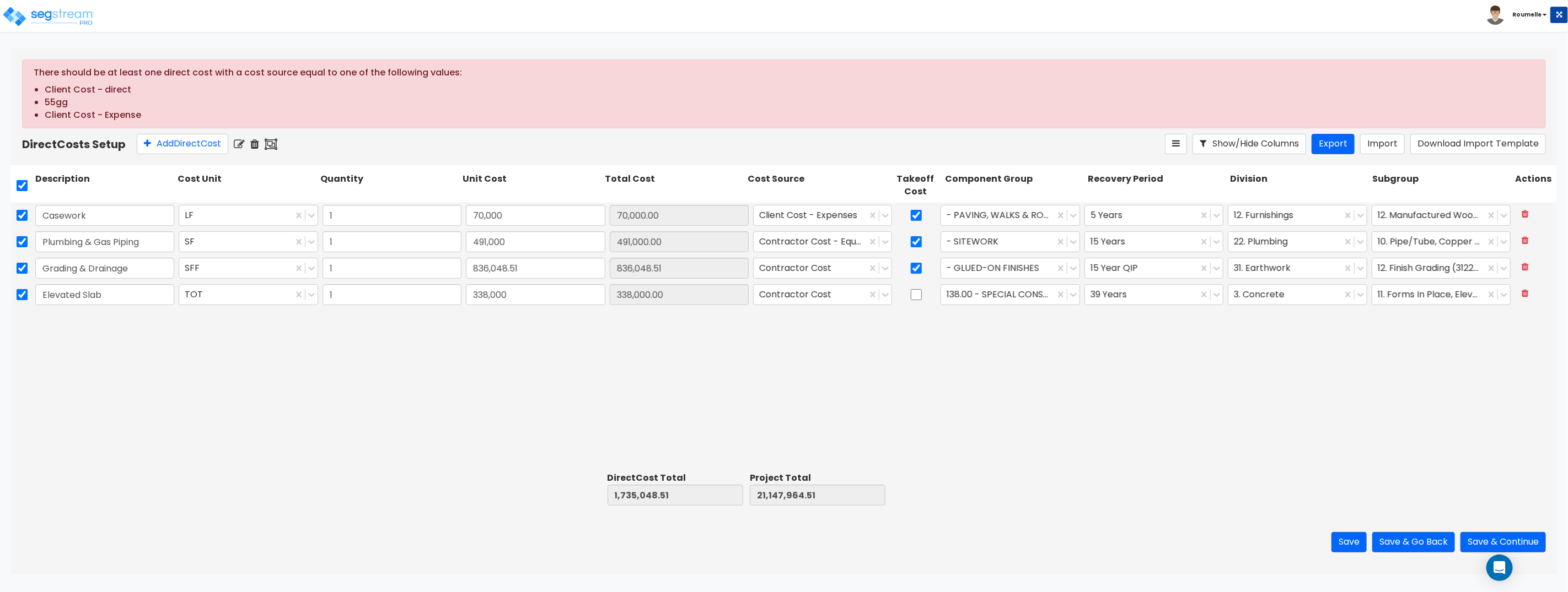
click at [245, 143] on icon at bounding box center [239, 144] width 11 height 11
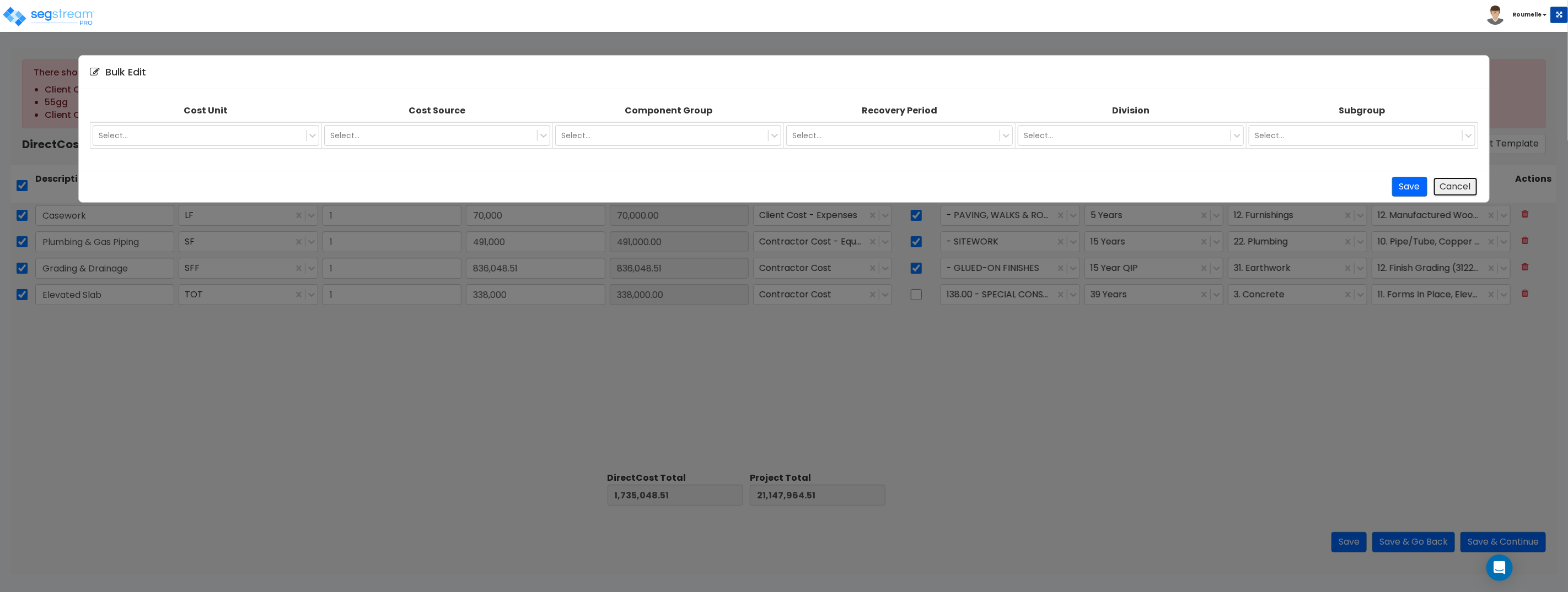
drag, startPoint x: 1447, startPoint y: 190, endPoint x: 1433, endPoint y: 190, distance: 14.0
click at [1445, 191] on button "Cancel" at bounding box center [1455, 187] width 46 height 21
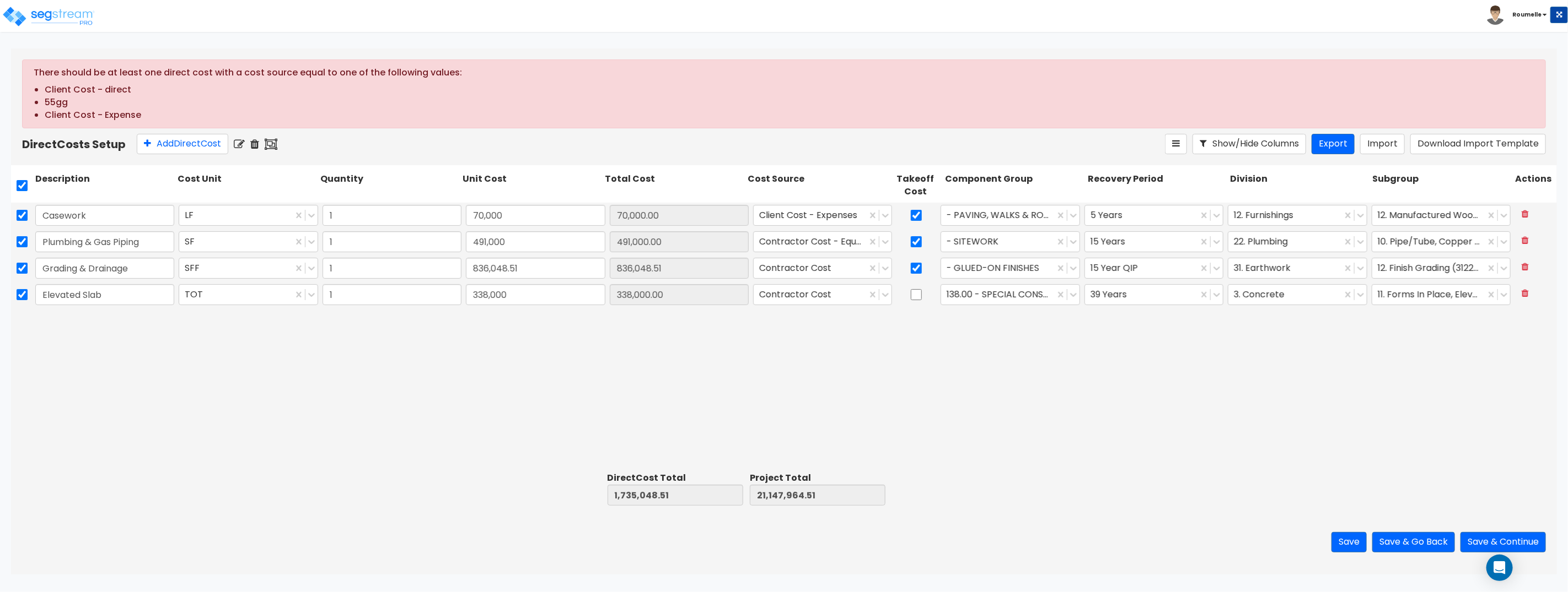
click at [259, 143] on icon at bounding box center [255, 144] width 9 height 11
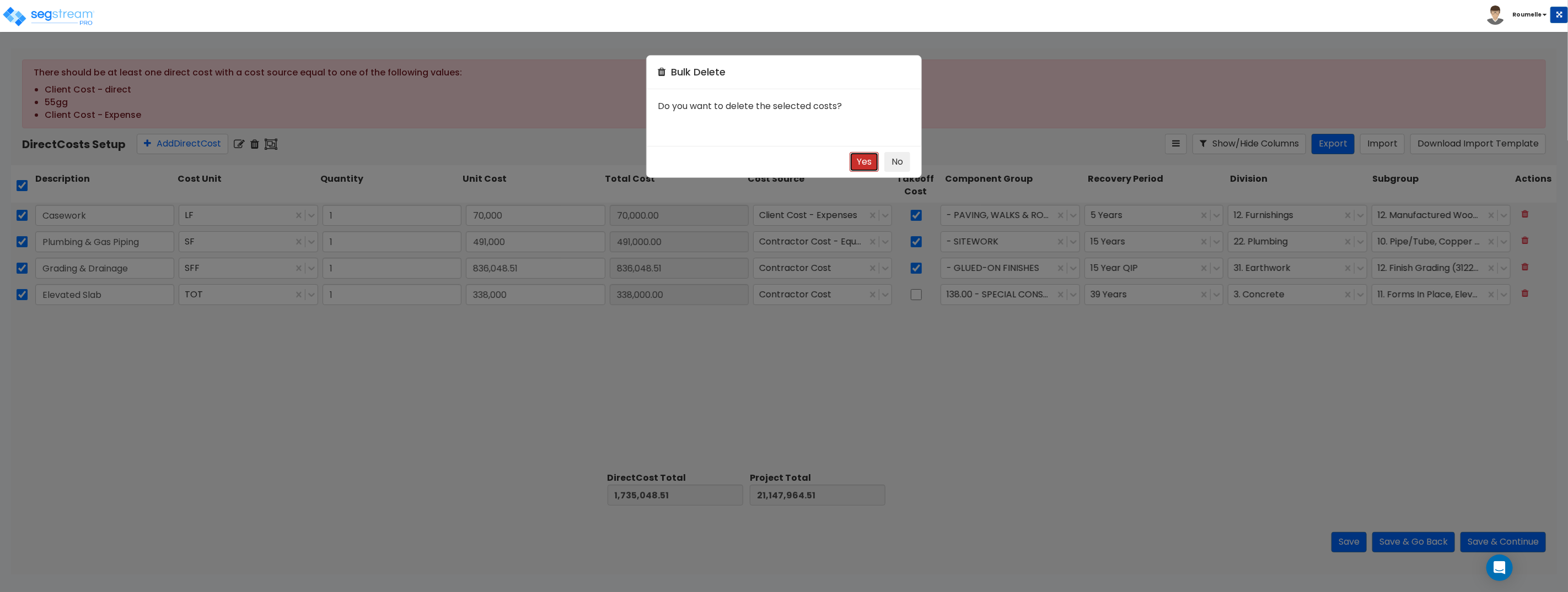
click at [862, 165] on button "Yes" at bounding box center [864, 162] width 30 height 21
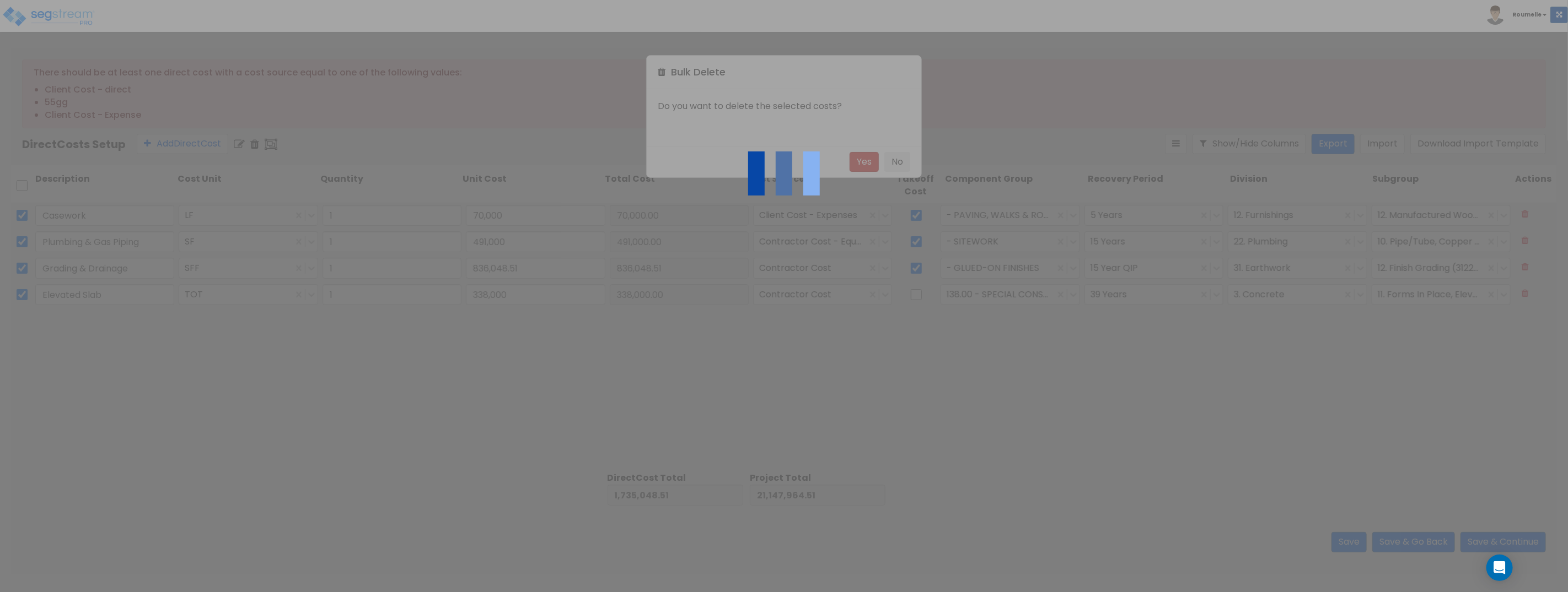
type input "0.00"
type input "19,412,916.00"
checkbox input "false"
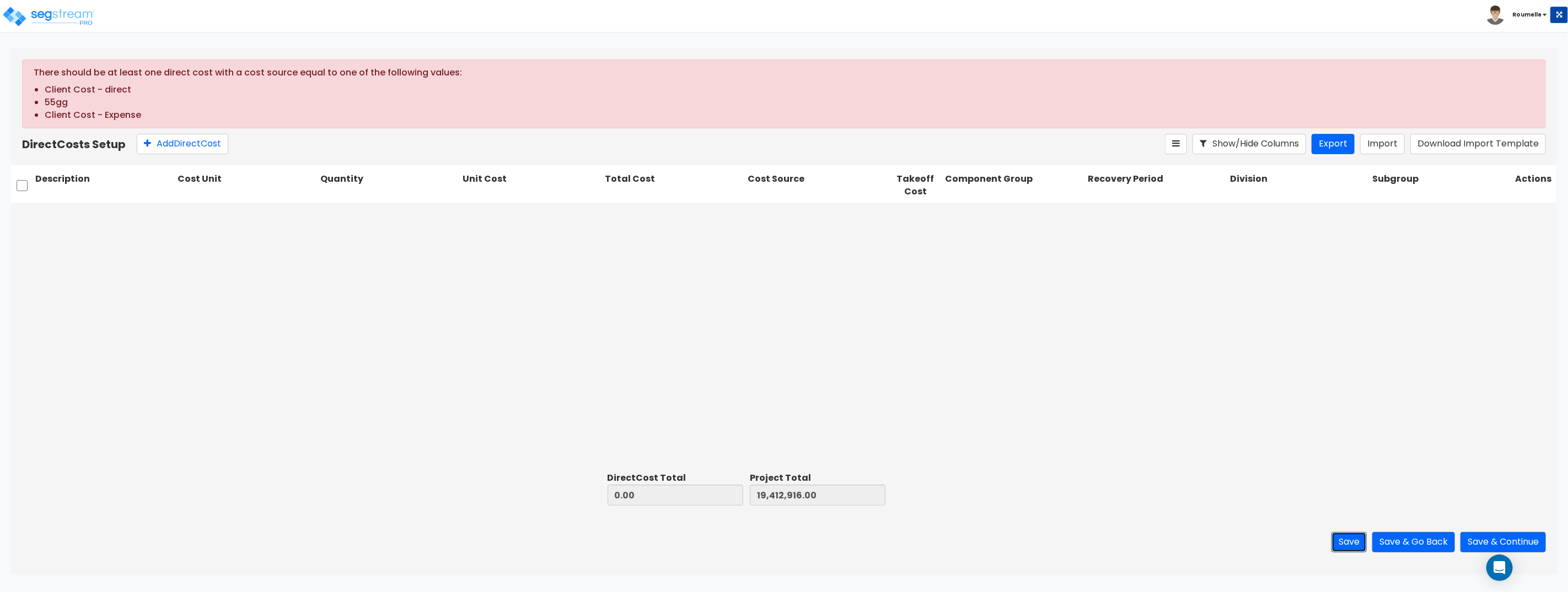
click at [1342, 535] on button "Save" at bounding box center [1349, 542] width 35 height 21
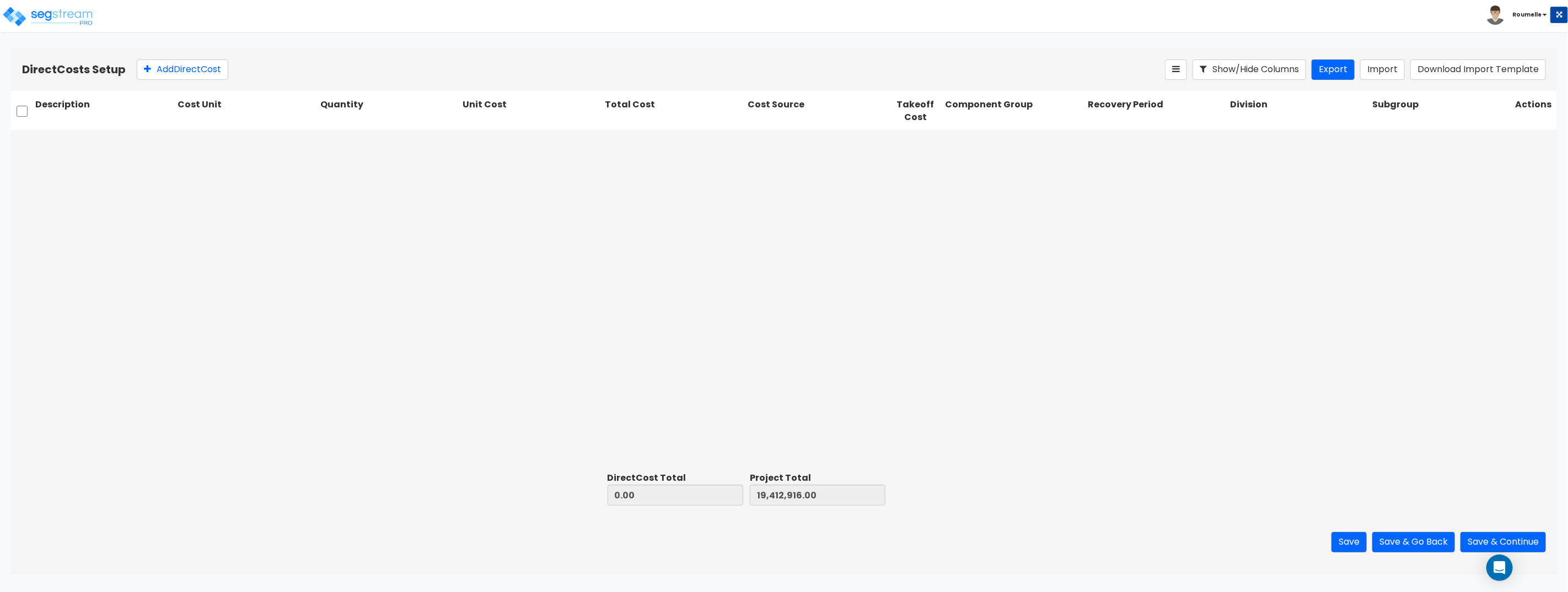
click at [1146, 316] on div at bounding box center [783, 299] width 1546 height 338
click at [1146, 315] on div at bounding box center [783, 299] width 1546 height 338
drag, startPoint x: 445, startPoint y: 281, endPoint x: 917, endPoint y: 136, distance: 493.8
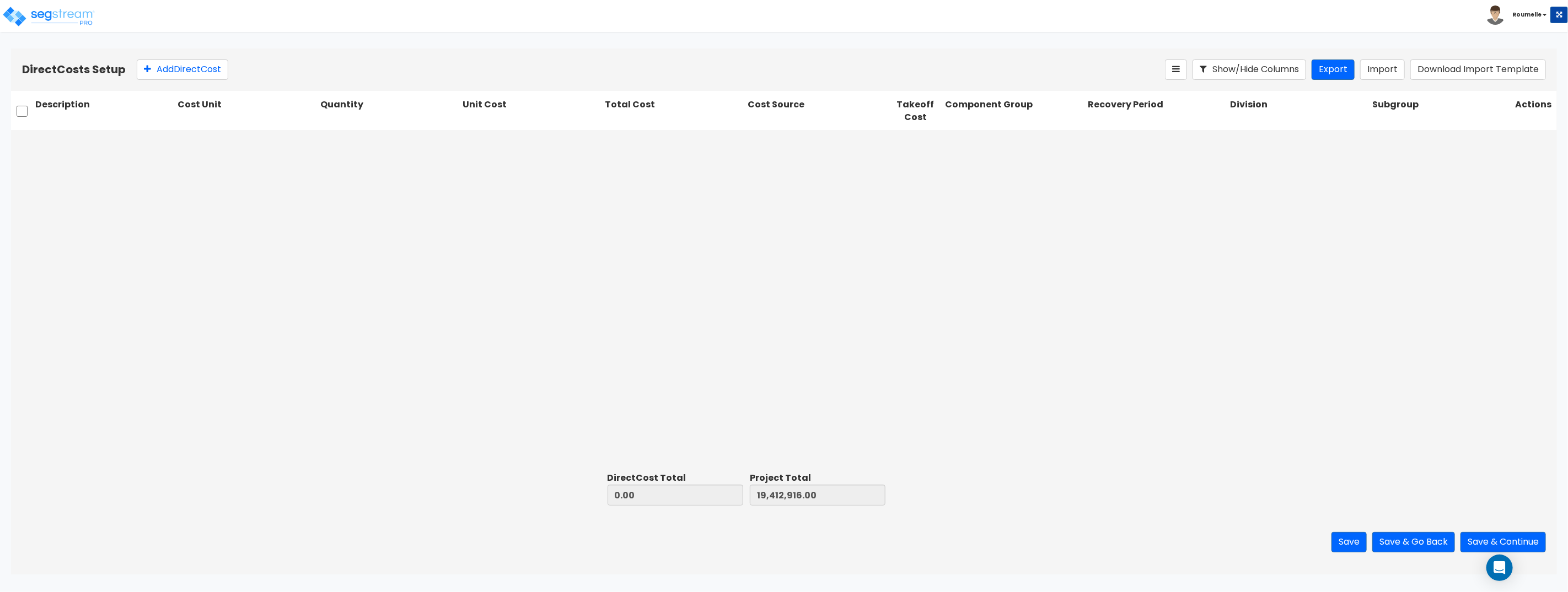
click at [445, 281] on div at bounding box center [783, 299] width 1546 height 338
click at [1385, 68] on button "Import" at bounding box center [1383, 70] width 45 height 21
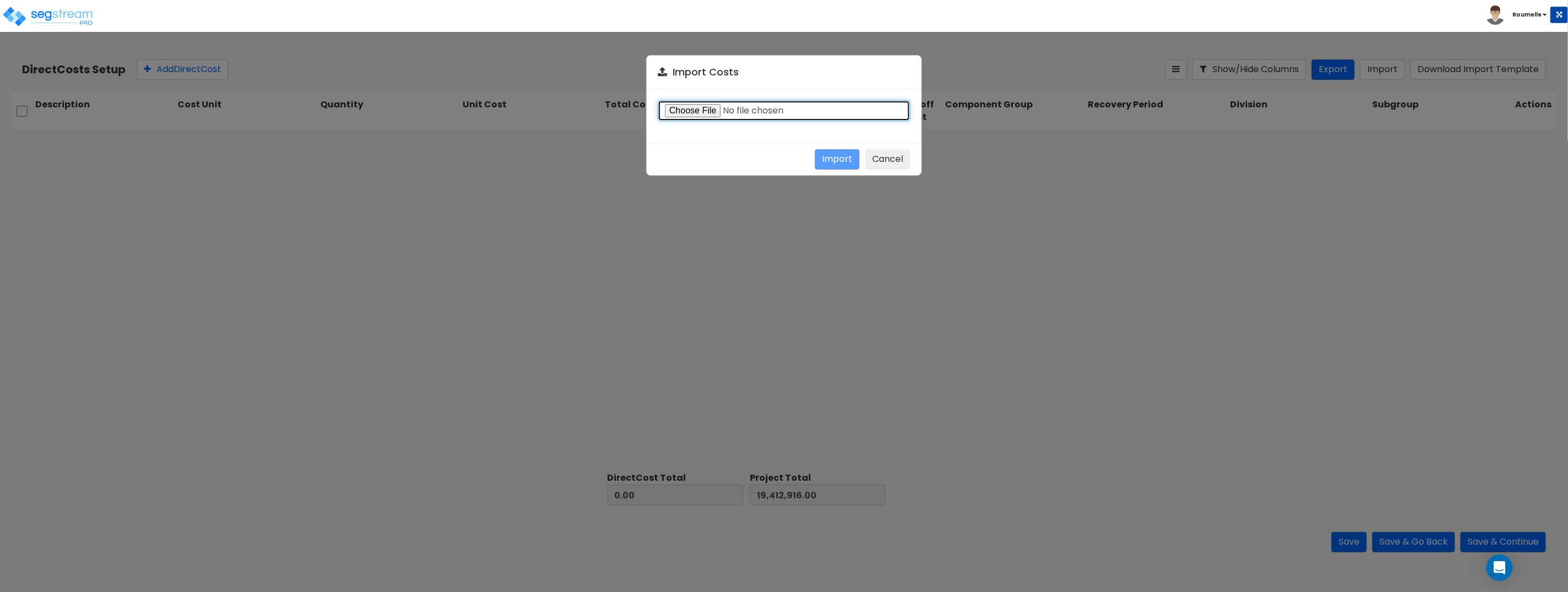
click at [791, 114] on input "file" at bounding box center [784, 110] width 252 height 21
type input "C:\fakepath\direct.csv"
click at [903, 158] on button "Cancel" at bounding box center [888, 159] width 46 height 21
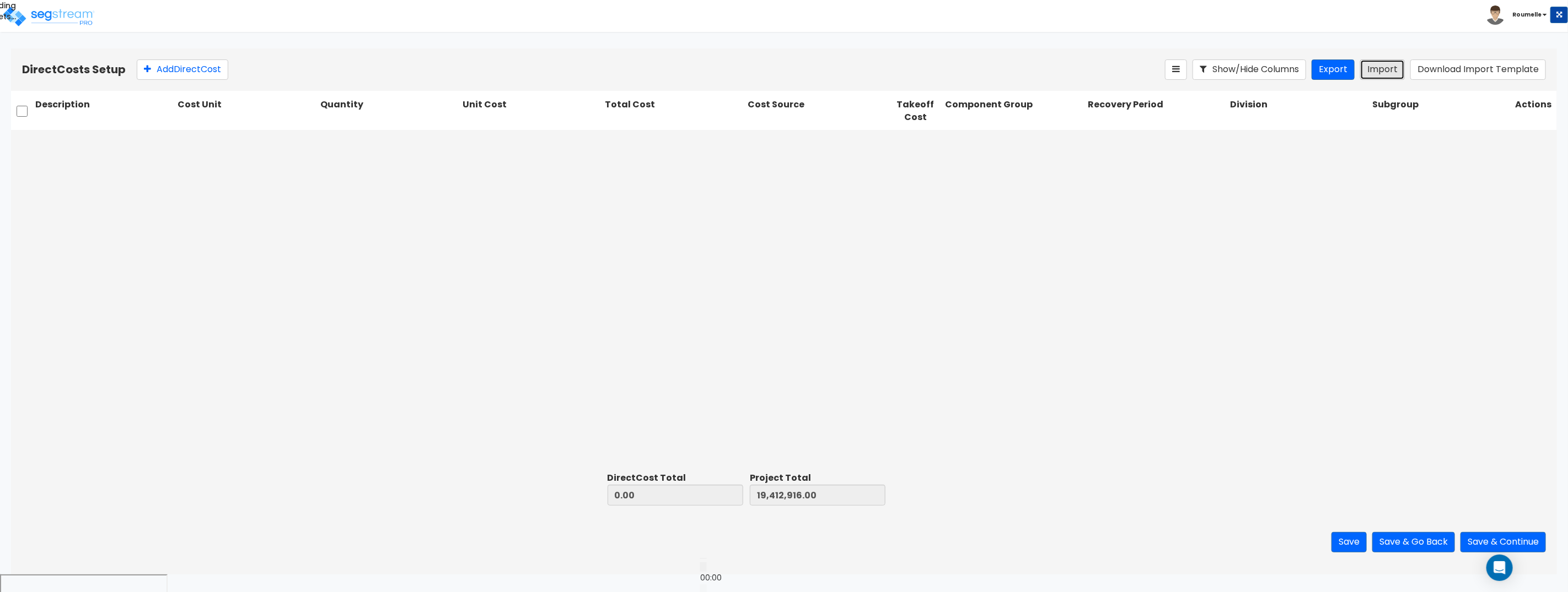
click at [1376, 65] on button "Import" at bounding box center [1383, 70] width 45 height 21
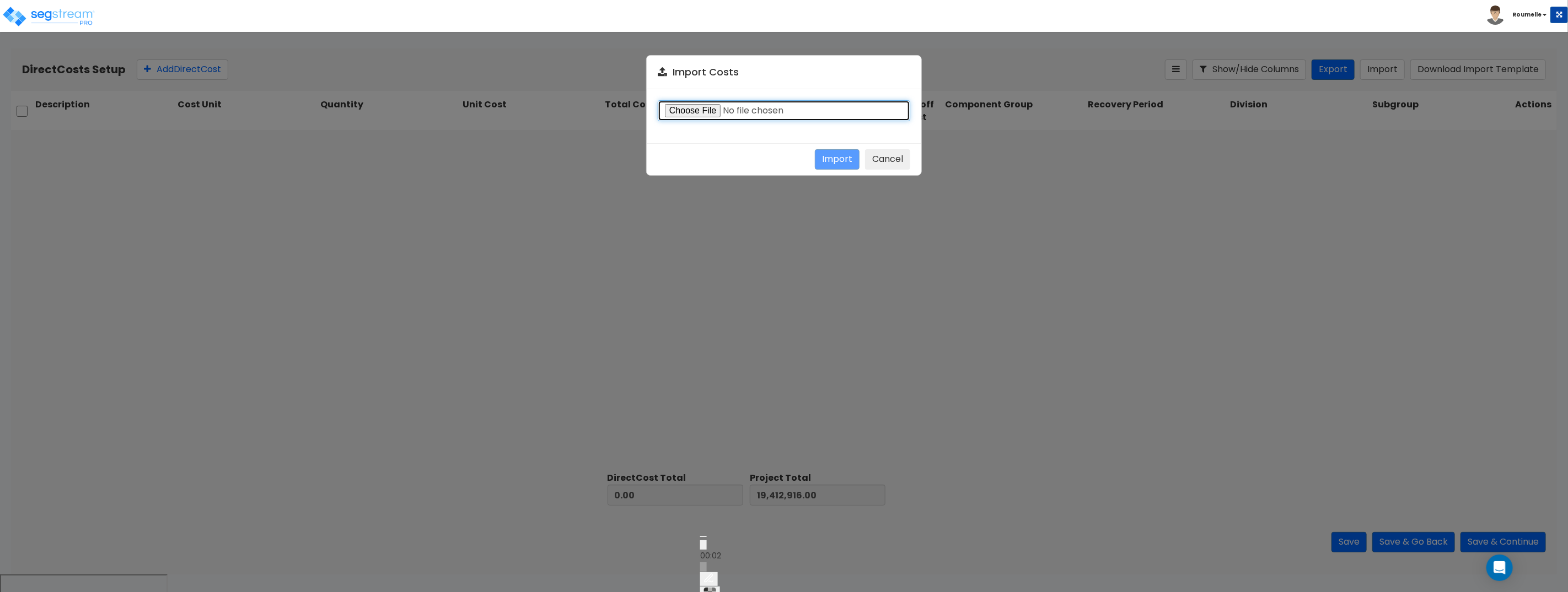
click at [703, 110] on input "file" at bounding box center [784, 110] width 252 height 21
type input "C:\fakepath\direct.csv"
click at [845, 158] on button "Import" at bounding box center [838, 159] width 45 height 21
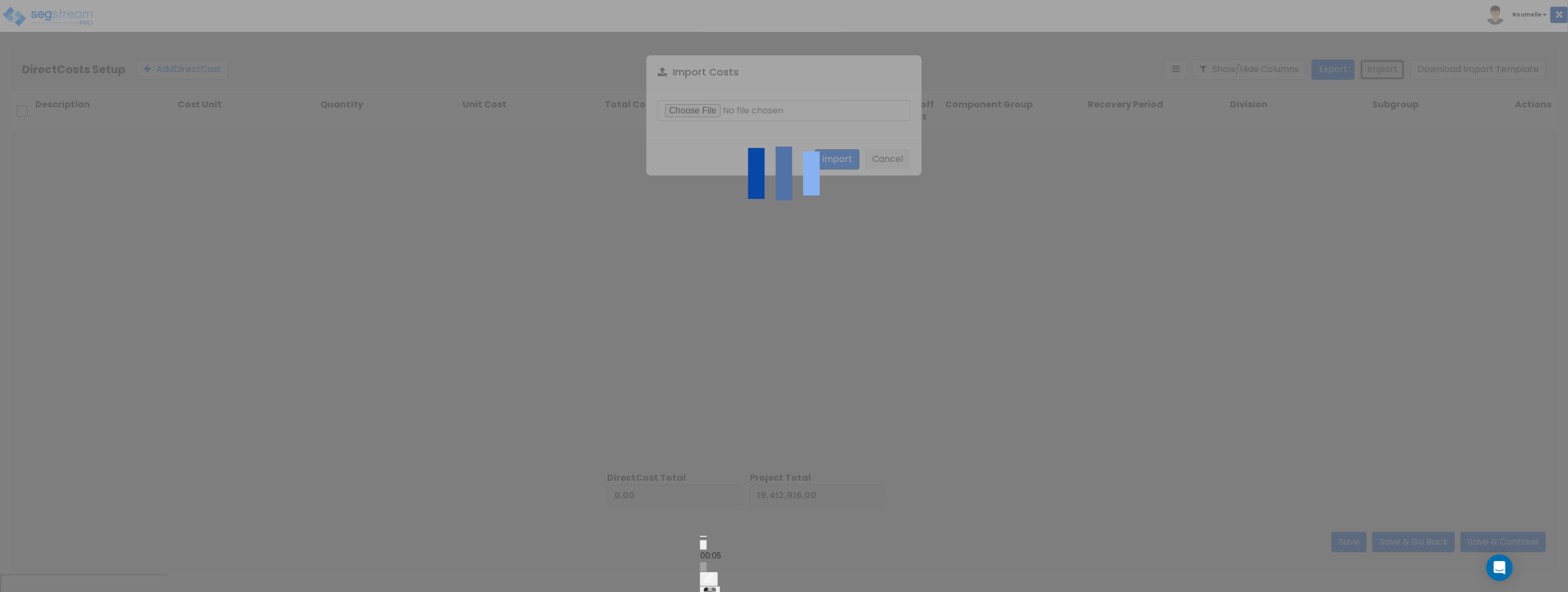
type input "1,735,048.51"
type input "21,147,964.51"
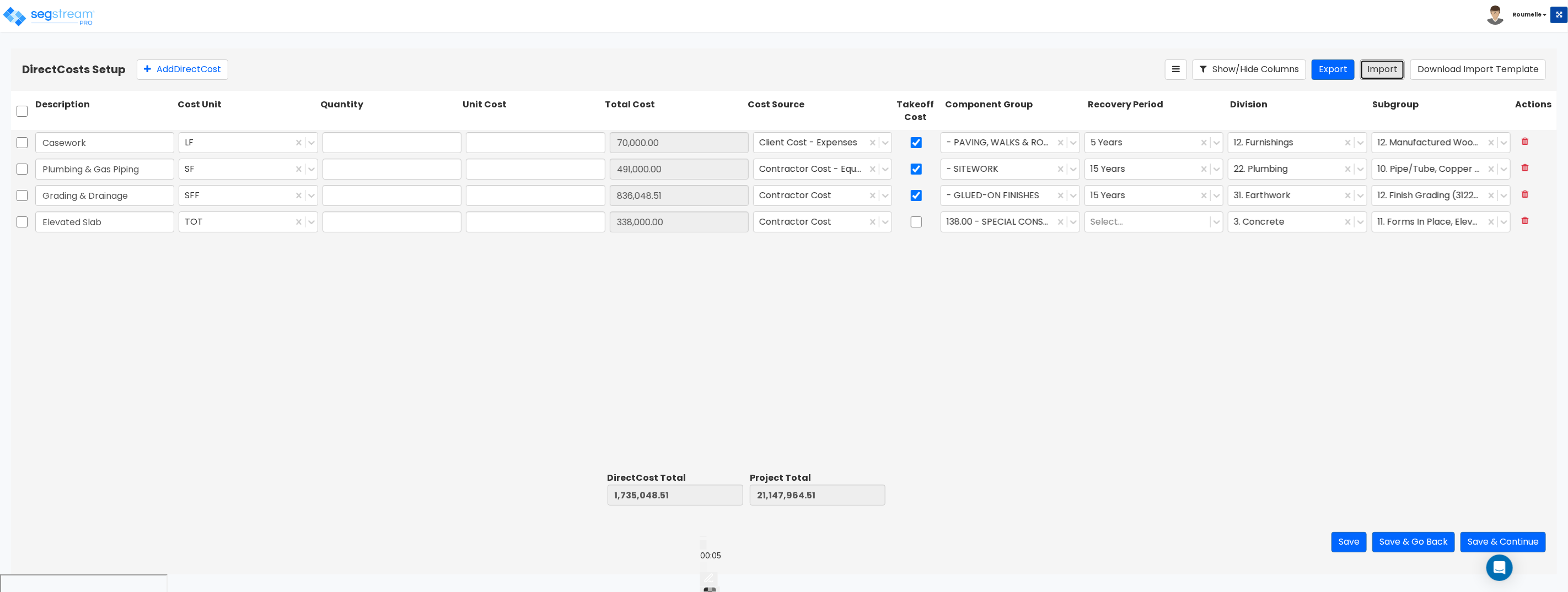
type input "1"
type input "70,000"
type input "1"
type input "491,000"
type input "1"
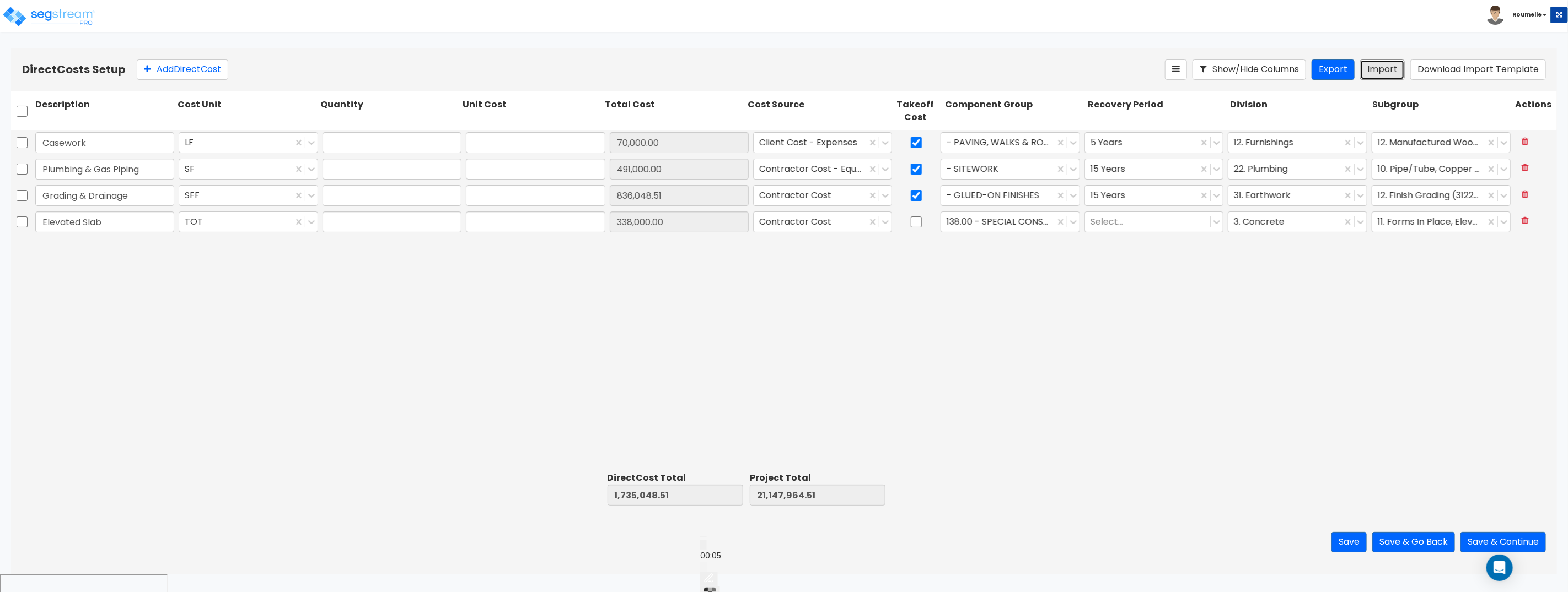
type input "836,048.51"
type input "1"
type input "338,000"
drag, startPoint x: 1132, startPoint y: 224, endPoint x: 1158, endPoint y: 277, distance: 59.0
click at [1132, 224] on div at bounding box center [1148, 222] width 115 height 15
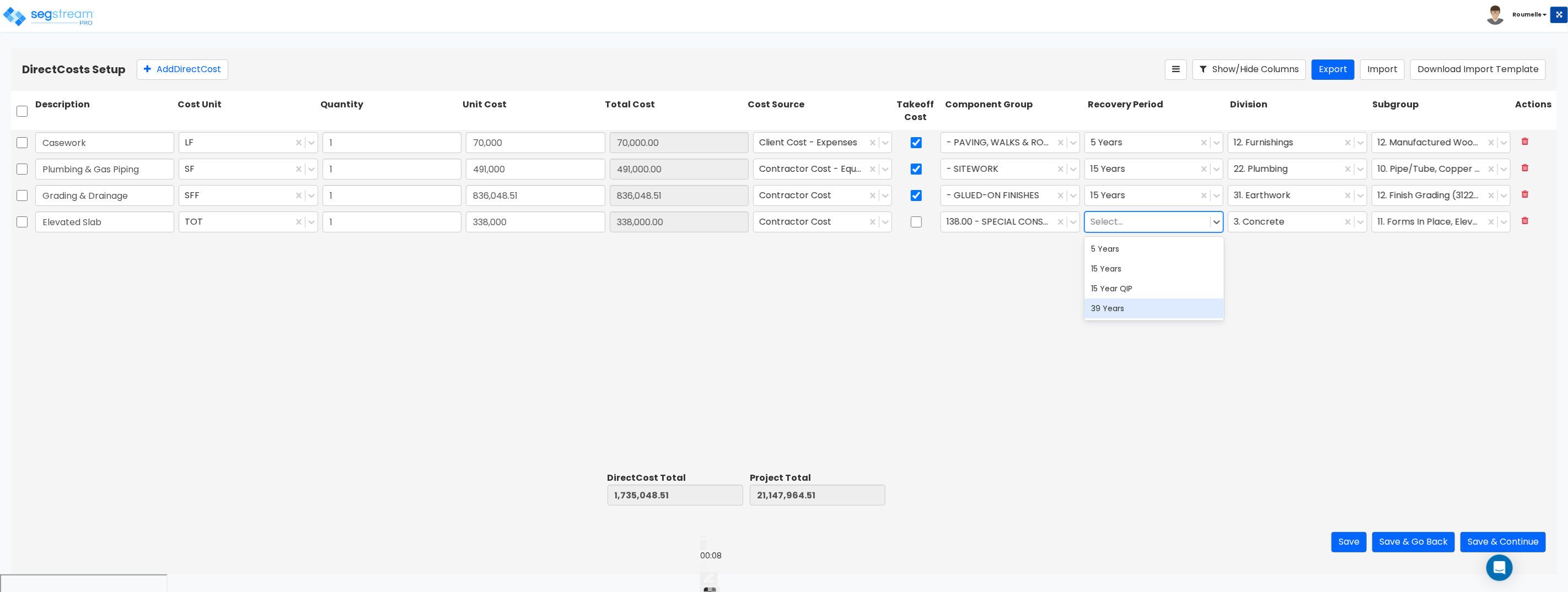
click at [1159, 304] on div "39 Years" at bounding box center [1154, 309] width 139 height 20
click at [1129, 199] on div at bounding box center [1142, 196] width 102 height 15
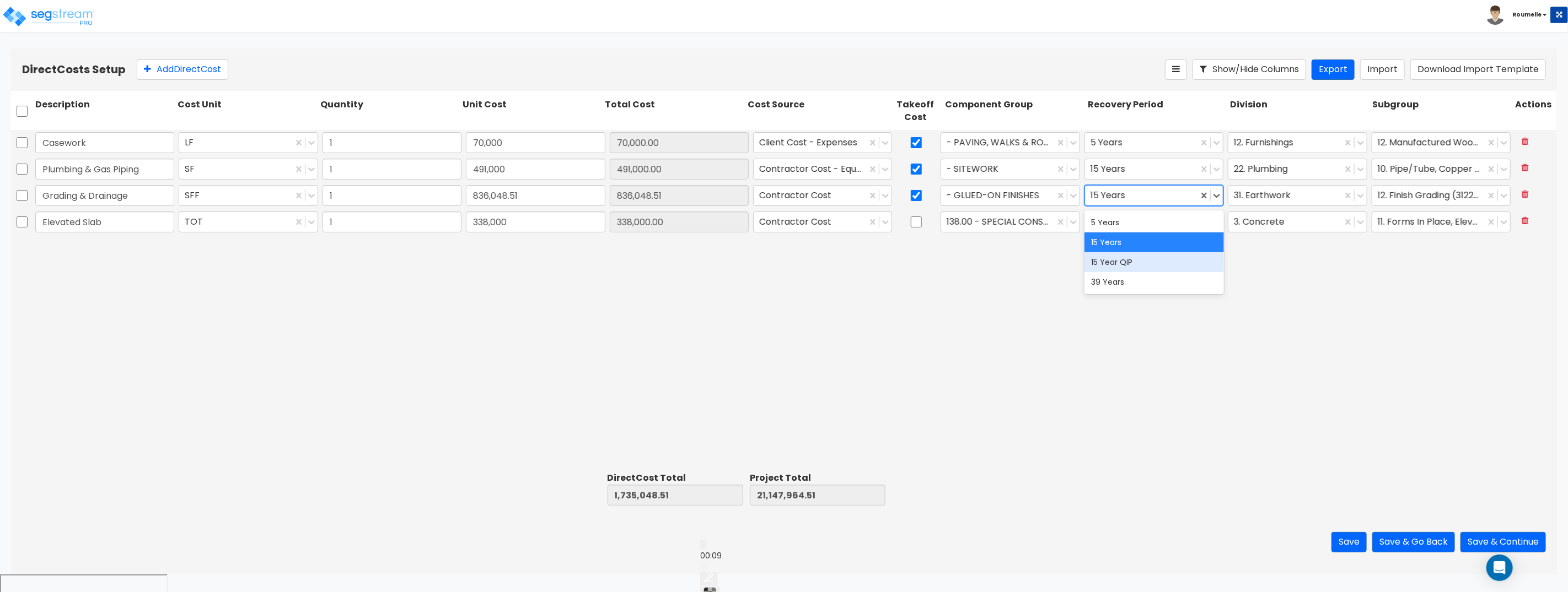
click at [1138, 264] on div "15 Year QIP" at bounding box center [1154, 262] width 139 height 20
drag, startPoint x: 1003, startPoint y: 292, endPoint x: 954, endPoint y: 290, distance: 49.0
click at [1003, 292] on div "Casework LF 1 70,000 70,000.00 Client Cost - Expenses - PAVING, WALKS & ROADS 5…" at bounding box center [783, 299] width 1546 height 338
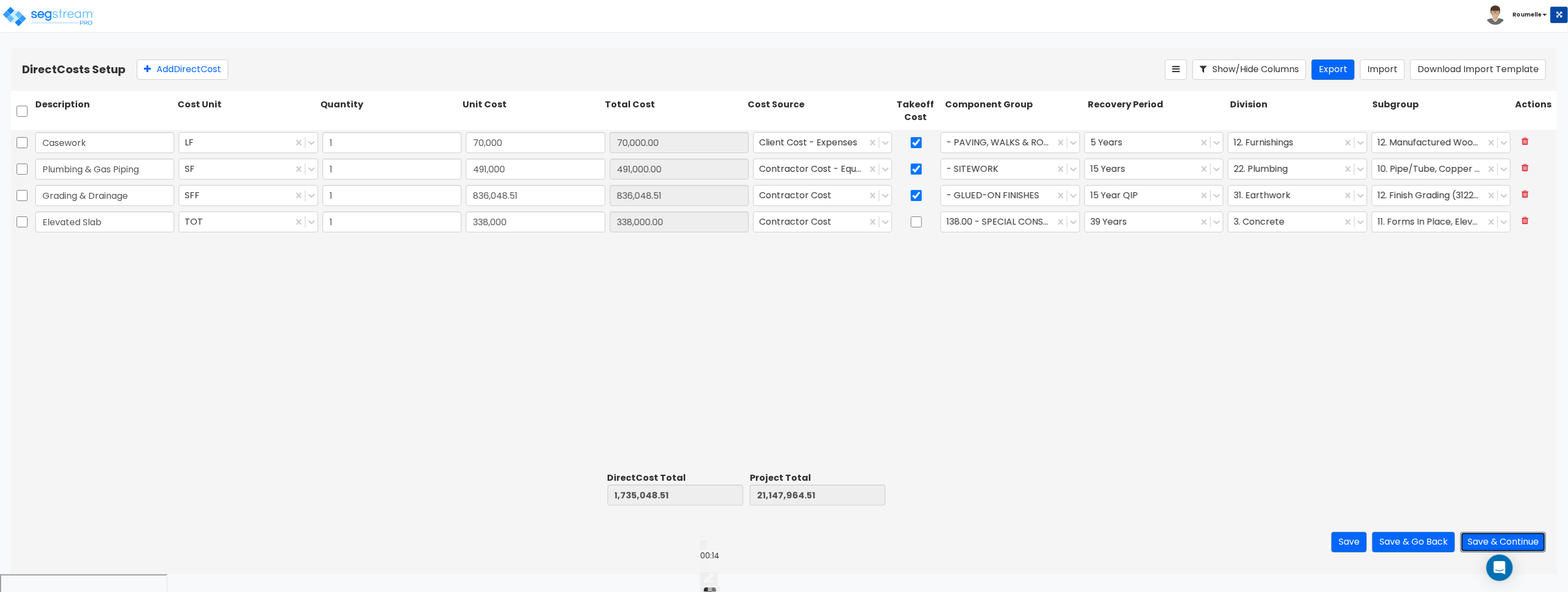
click at [1499, 542] on button "Save & Continue" at bounding box center [1503, 542] width 85 height 21
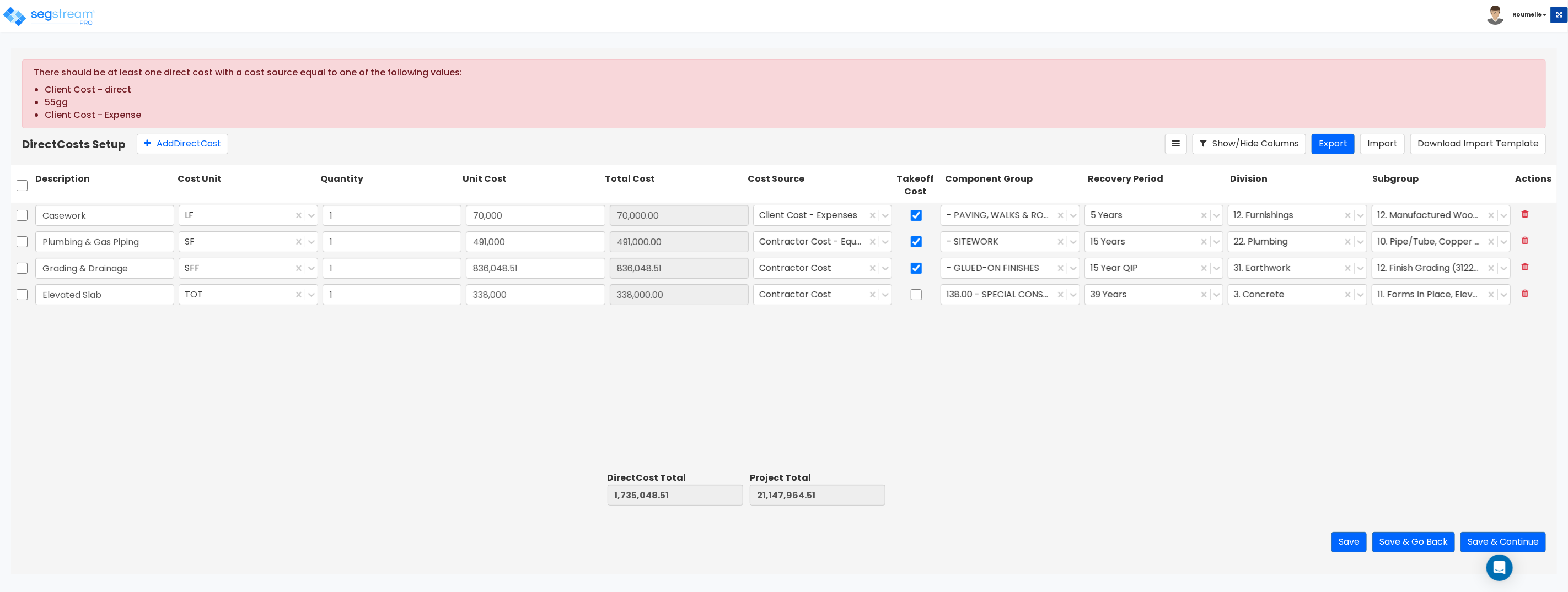
click at [1207, 355] on div "Casework LF 1 70,000 70,000.00 Client Cost - Expenses - PAVING, WALKS & ROADS 5…" at bounding box center [783, 335] width 1546 height 265
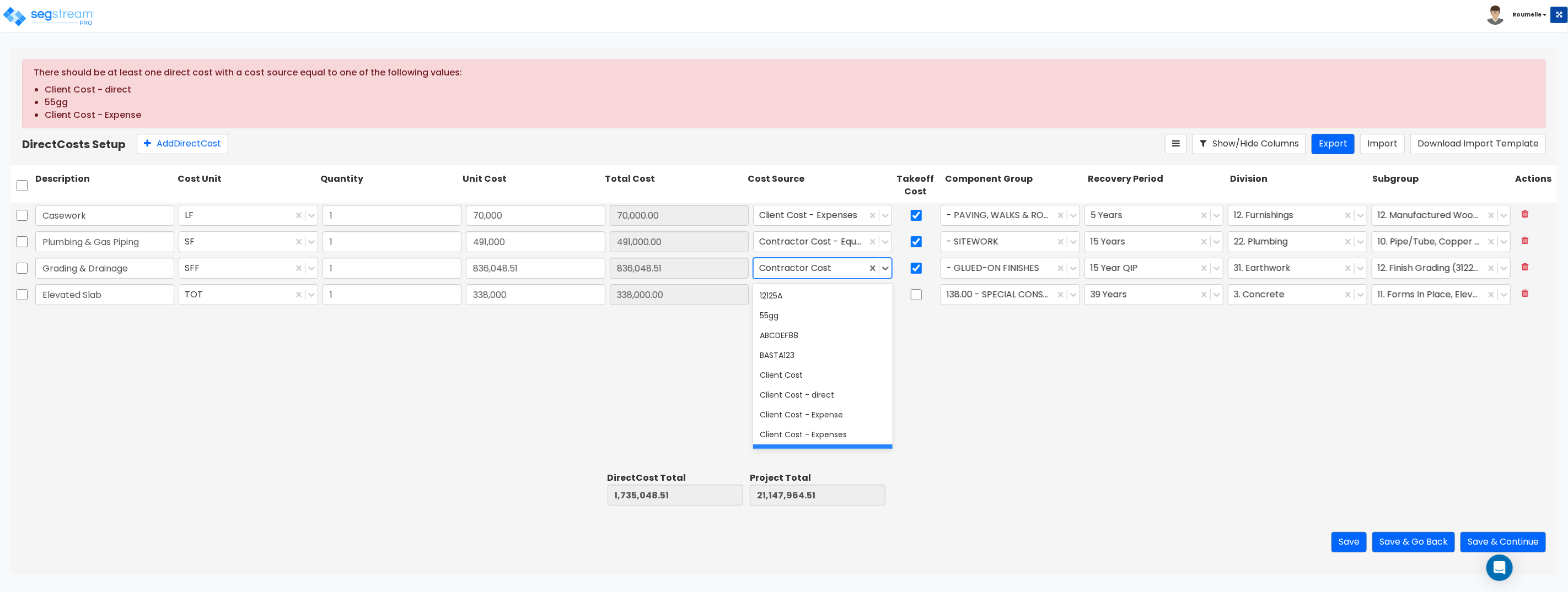
click at [815, 269] on div at bounding box center [810, 268] width 102 height 15
click at [837, 375] on div "Client Cost - direct" at bounding box center [822, 375] width 139 height 20
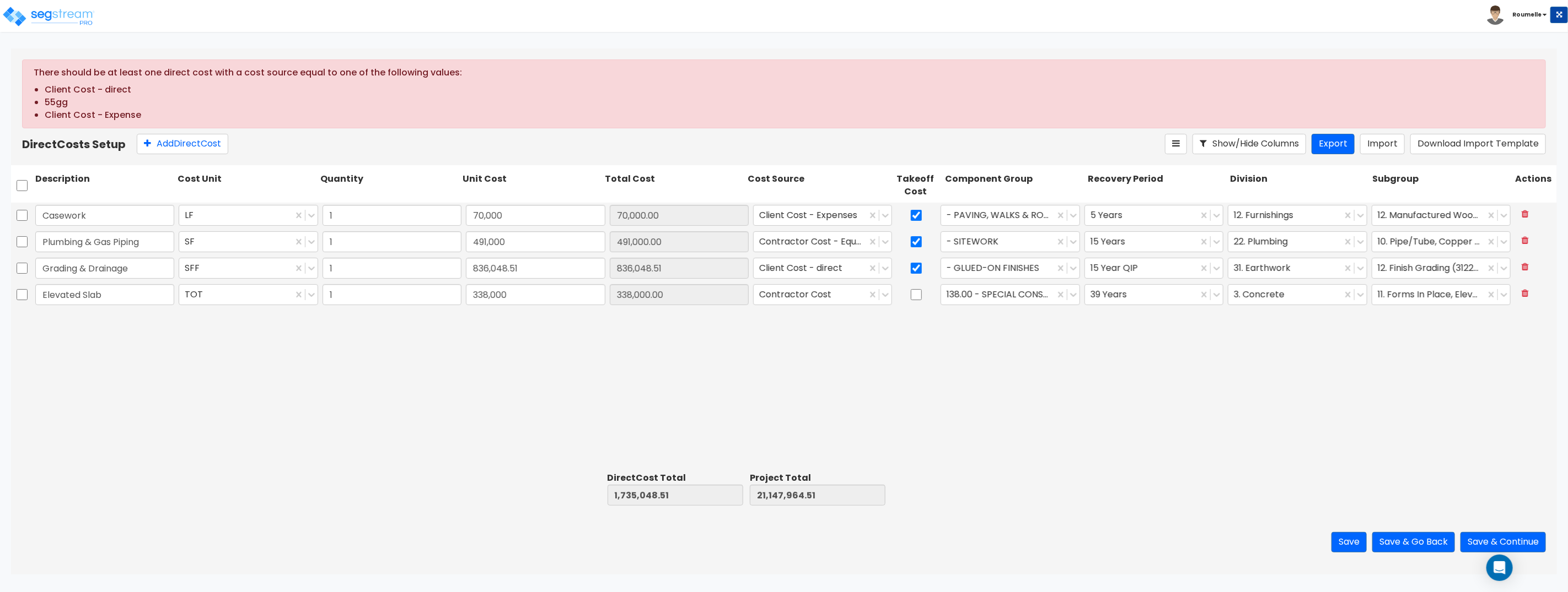
drag, startPoint x: 677, startPoint y: 351, endPoint x: 773, endPoint y: 306, distance: 106.0
click at [678, 350] on div "Casework LF 1 70,000 70,000.00 Client Cost - Expenses - PAVING, WALKS & ROADS 5…" at bounding box center [783, 335] width 1546 height 265
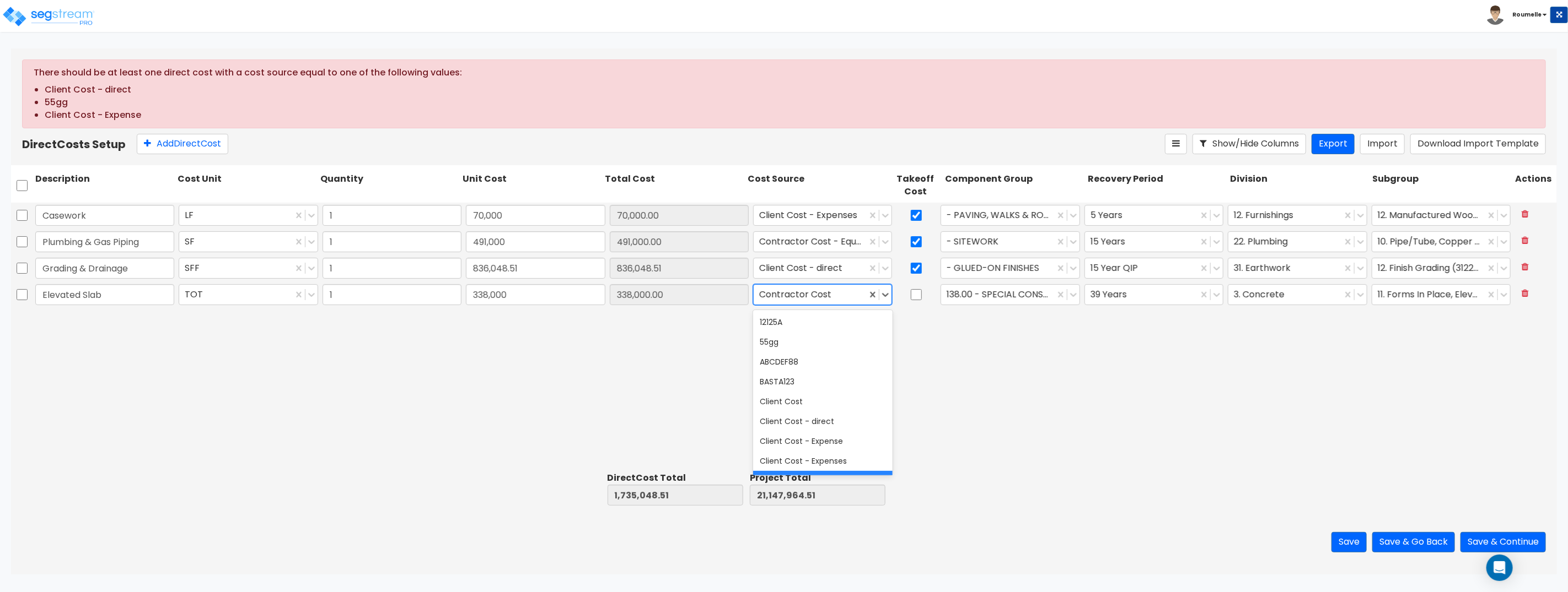
click at [828, 299] on div at bounding box center [810, 295] width 102 height 15
click at [811, 343] on div "55gg" at bounding box center [822, 342] width 139 height 20
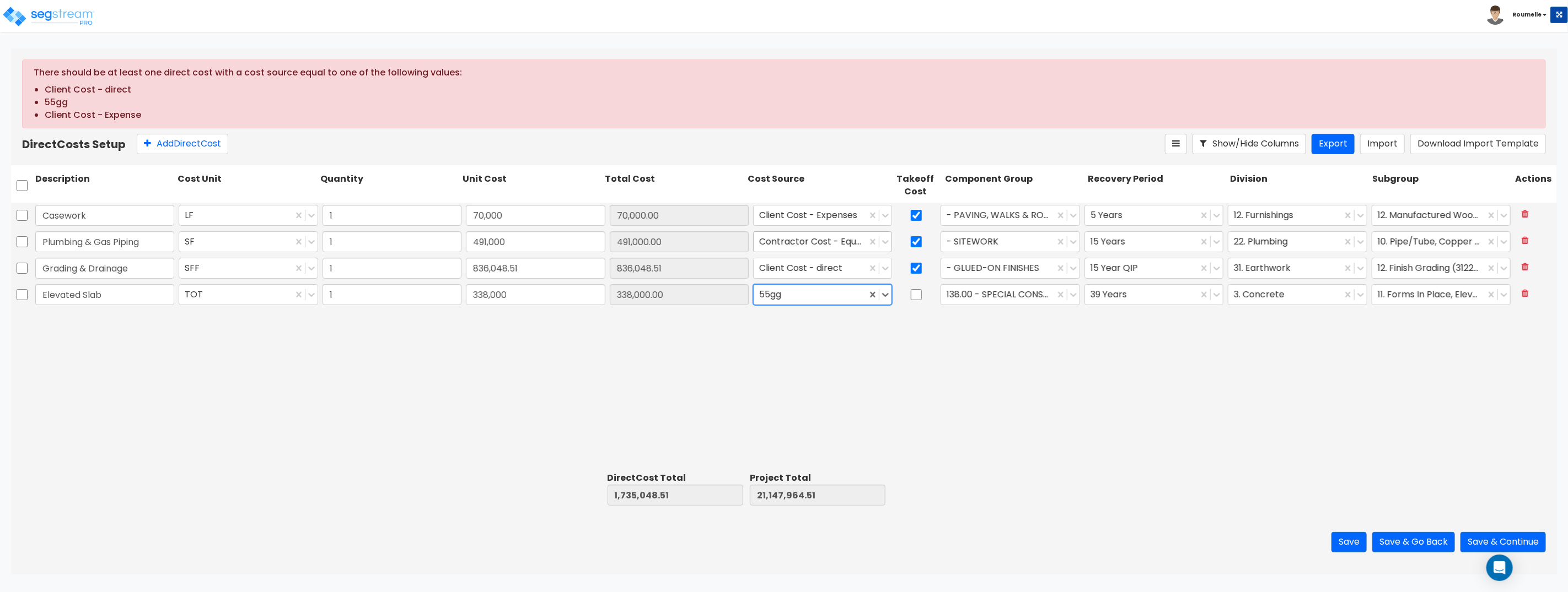
click at [806, 244] on div at bounding box center [810, 241] width 102 height 15
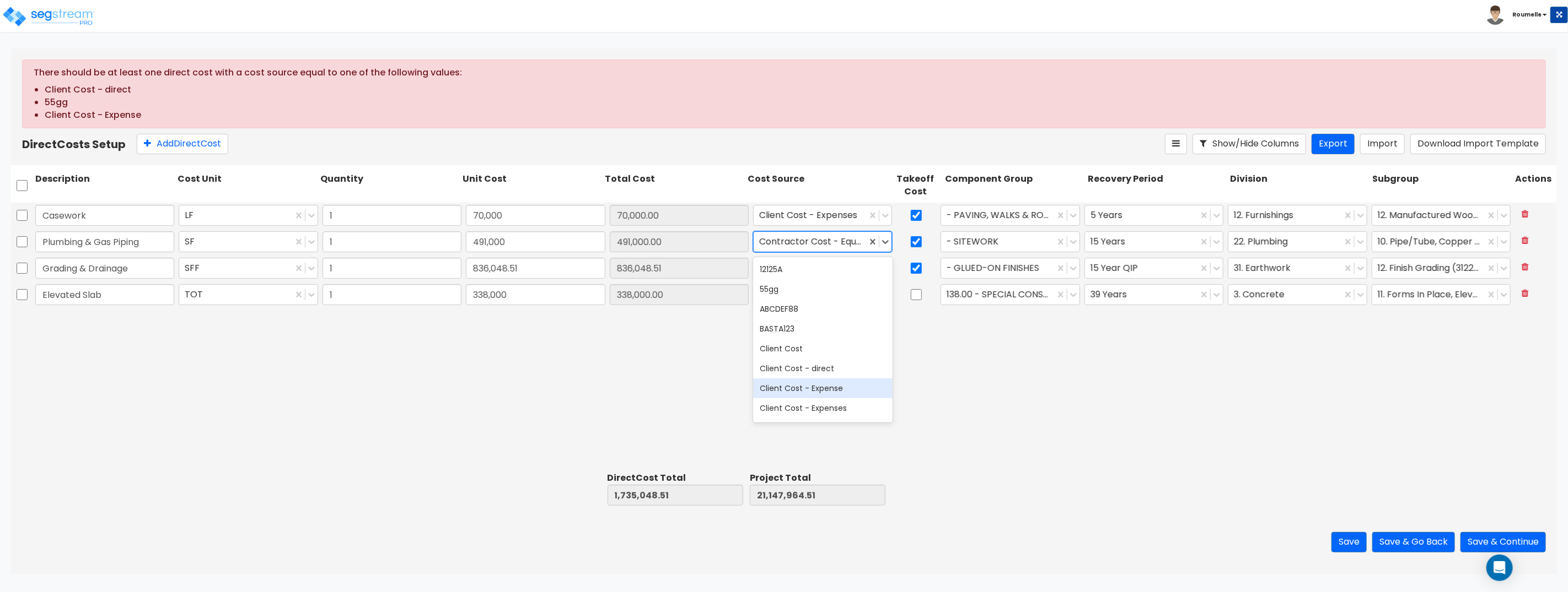
click at [839, 392] on div "Client Cost - Expense" at bounding box center [822, 388] width 139 height 20
click at [1348, 543] on button "Save" at bounding box center [1349, 542] width 35 height 21
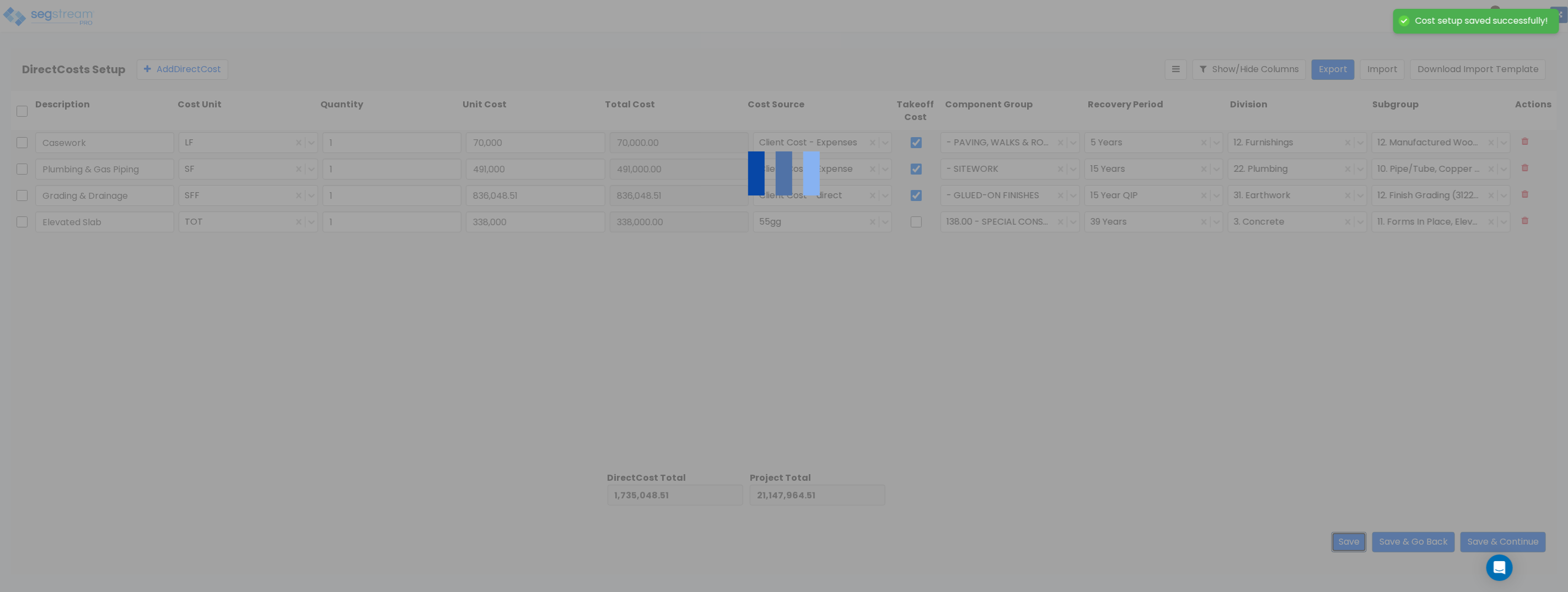
type input "1.00"
type input "70,000.00"
type input "1.00"
type input "491,000.00"
type input "1.00"
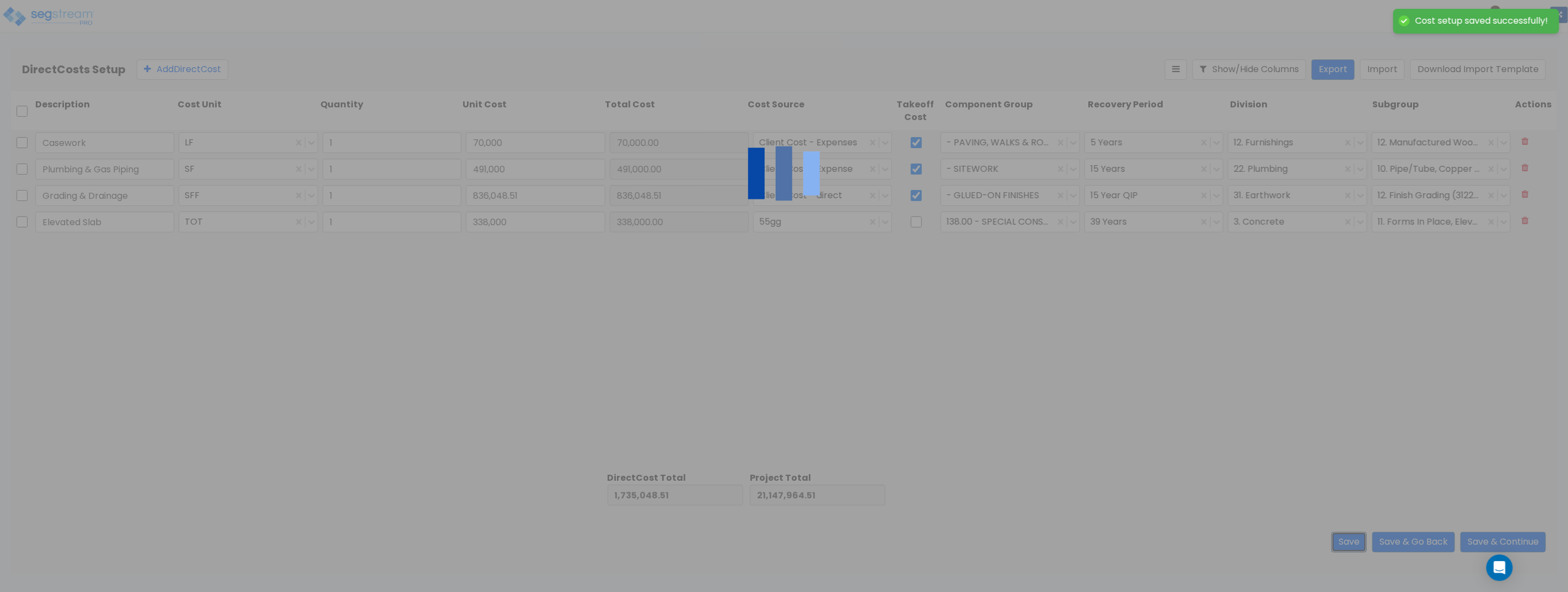
type input "1.00"
type input "338,000.00"
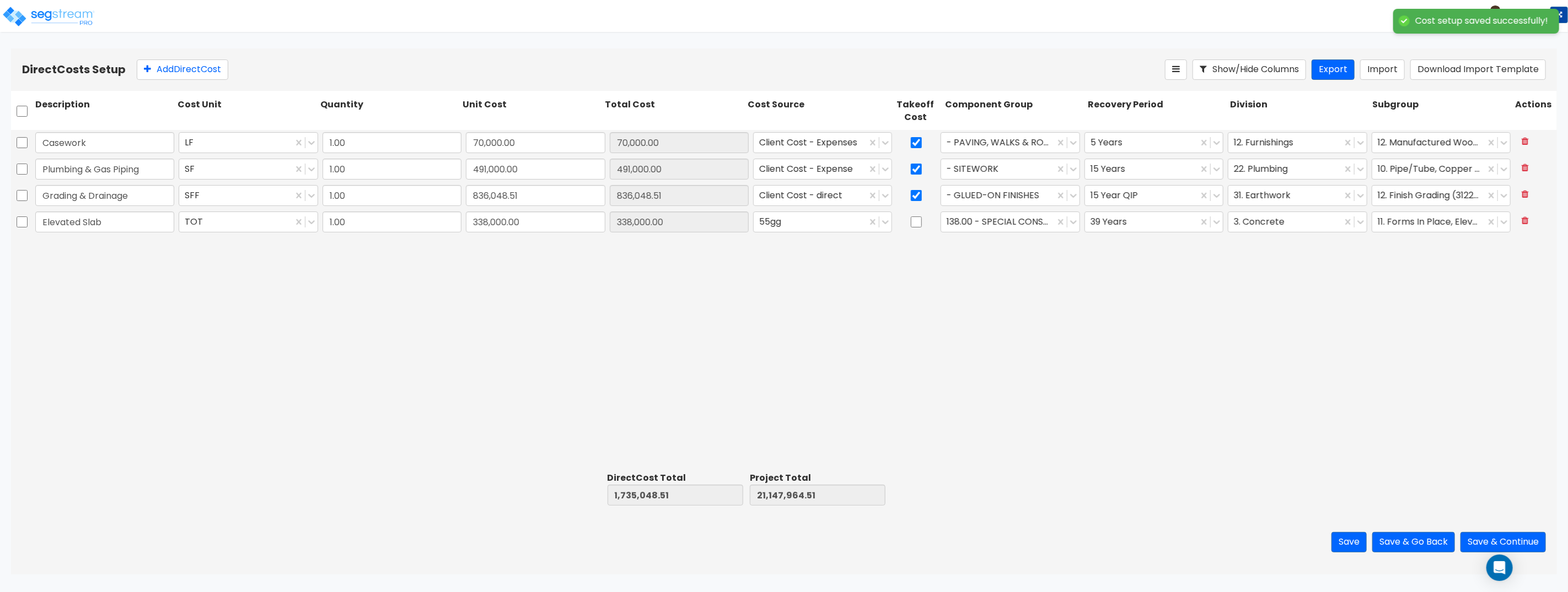
drag, startPoint x: 1208, startPoint y: 361, endPoint x: 1461, endPoint y: 516, distance: 296.7
click at [1211, 362] on div "Casework LF 1.00 70,000.00 70,000.00 Client Cost - Expenses - PAVING, WALKS & R…" at bounding box center [783, 299] width 1546 height 338
click at [1507, 550] on button "Save & Continue" at bounding box center [1503, 542] width 85 height 21
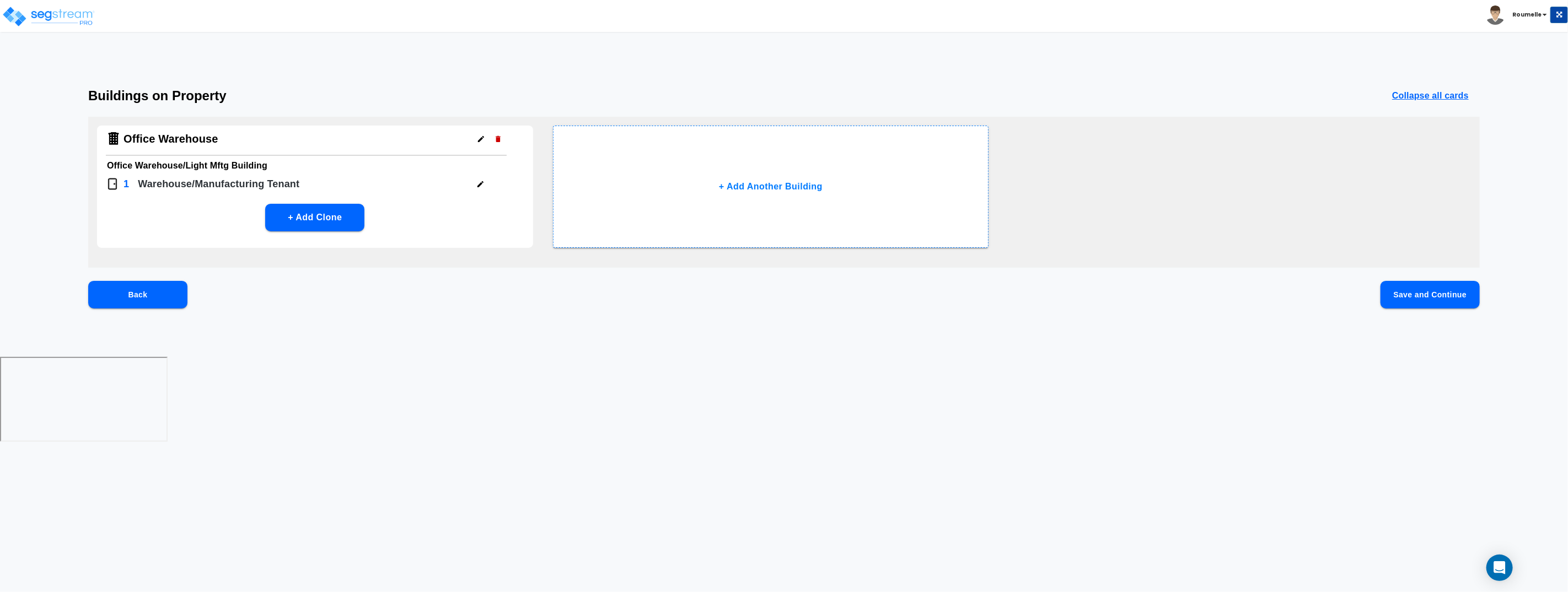
click at [1006, 397] on html "Toggle navigation Roumelle" at bounding box center [784, 222] width 1568 height 444
click at [1451, 300] on button "Save and Continue" at bounding box center [1430, 294] width 99 height 28
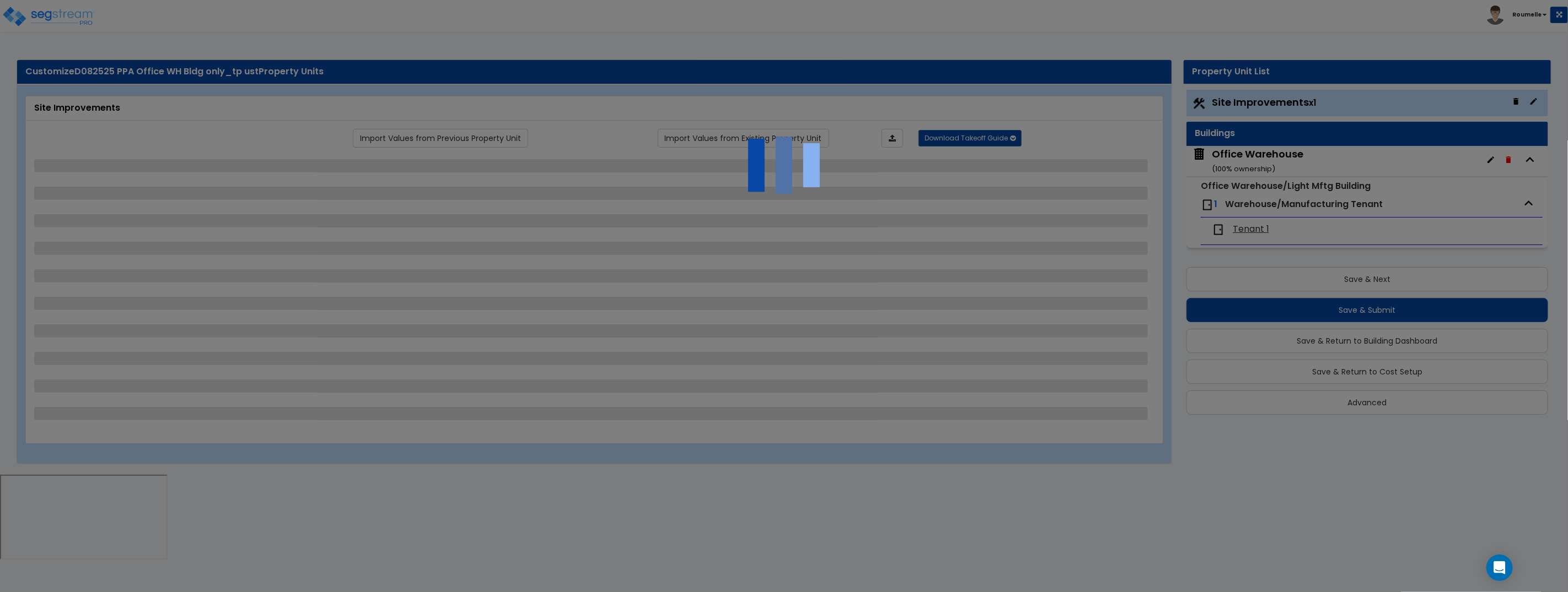
select select "2"
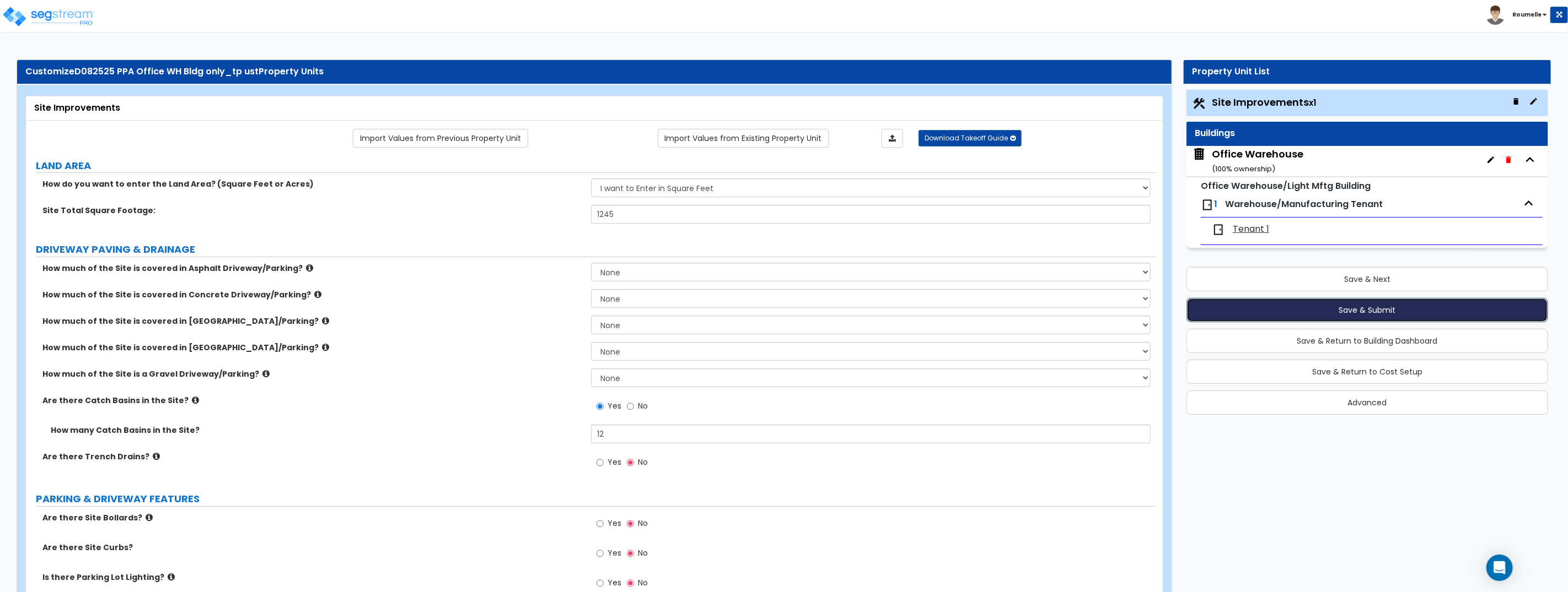
click at [1346, 308] on button "Save & Submit" at bounding box center [1368, 309] width 362 height 24
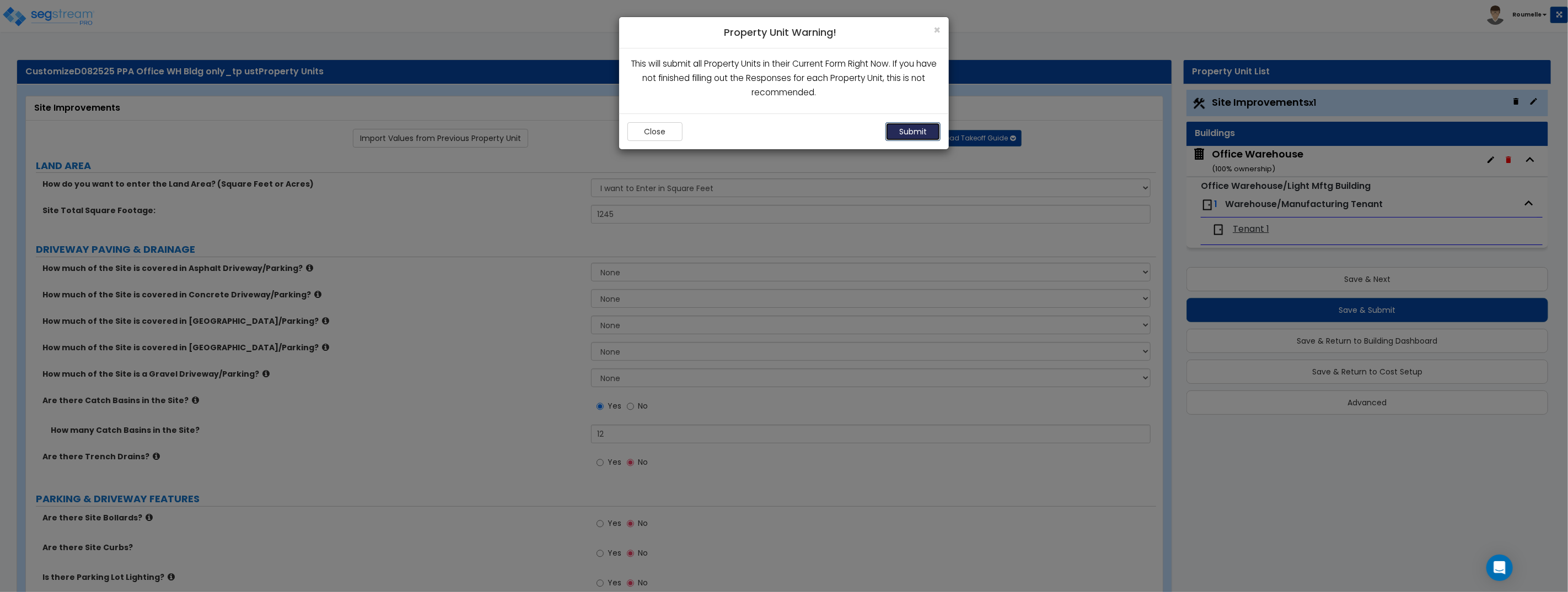
click at [917, 131] on button "Submit" at bounding box center [913, 131] width 55 height 19
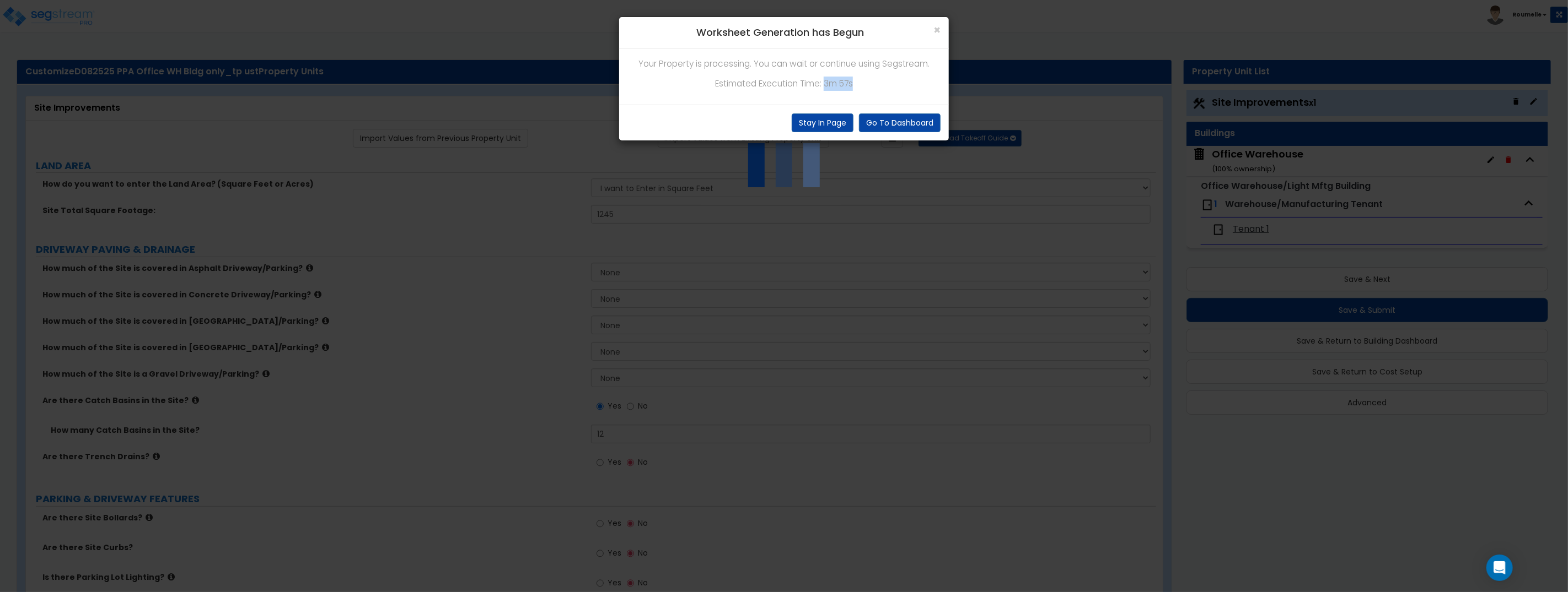
drag, startPoint x: 826, startPoint y: 85, endPoint x: 862, endPoint y: 84, distance: 36.0
click at [862, 84] on p "Estimated Execution Time: 3m 57s" at bounding box center [784, 84] width 313 height 14
copy p "3m 57s"
drag, startPoint x: 822, startPoint y: 124, endPoint x: 855, endPoint y: 109, distance: 36.2
click at [822, 124] on button "Stay In Page" at bounding box center [822, 123] width 62 height 19
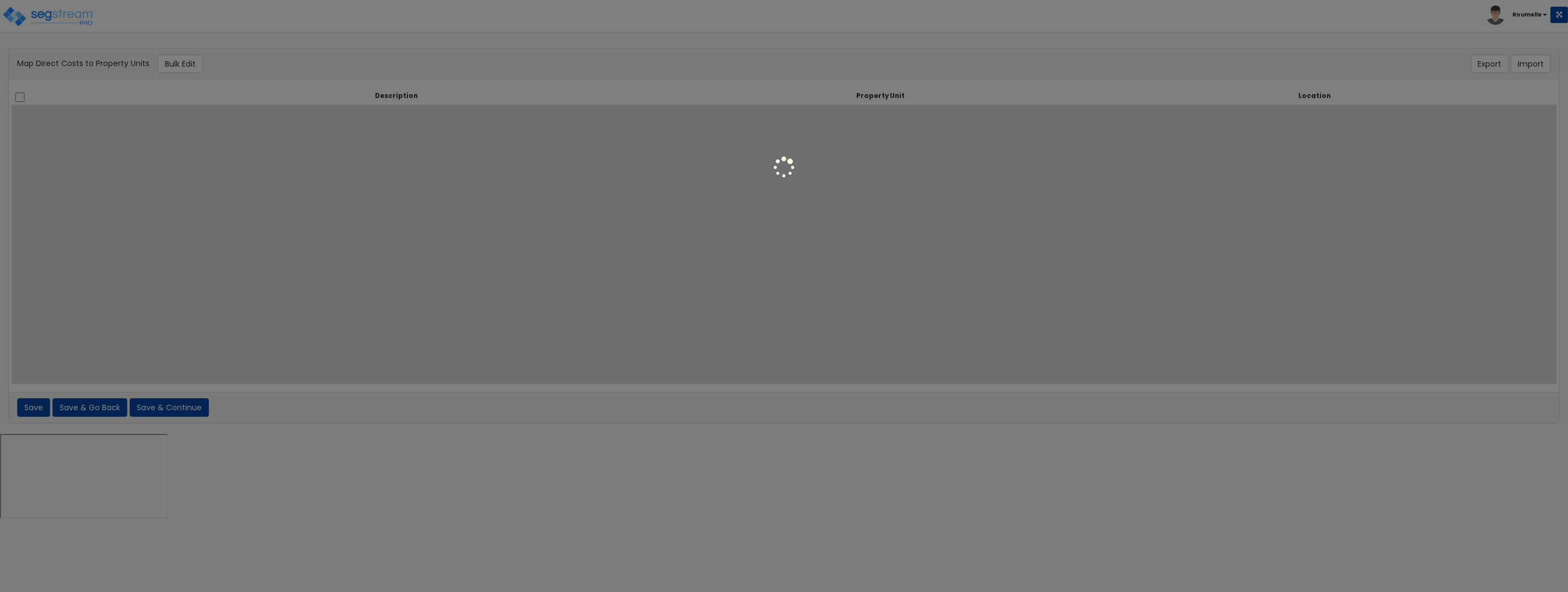
select select
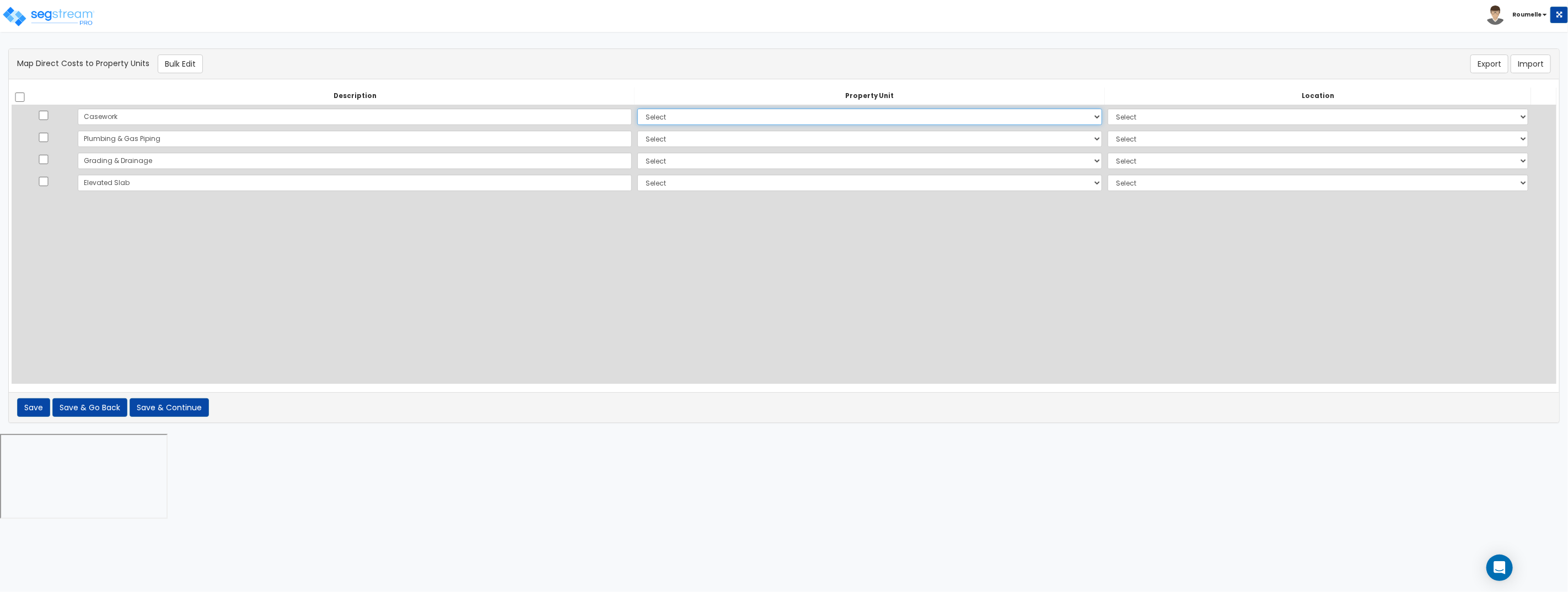
click at [637, 117] on select "Select Office Warehouse Site Improvements Add Additional Property Unit" at bounding box center [869, 116] width 464 height 16
select select "110113"
click at [637, 108] on select "Select Office Warehouse Site Improvements Add Additional Property Unit" at bounding box center [869, 116] width 464 height 16
select select
click at [637, 143] on select "Select Office Warehouse Site Improvements Add Additional Property Unit" at bounding box center [869, 139] width 464 height 16
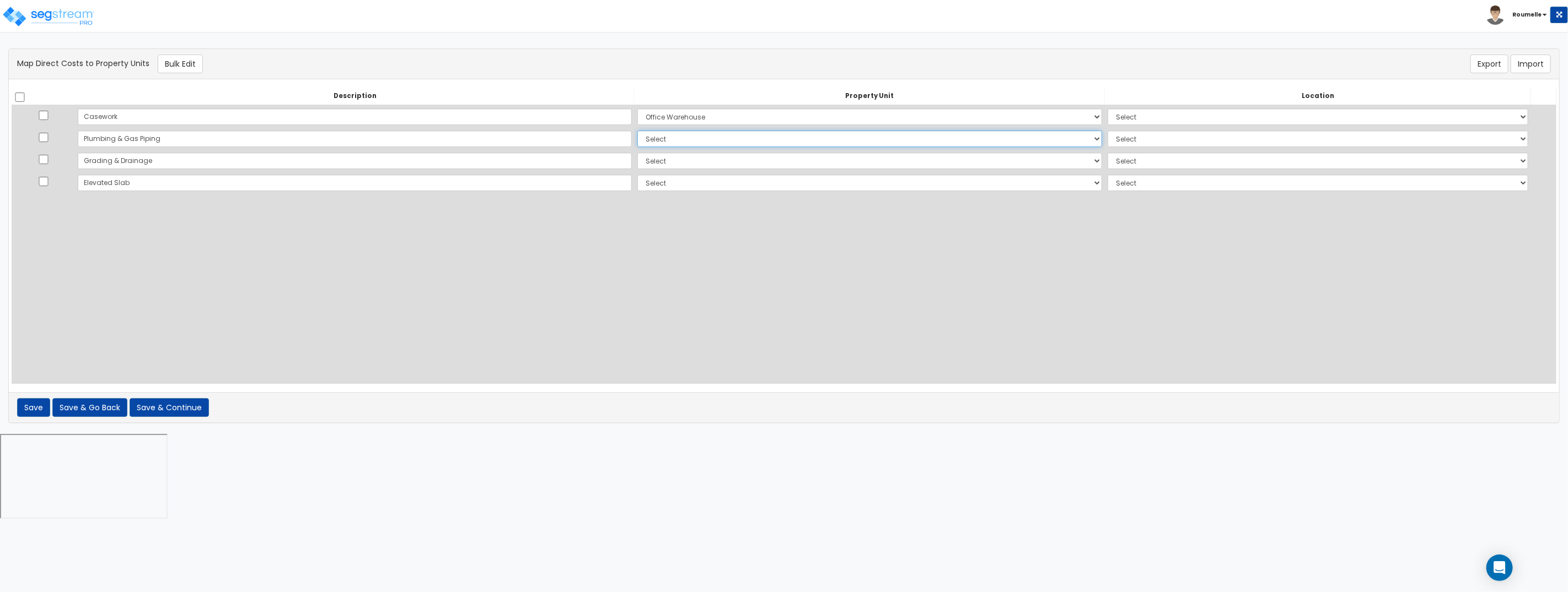
select select "110113"
click at [637, 131] on select "Select Office Warehouse Site Improvements Add Additional Property Unit" at bounding box center [869, 139] width 464 height 16
select select
click at [637, 165] on select "Select Office Warehouse Site Improvements Add Additional Property Unit" at bounding box center [869, 161] width 464 height 16
select select "110113"
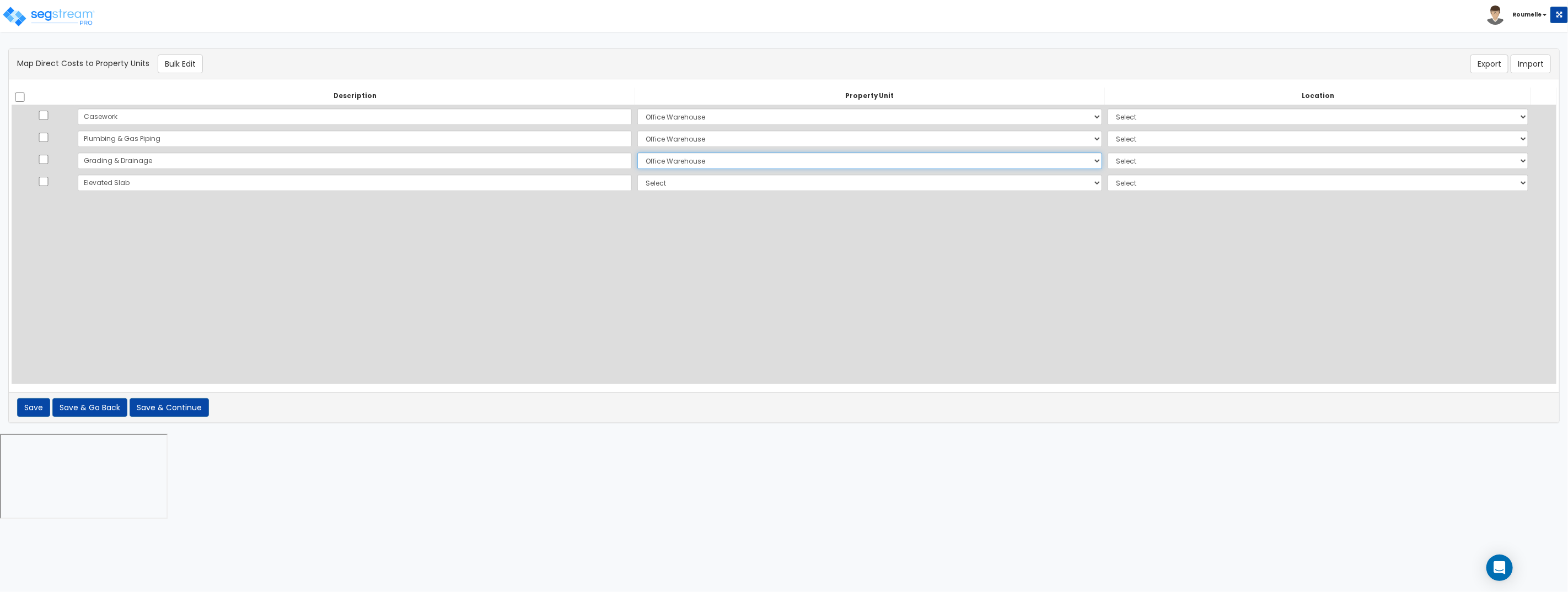
click at [637, 153] on select "Select Office Warehouse Site Improvements Add Additional Property Unit" at bounding box center [869, 161] width 464 height 16
select select
click at [637, 183] on select "Select Office Warehouse Site Improvements Add Additional Property Unit" at bounding box center [869, 182] width 464 height 16
select select "110116"
click at [637, 174] on select "Select Office Warehouse Site Improvements Add Additional Property Unit" at bounding box center [869, 182] width 464 height 16
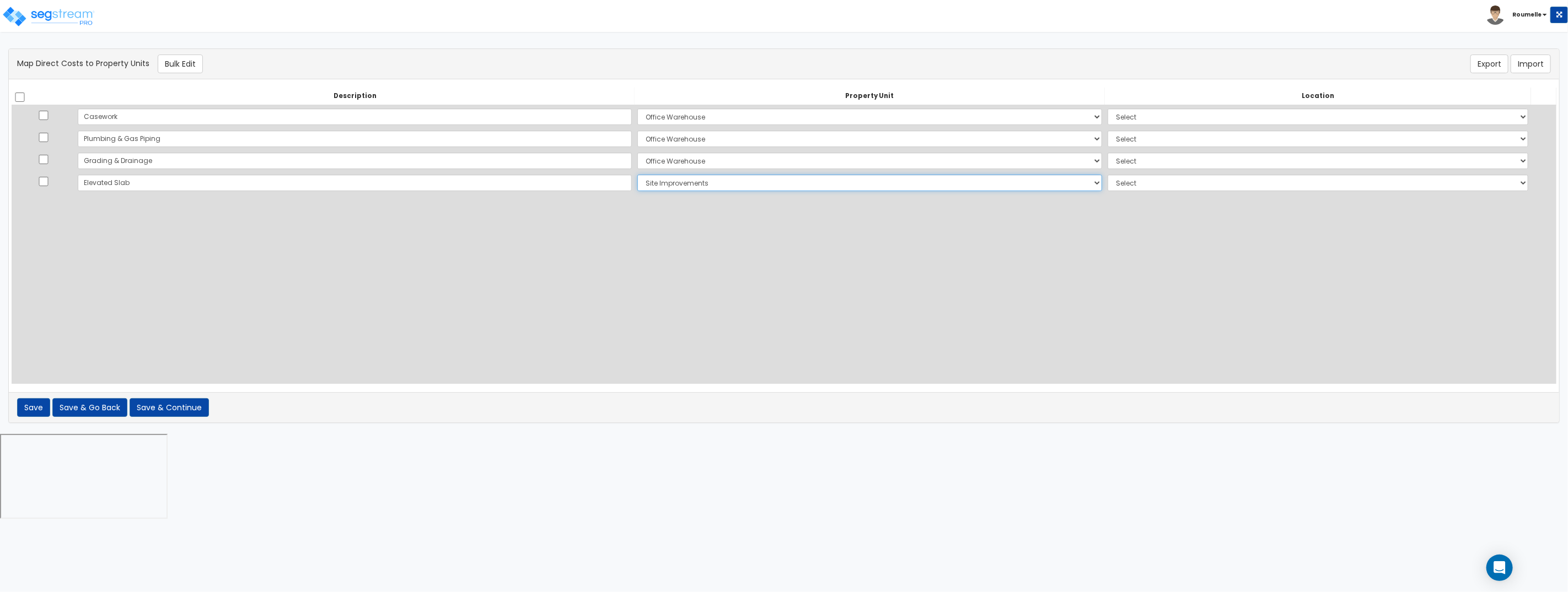
select select
click at [637, 182] on select "Select Office Warehouse Site Improvements Add Additional Property Unit" at bounding box center [869, 182] width 464 height 16
select select "_additional"
click at [637, 174] on select "Select Office Warehouse Site Improvements Add Additional Property Unit" at bounding box center [869, 182] width 464 height 16
select select
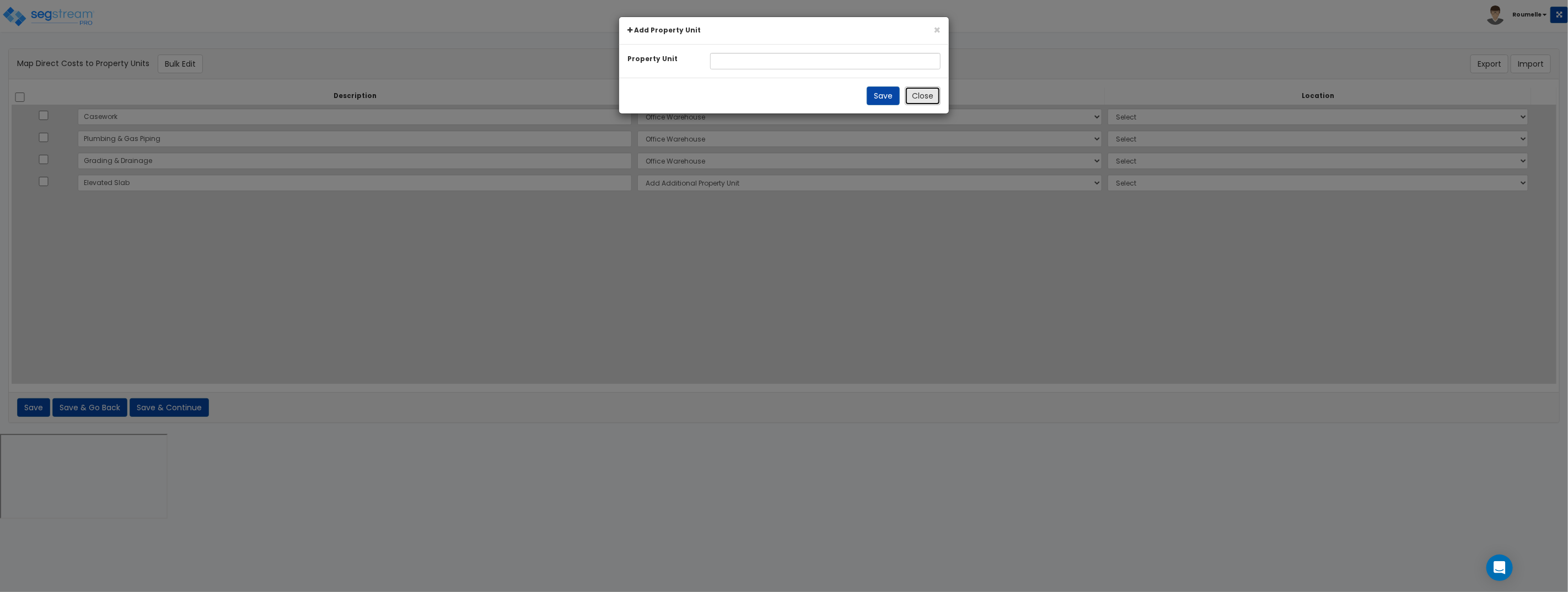
click at [929, 98] on button "Close" at bounding box center [923, 96] width 36 height 19
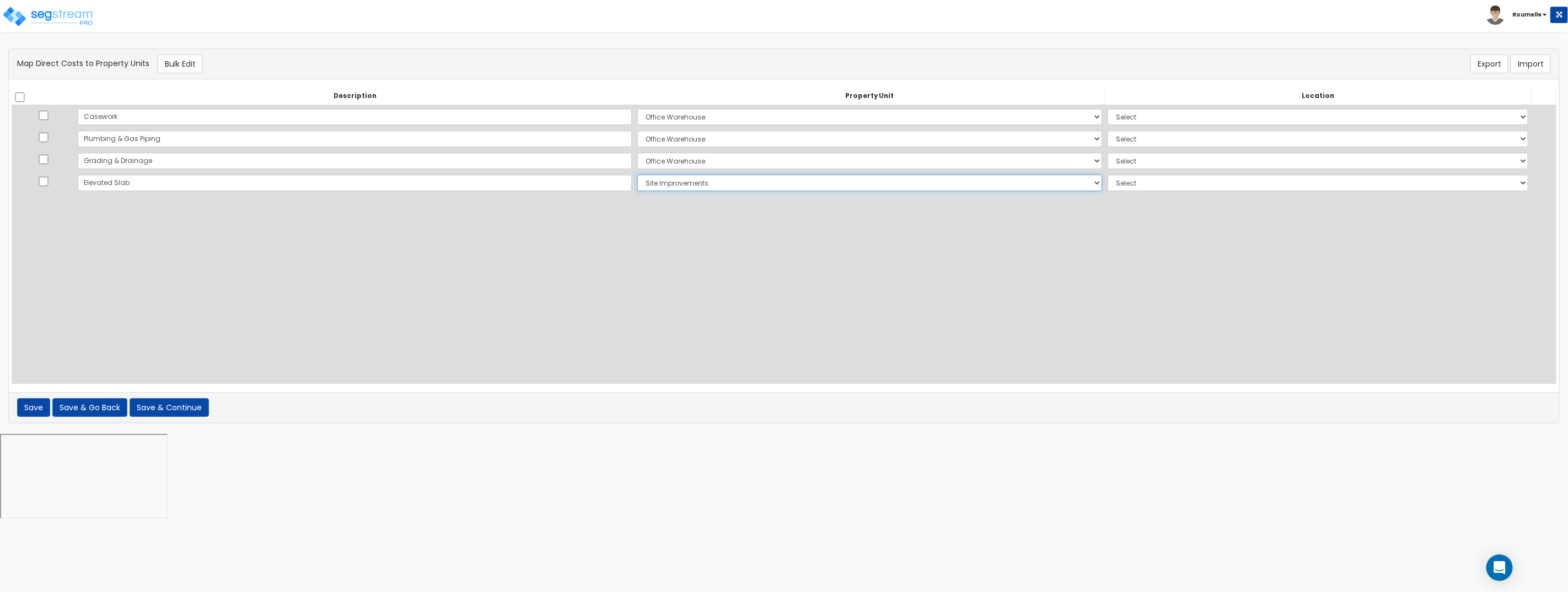
click at [637, 177] on select "Select Office Warehouse Site Improvements Add Additional Property Unit" at bounding box center [869, 182] width 464 height 16
select select "_additional"
click at [637, 174] on select "Select Office Warehouse Site Improvements Add Additional Property Unit" at bounding box center [869, 182] width 464 height 16
select select
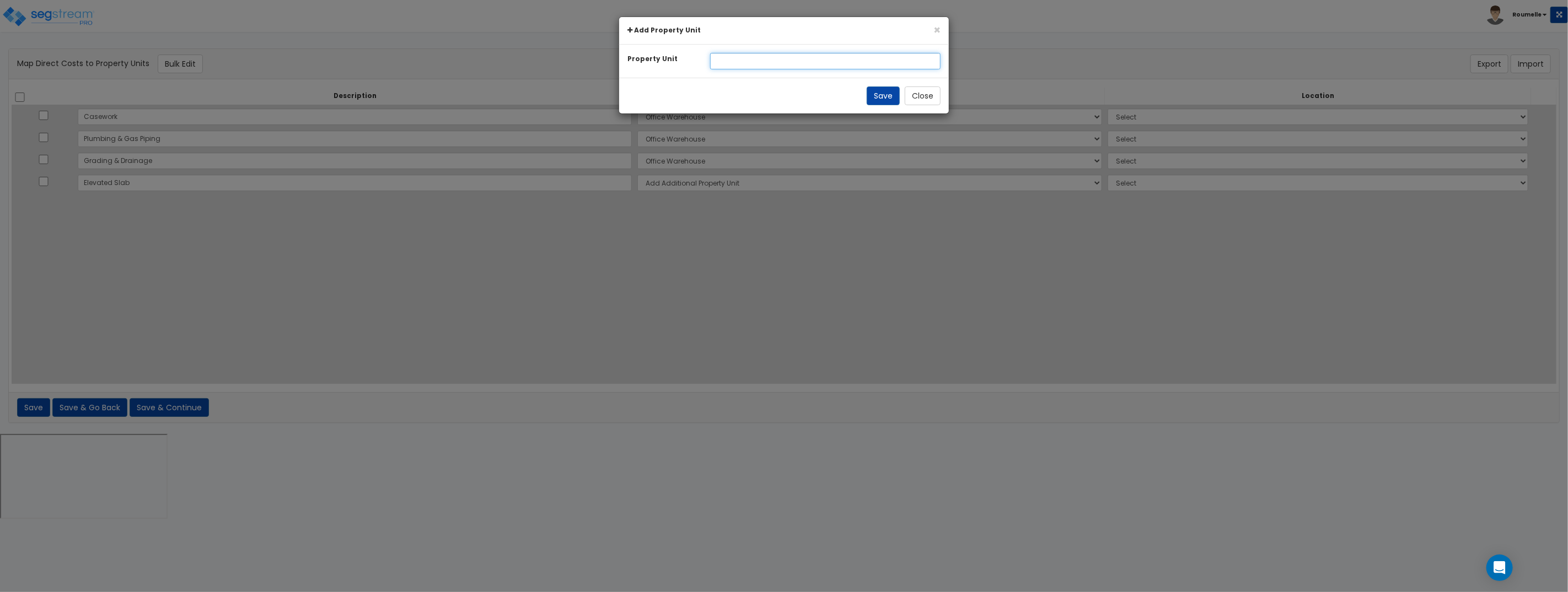
click at [746, 62] on input "text" at bounding box center [825, 61] width 231 height 16
type input "Teswter"
drag, startPoint x: 884, startPoint y: 92, endPoint x: 761, endPoint y: 136, distance: 130.6
click at [884, 92] on button "Save" at bounding box center [882, 96] width 33 height 19
select select "110113"
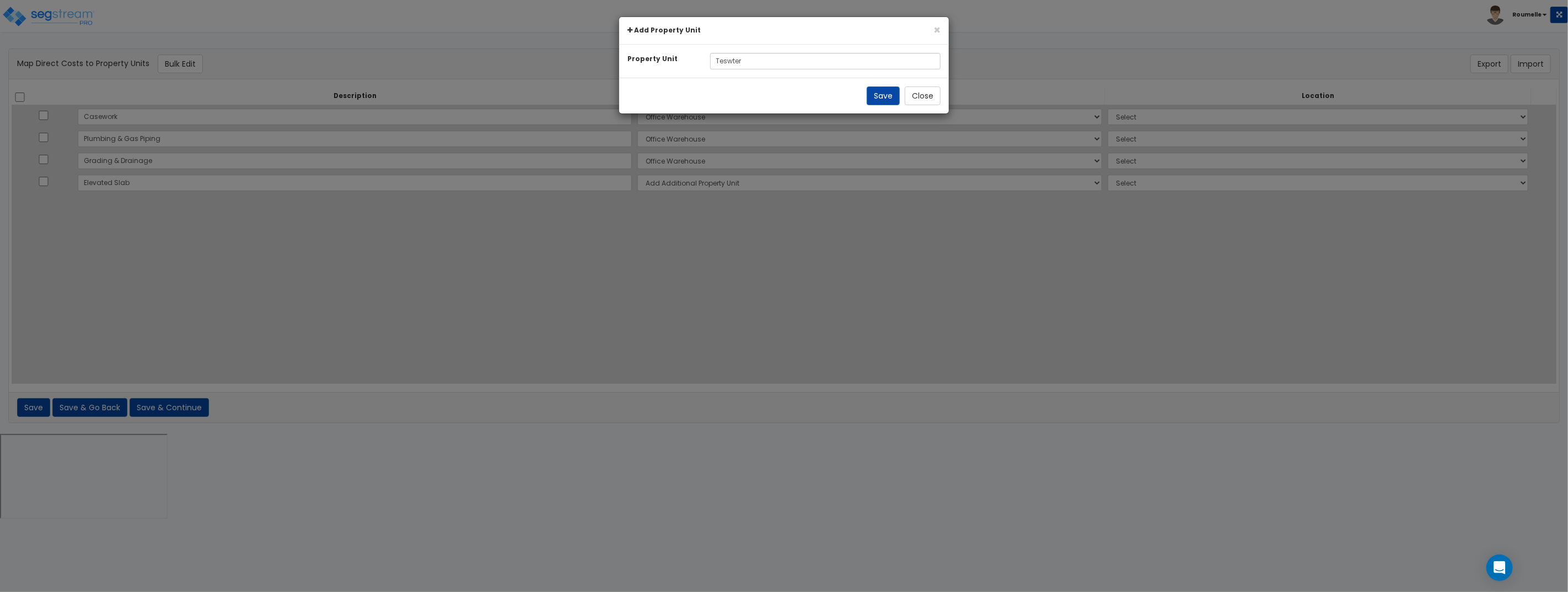
select select
select select "110113"
select select
select select "110113"
select select
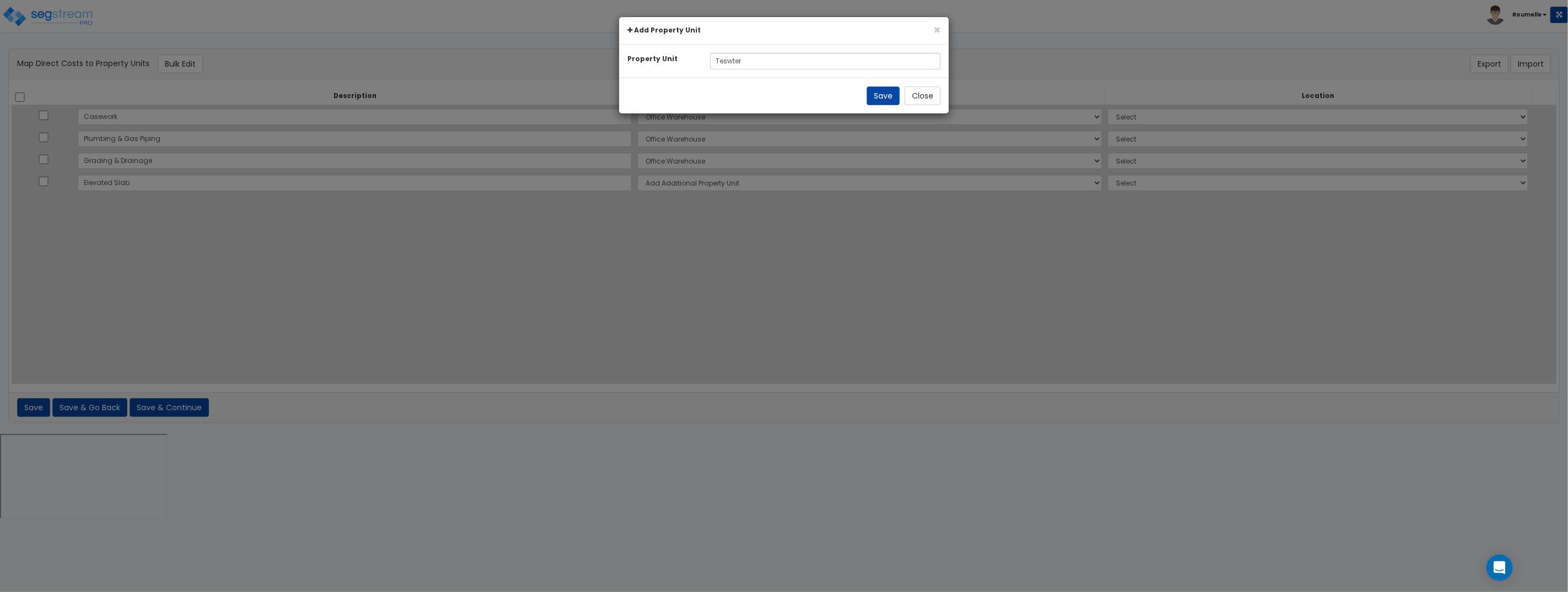
select select "NEW-Teswter"
select select
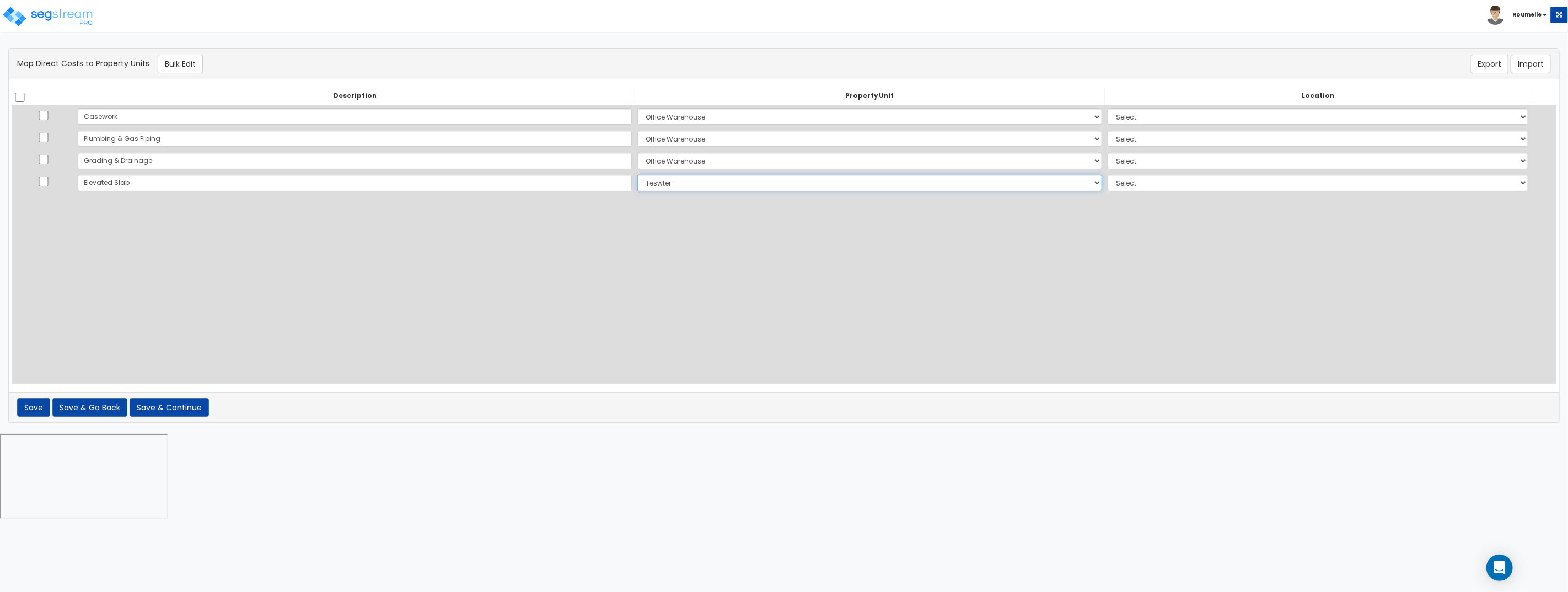
click at [637, 188] on select "Select Add Additional Property Unit Office Warehouse Site Improvements Teswter" at bounding box center [869, 182] width 464 height 16
select select "110116"
click at [637, 174] on select "Select Add Additional Property Unit Office Warehouse Site Improvements Teswter" at bounding box center [869, 182] width 464 height 16
select select
click at [1108, 115] on select "Select Add Additional Location Building Building Interior Site Exterior Tenant …" at bounding box center [1318, 116] width 421 height 16
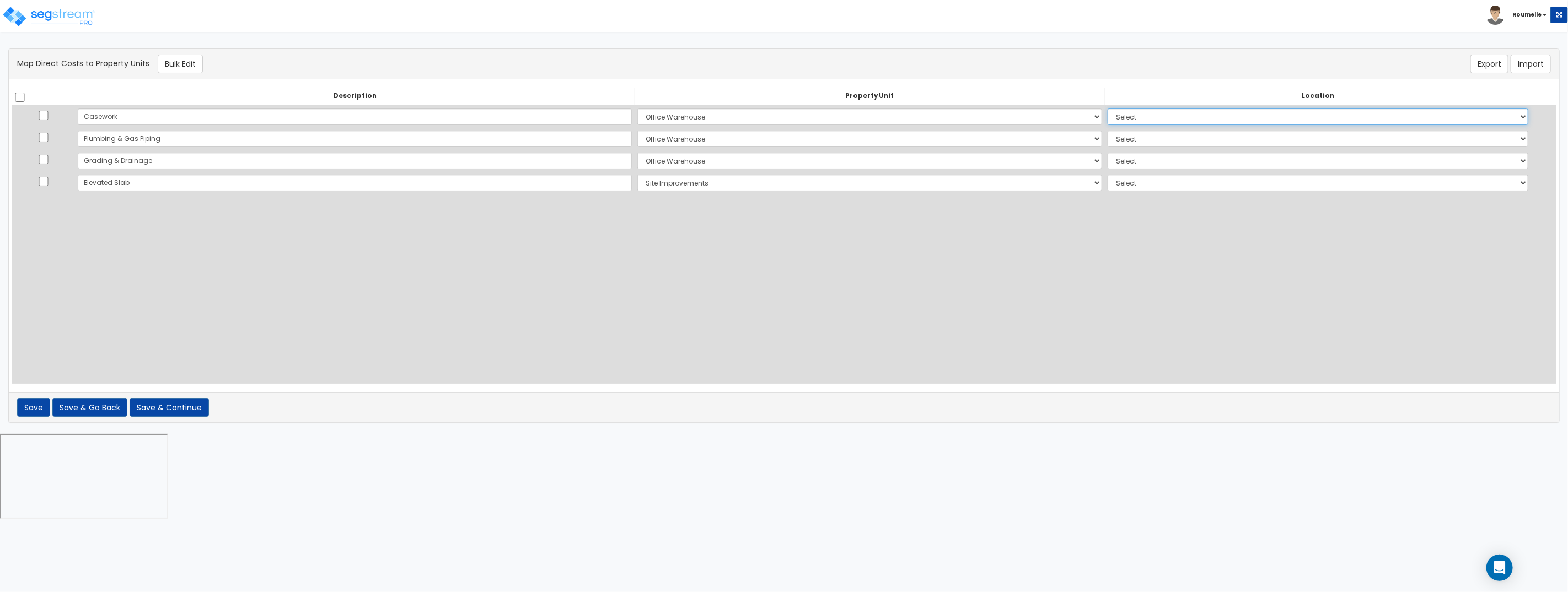
select select "6"
click at [1108, 108] on select "Select Add Additional Location Building Building Interior Site Exterior Tenant …" at bounding box center [1318, 116] width 421 height 16
click at [1108, 135] on select "Select Add Additional Location Building Building Interior Site Exterior Tenant …" at bounding box center [1318, 139] width 421 height 16
select select "17924"
click at [1108, 131] on select "Select Add Additional Location Building Building Interior Site Exterior Tenant …" at bounding box center [1318, 139] width 421 height 16
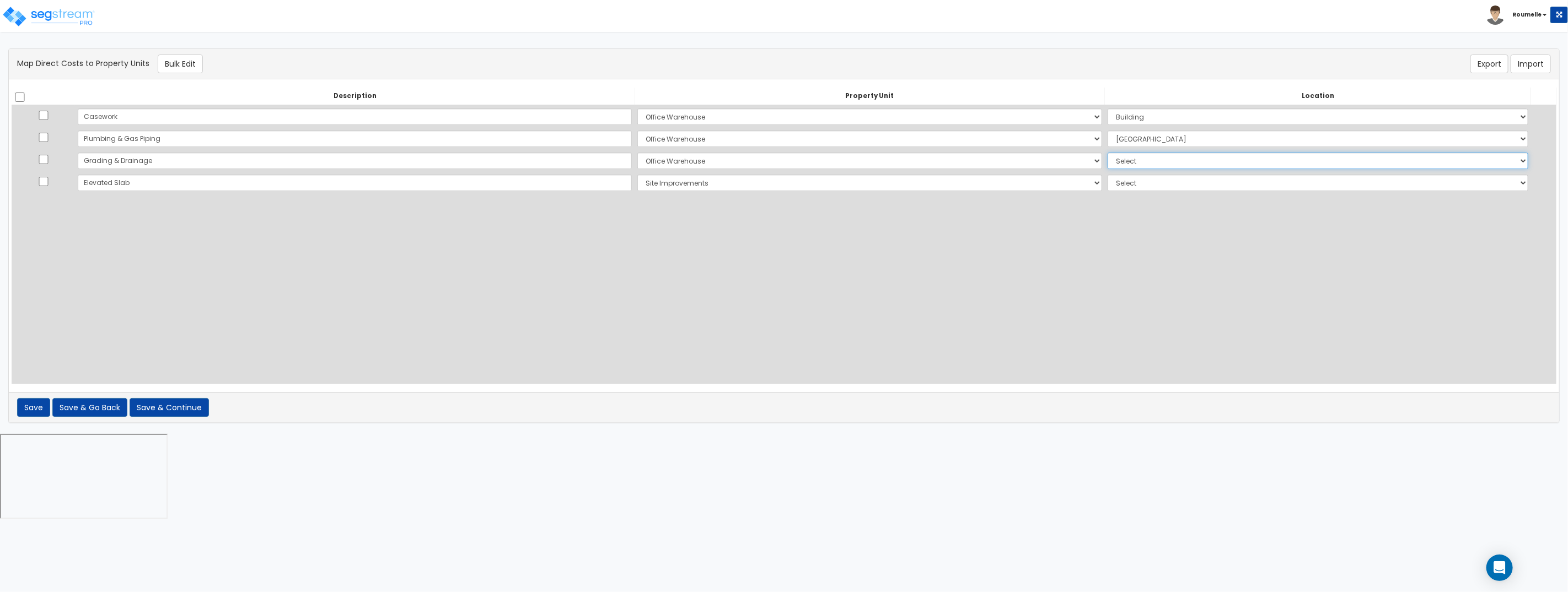
click at [1108, 163] on select "Select Add Additional Location Building Building Interior Site Exterior Tenant …" at bounding box center [1318, 161] width 421 height 16
select select "17923"
click at [1108, 153] on select "Select Add Additional Location Building Building Interior Site Exterior Tenant …" at bounding box center [1318, 161] width 421 height 16
click at [1108, 184] on select "Select Add Additional Location Site Exterior" at bounding box center [1318, 182] width 421 height 16
select select "8"
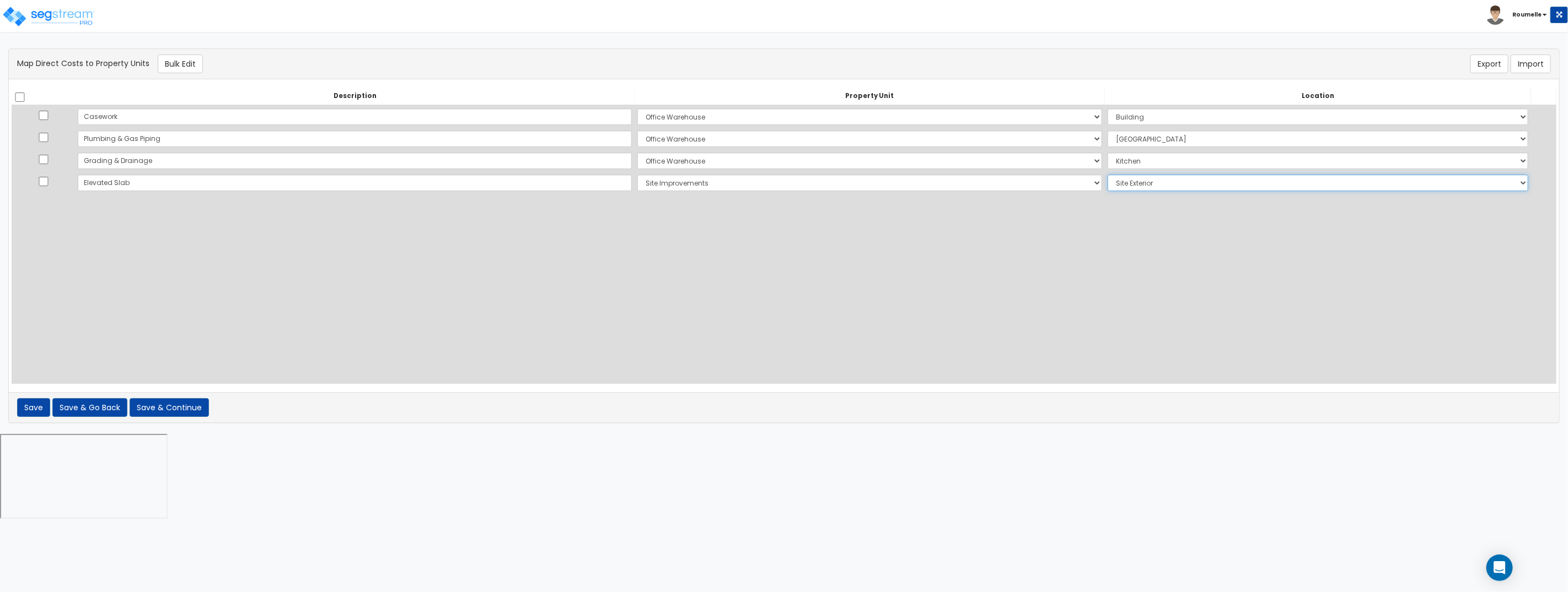
click at [1108, 174] on select "Select Add Additional Location Site Exterior" at bounding box center [1318, 182] width 421 height 16
drag, startPoint x: 1065, startPoint y: 184, endPoint x: 571, endPoint y: 325, distance: 513.7
click at [835, 272] on div "Description Property Unit Location Do nothing Add Additional Property Unit Offi…" at bounding box center [784, 235] width 1545 height 296
click at [176, 404] on button "Save & Continue" at bounding box center [169, 407] width 80 height 19
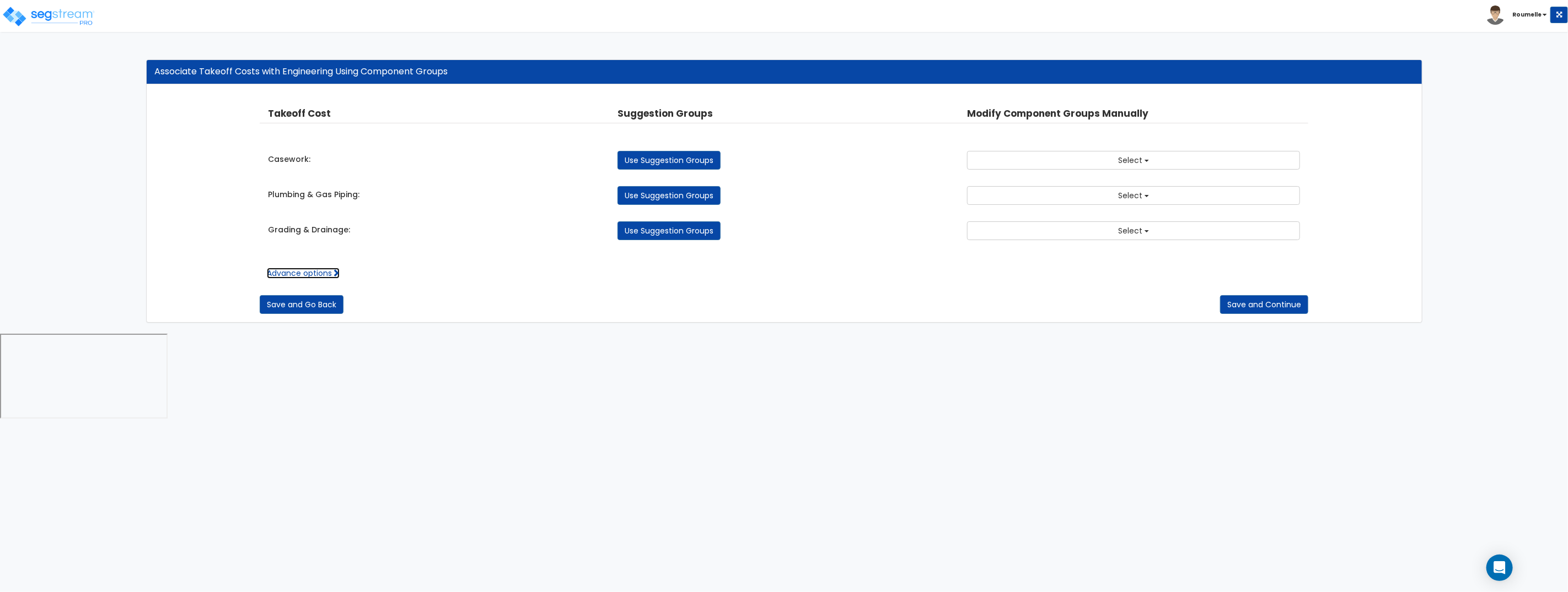
click at [323, 275] on link "Advance options" at bounding box center [303, 273] width 72 height 11
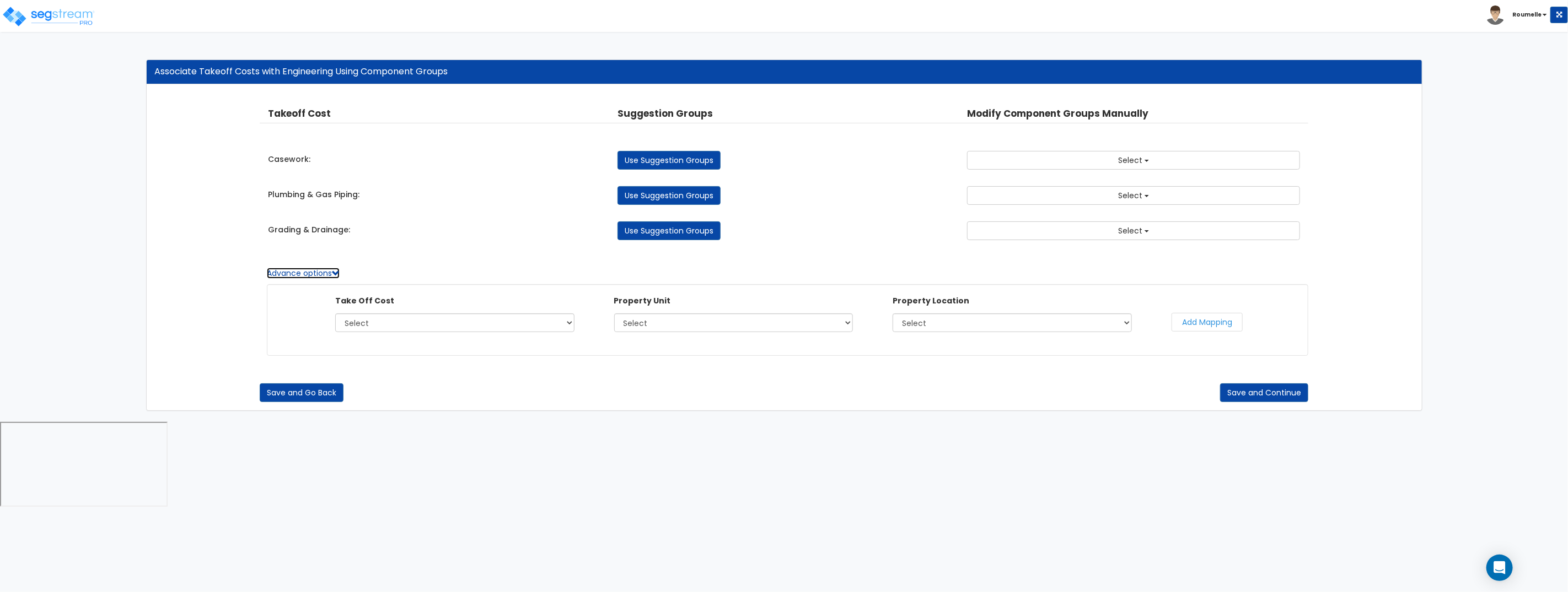
click at [324, 274] on link "Advance options" at bounding box center [303, 273] width 72 height 11
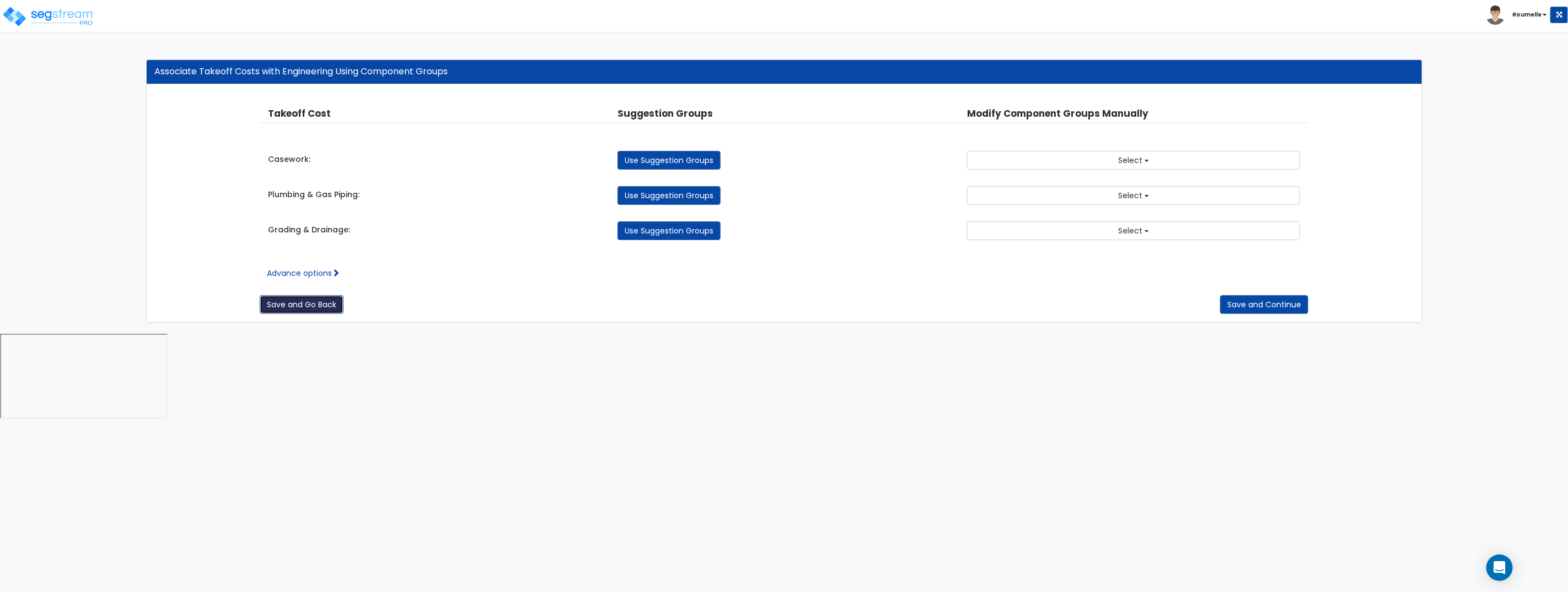
click at [312, 309] on button "Save and Go Back" at bounding box center [302, 304] width 84 height 19
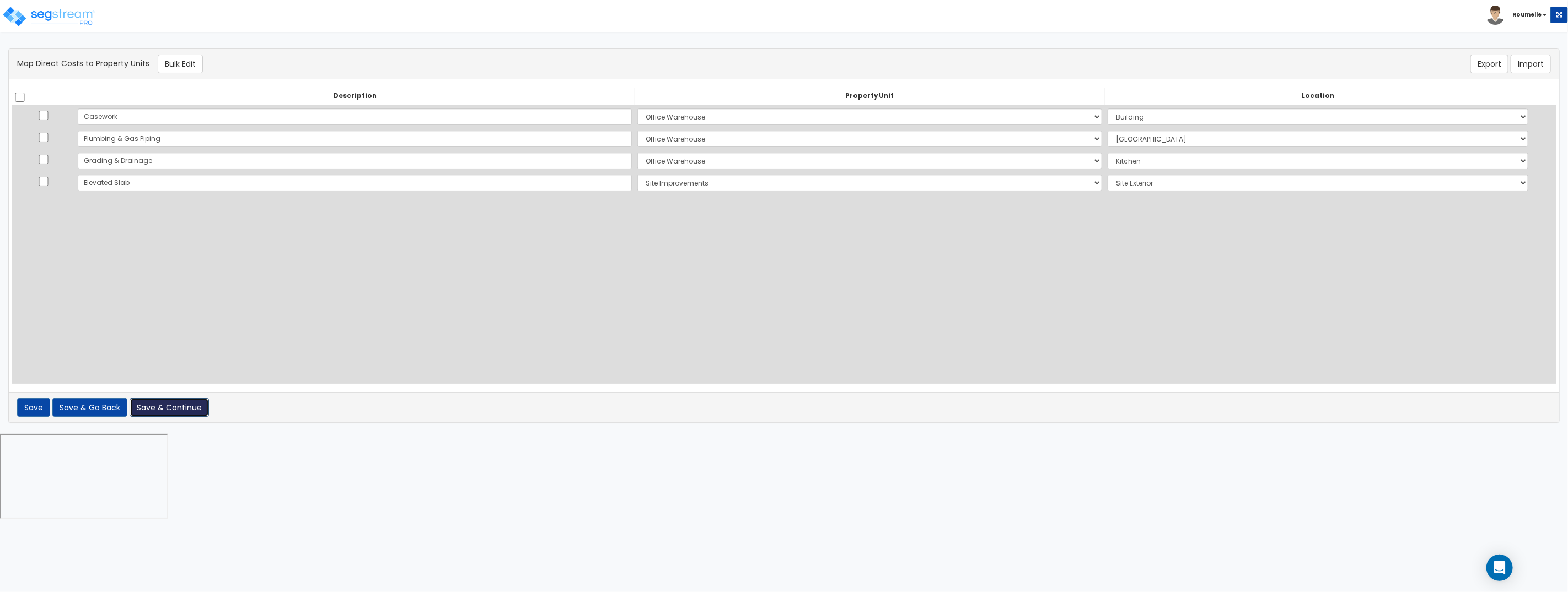
click at [189, 405] on button "Save & Continue" at bounding box center [169, 407] width 80 height 19
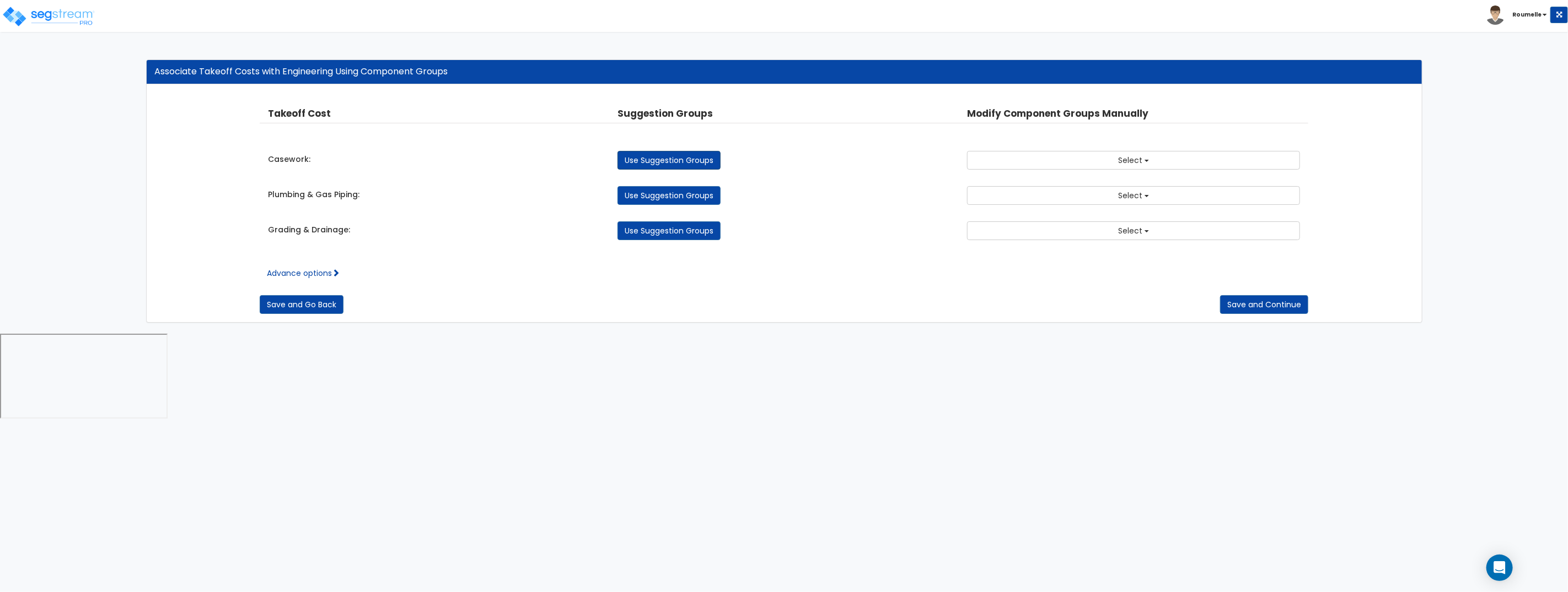
click at [706, 163] on link "Use Suggestion Groups" at bounding box center [669, 160] width 103 height 19
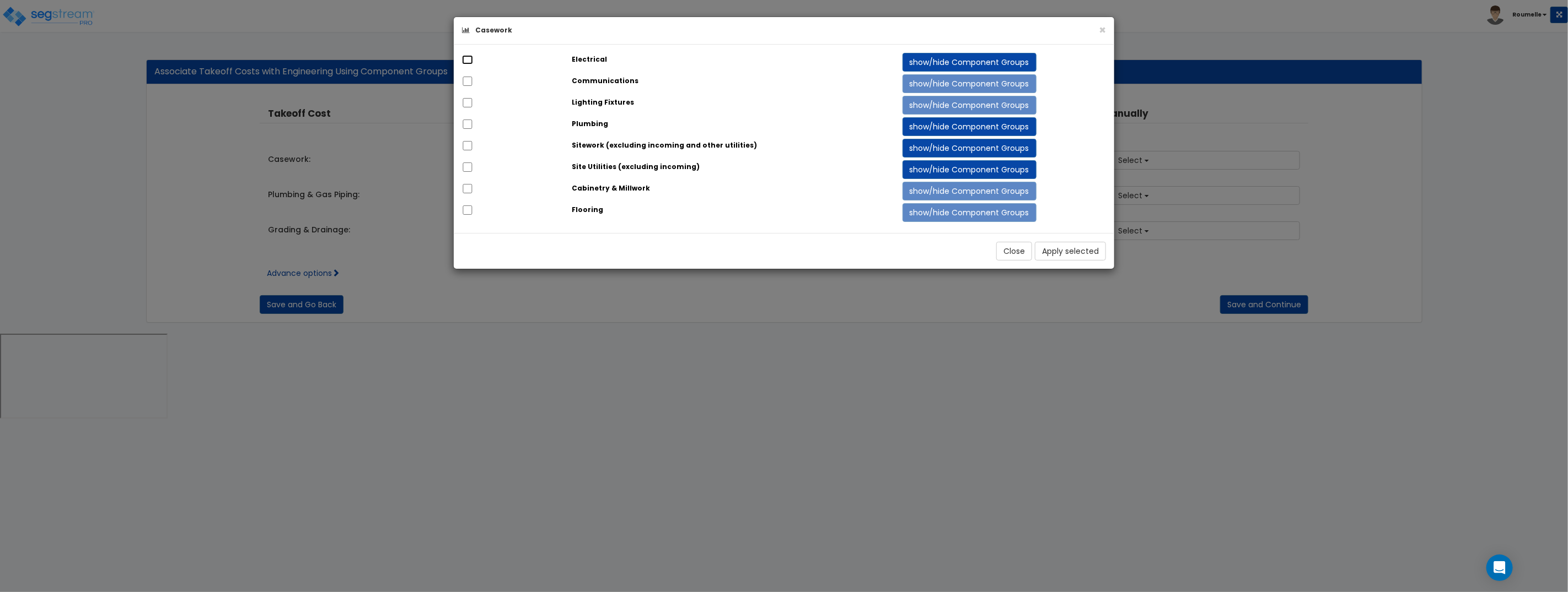
click at [472, 61] on input "checkbox" at bounding box center [467, 60] width 11 height 9
checkbox input "true"
drag, startPoint x: 468, startPoint y: 124, endPoint x: 677, endPoint y: 171, distance: 214.2
click at [469, 124] on input "checkbox" at bounding box center [467, 124] width 11 height 9
checkbox input "true"
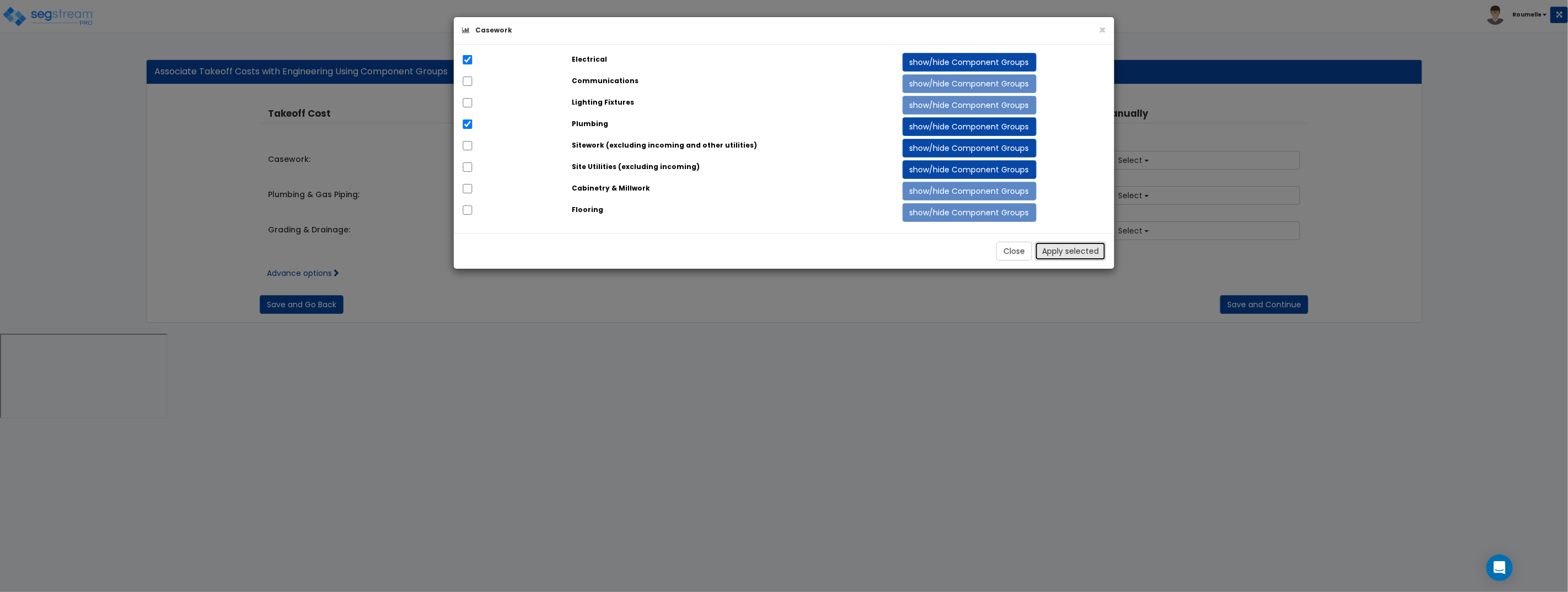
click at [1059, 252] on button "Apply selected" at bounding box center [1069, 250] width 71 height 19
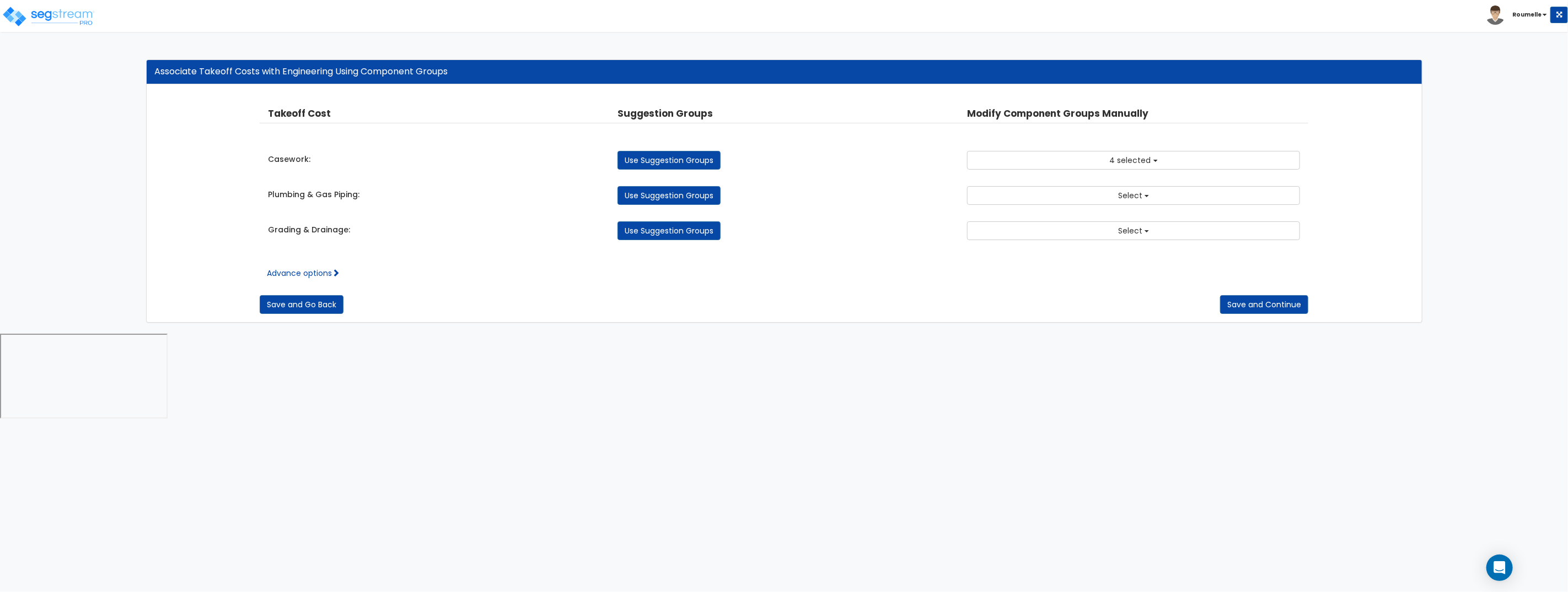
drag, startPoint x: 685, startPoint y: 199, endPoint x: 809, endPoint y: 193, distance: 124.1
click at [685, 199] on link "Use Suggestion Groups" at bounding box center [669, 195] width 103 height 19
checkbox input "false"
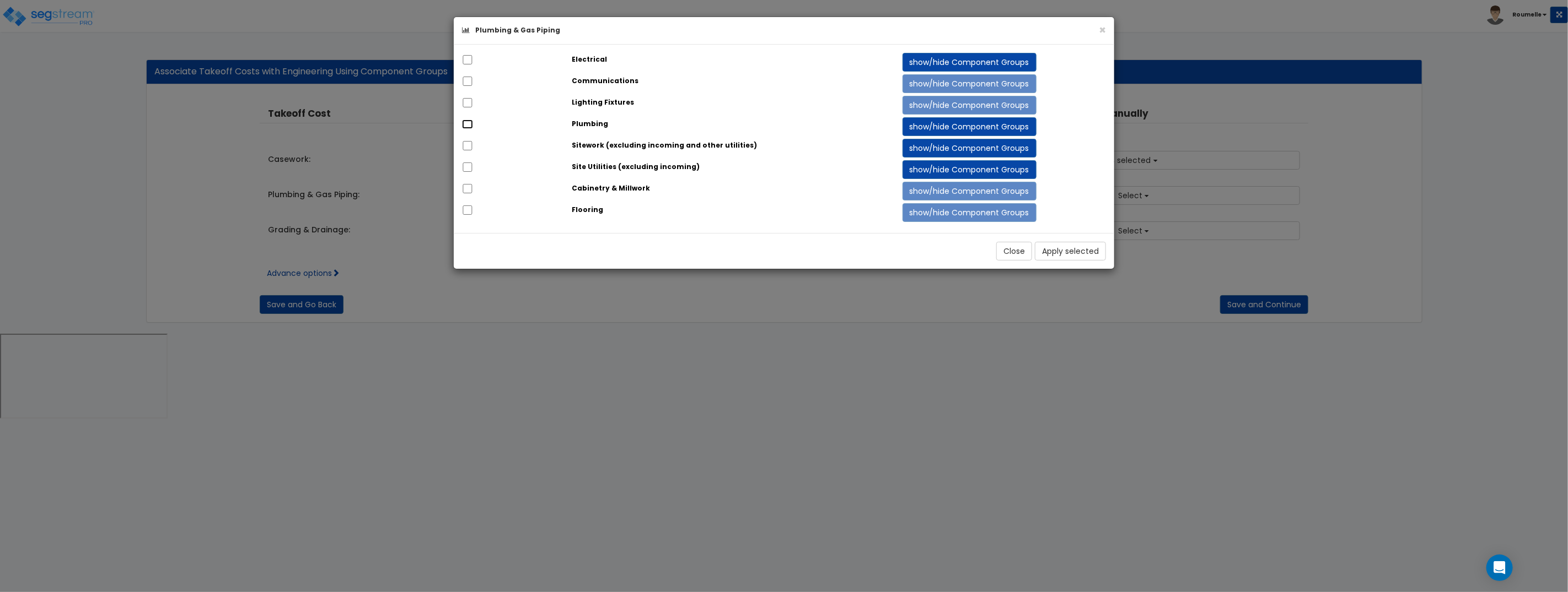
drag, startPoint x: 466, startPoint y: 125, endPoint x: 472, endPoint y: 134, distance: 10.8
click at [466, 125] on input "checkbox" at bounding box center [467, 124] width 11 height 9
checkbox input "true"
drag, startPoint x: 469, startPoint y: 145, endPoint x: 491, endPoint y: 147, distance: 22.1
click at [469, 145] on input "checkbox" at bounding box center [467, 146] width 11 height 9
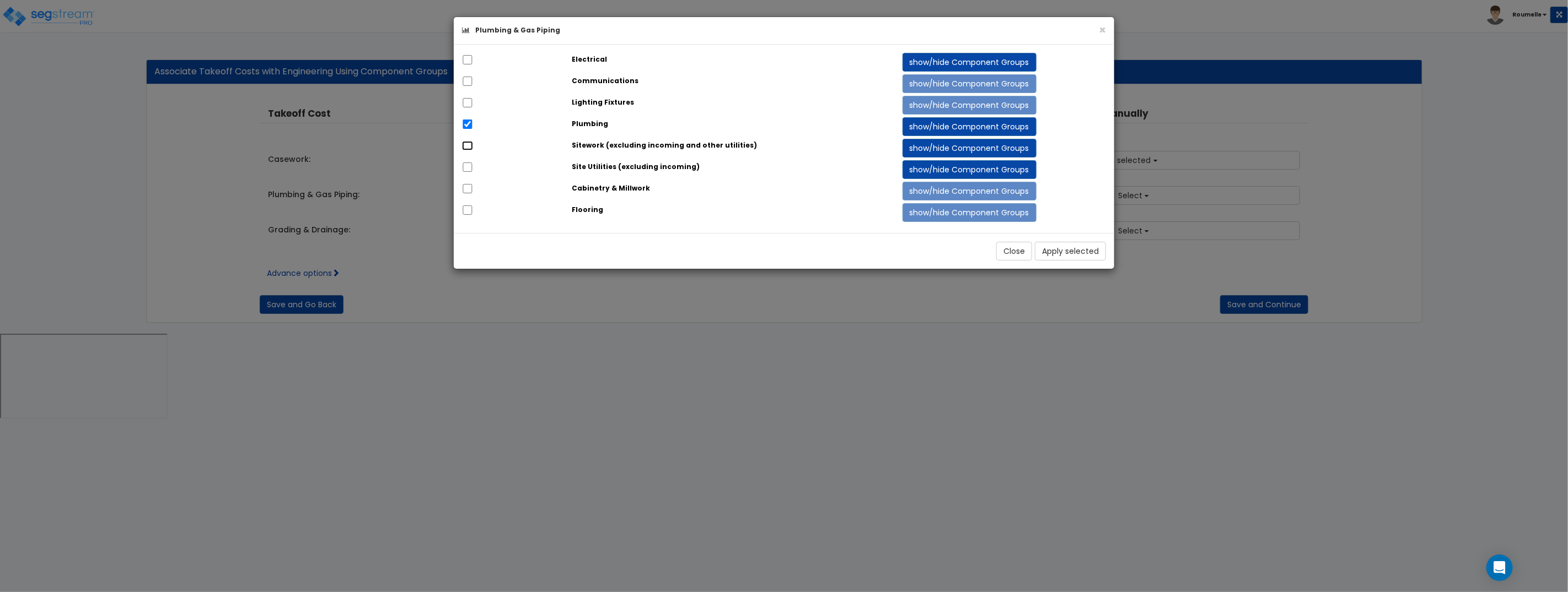
checkbox input "true"
drag, startPoint x: 1104, startPoint y: 252, endPoint x: 1094, endPoint y: 236, distance: 18.9
click at [1102, 252] on button "Apply selected" at bounding box center [1069, 250] width 71 height 19
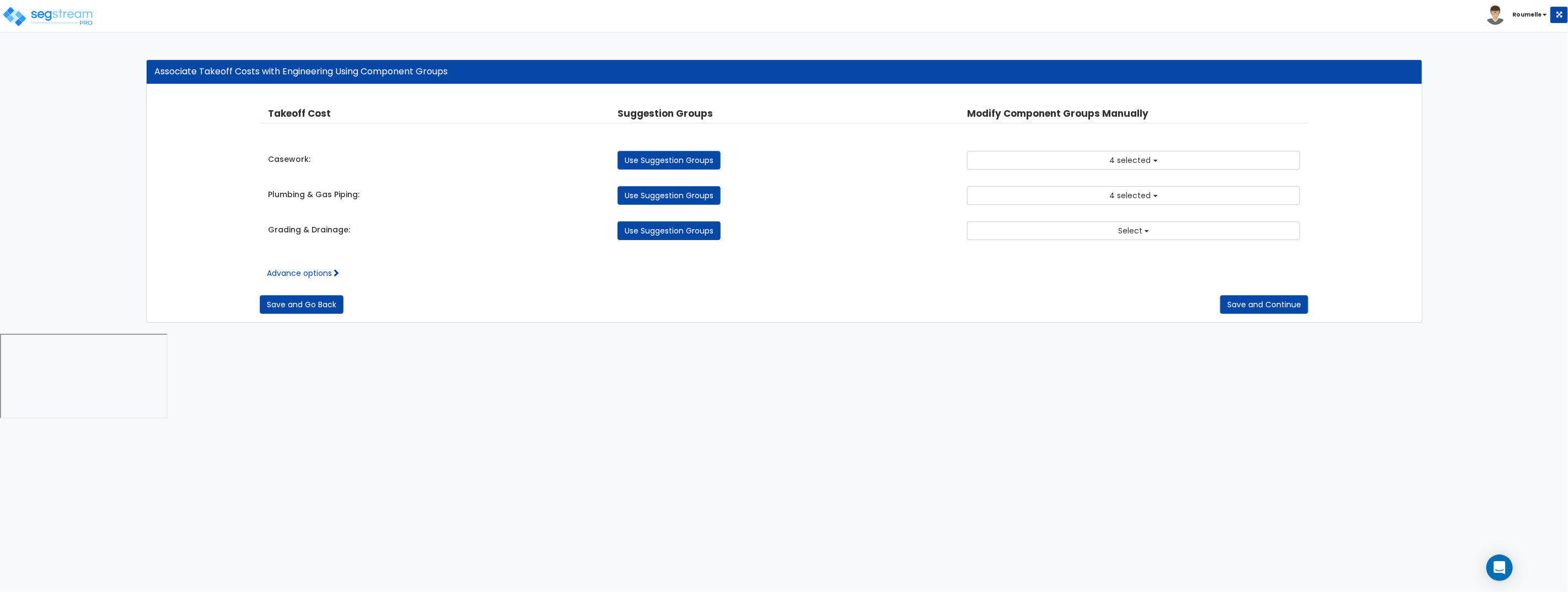
click at [647, 241] on link "Use Suggestion Groups" at bounding box center [669, 231] width 103 height 19
checkbox input "false"
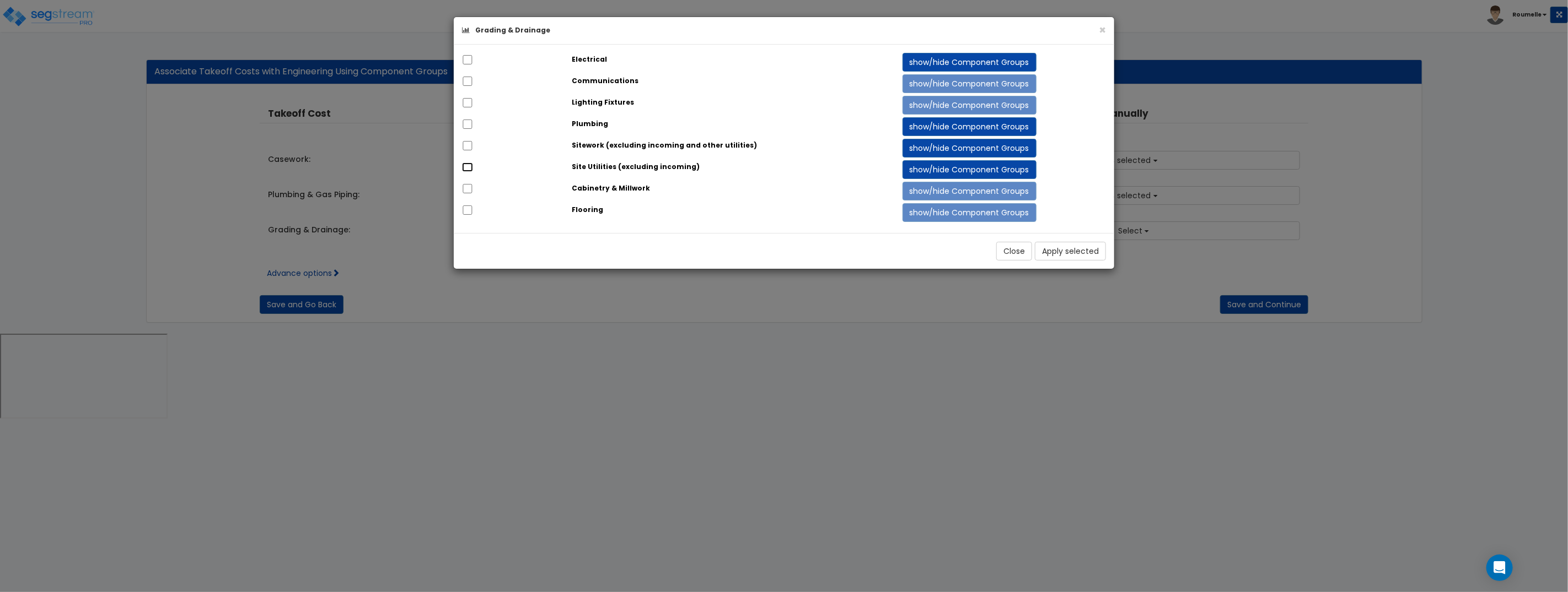
click at [467, 168] on input "checkbox" at bounding box center [467, 167] width 11 height 9
checkbox input "true"
click at [1080, 253] on button "Apply selected" at bounding box center [1069, 250] width 71 height 19
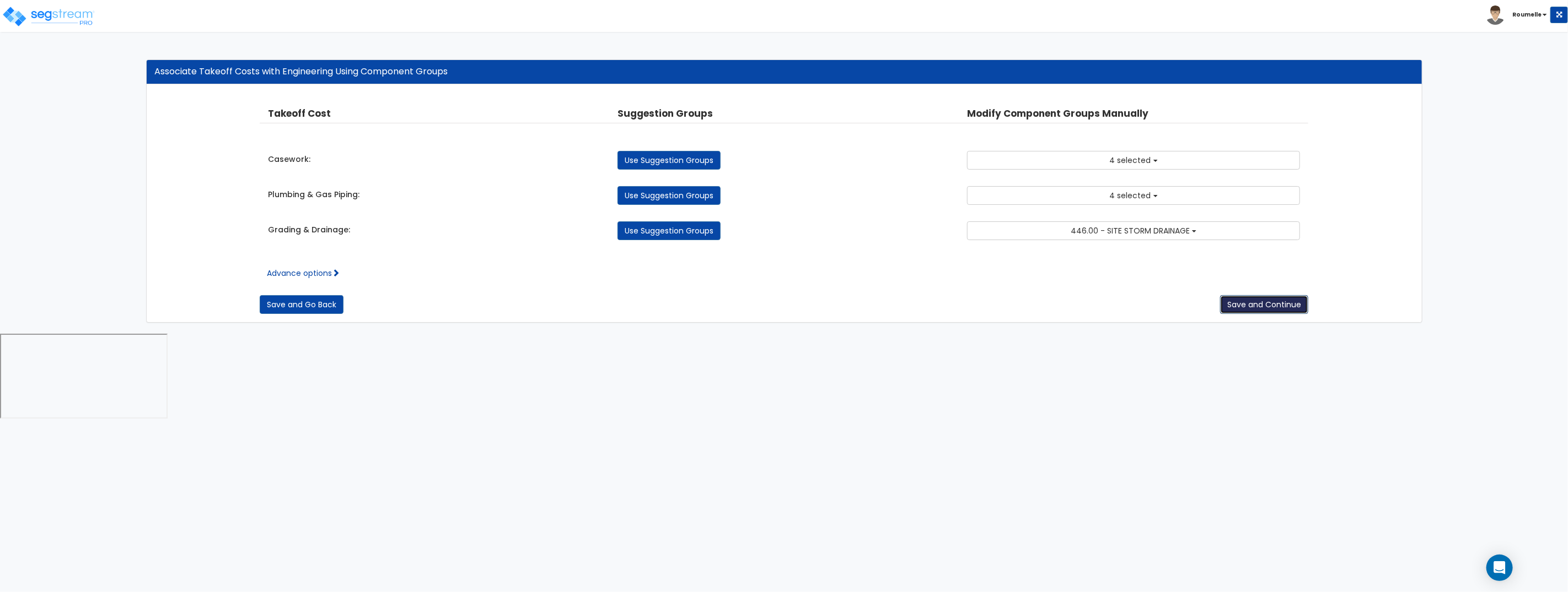
click at [1250, 302] on button "Save and Continue" at bounding box center [1264, 304] width 89 height 19
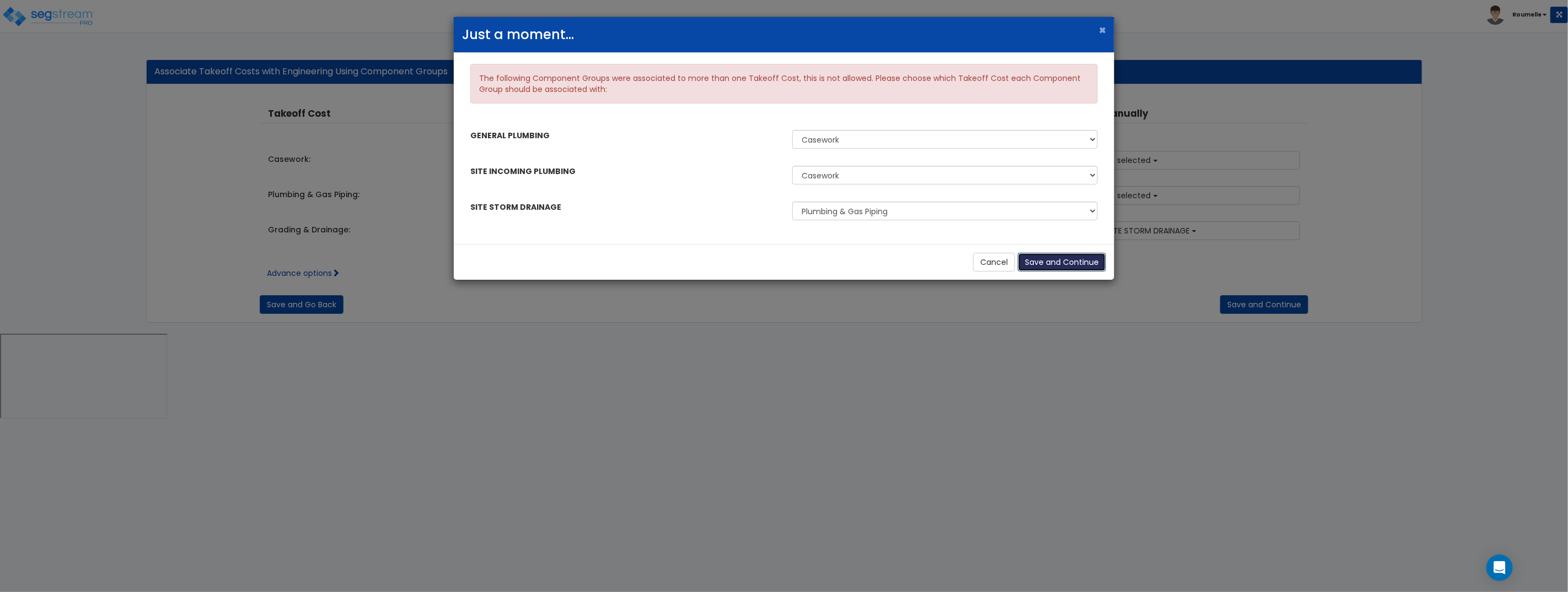
click at [1087, 267] on button "Save and Continue" at bounding box center [1061, 262] width 89 height 19
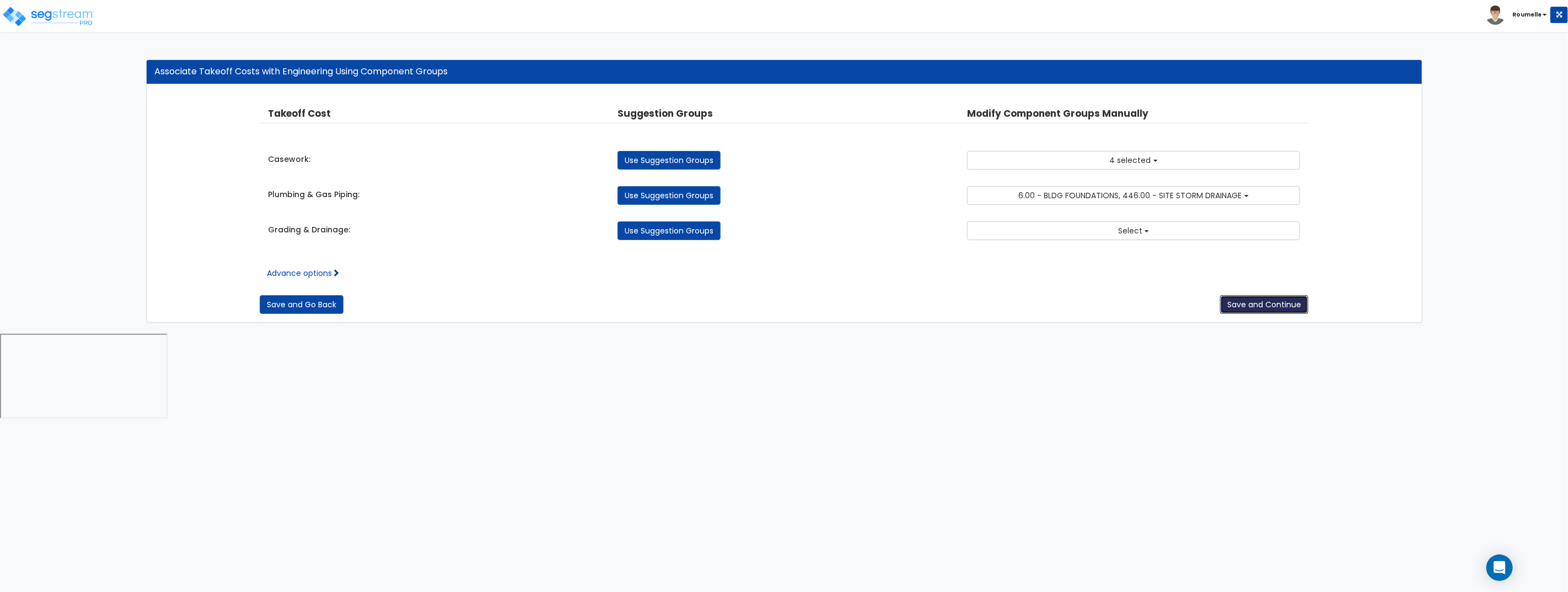
drag, startPoint x: 1240, startPoint y: 302, endPoint x: 1172, endPoint y: 276, distance: 72.8
click at [1240, 302] on button "Save and Continue" at bounding box center [1264, 304] width 89 height 19
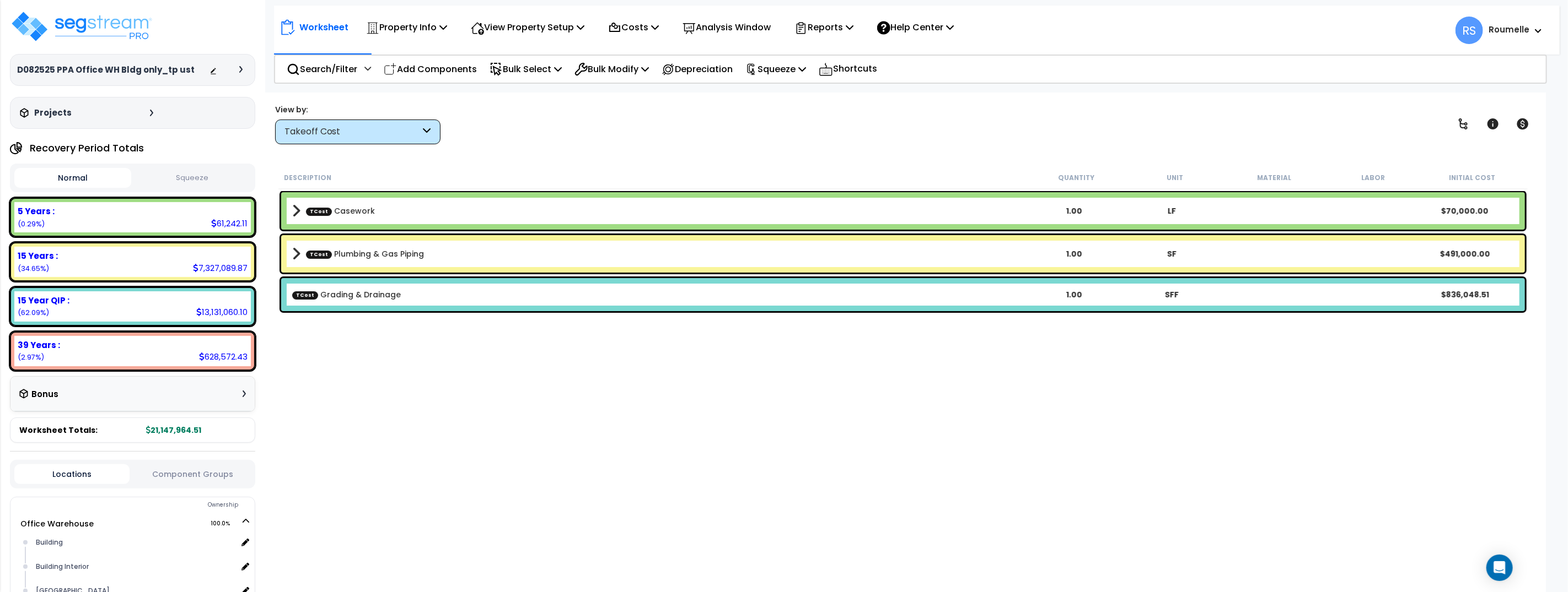
click at [295, 211] on span at bounding box center [296, 210] width 8 height 15
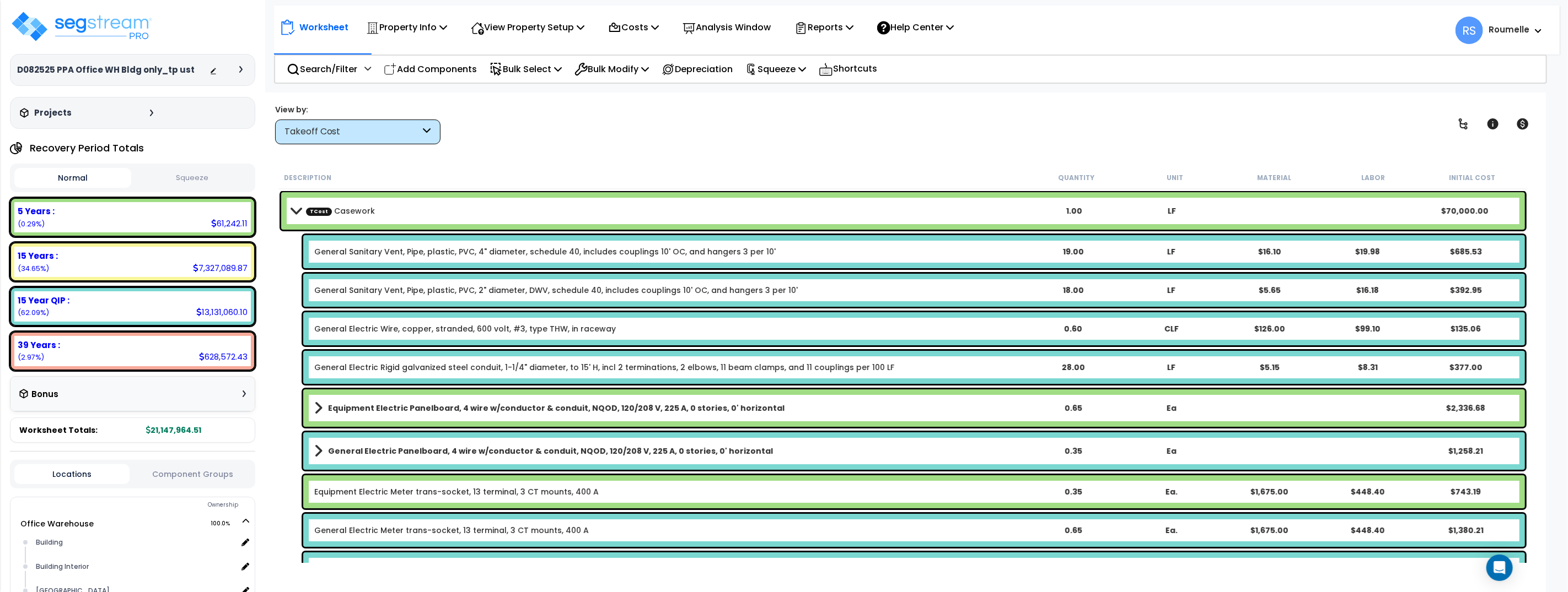
click at [891, 150] on div "Worksheet Property Info Property Setup Add Property Unit Template property Clon…" at bounding box center [903, 388] width 1286 height 592
click at [891, 149] on div "Worksheet Property Info Property Setup Add Property Unit Template property Clon…" at bounding box center [903, 388] width 1286 height 592
click at [893, 148] on div "Worksheet Property Info Property Setup Add Property Unit Template property Clon…" at bounding box center [903, 388] width 1286 height 592
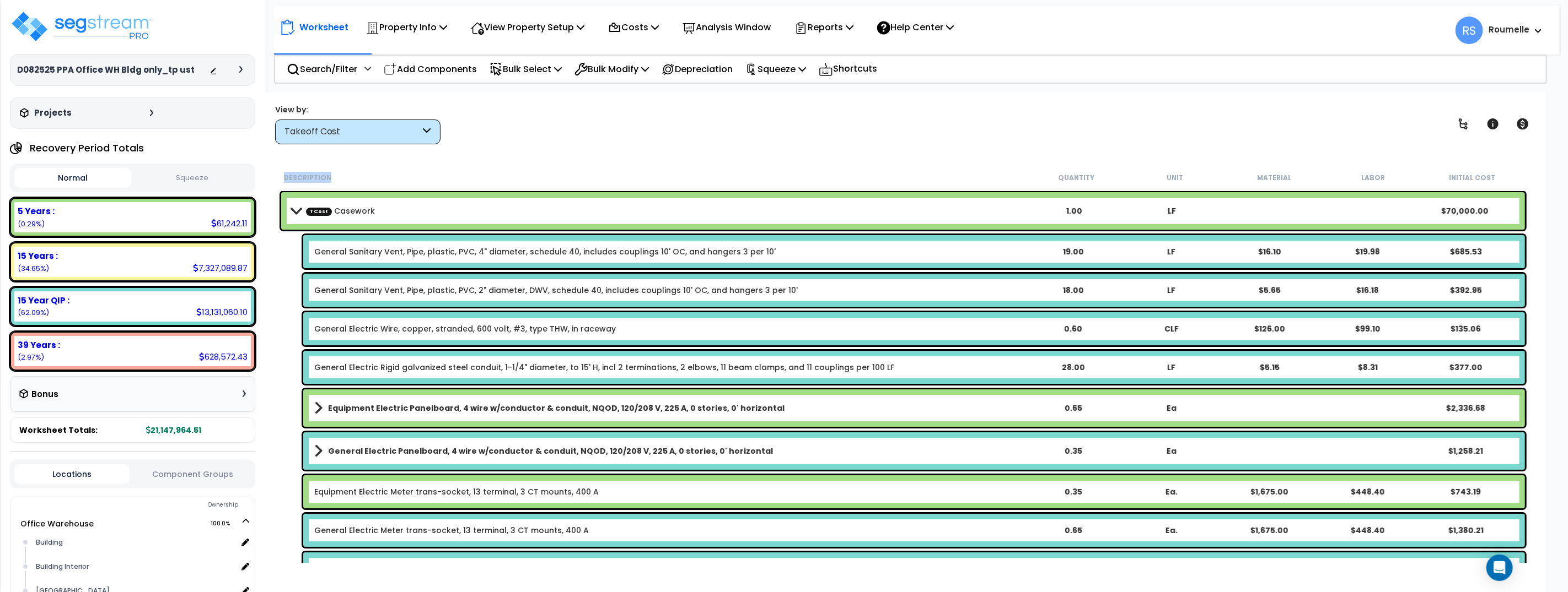
click at [893, 148] on div "Worksheet Property Info Property Setup Add Property Unit Template property Clon…" at bounding box center [903, 388] width 1286 height 592
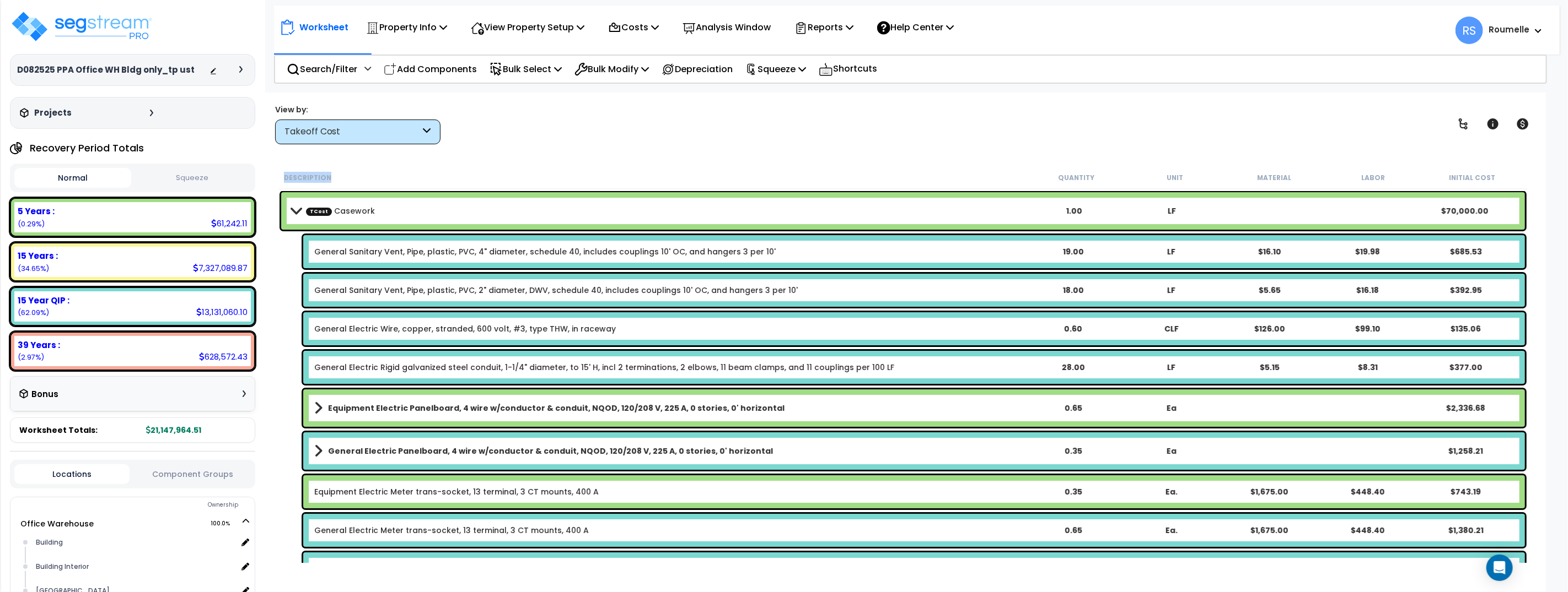
click at [893, 148] on div "Worksheet Property Info Property Setup Add Property Unit Template property Clon…" at bounding box center [903, 388] width 1286 height 592
click at [678, 147] on div "Worksheet Property Info Property Setup Add Property Unit Template property Clon…" at bounding box center [903, 388] width 1286 height 592
drag, startPoint x: 678, startPoint y: 147, endPoint x: 657, endPoint y: 145, distance: 21.1
click at [677, 147] on div "Worksheet Property Info Property Setup Add Property Unit Template property Clon…" at bounding box center [903, 388] width 1286 height 592
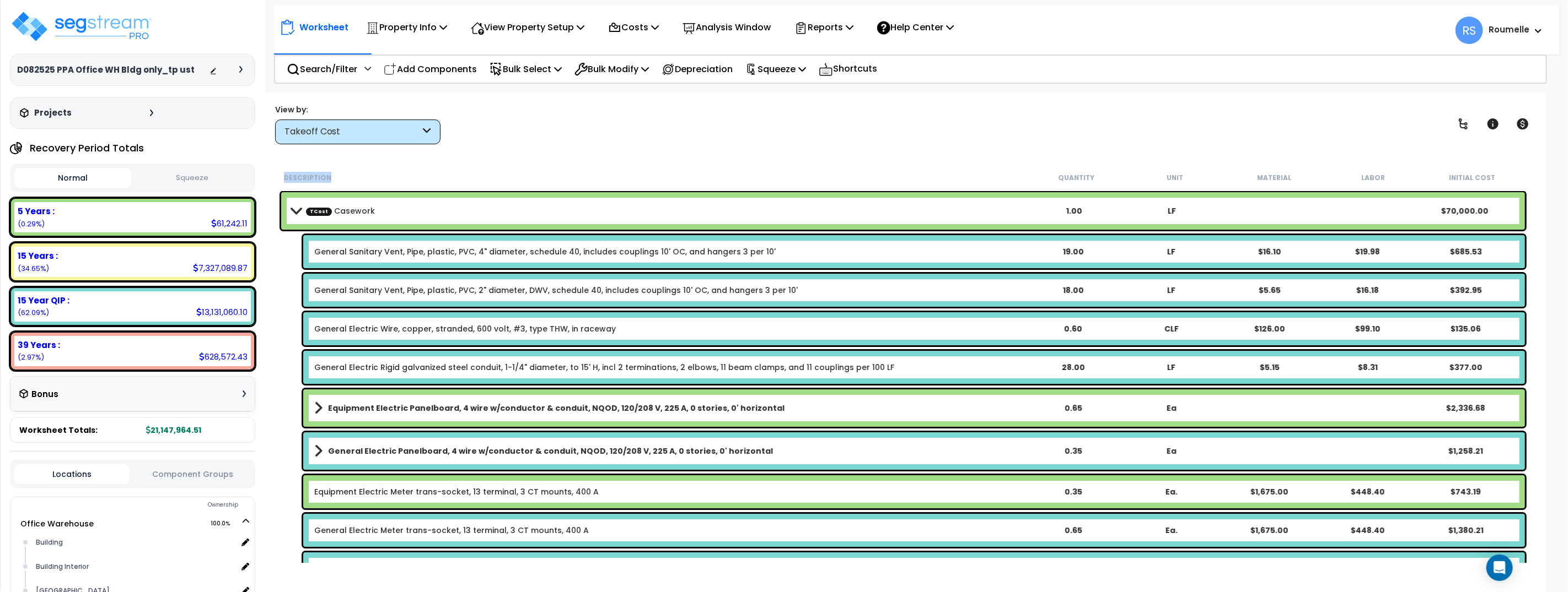
click at [197, 178] on button "Squeeze" at bounding box center [192, 179] width 117 height 20
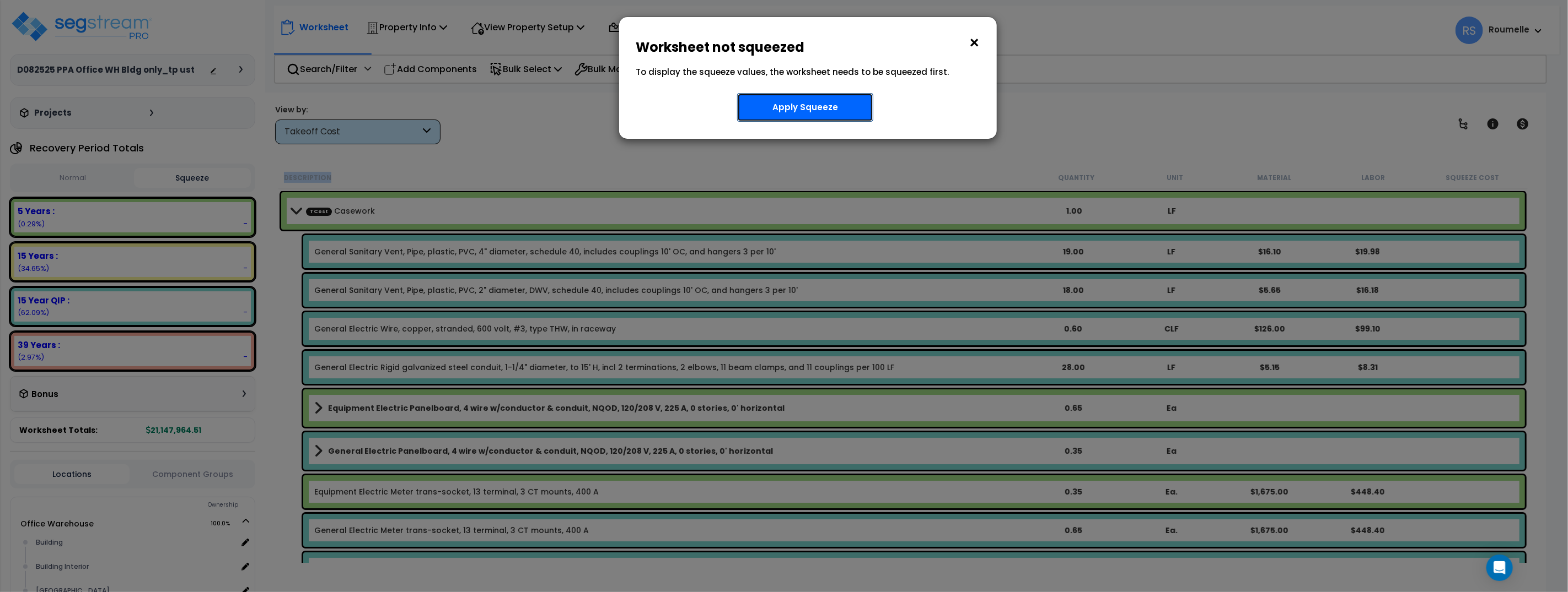
click at [785, 106] on button "Apply Squeeze" at bounding box center [805, 107] width 136 height 29
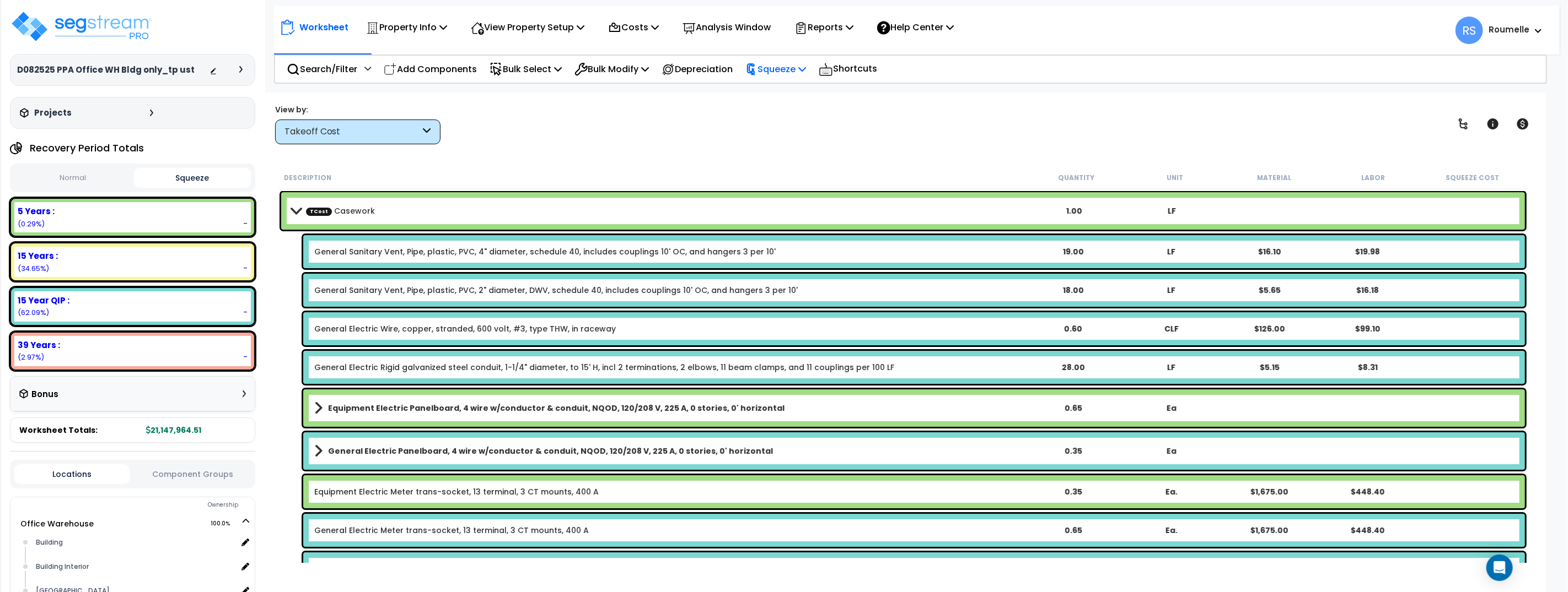
click at [788, 71] on p "Squeeze" at bounding box center [776, 69] width 61 height 15
click at [780, 90] on link "Squeeze" at bounding box center [795, 93] width 109 height 22
click at [214, 173] on button "Squeeze" at bounding box center [192, 178] width 117 height 20
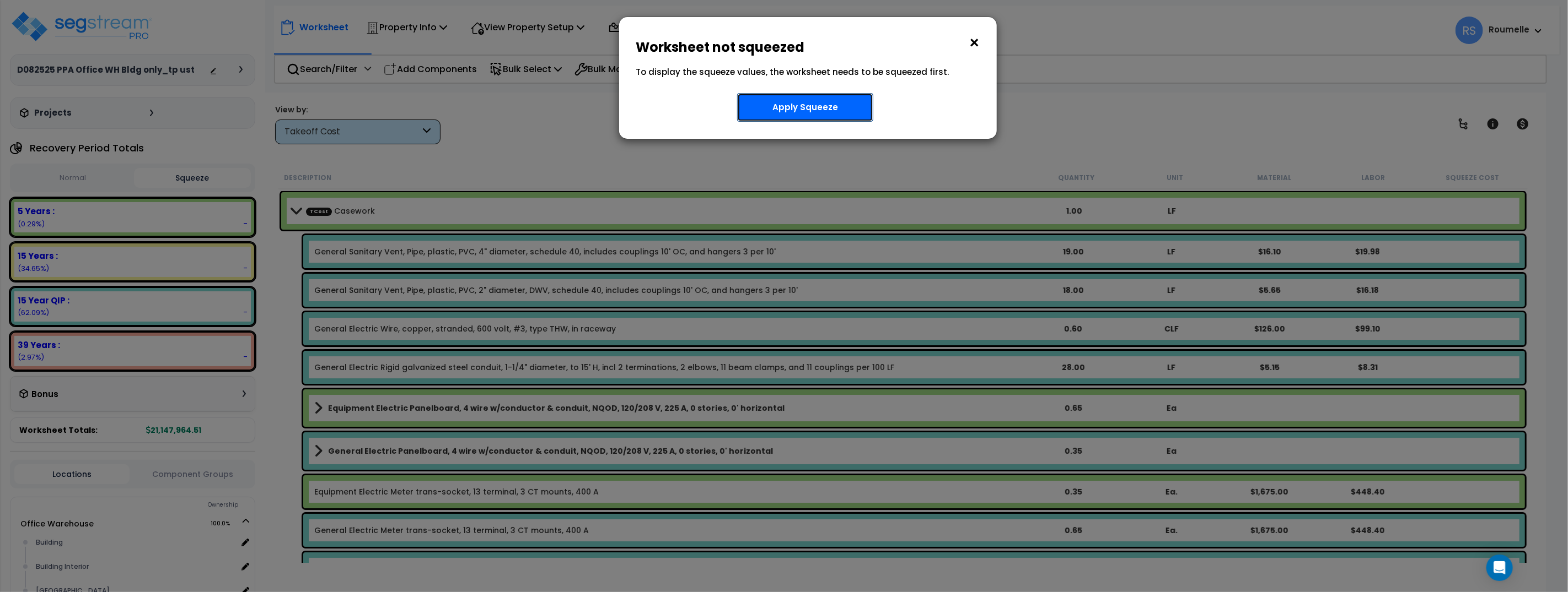
click at [826, 99] on button "Apply Squeeze" at bounding box center [805, 107] width 136 height 29
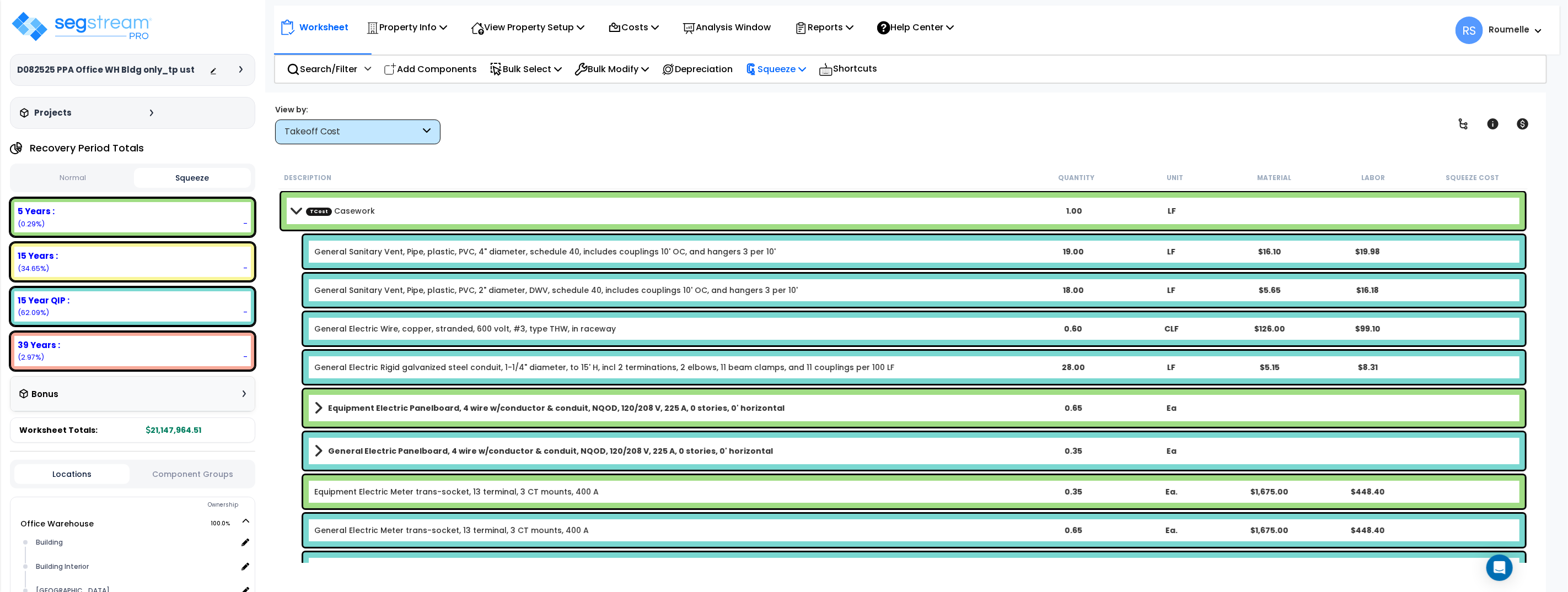
click at [802, 70] on p "Squeeze" at bounding box center [776, 69] width 61 height 15
click at [805, 97] on link "Squeeze" at bounding box center [795, 93] width 109 height 22
click at [806, 67] on p "Squeeze" at bounding box center [776, 69] width 61 height 15
click at [811, 117] on link "Show Advanced" at bounding box center [795, 116] width 109 height 22
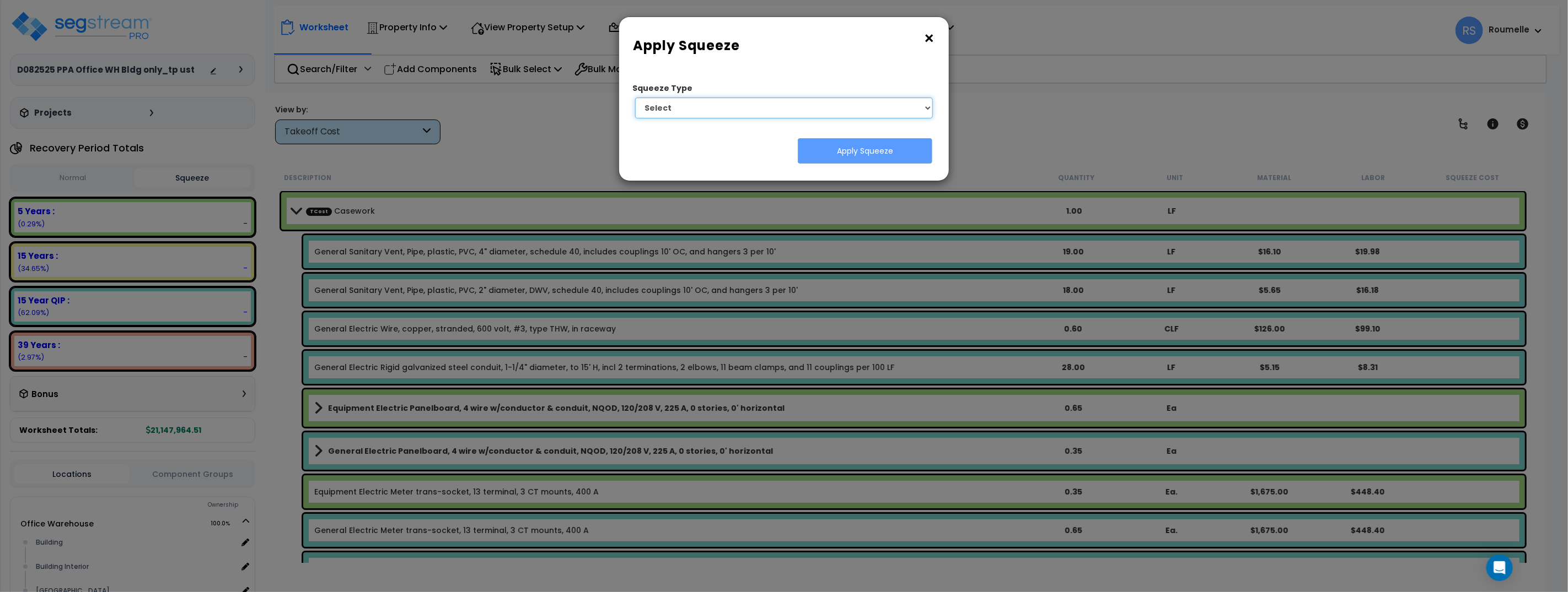
click at [805, 110] on select "Select 1. Squeeze by Takeoff Cost" at bounding box center [784, 107] width 298 height 21
select select "squeeze_by_custom_backoff_cost"
click at [635, 97] on select "Select 1. Squeeze by Takeoff Cost" at bounding box center [784, 107] width 298 height 21
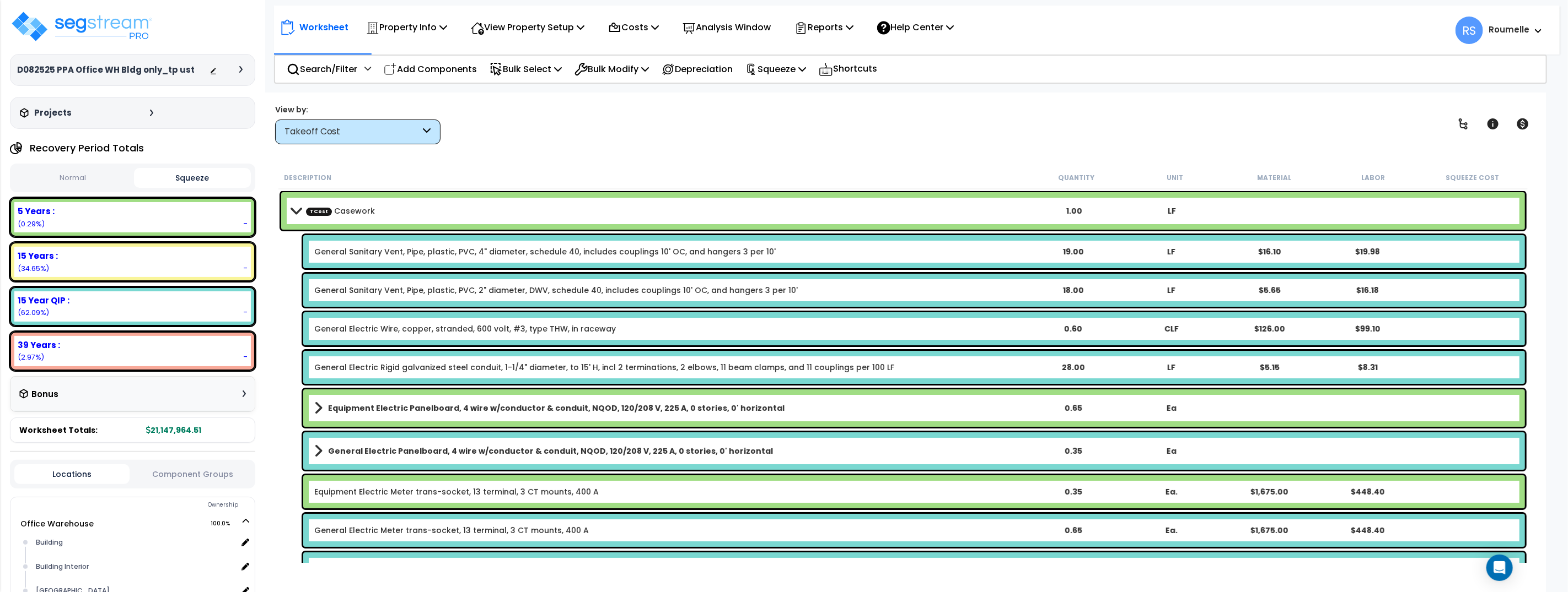
scroll to position [1, 0]
click at [1030, 139] on div "View by: Takeoff Cost Takeoff Cost" at bounding box center [903, 124] width 1264 height 41
drag, startPoint x: 1030, startPoint y: 139, endPoint x: 1018, endPoint y: 135, distance: 12.6
click at [1018, 135] on div "View by: Takeoff Cost Takeoff Cost" at bounding box center [903, 124] width 1264 height 41
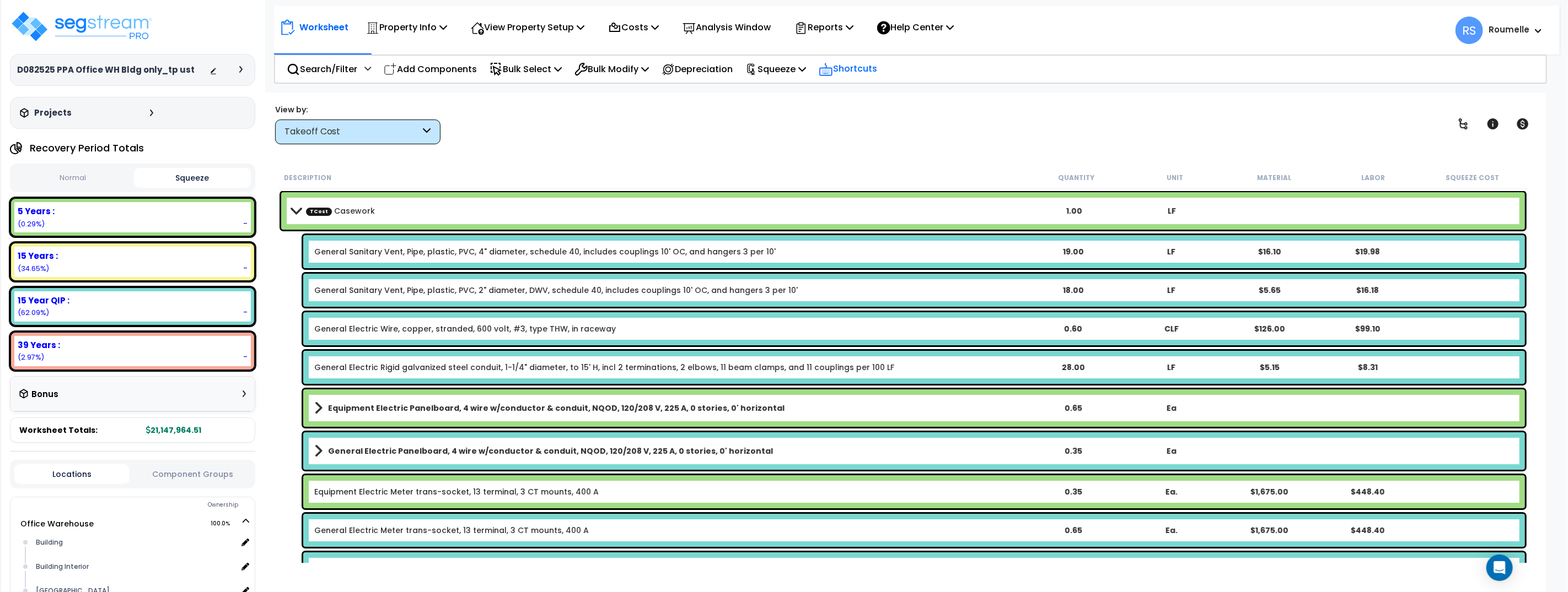
click at [864, 67] on p "Shortcuts" at bounding box center [848, 69] width 58 height 16
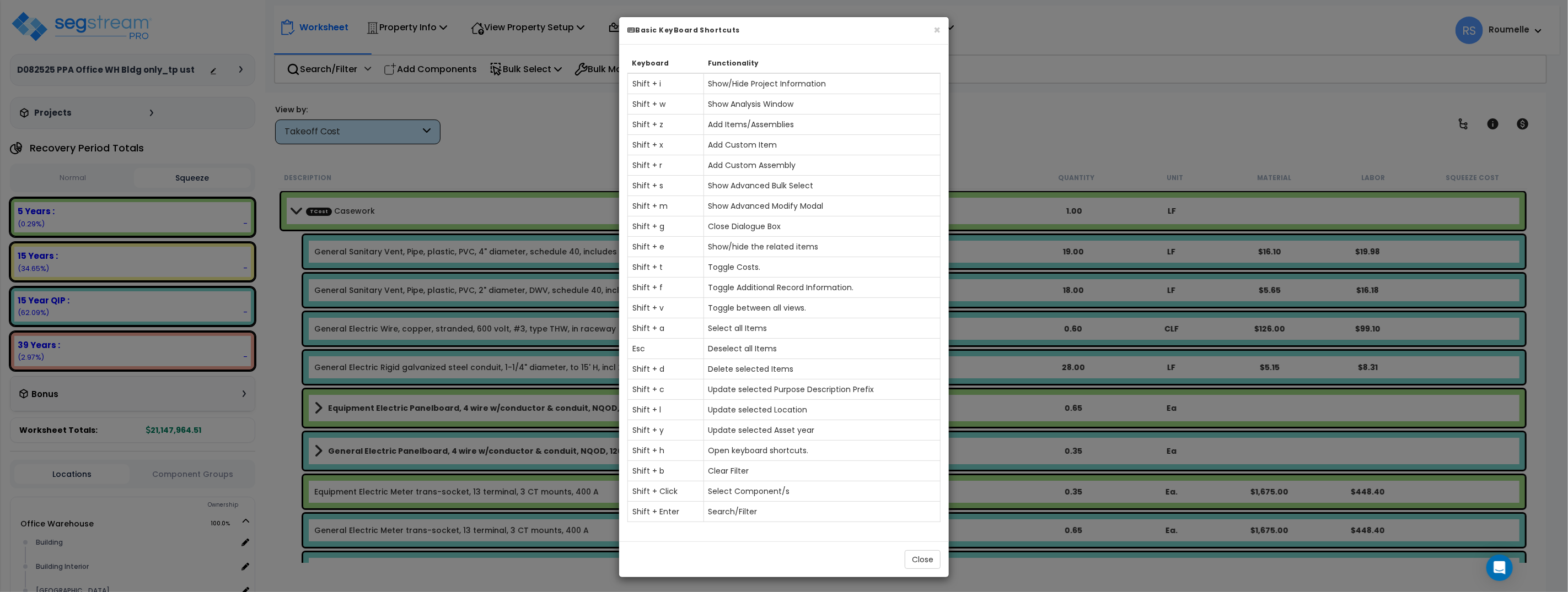
scroll to position [2, 0]
click at [939, 23] on button "×" at bounding box center [937, 28] width 7 height 12
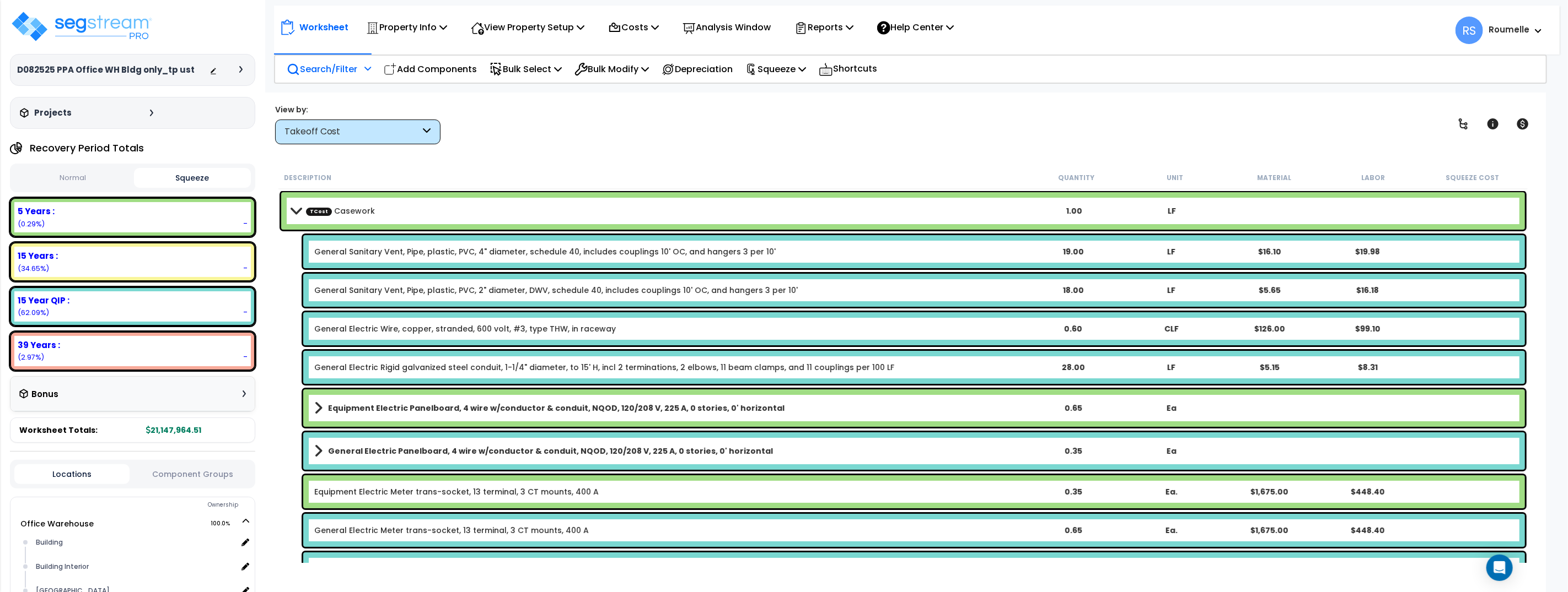
click at [354, 71] on p "Search/Filter" at bounding box center [321, 69] width 71 height 15
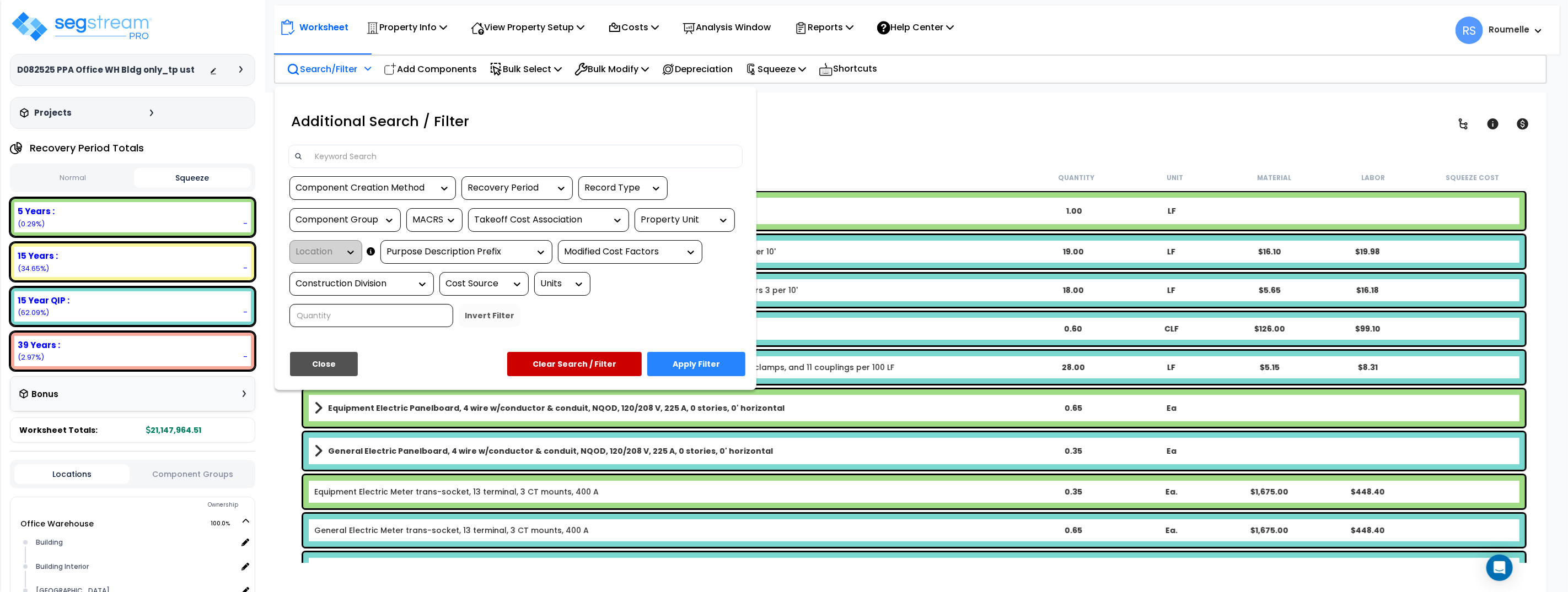
click at [398, 184] on div "Component Creation Method" at bounding box center [364, 188] width 138 height 13
drag, startPoint x: 387, startPoint y: 219, endPoint x: 439, endPoint y: 203, distance: 54.4
click at [387, 219] on div "Manually Generated" at bounding box center [371, 221] width 166 height 30
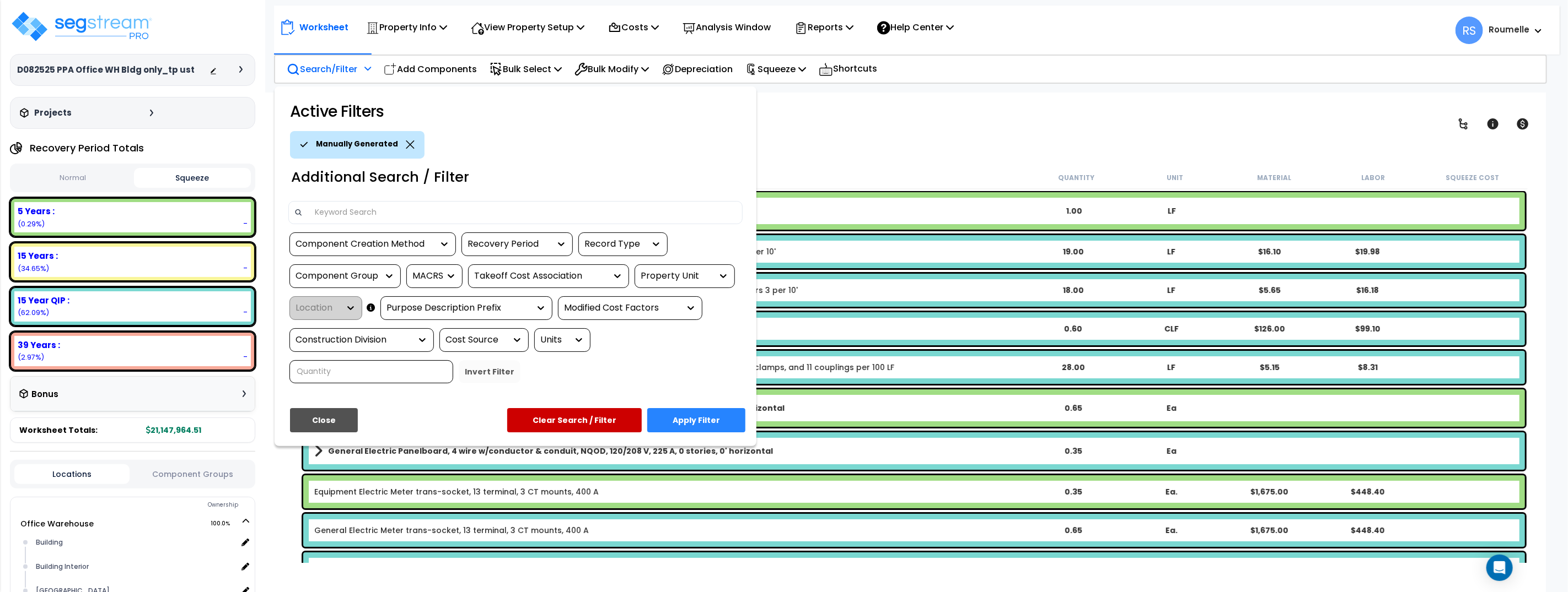
drag, startPoint x: 510, startPoint y: 248, endPoint x: 524, endPoint y: 256, distance: 16.1
click at [510, 248] on div "Recovery Period" at bounding box center [508, 244] width 82 height 13
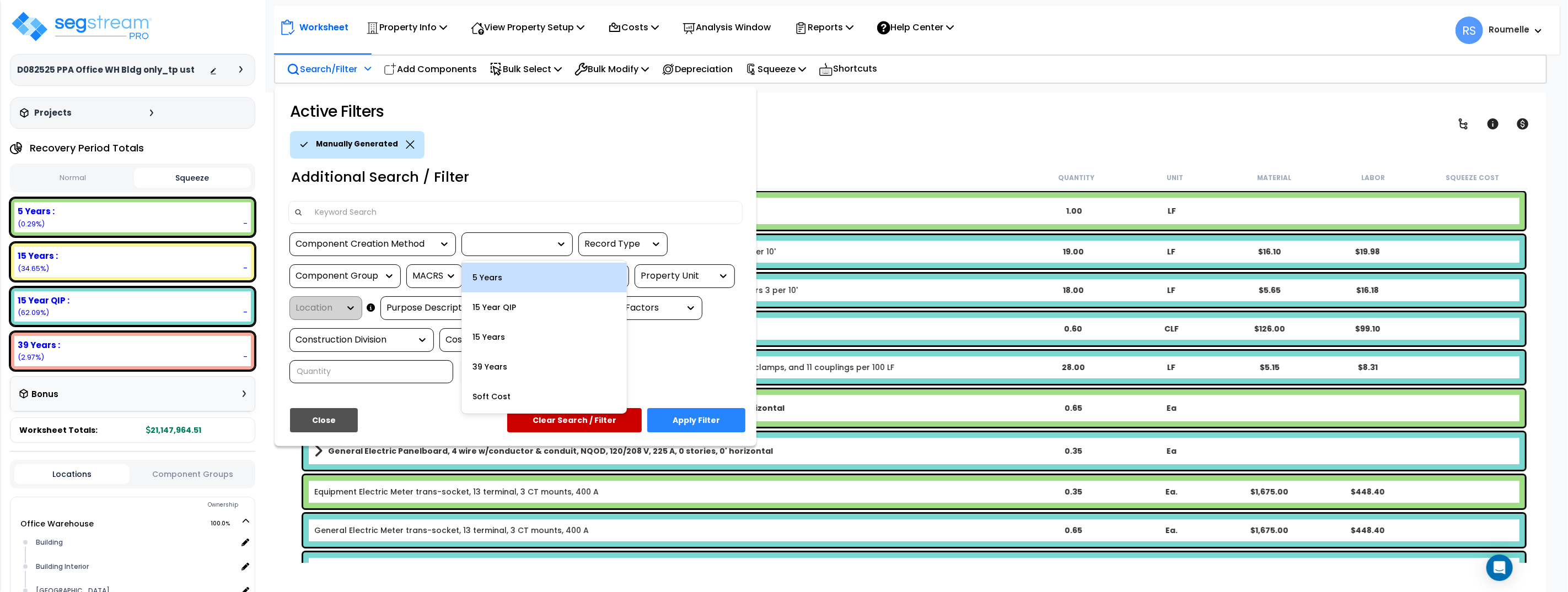
click at [535, 275] on div "5 Years" at bounding box center [544, 277] width 166 height 30
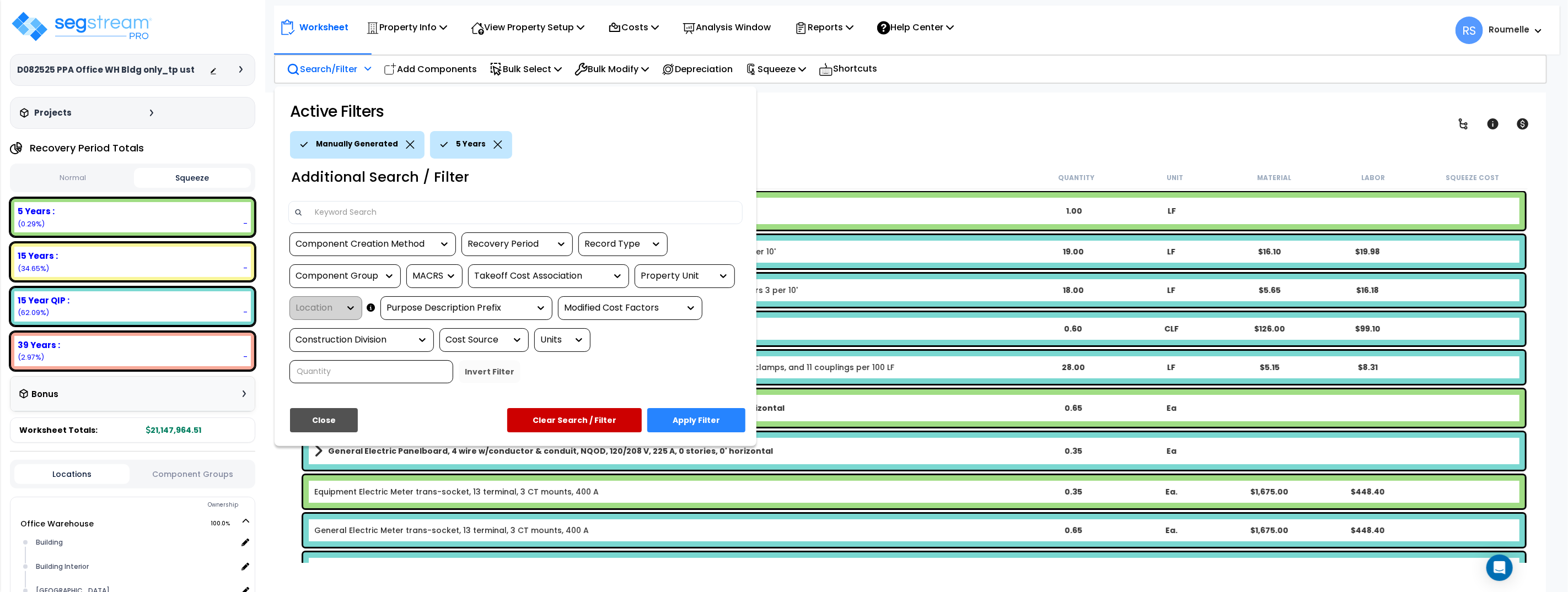
click at [714, 419] on button "Apply Filter" at bounding box center [696, 420] width 98 height 24
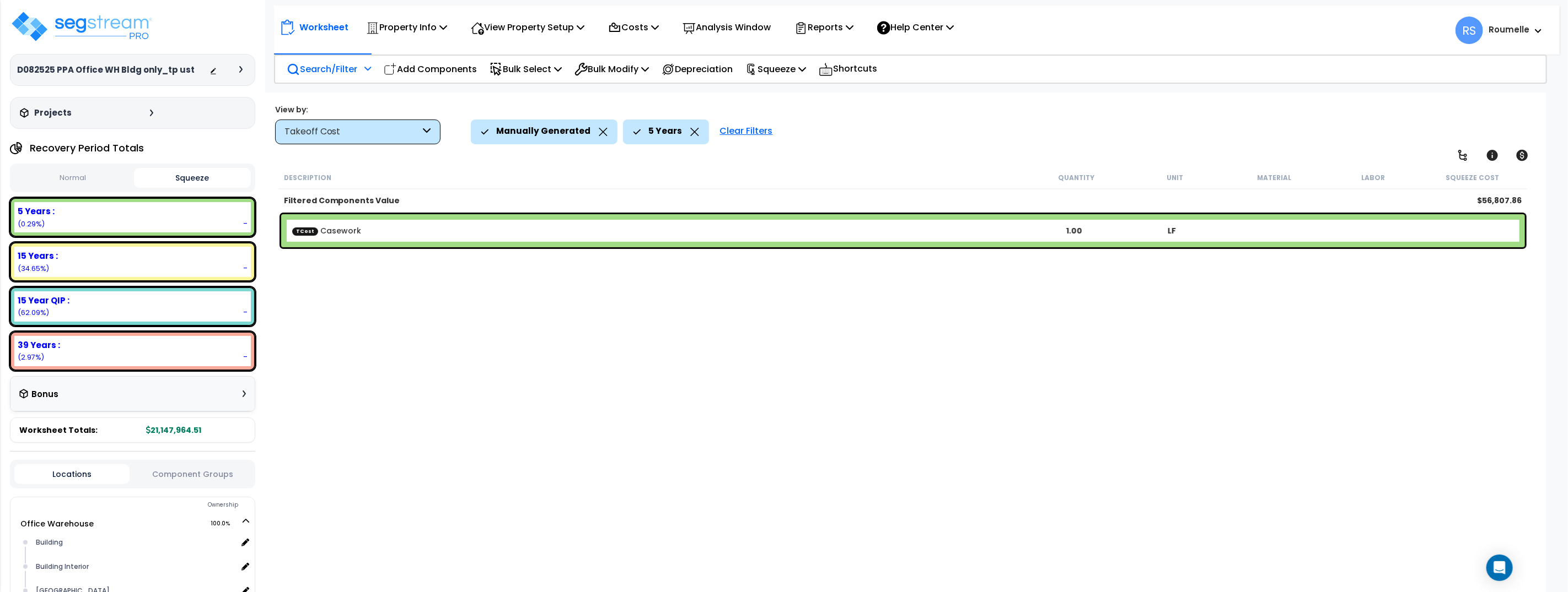
click at [357, 67] on p "Search/Filter" at bounding box center [321, 69] width 71 height 15
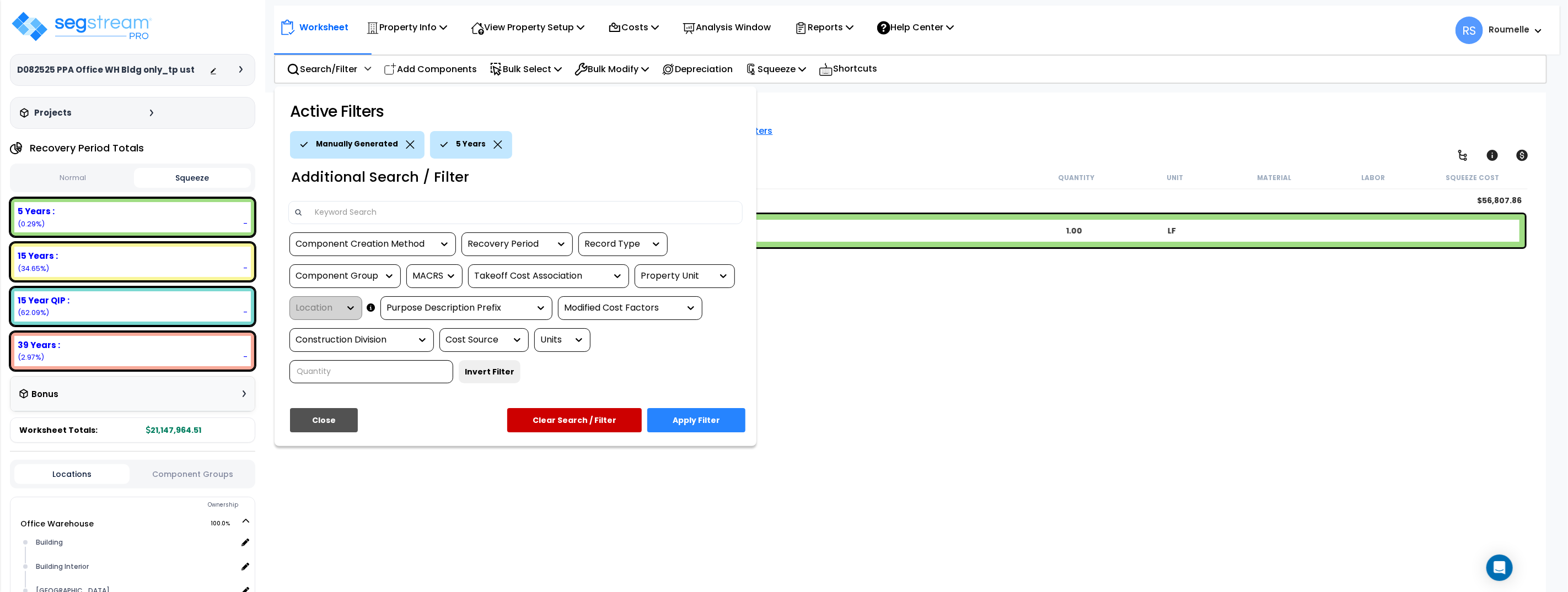
click at [652, 272] on div "Property Unit" at bounding box center [677, 276] width 72 height 13
drag, startPoint x: 677, startPoint y: 300, endPoint x: 609, endPoint y: 286, distance: 69.4
click at [677, 300] on div "Office Warehouse" at bounding box center [717, 309] width 166 height 30
click at [570, 275] on div "Takeoff Cost Association" at bounding box center [541, 276] width 132 height 13
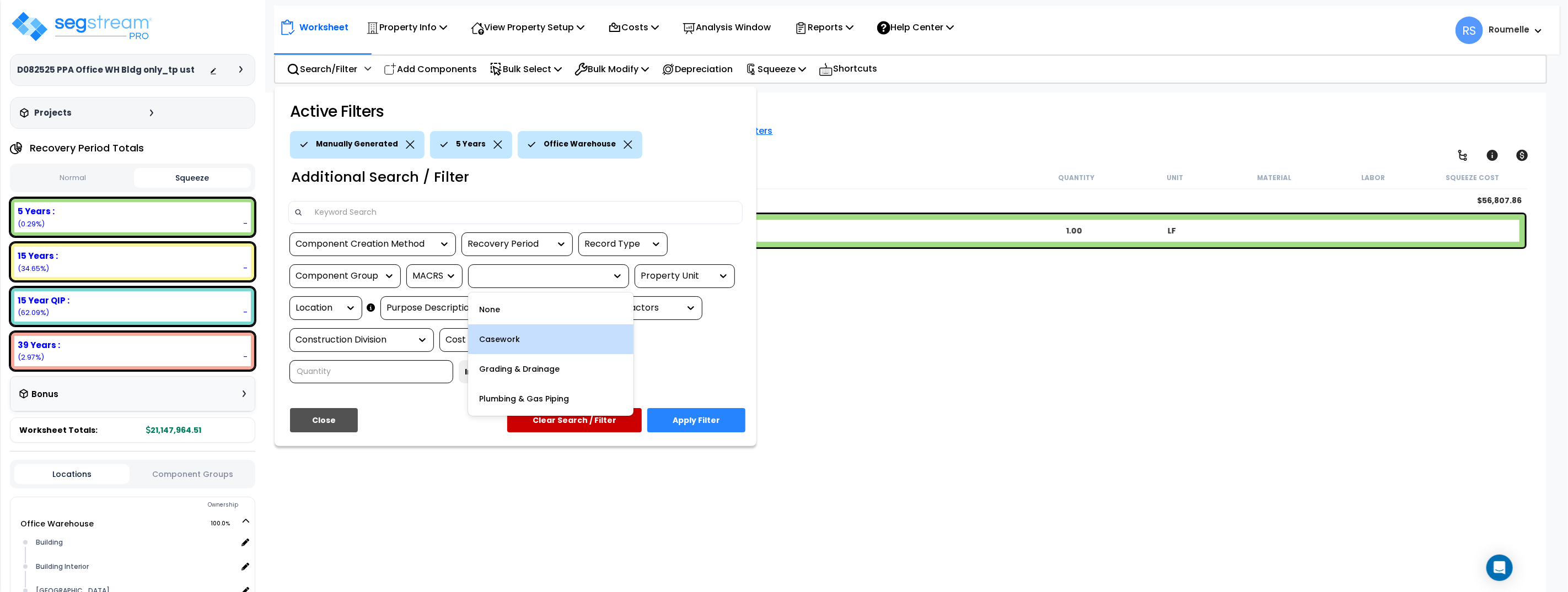
click at [564, 334] on div "Casework" at bounding box center [550, 339] width 166 height 30
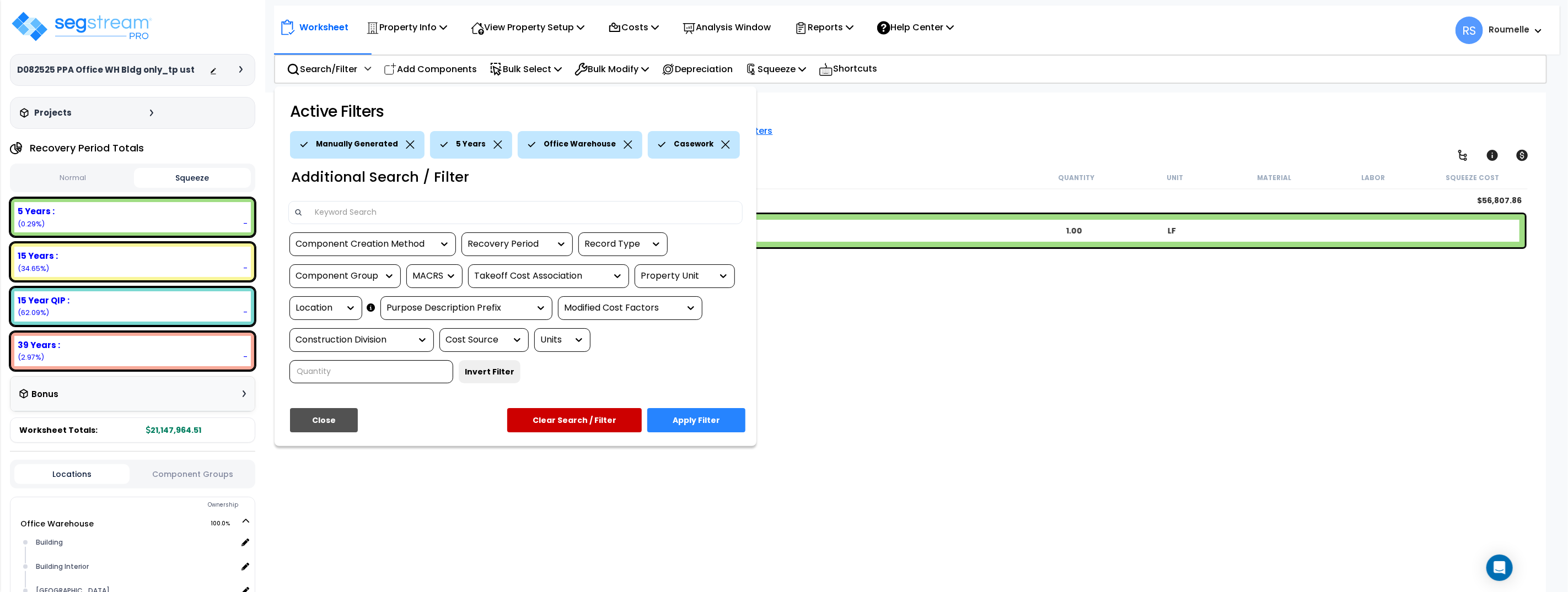
click at [835, 342] on div at bounding box center [784, 296] width 1568 height 592
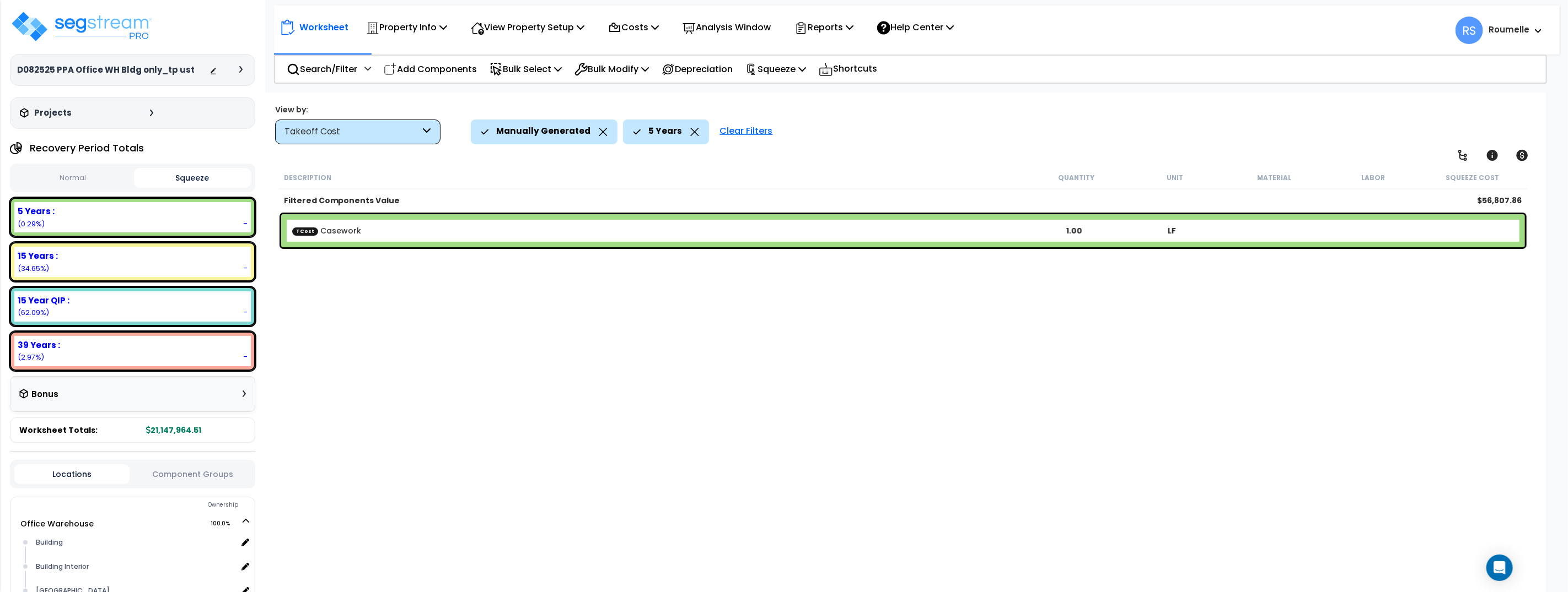
click at [411, 135] on div "Takeoff Cost" at bounding box center [353, 131] width 136 height 13
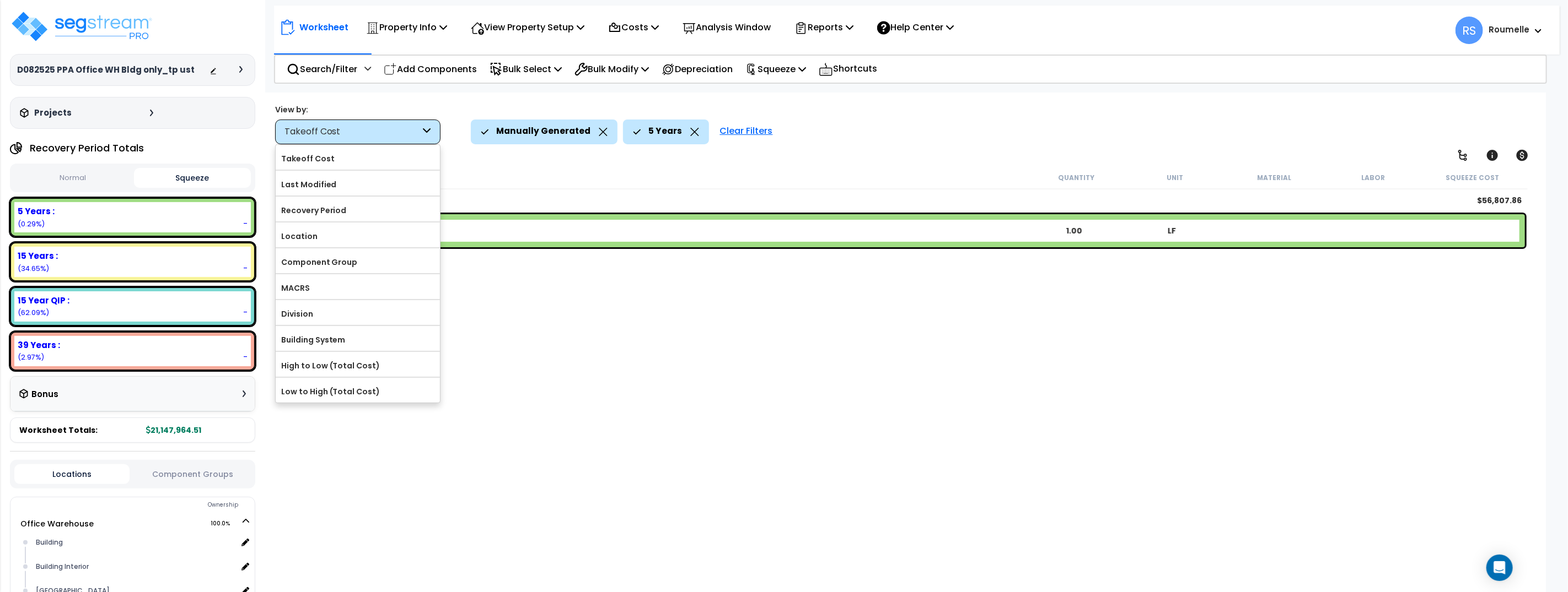
drag, startPoint x: 410, startPoint y: 111, endPoint x: 405, endPoint y: 101, distance: 11.2
click at [409, 110] on div "View by:" at bounding box center [357, 109] width 166 height 11
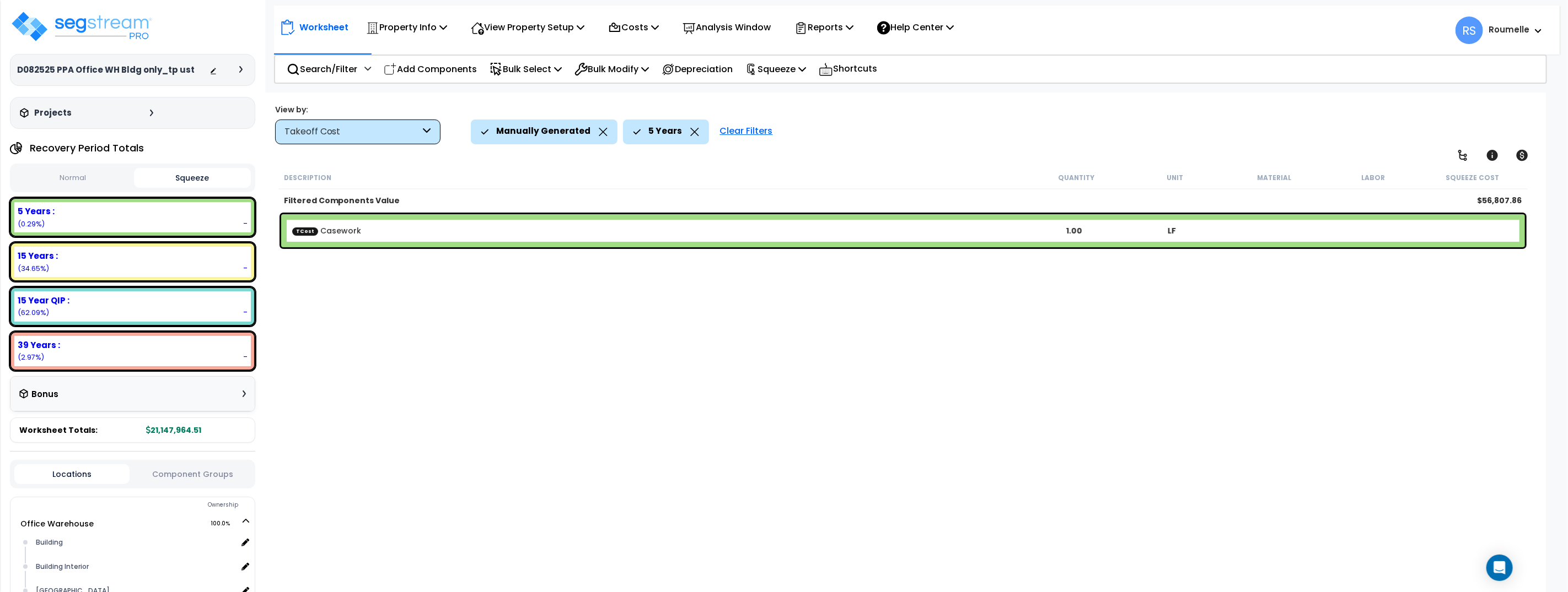
click at [347, 110] on div "View by:" at bounding box center [357, 109] width 166 height 11
click at [407, 130] on div "Takeoff Cost" at bounding box center [353, 131] width 136 height 13
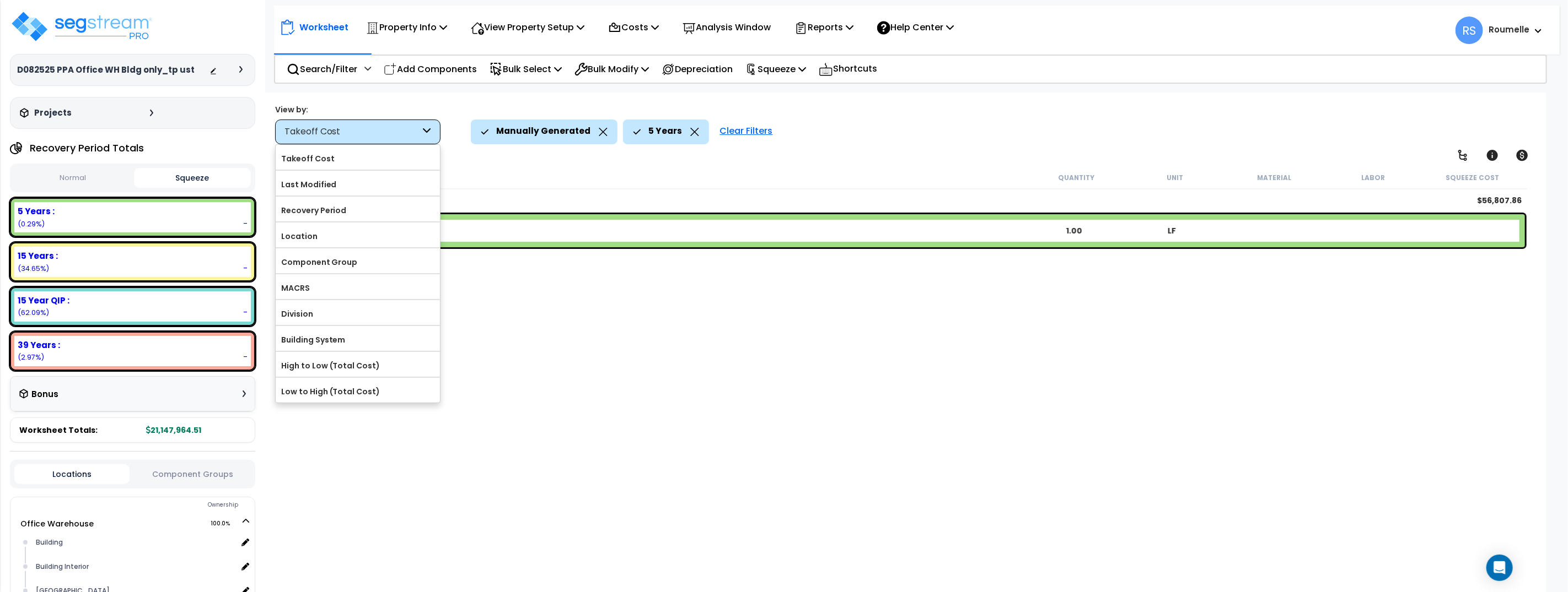
drag, startPoint x: 506, startPoint y: 111, endPoint x: 514, endPoint y: 113, distance: 8.2
click at [507, 112] on div "View by: Takeoff Cost Takeoff Cost" at bounding box center [903, 124] width 1264 height 41
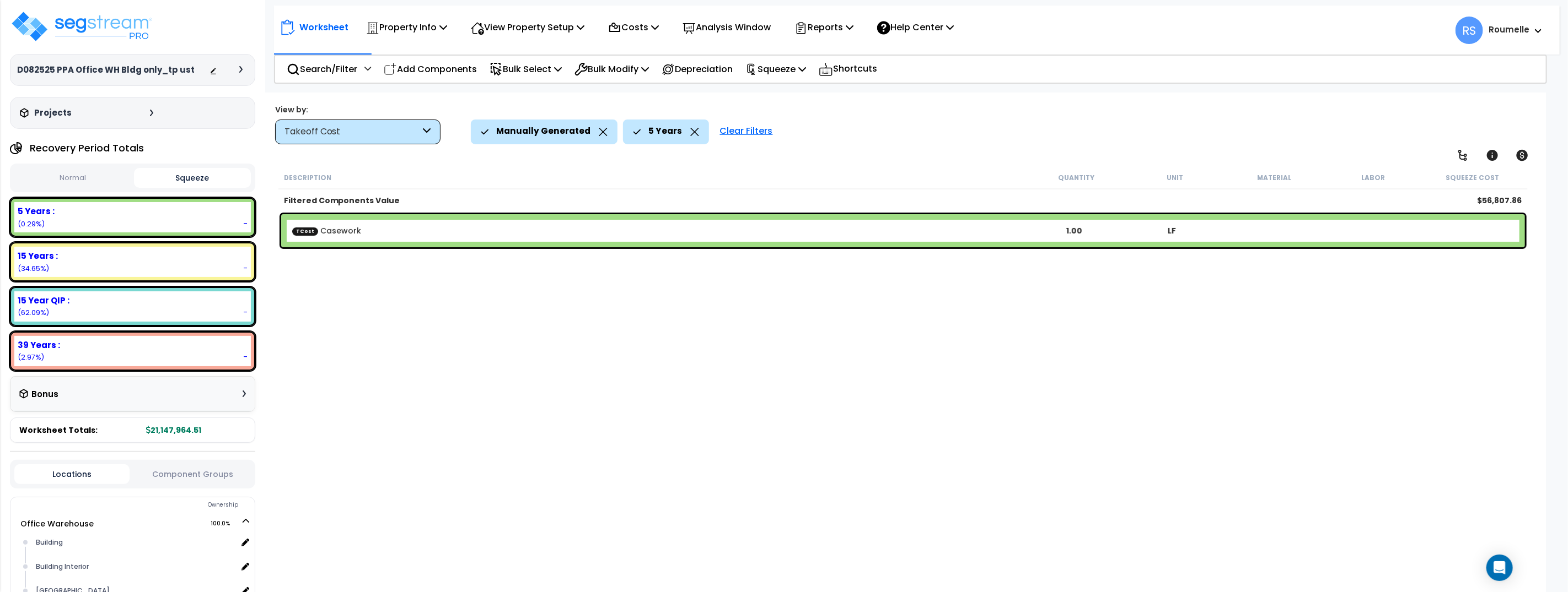
click at [599, 132] on icon at bounding box center [603, 131] width 9 height 8
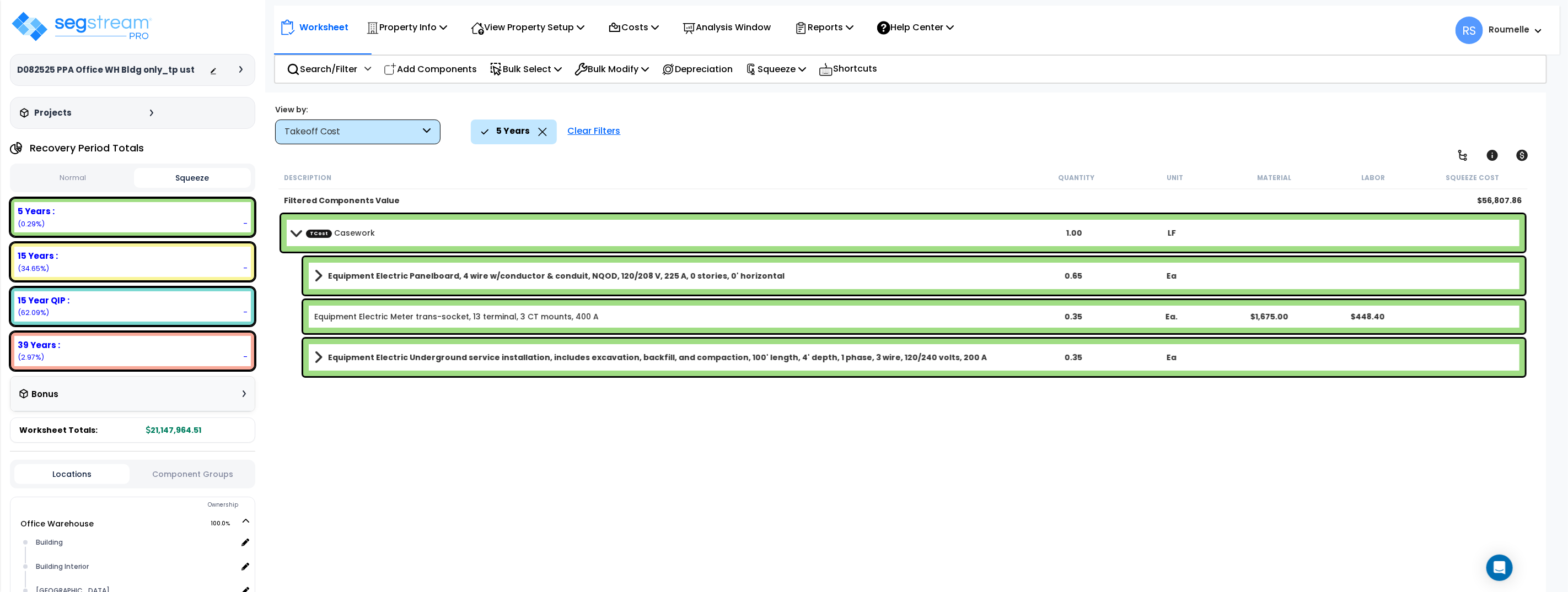
click at [541, 132] on icon at bounding box center [541, 131] width 8 height 8
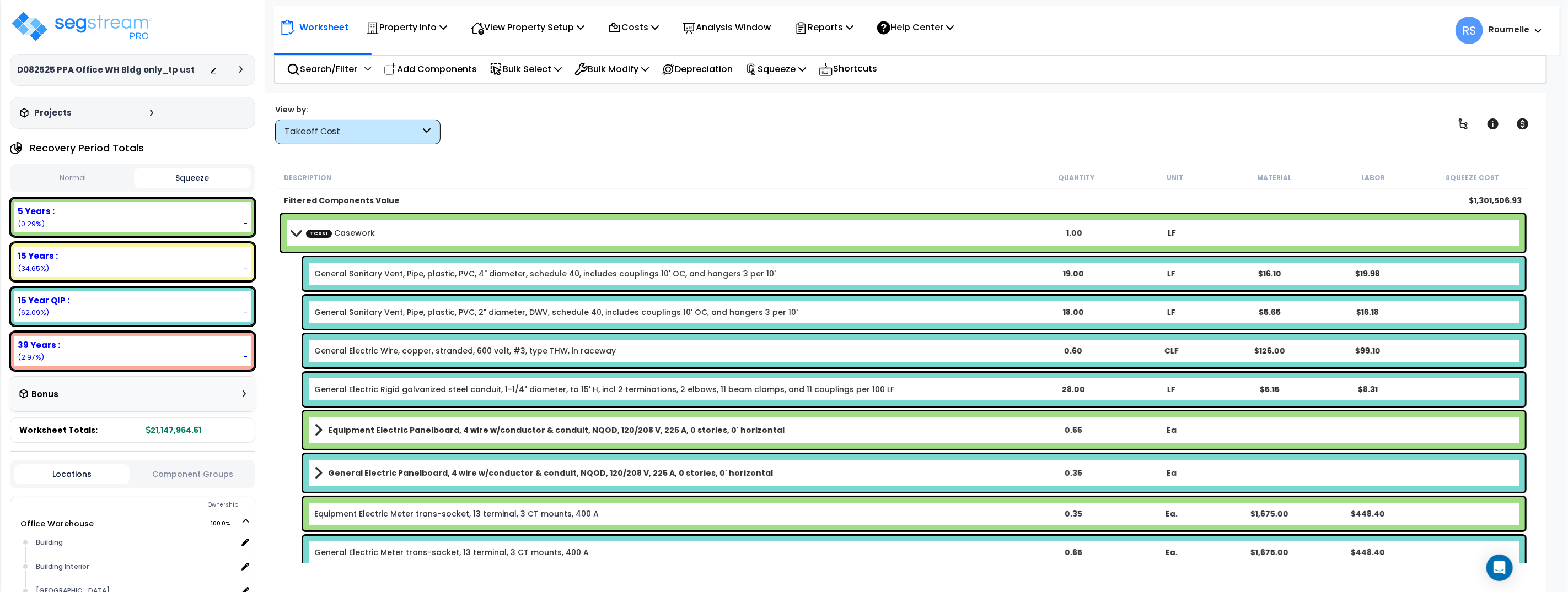
click at [528, 148] on div "Worksheet Property Info Property Setup Add Property Unit Template property Clon…" at bounding box center [903, 388] width 1286 height 592
click at [362, 70] on div "Search/Filter Additional Search / Filter" at bounding box center [328, 69] width 84 height 26
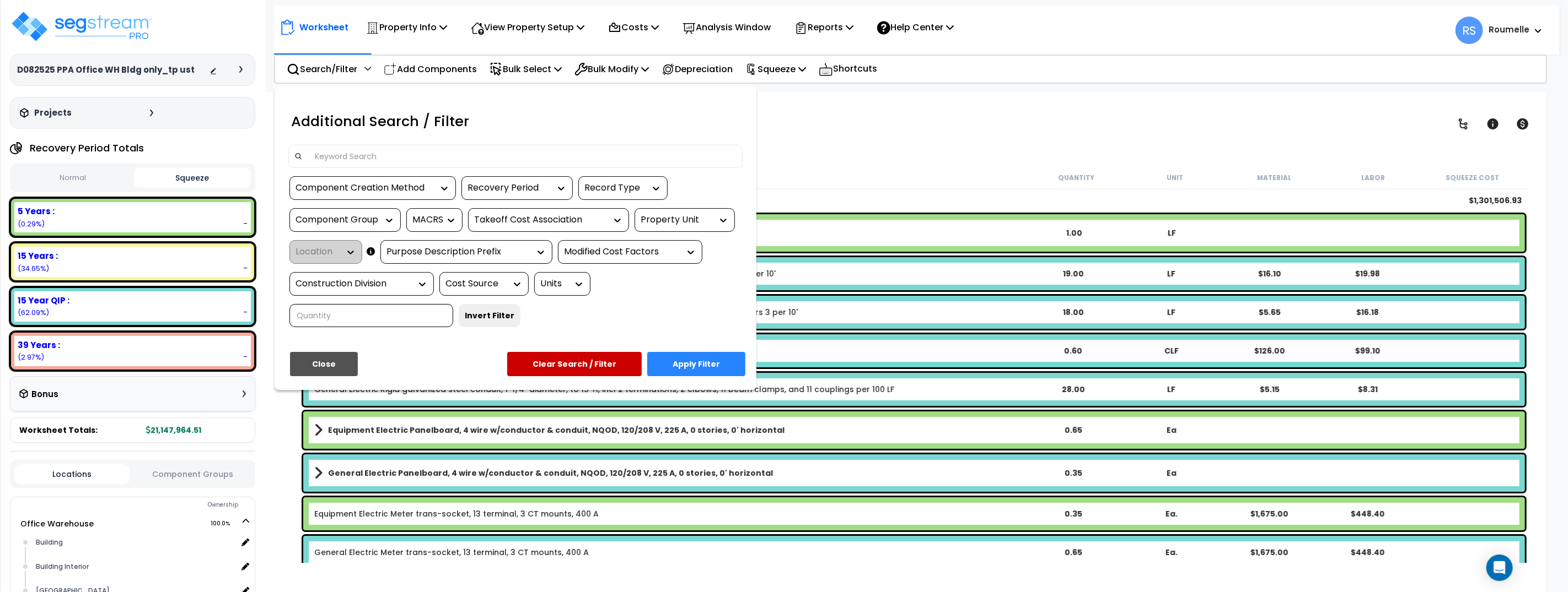
click at [423, 183] on div "Component Creation Method" at bounding box center [364, 188] width 138 height 13
drag, startPoint x: 396, startPoint y: 226, endPoint x: 401, endPoint y: 220, distance: 7.8
click at [398, 224] on div "Manually Generated" at bounding box center [371, 221] width 166 height 30
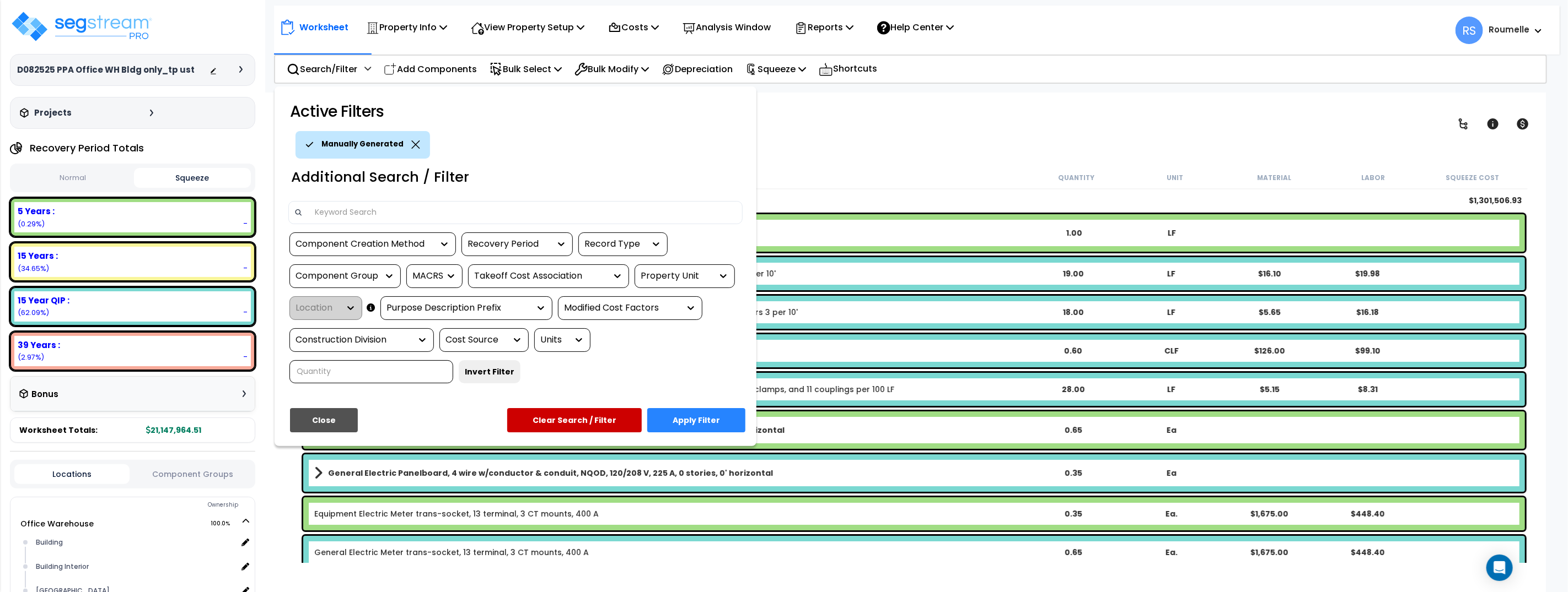
click at [710, 425] on button "Apply Filter" at bounding box center [696, 420] width 98 height 24
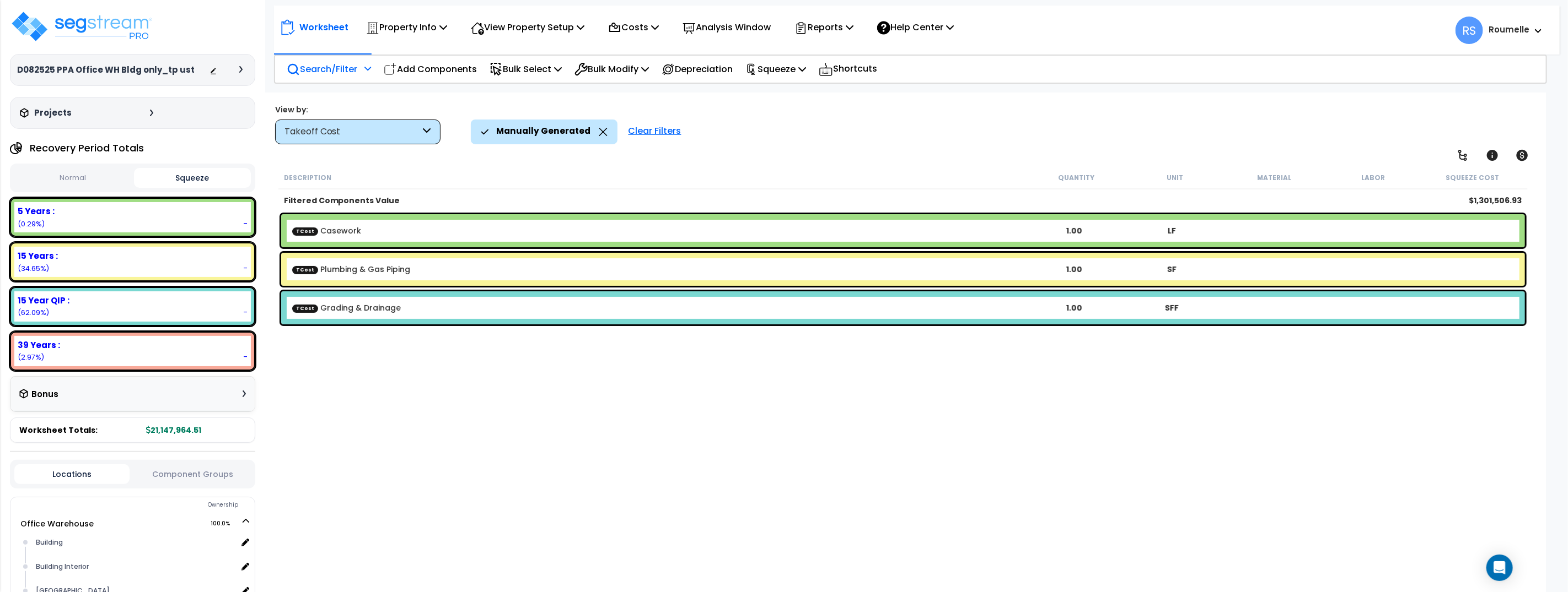
click at [346, 68] on p "Search/Filter" at bounding box center [321, 69] width 71 height 15
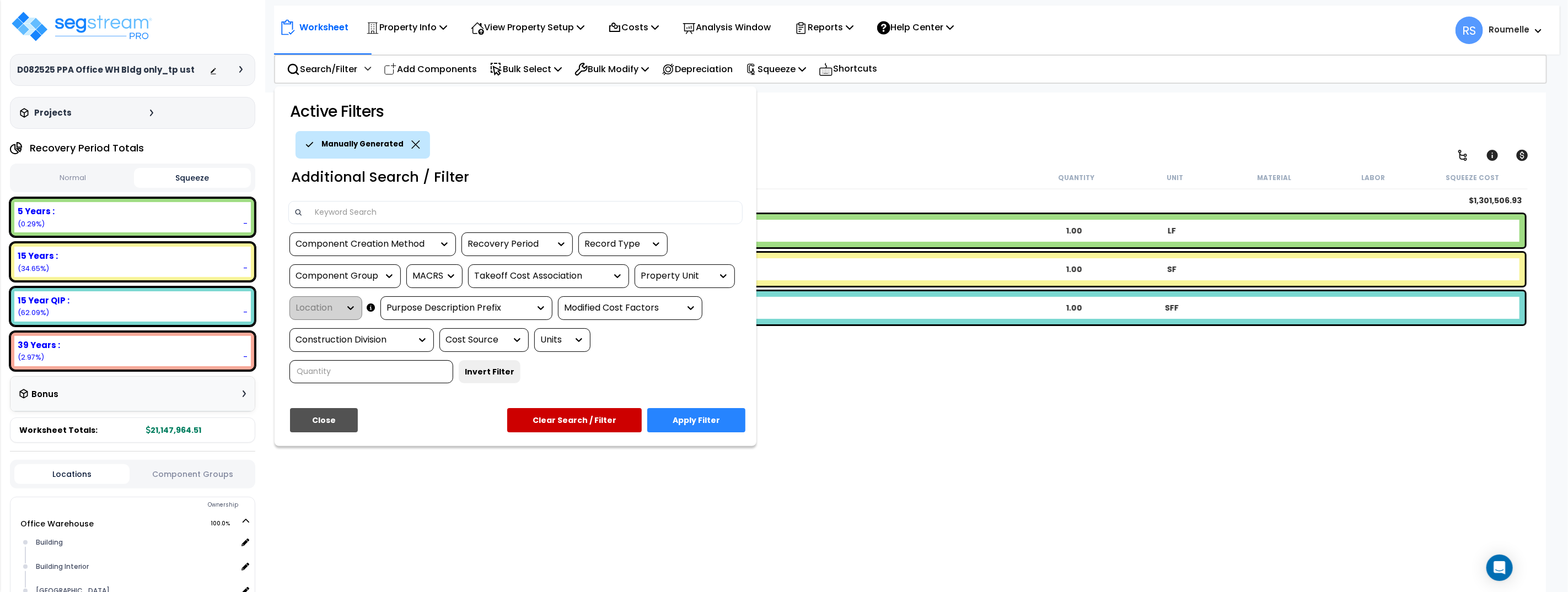
click at [690, 275] on div "Property Unit" at bounding box center [677, 276] width 72 height 13
click at [699, 327] on div "Site Improvements" at bounding box center [717, 339] width 166 height 30
click at [708, 412] on button "Apply Filter" at bounding box center [696, 420] width 98 height 24
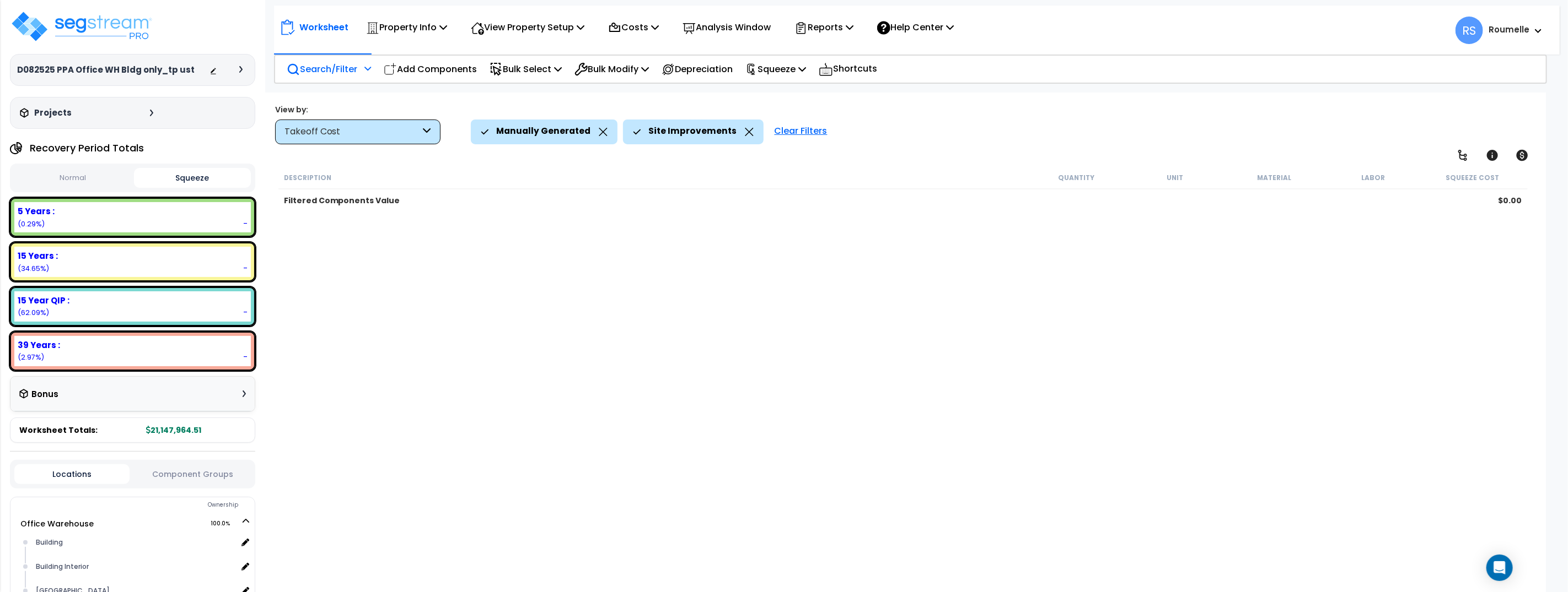
click at [364, 63] on div at bounding box center [366, 72] width 9 height 20
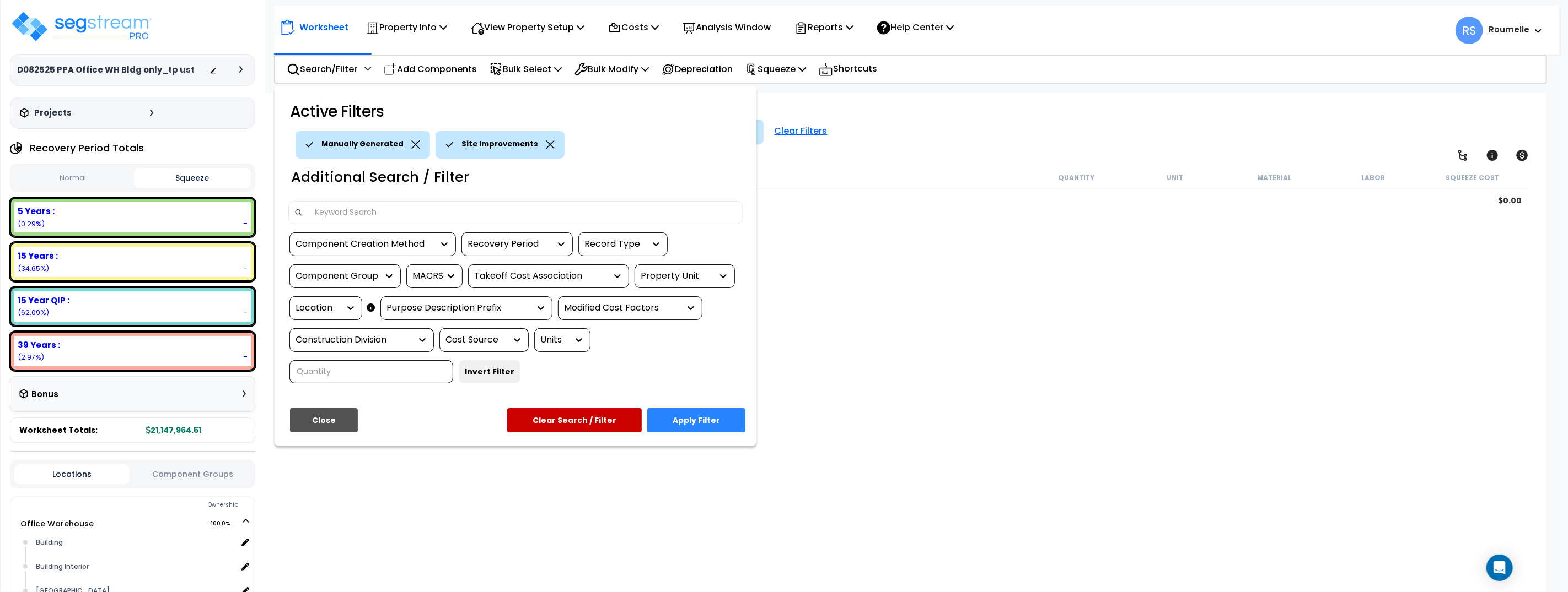
drag, startPoint x: 1017, startPoint y: 169, endPoint x: 996, endPoint y: 161, distance: 22.5
click at [1016, 169] on div at bounding box center [784, 296] width 1568 height 592
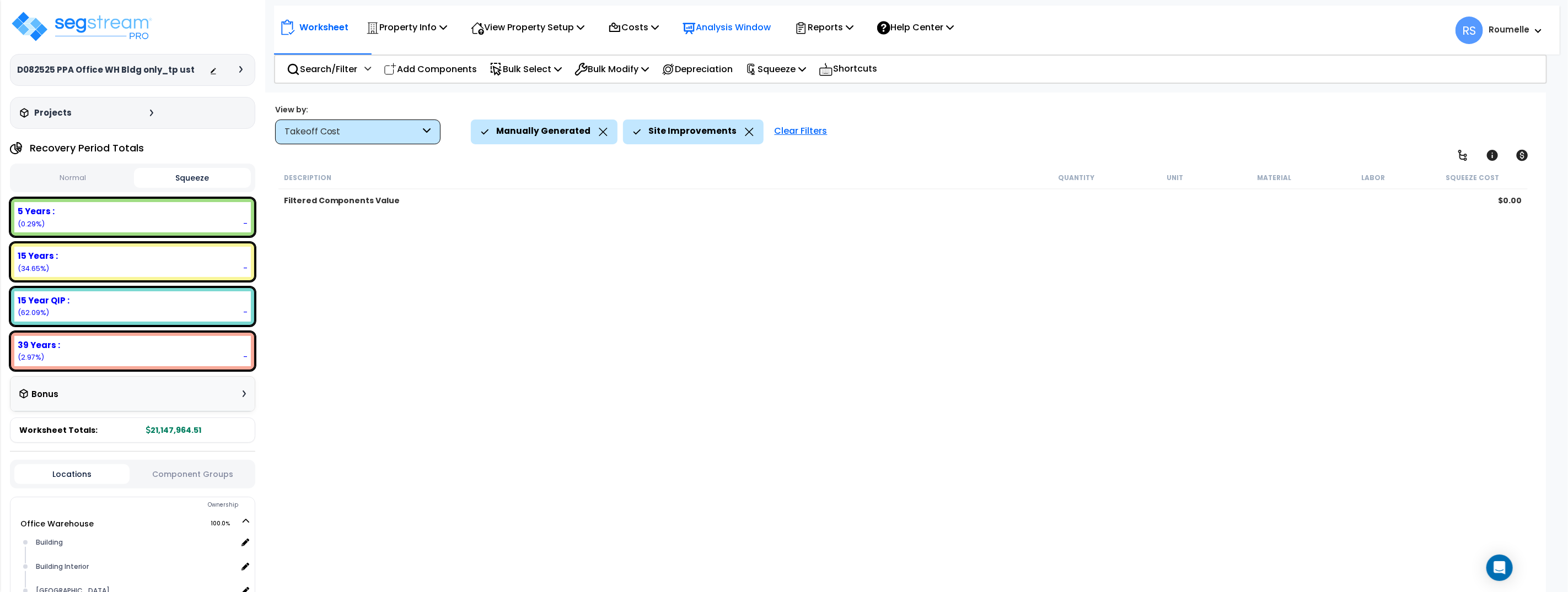
scroll to position [1, 0]
click at [1310, 296] on div "Description Quantity Unit Material Labor Squeeze Cost Filtered Components Value…" at bounding box center [903, 365] width 1253 height 397
click at [700, 242] on div "Description Quantity Unit Material Labor Squeeze Cost Filtered Components Value…" at bounding box center [903, 365] width 1253 height 397
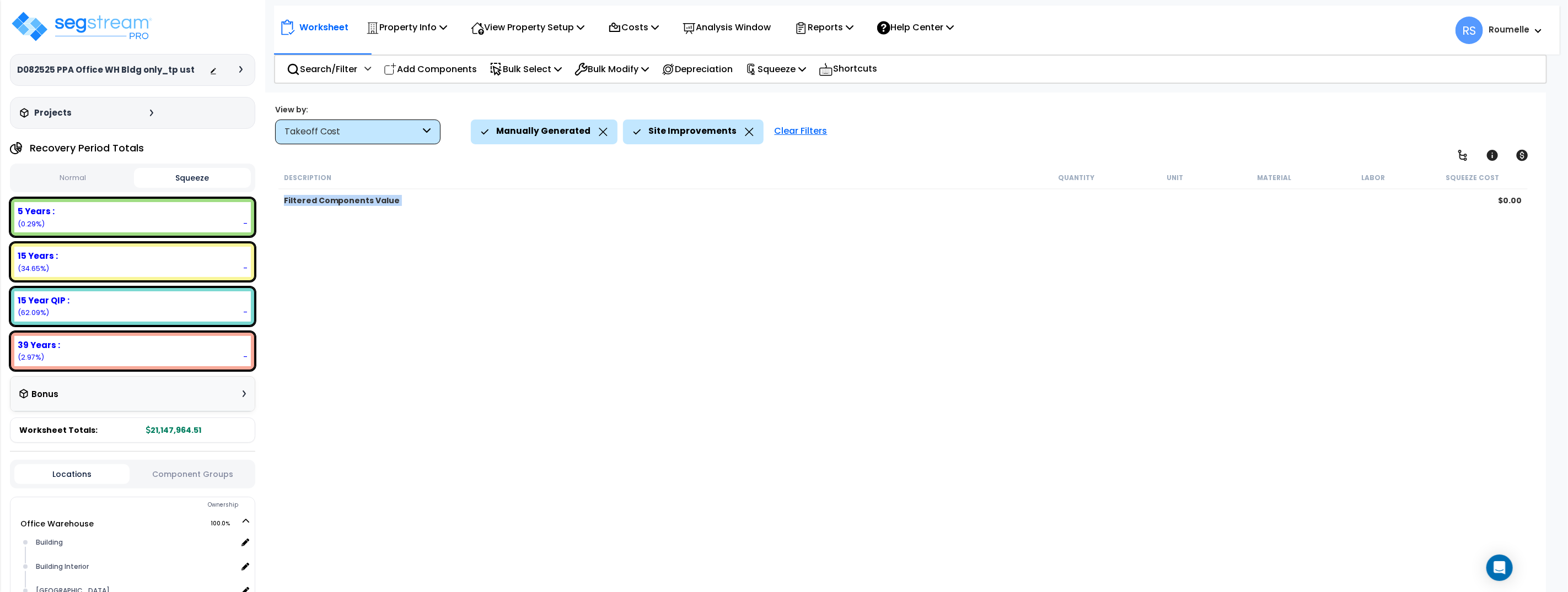
drag, startPoint x: 700, startPoint y: 242, endPoint x: 377, endPoint y: 13, distance: 395.9
click at [697, 237] on div "Description Quantity Unit Material Labor Squeeze Cost Filtered Components Value…" at bounding box center [903, 365] width 1253 height 397
